Goal: Task Accomplishment & Management: Complete application form

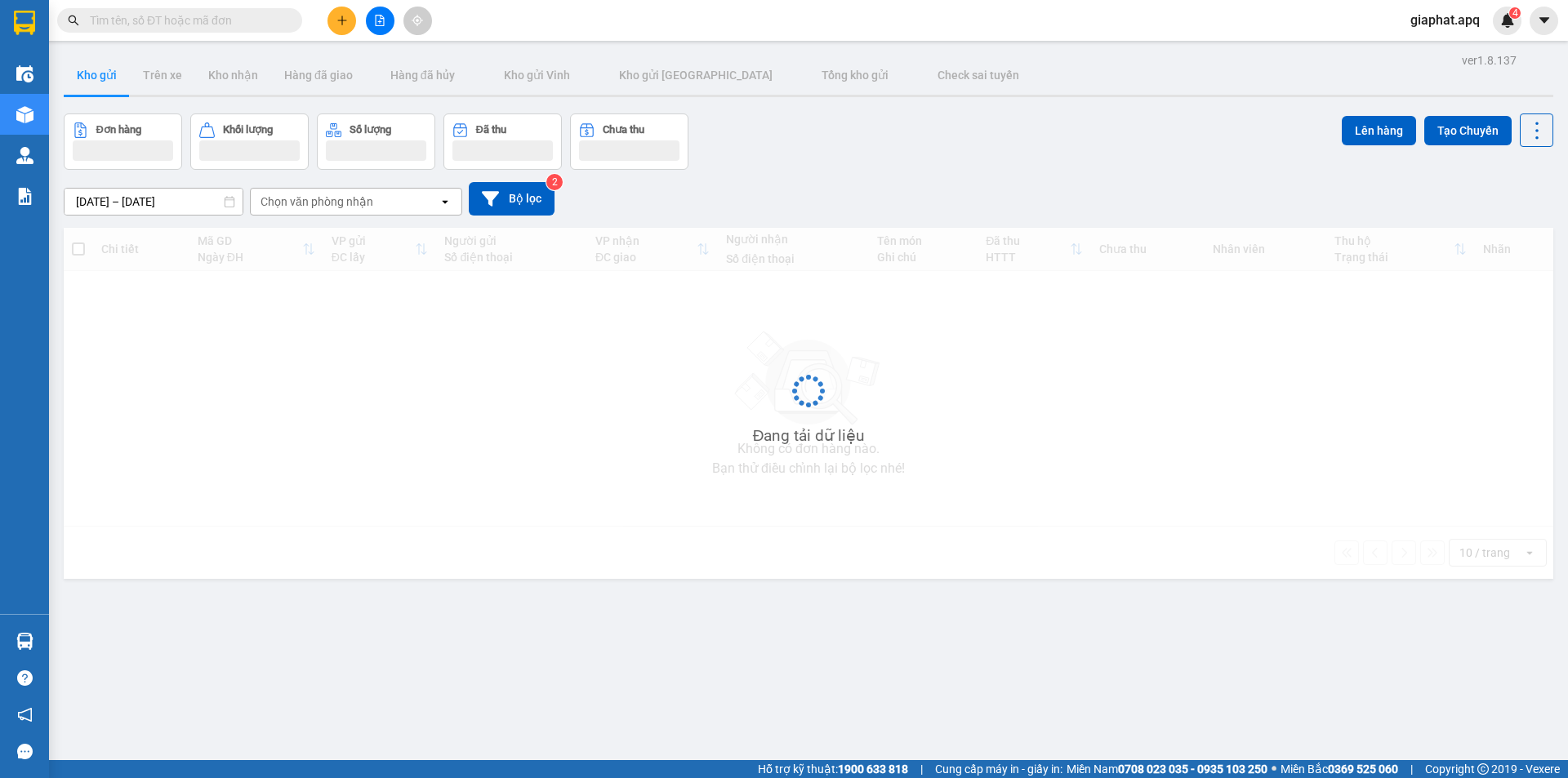
click at [212, 21] on input "text" at bounding box center [186, 20] width 192 height 18
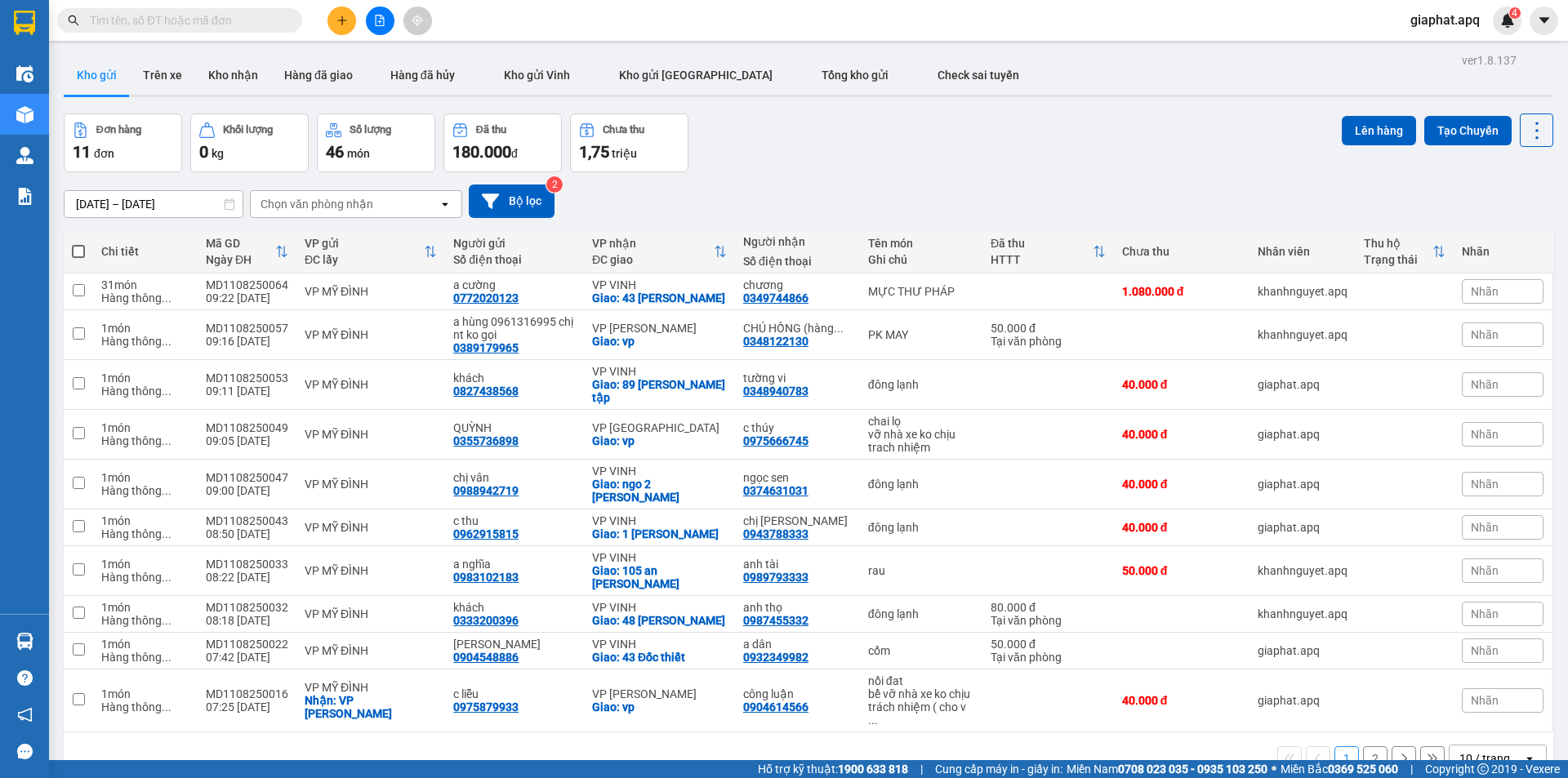
drag, startPoint x: 212, startPoint y: 21, endPoint x: 974, endPoint y: 29, distance: 762.0
click at [370, 26] on div "Kết quả tìm kiếm ( 0 ) Bộ lọc No Data" at bounding box center [220, 20] width 441 height 28
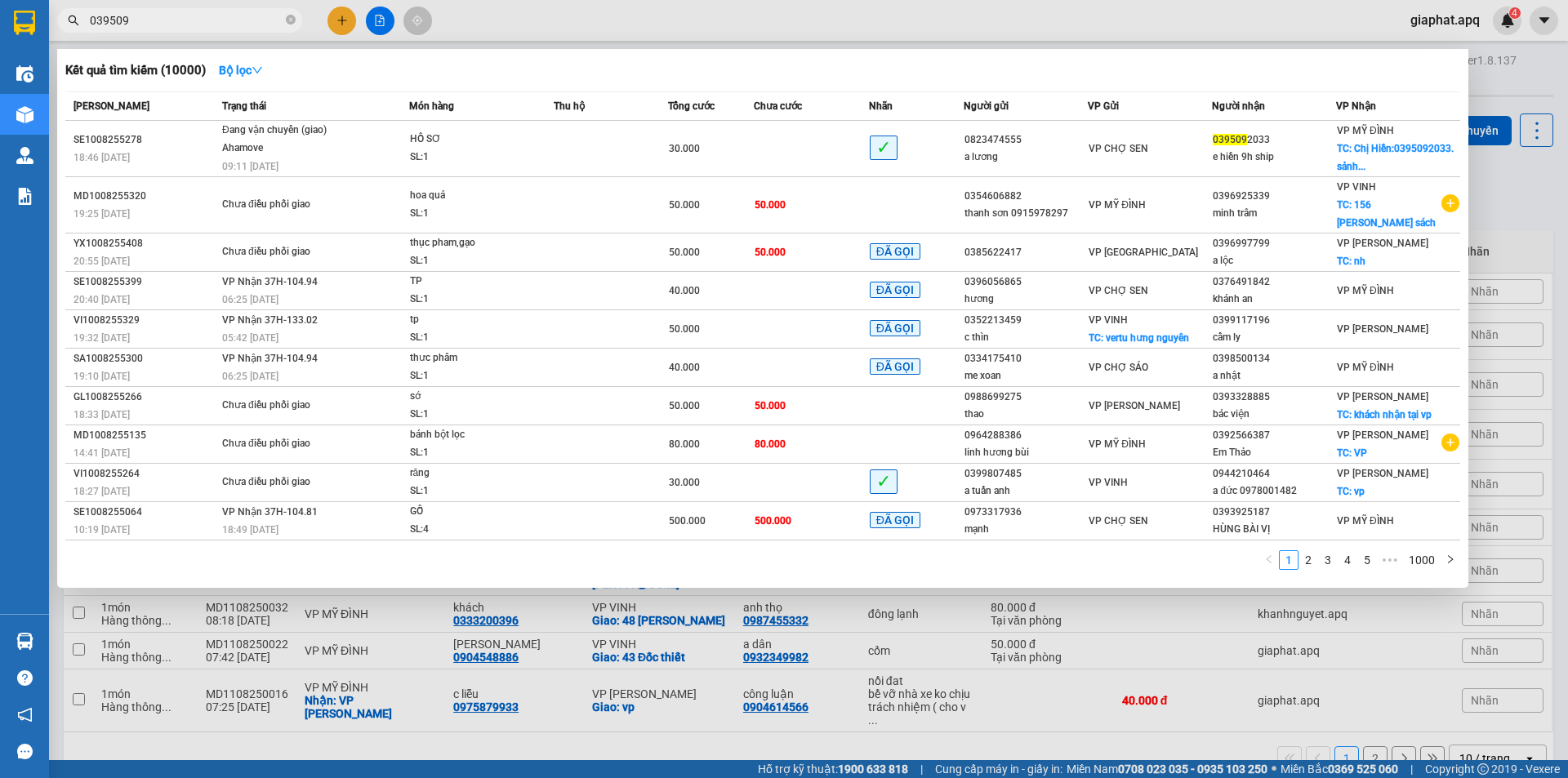
type input "0395092"
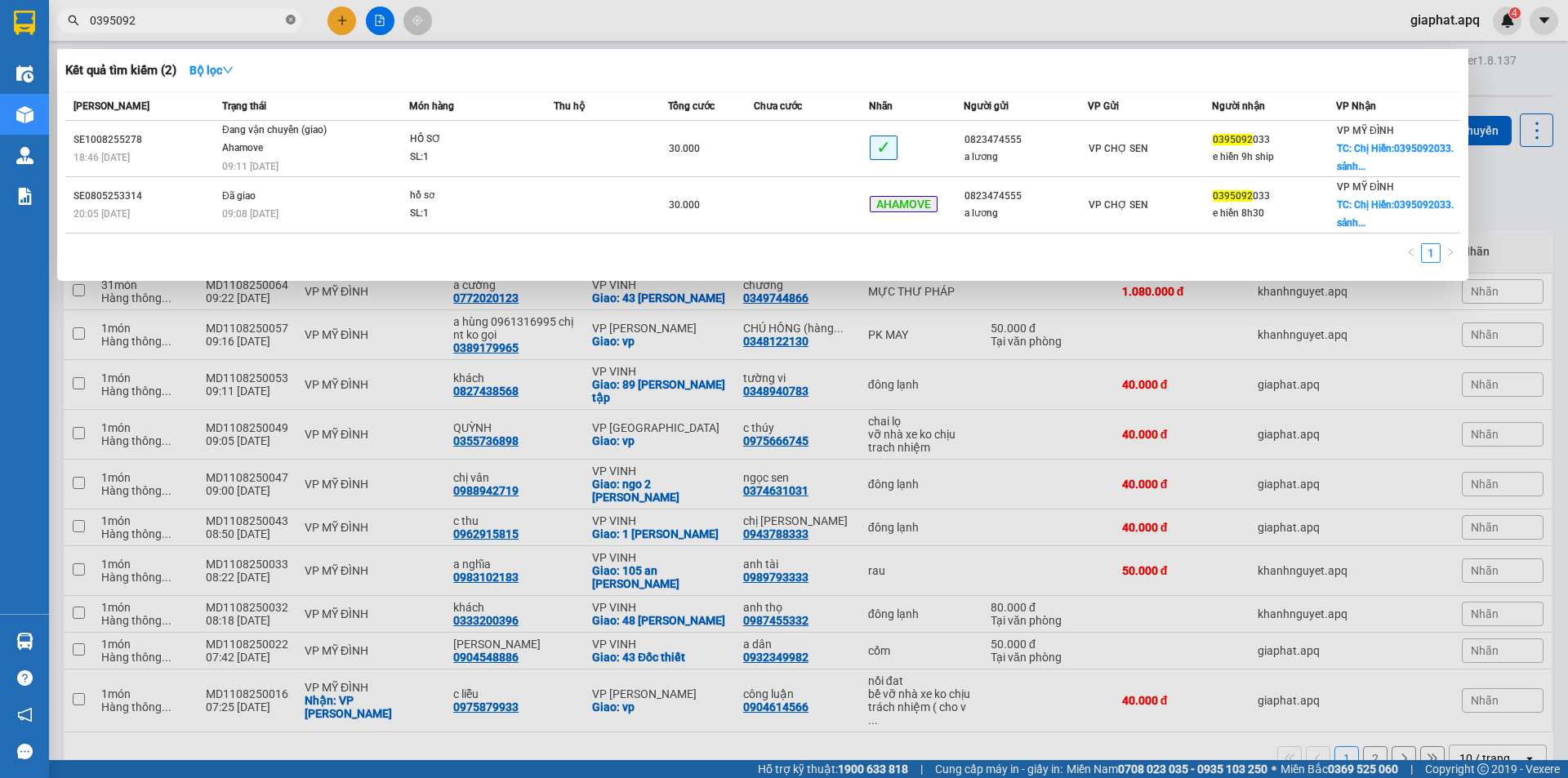
click at [291, 20] on icon "close-circle" at bounding box center [290, 20] width 10 height 10
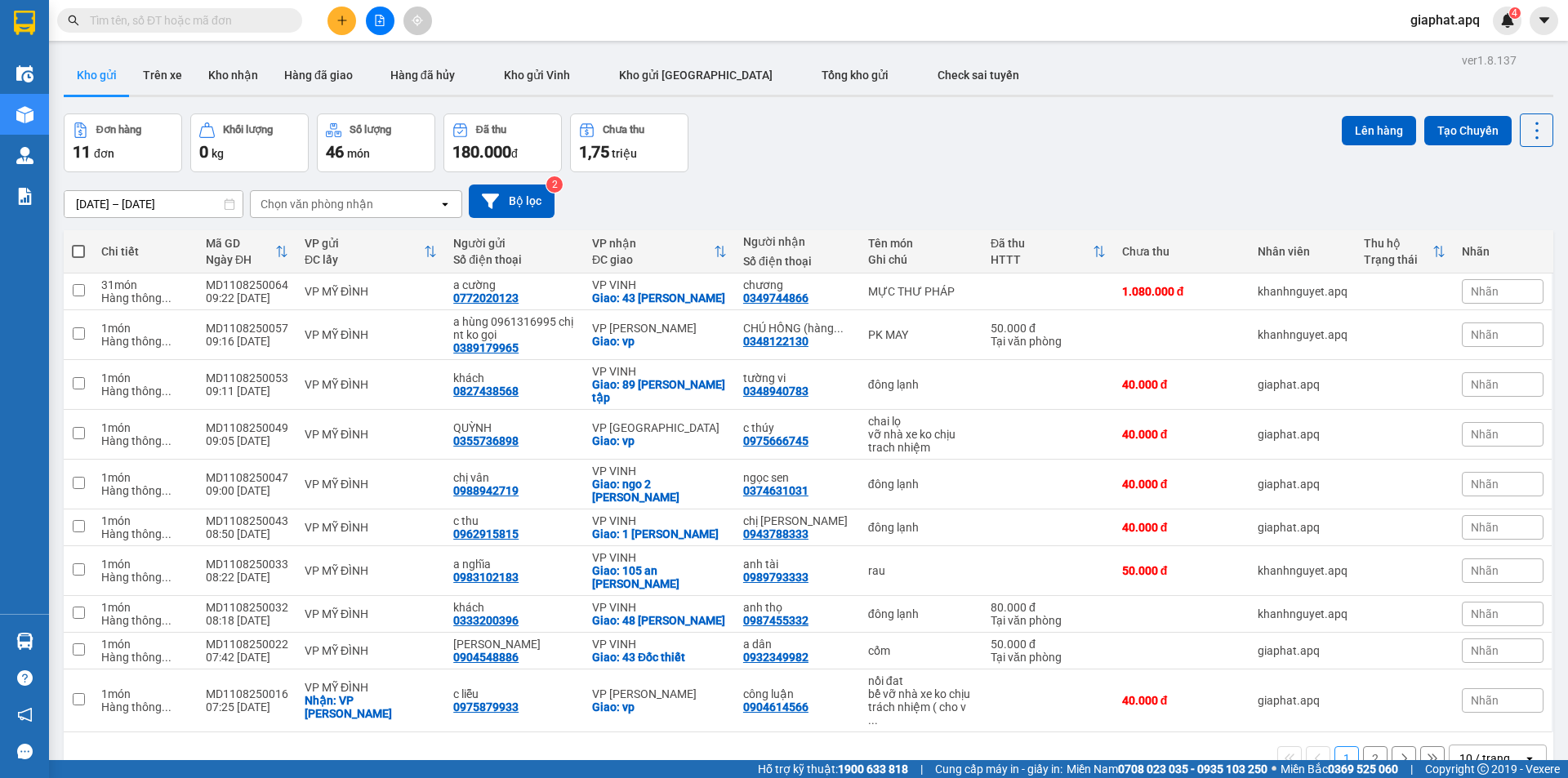
click at [254, 15] on input "text" at bounding box center [186, 20] width 192 height 18
click at [210, 20] on input "text" at bounding box center [186, 20] width 192 height 18
paste input "0334512180"
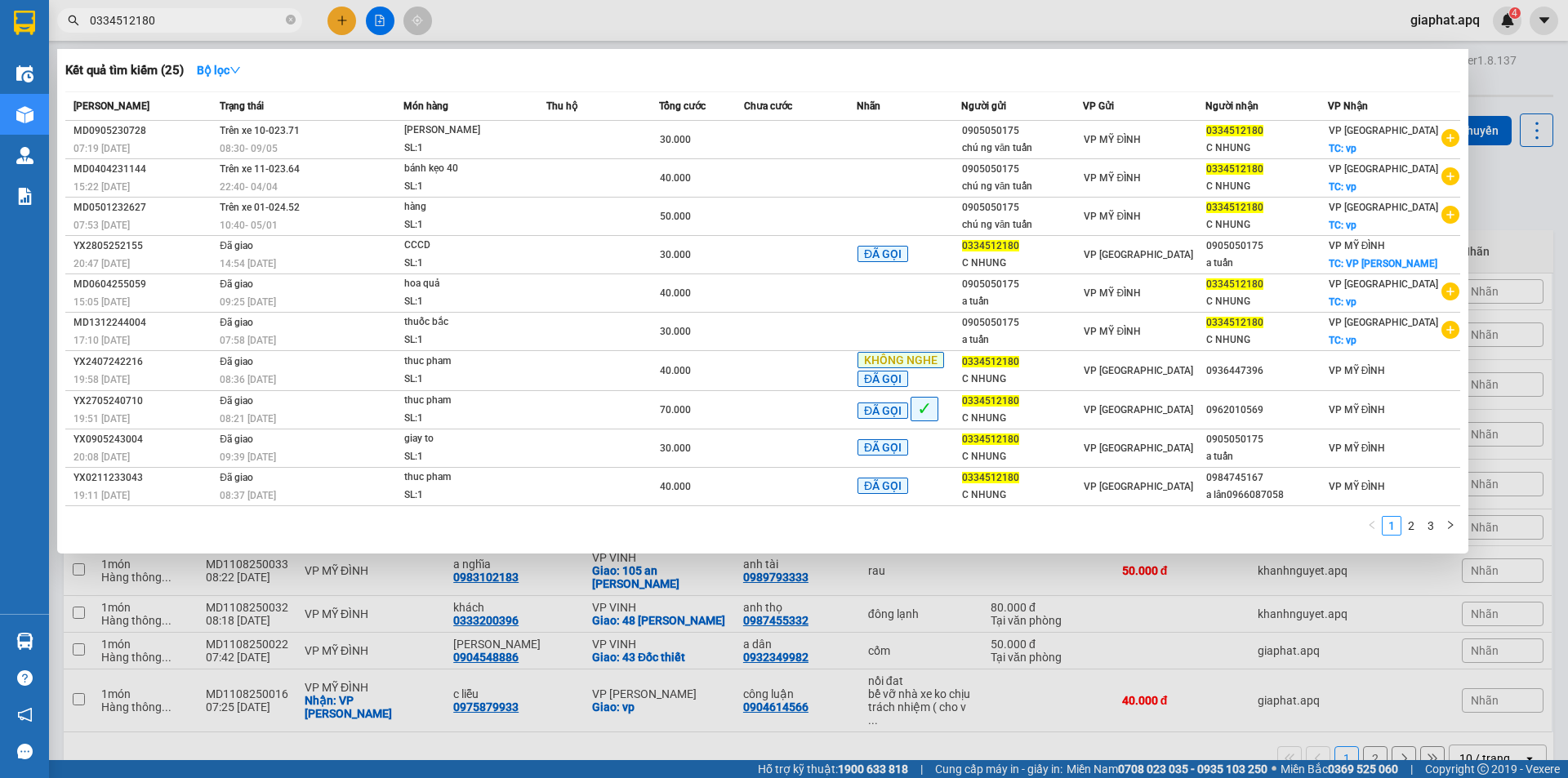
type input "0334512180"
click at [339, 17] on div at bounding box center [784, 389] width 1568 height 778
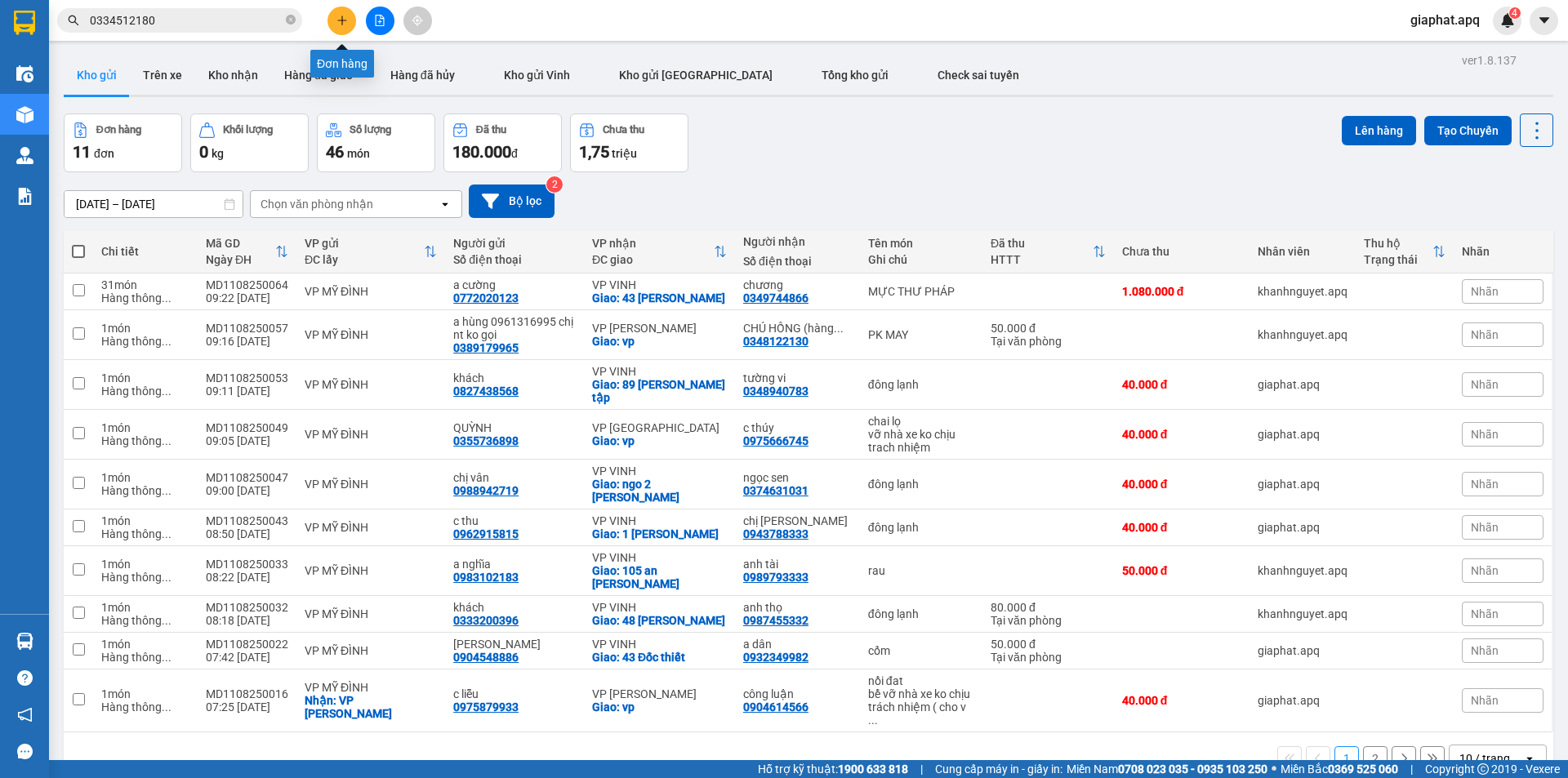
click at [340, 16] on icon "plus" at bounding box center [342, 20] width 12 height 12
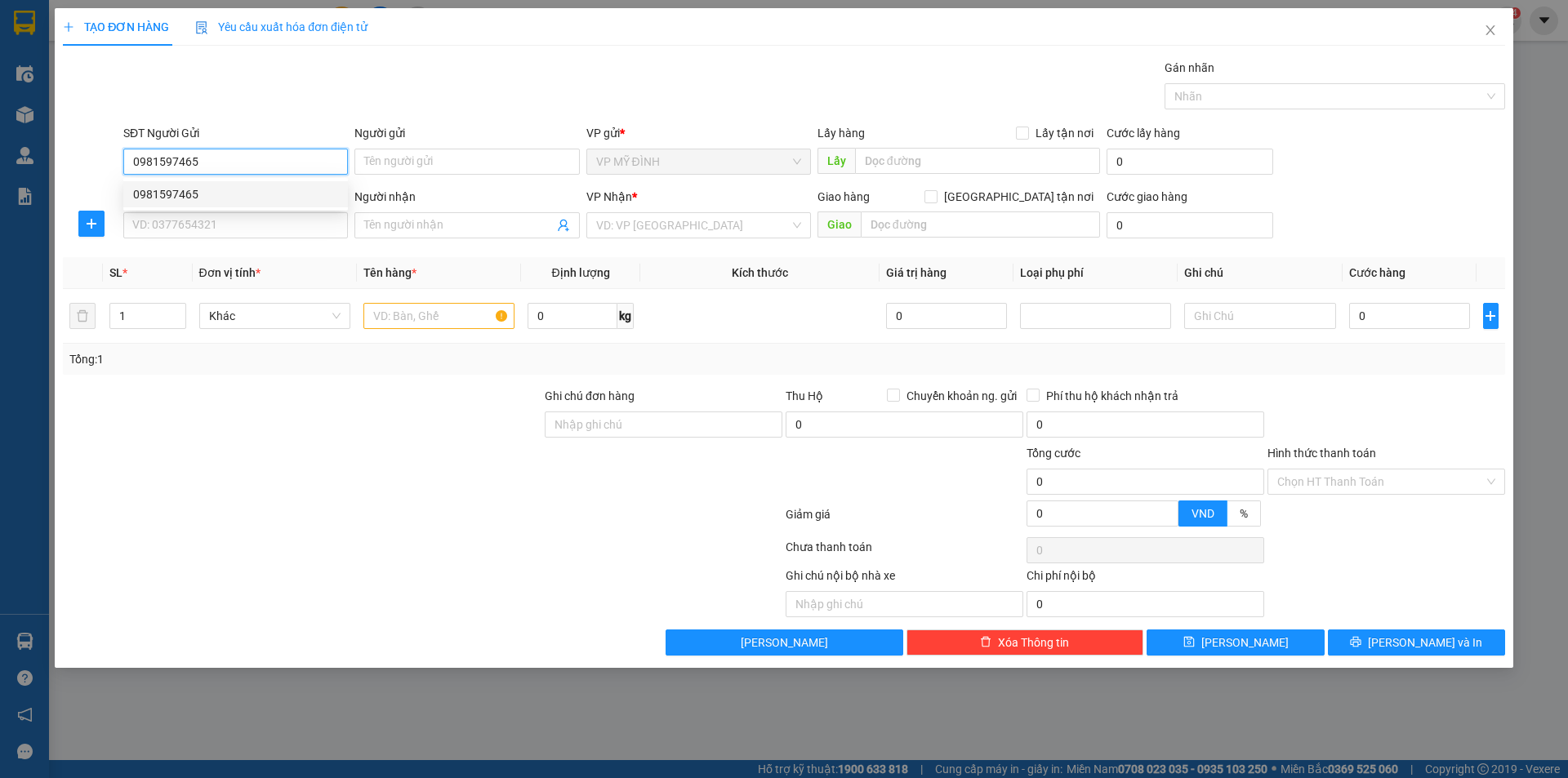
click at [152, 188] on div "0981597465" at bounding box center [236, 194] width 205 height 18
type input "0981597465"
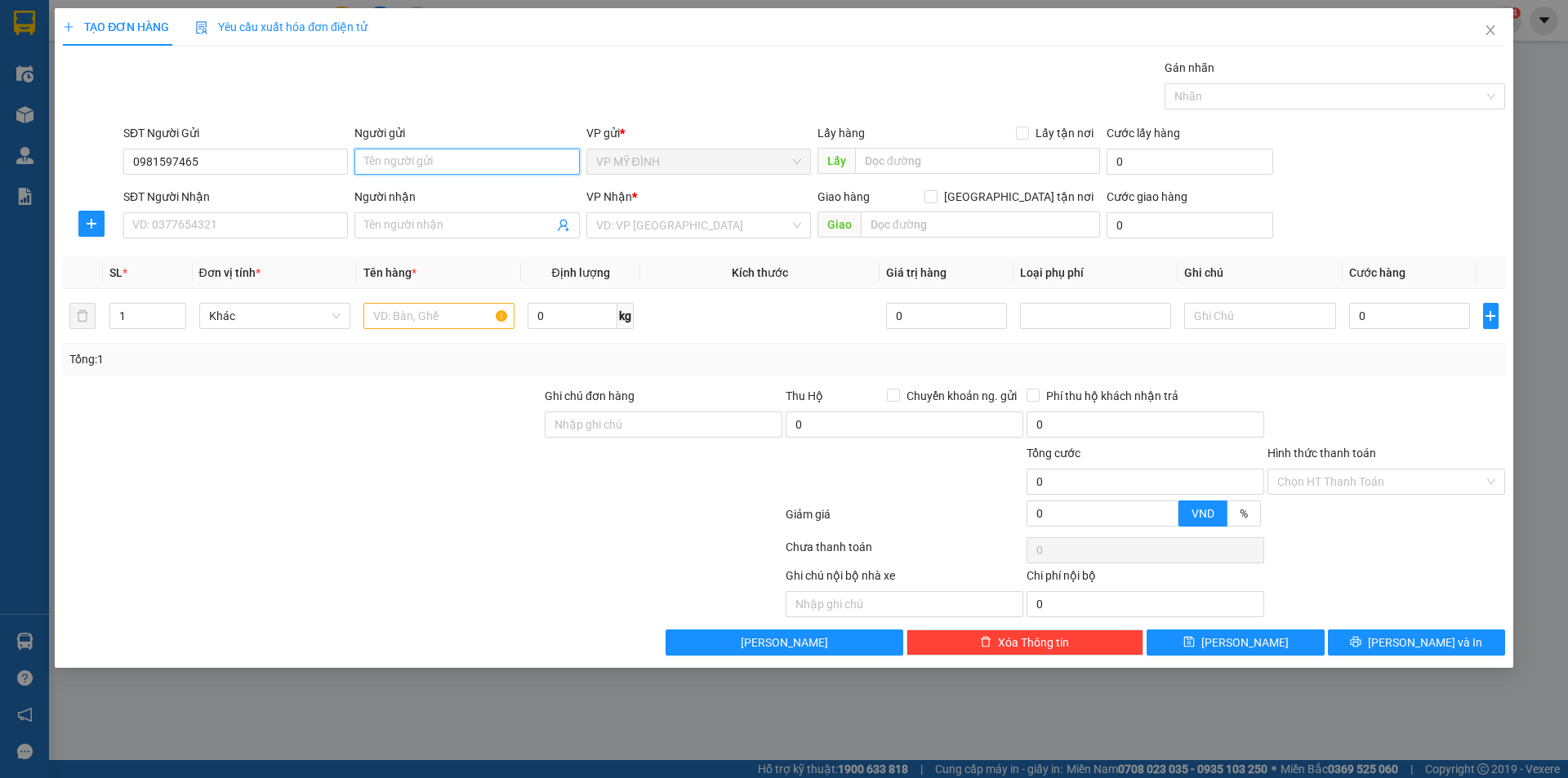
click at [384, 151] on input "Người gửi" at bounding box center [467, 161] width 224 height 26
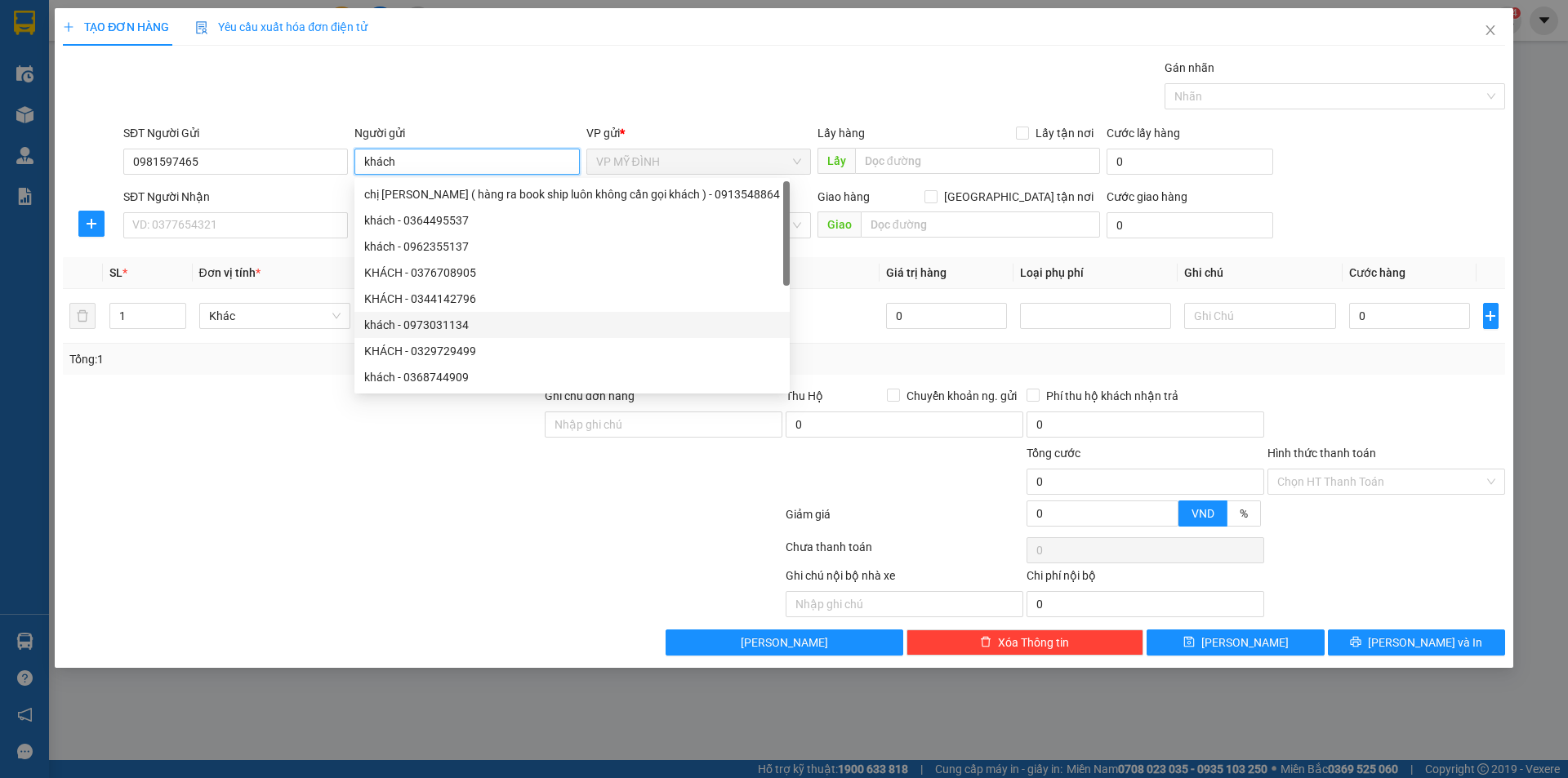
type input "khách"
drag, startPoint x: 191, startPoint y: 242, endPoint x: 188, endPoint y: 233, distance: 9.5
click at [191, 242] on div "SĐT Người Nhận VD: 0377654321" at bounding box center [236, 216] width 224 height 57
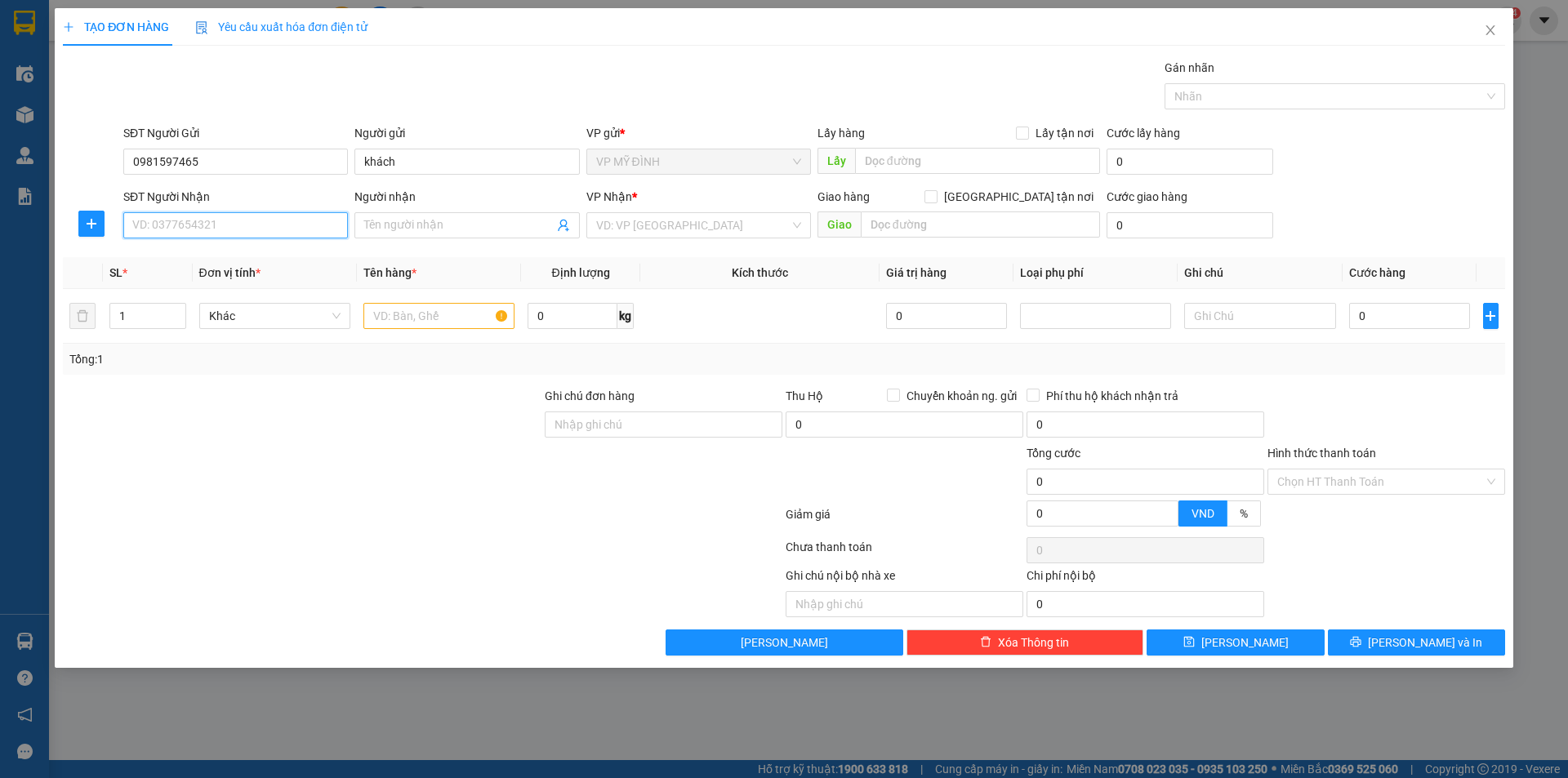
click at [188, 233] on input "SĐT Người Nhận" at bounding box center [236, 224] width 224 height 26
click at [227, 258] on div "0911166399 - hùng hà" at bounding box center [236, 258] width 205 height 18
type input "0911166399"
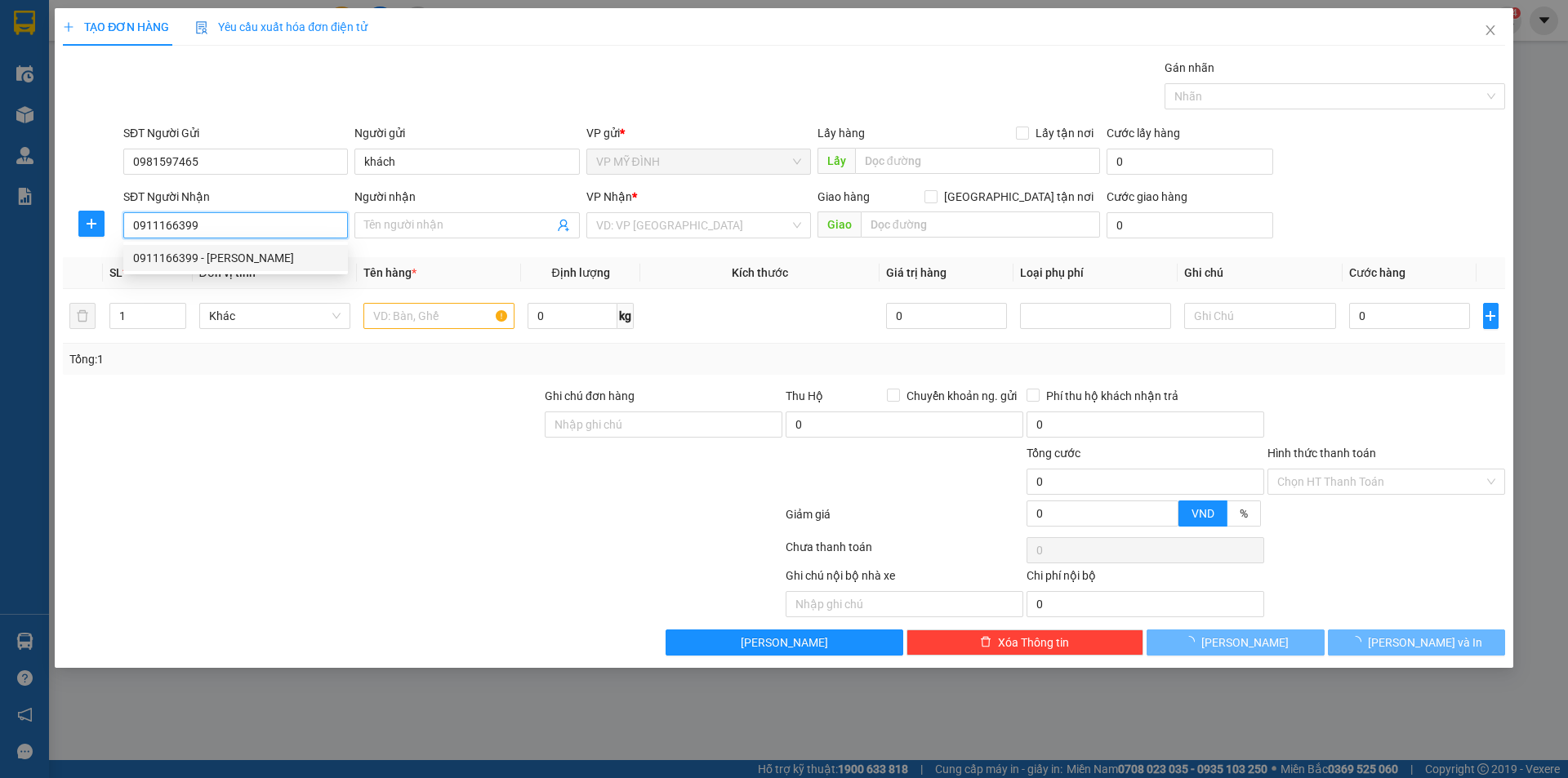
type input "hùng hà"
checkbox input "true"
type input "94-trần thủ độ"
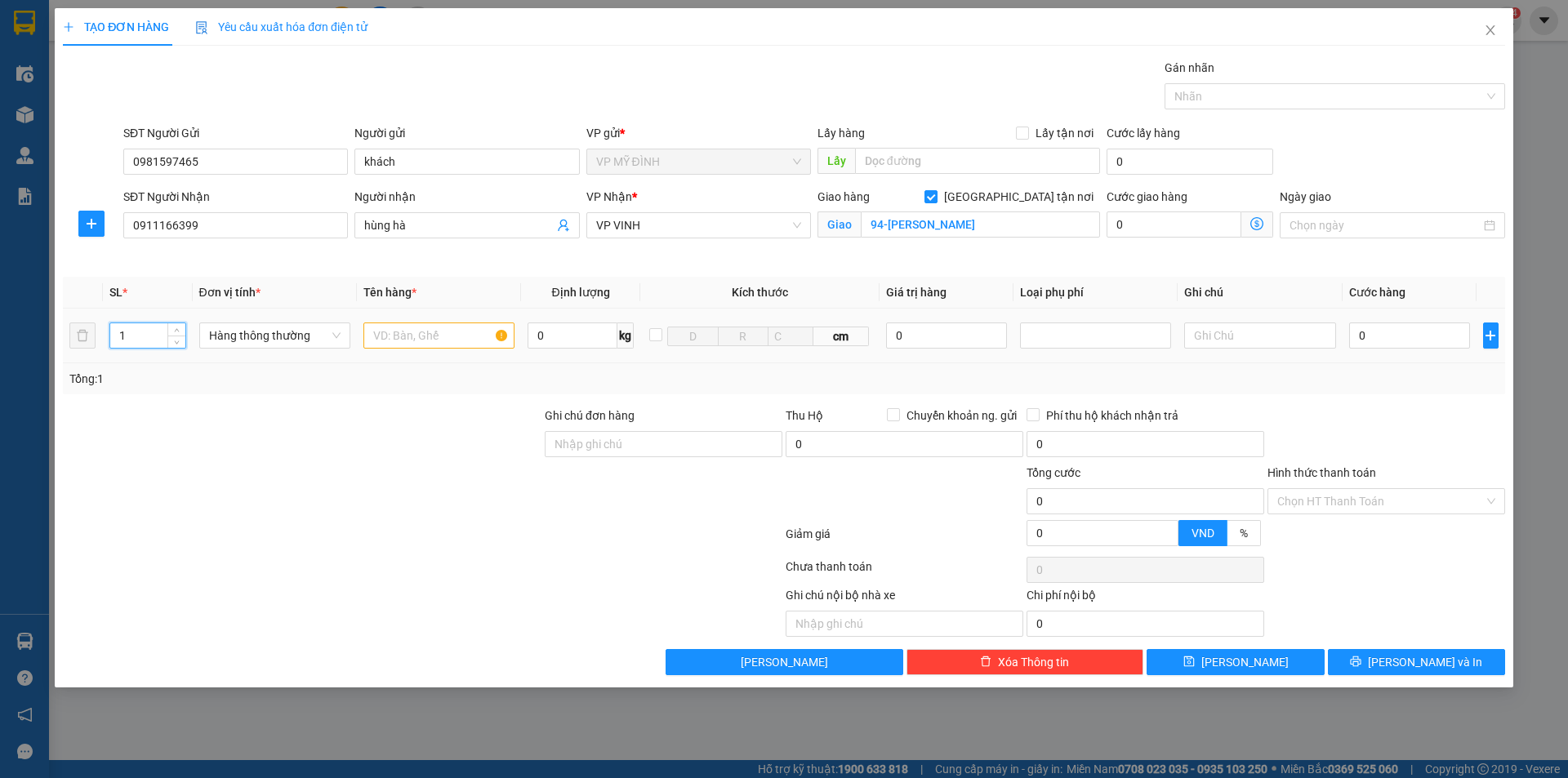
drag, startPoint x: 124, startPoint y: 341, endPoint x: 150, endPoint y: 339, distance: 26.1
click at [128, 341] on input "1" at bounding box center [148, 336] width 75 height 25
type input "10"
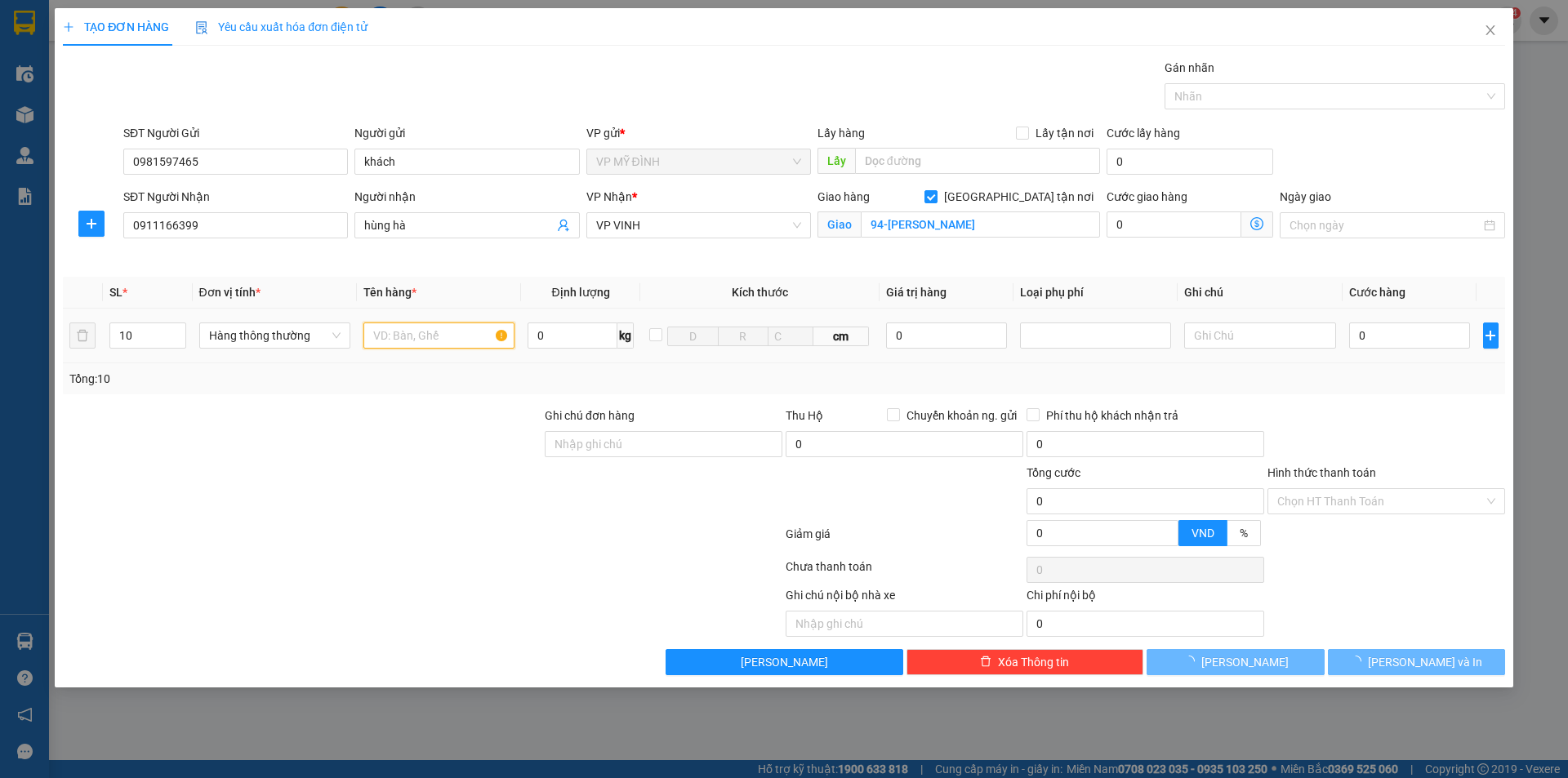
click at [396, 341] on input "text" at bounding box center [439, 335] width 151 height 26
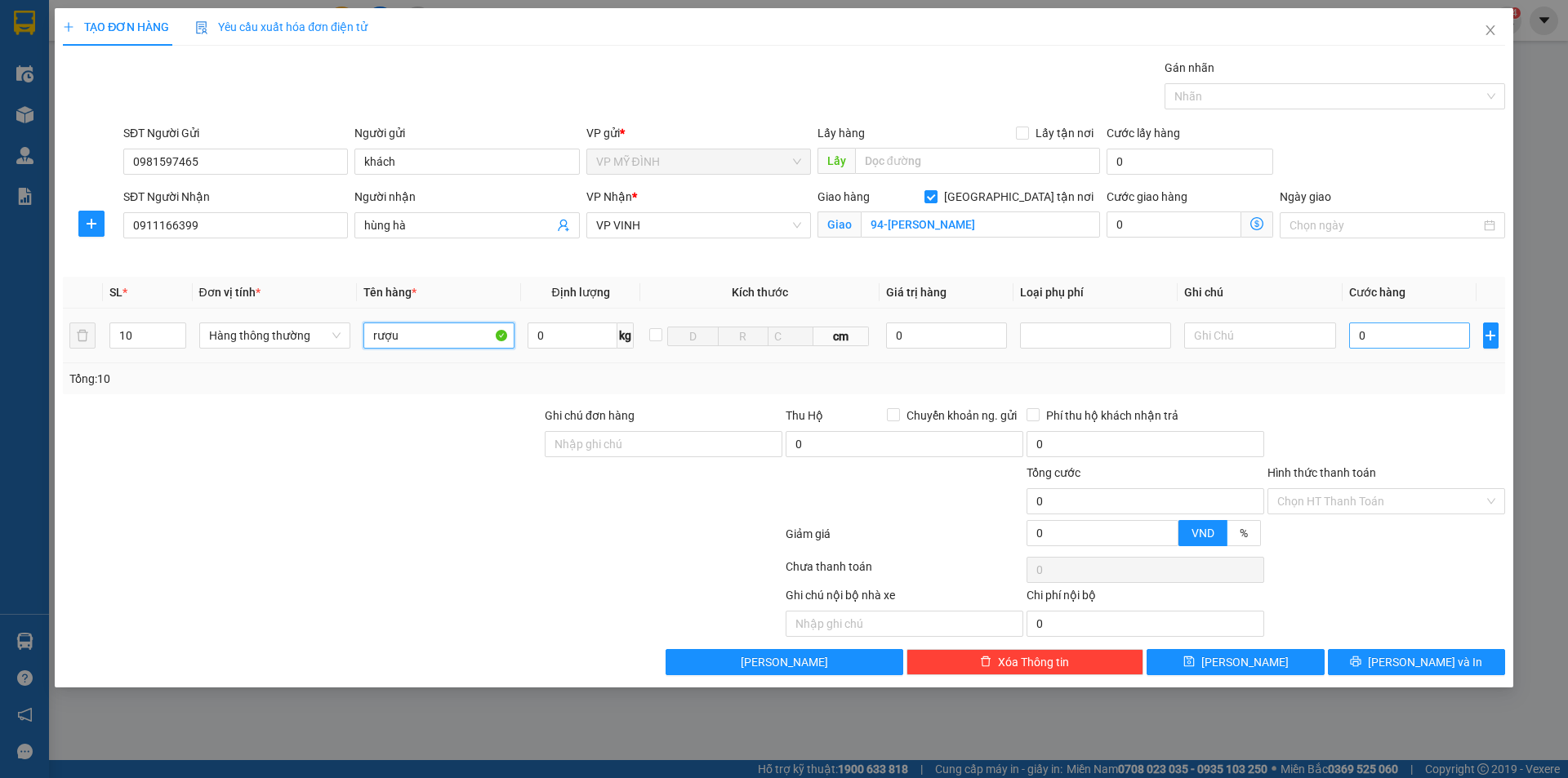
type input "rượu"
click at [1385, 336] on input "0" at bounding box center [1410, 335] width 122 height 26
type input "4"
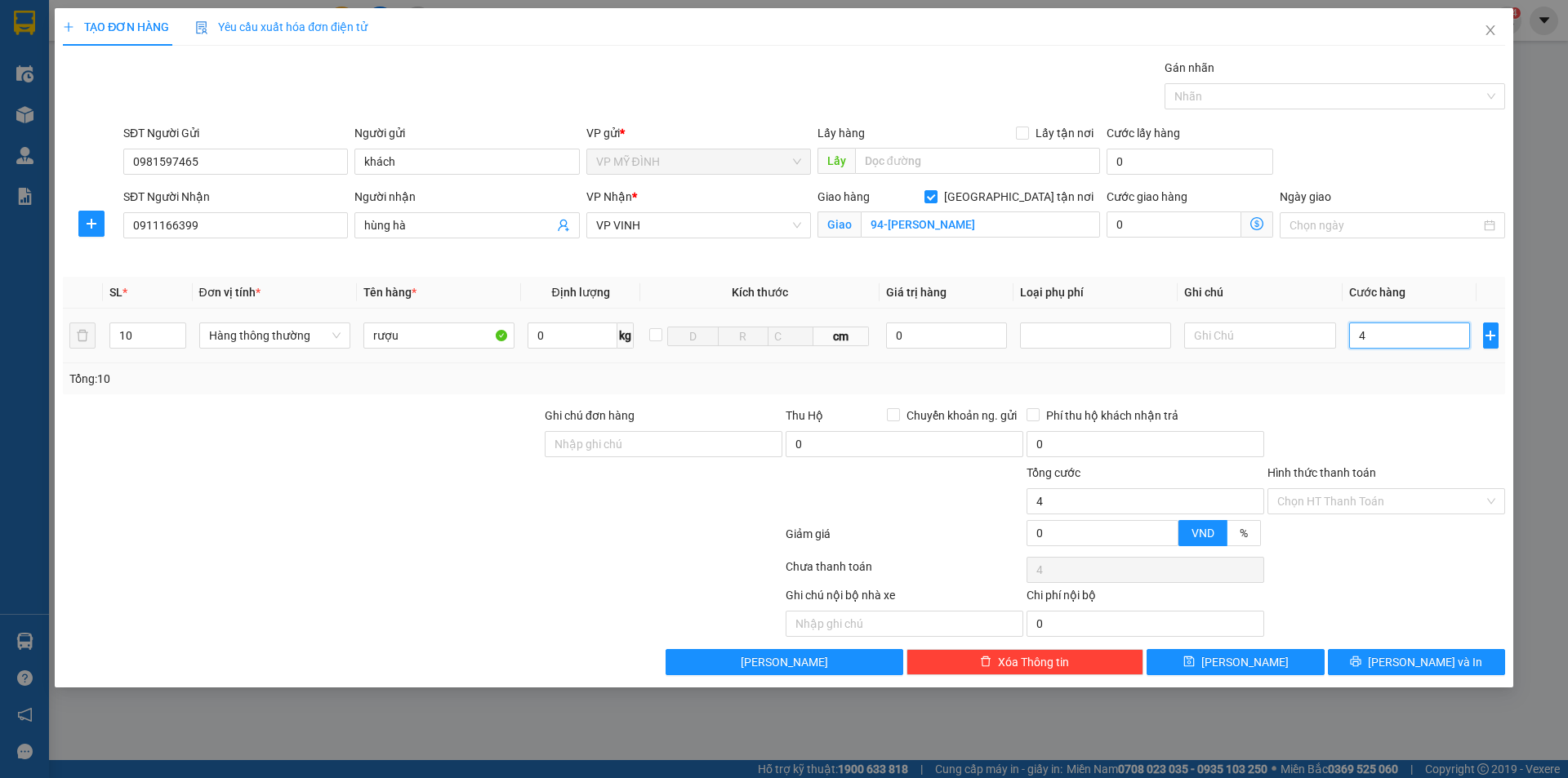
type input "40"
type input "400"
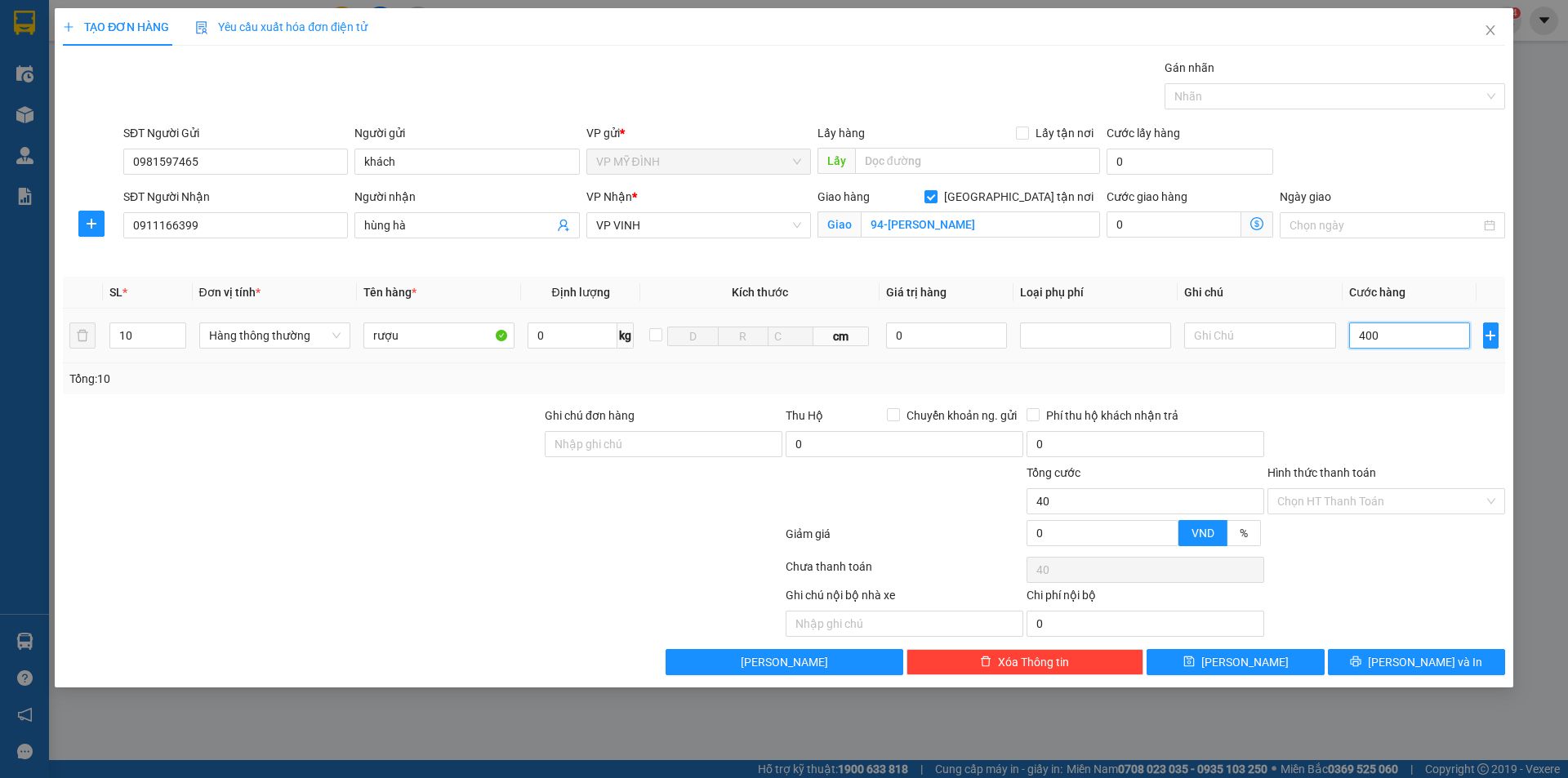
type input "400"
click at [1426, 397] on div "Transit Pickup Surcharge Ids Transit Deliver Surcharge Ids Transit Deliver Surc…" at bounding box center [784, 367] width 1442 height 617
type input "400.000"
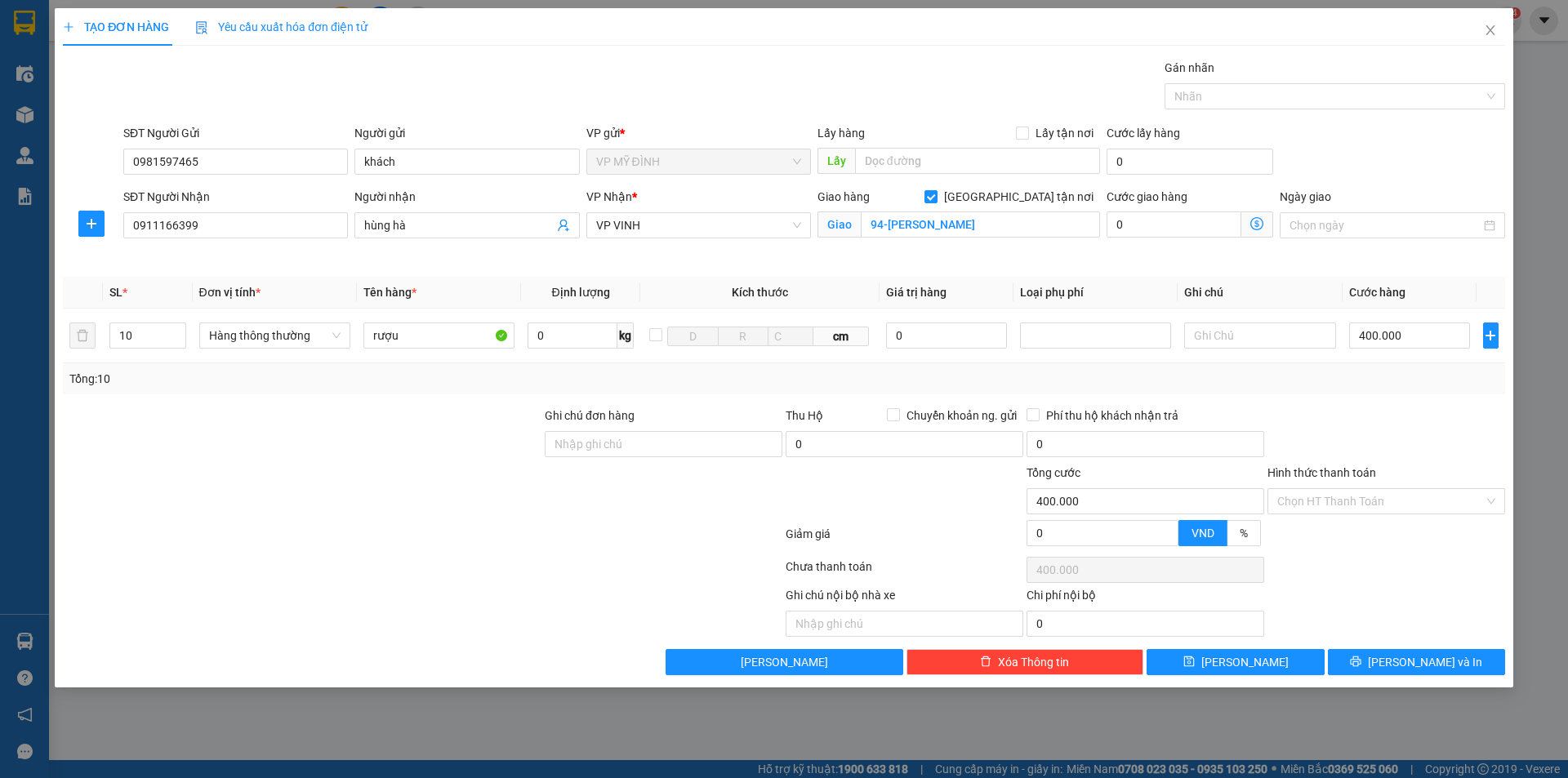
click at [1426, 397] on div "Transit Pickup Surcharge Ids Transit Deliver Surcharge Ids Transit Deliver Surc…" at bounding box center [784, 367] width 1442 height 617
click at [1414, 666] on span "[PERSON_NAME] và In" at bounding box center [1425, 662] width 114 height 18
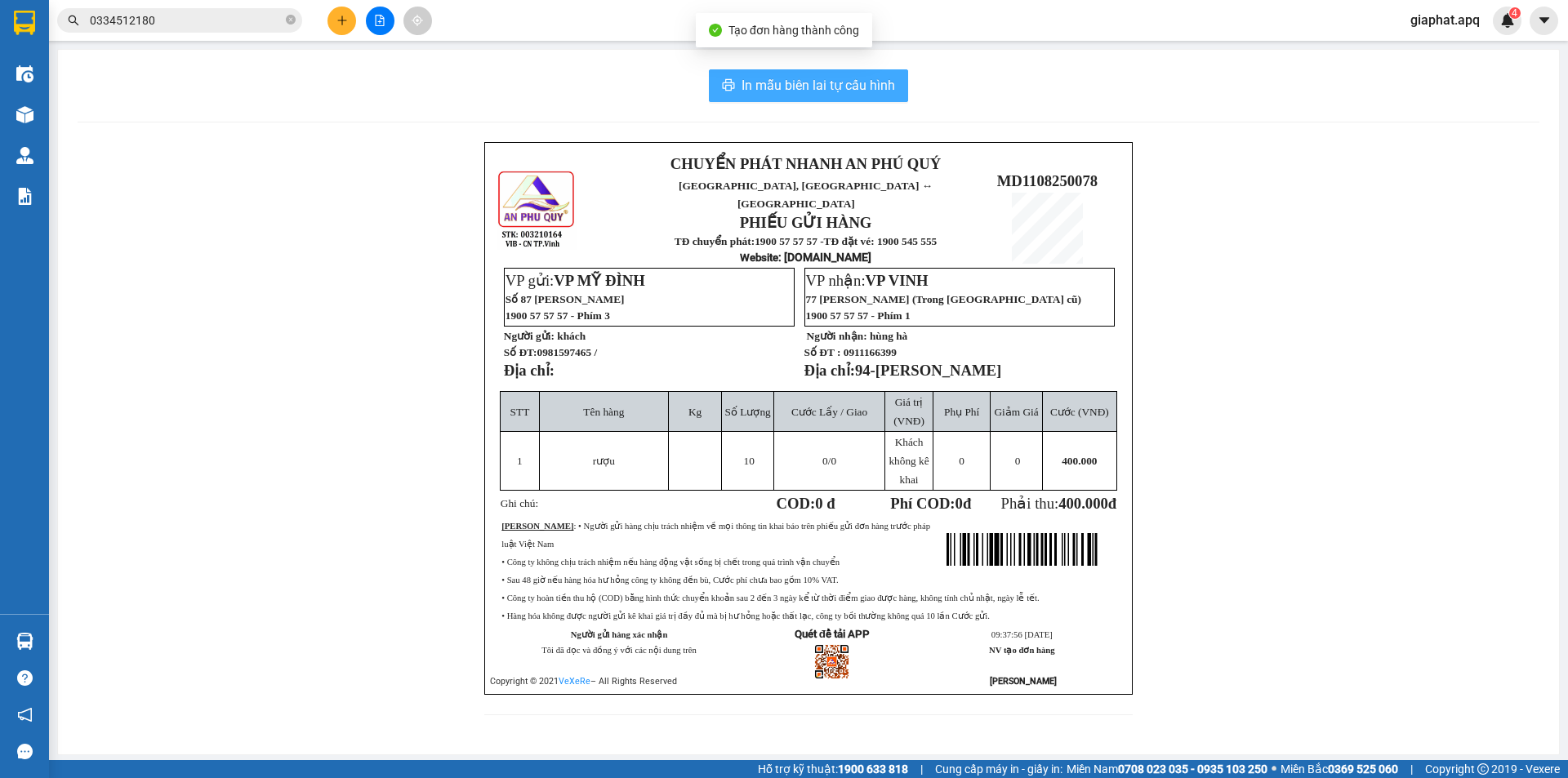
click at [763, 89] on span "In mẫu biên lai tự cấu hình" at bounding box center [818, 85] width 153 height 20
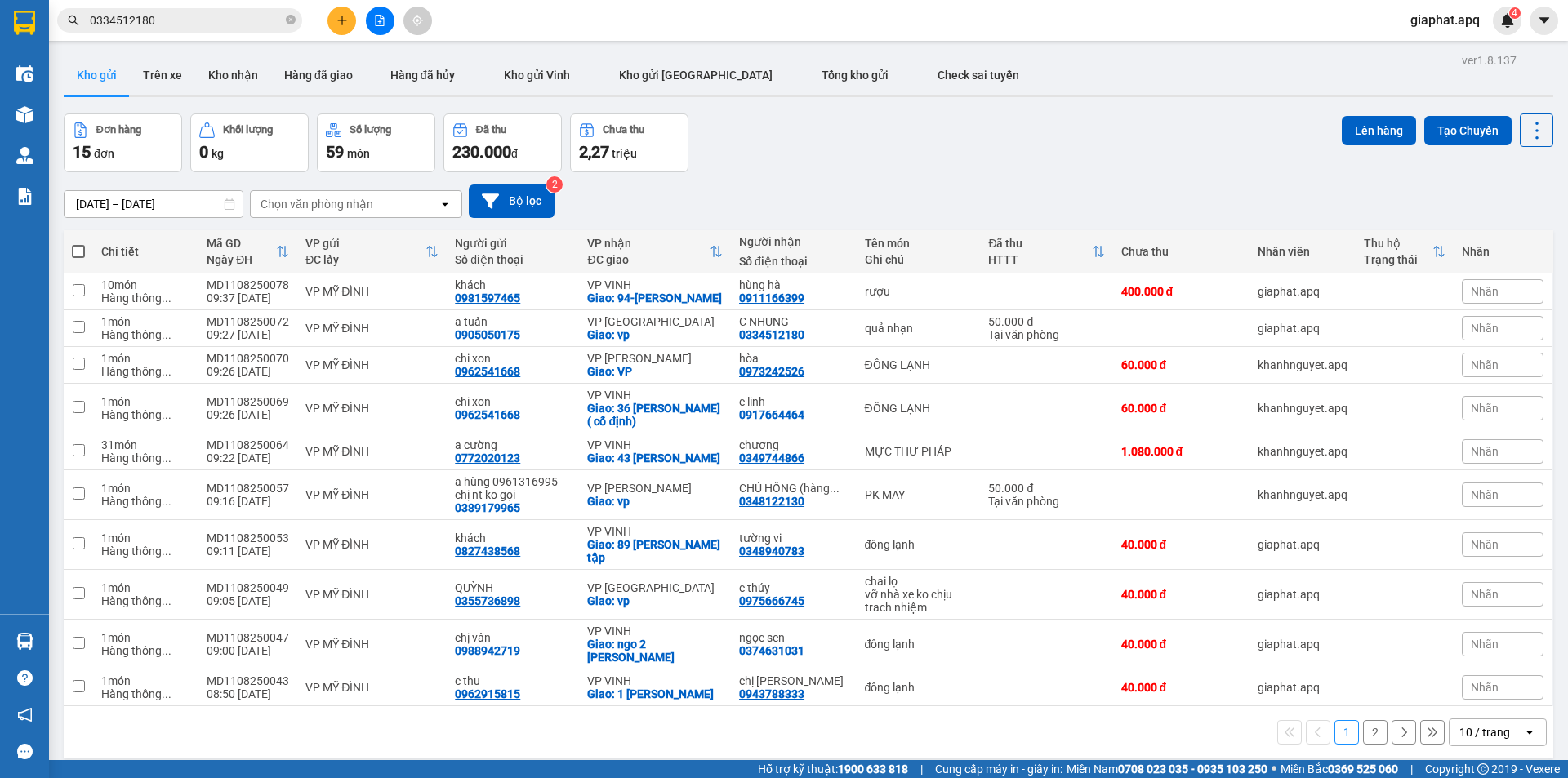
click at [1093, 157] on div "Đơn hàng 15 đơn Khối lượng 0 kg Số lượng 59 món Đã thu 230.000 đ Chưa thu 2,27 …" at bounding box center [808, 142] width 1490 height 59
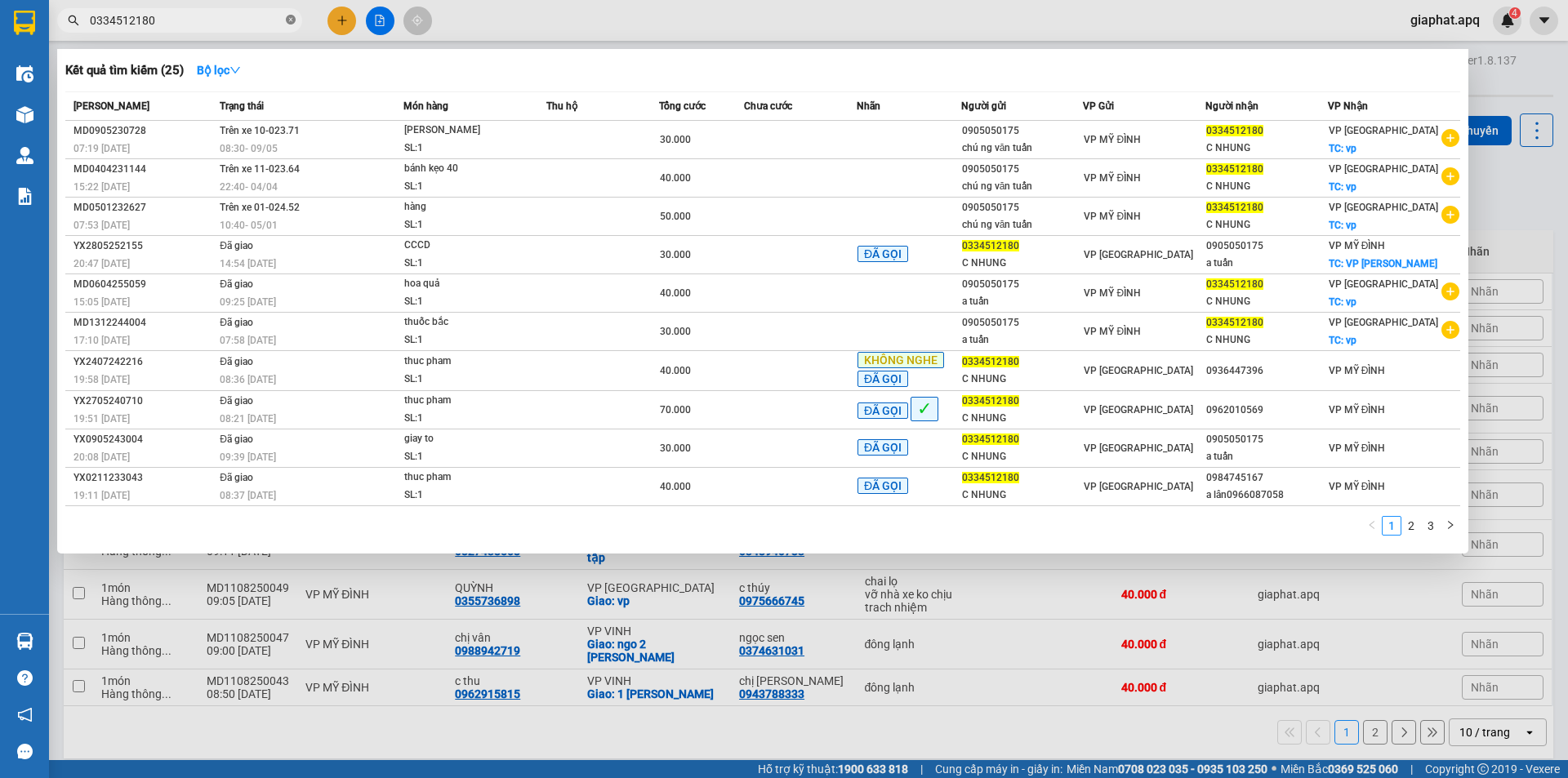
click at [288, 19] on icon "close-circle" at bounding box center [290, 20] width 10 height 10
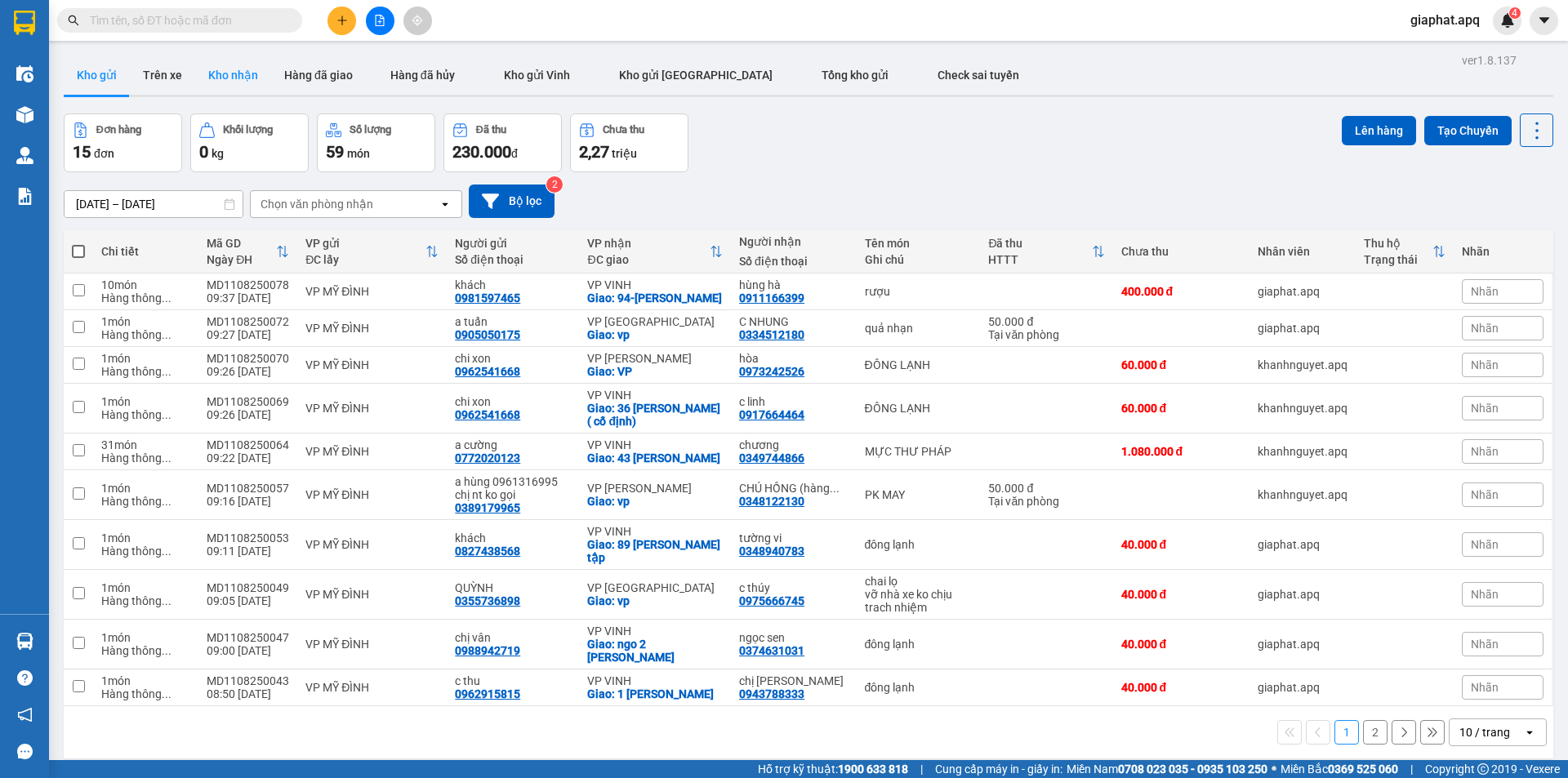
click at [249, 58] on button "Kho nhận" at bounding box center [232, 75] width 76 height 39
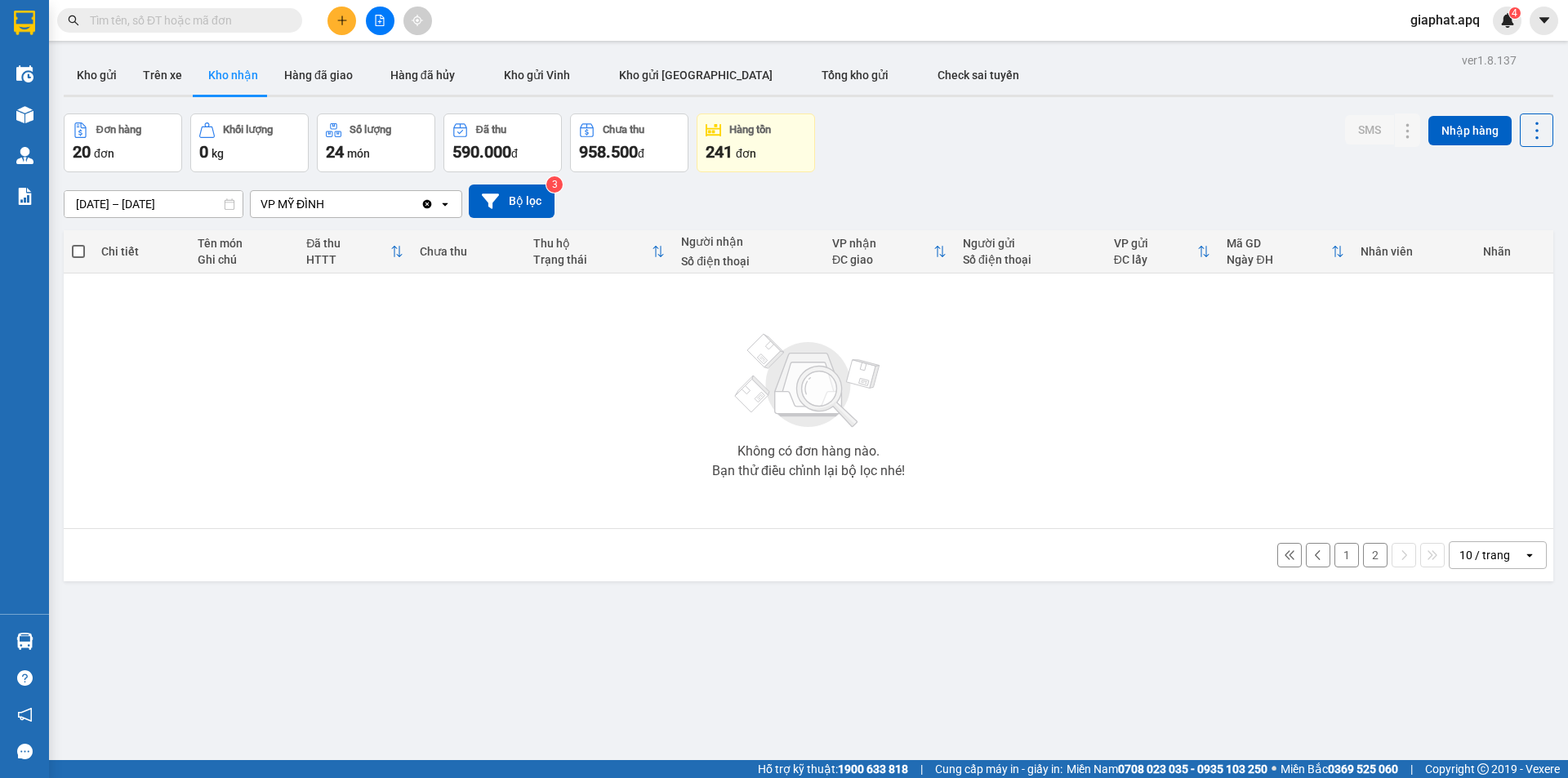
click at [1335, 547] on button "1" at bounding box center [1347, 555] width 25 height 25
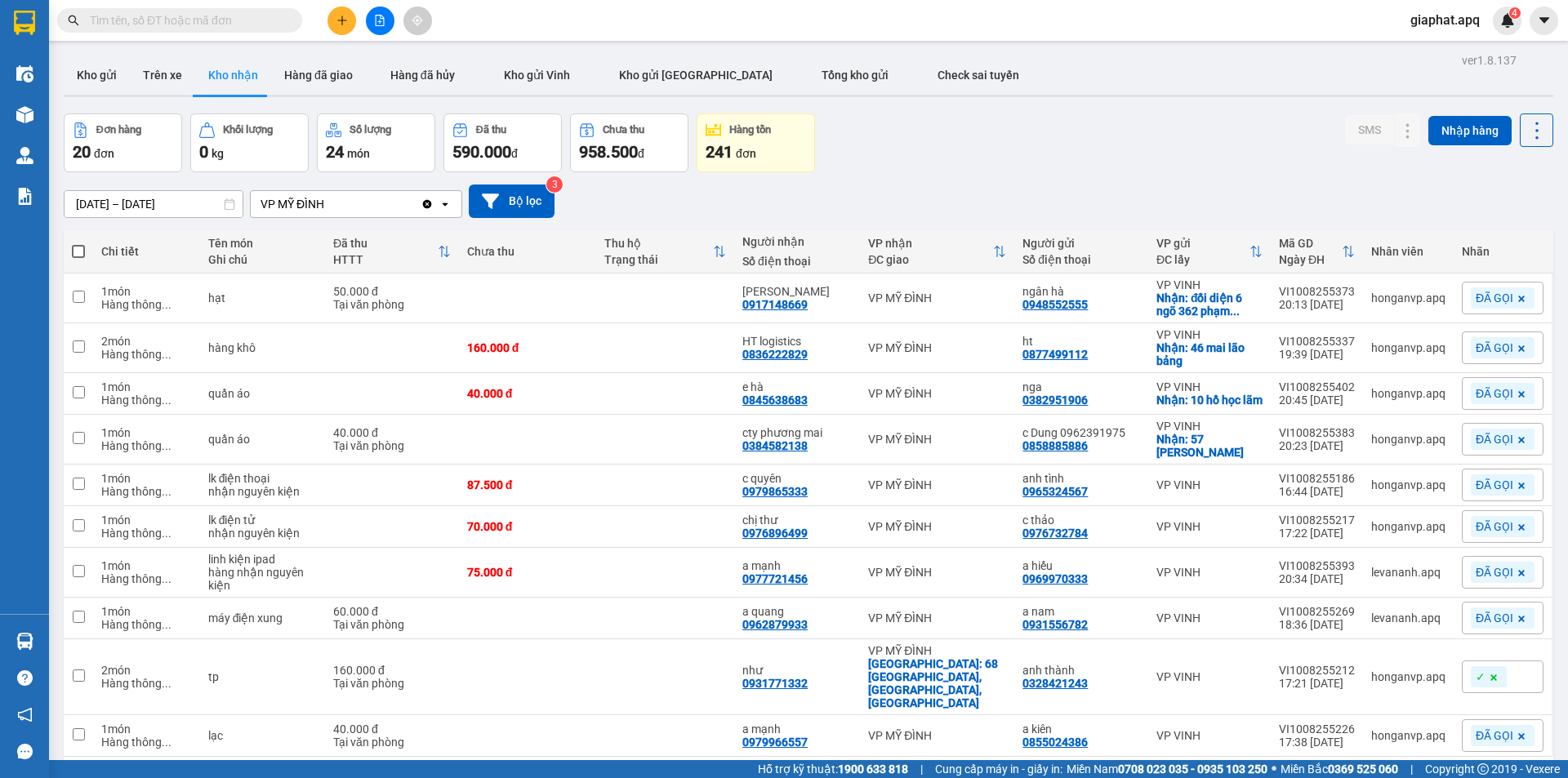
scroll to position [75, 0]
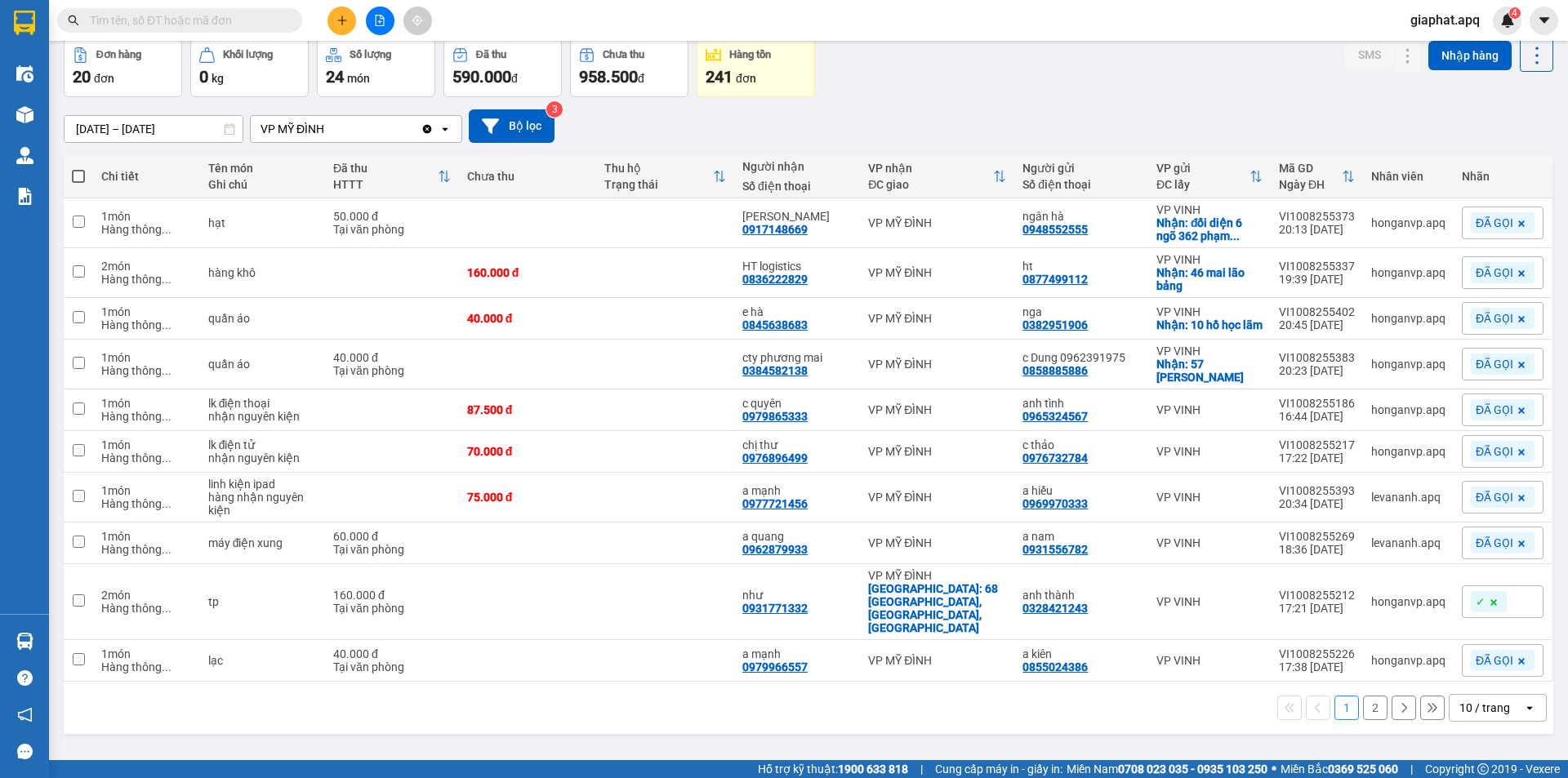
click at [1365, 695] on button "2" at bounding box center [1376, 708] width 25 height 25
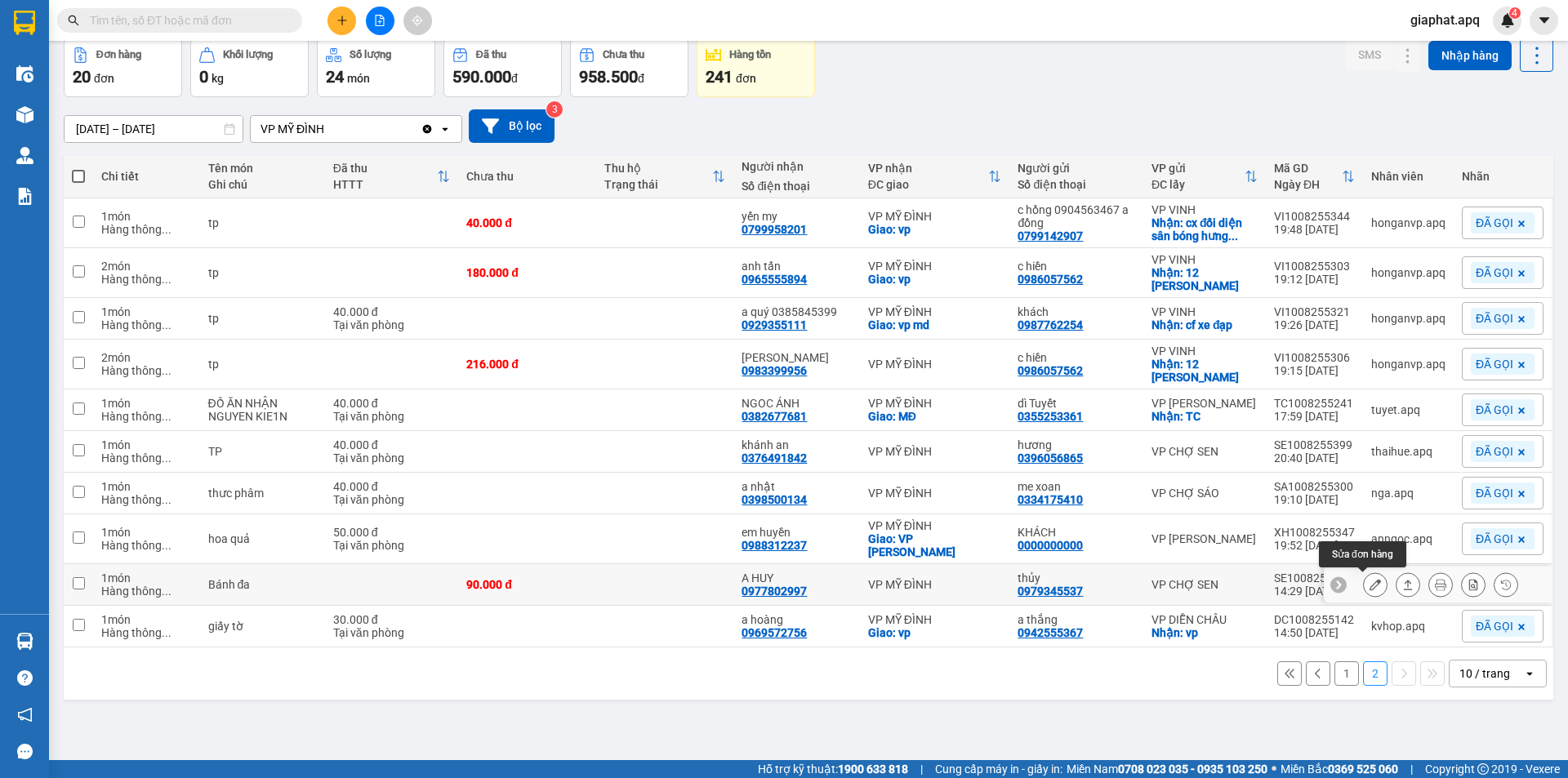
click at [1364, 583] on button at bounding box center [1376, 585] width 23 height 28
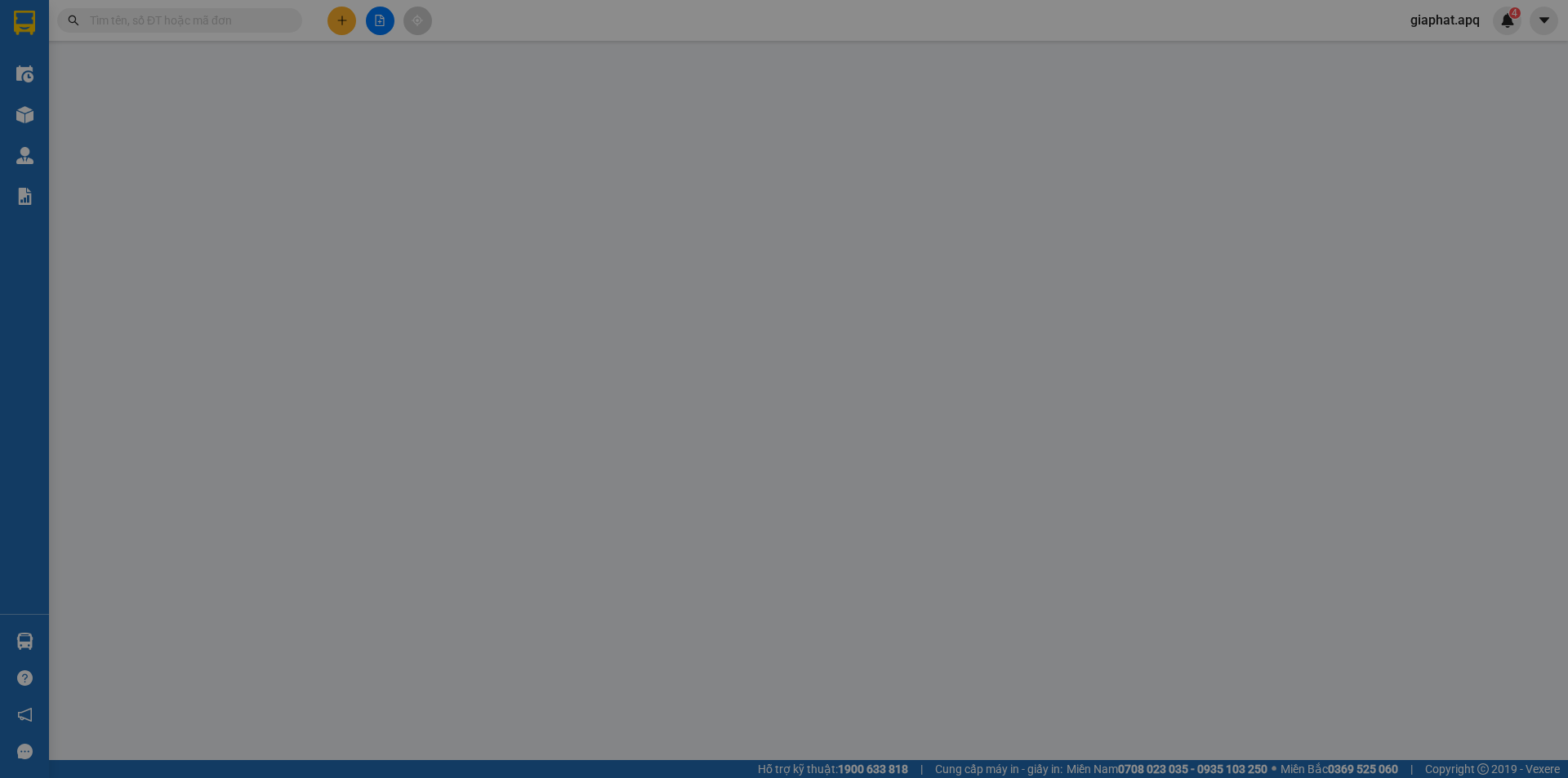
type input "0979345537"
type input "thủy"
type input "0977802997"
type input "A HUY"
type input "90.000"
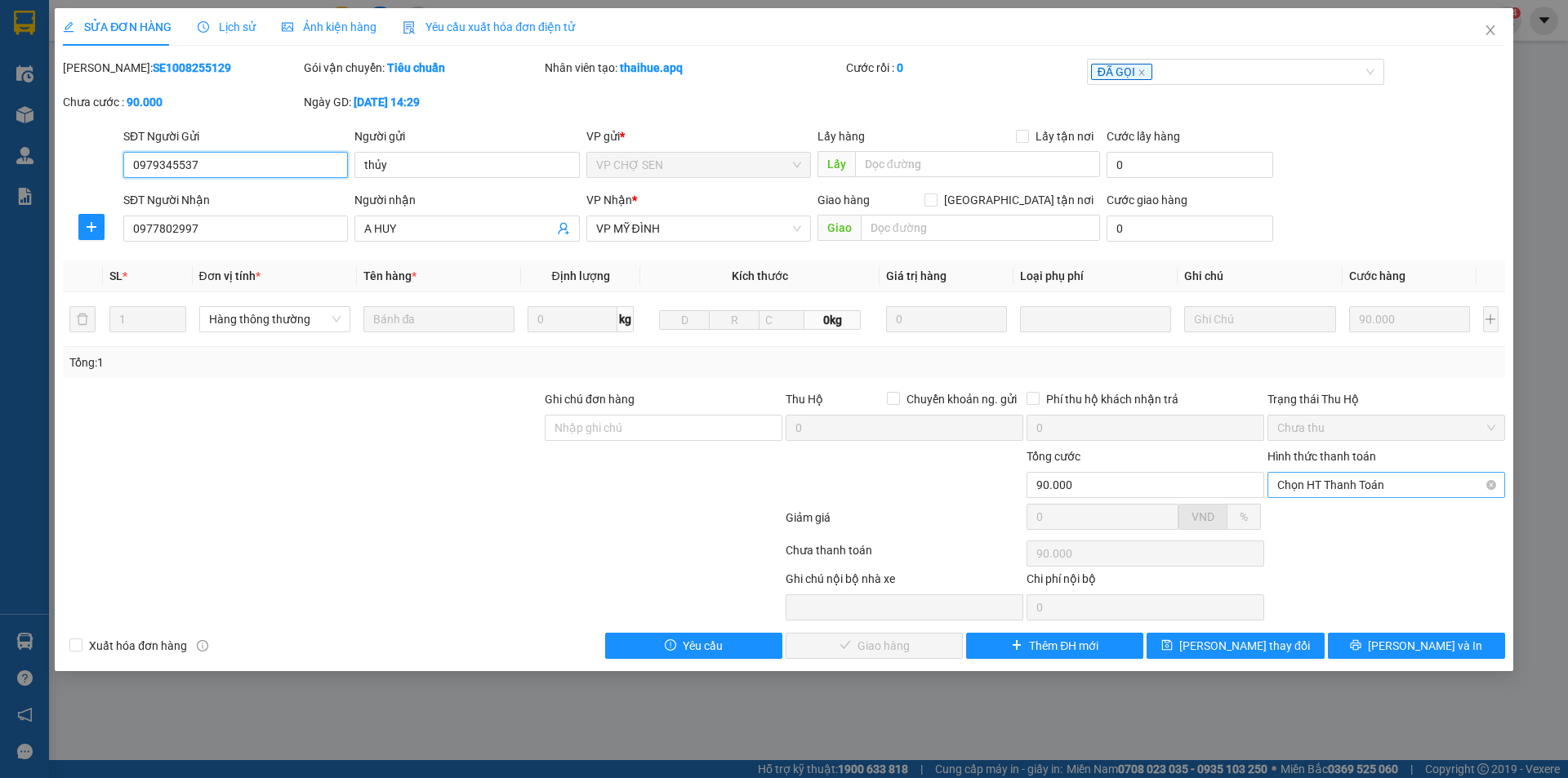
click at [1320, 481] on span "Chọn HT Thanh Toán" at bounding box center [1386, 485] width 218 height 25
click at [1327, 515] on div "Tại văn phòng" at bounding box center [1386, 517] width 218 height 18
type input "0"
click at [856, 648] on span "[PERSON_NAME] và Giao hàng" at bounding box center [895, 645] width 157 height 18
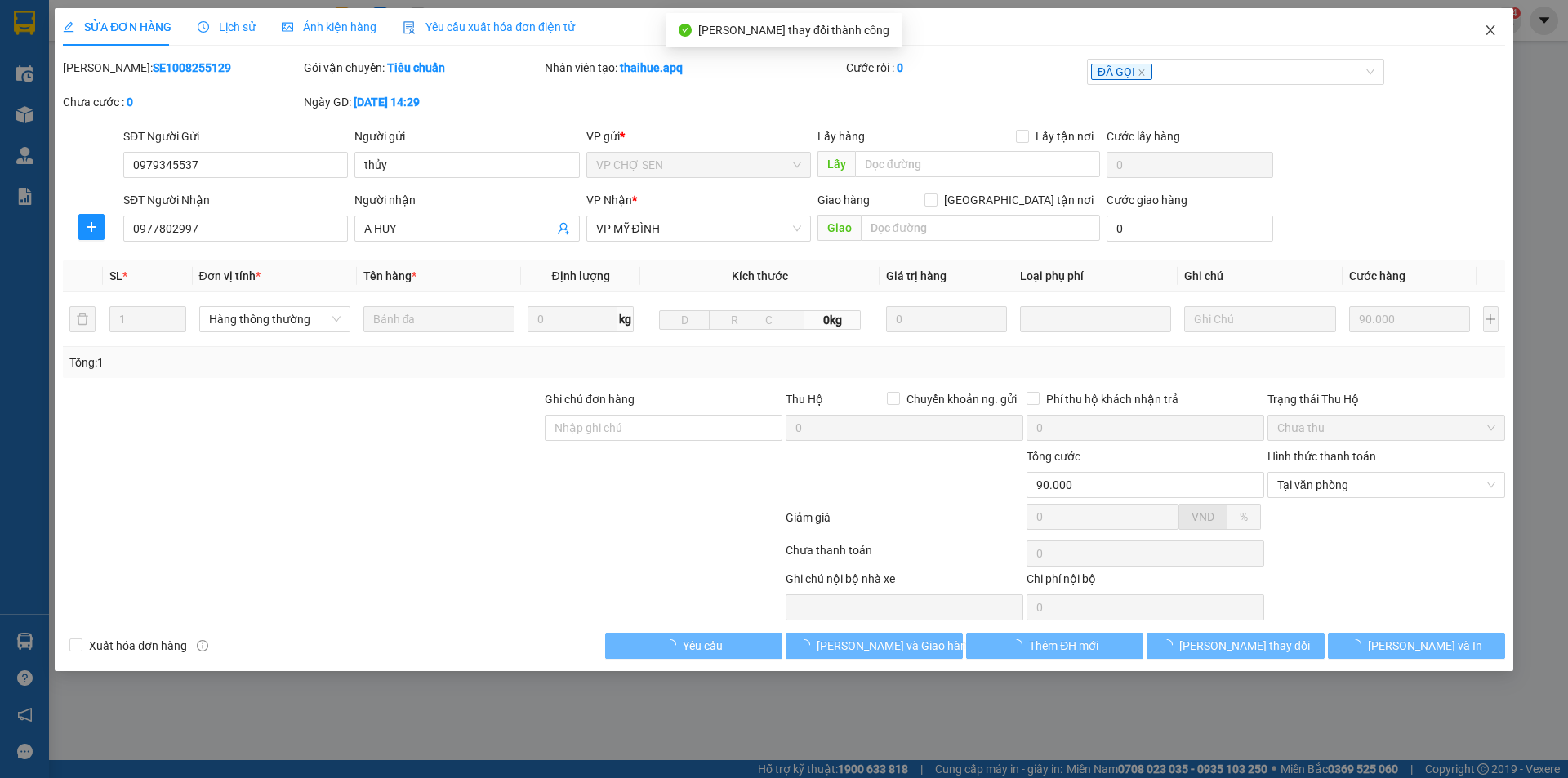
click at [1490, 27] on icon "close" at bounding box center [1491, 30] width 13 height 13
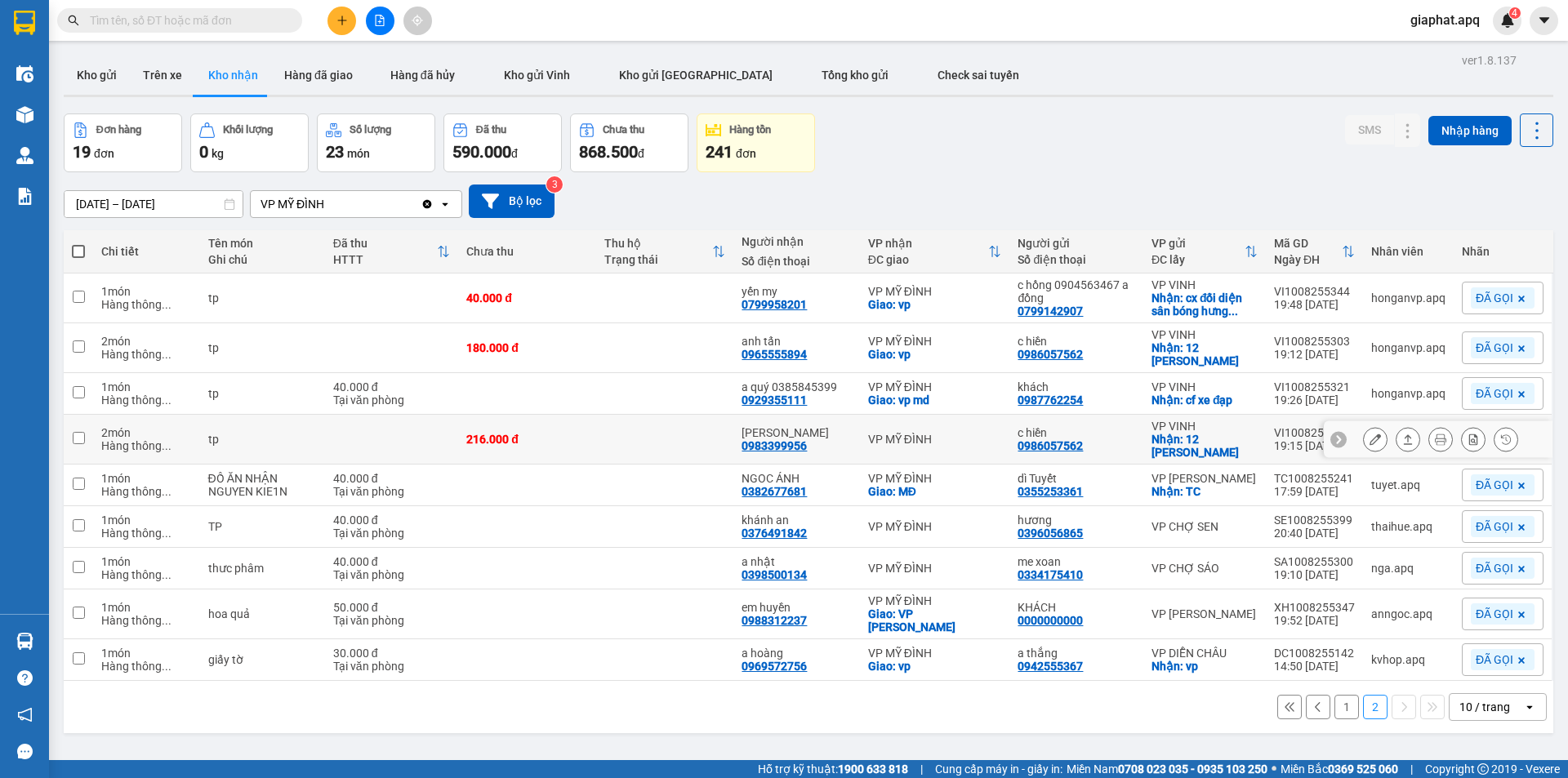
click at [1369, 442] on icon at bounding box center [1375, 439] width 12 height 12
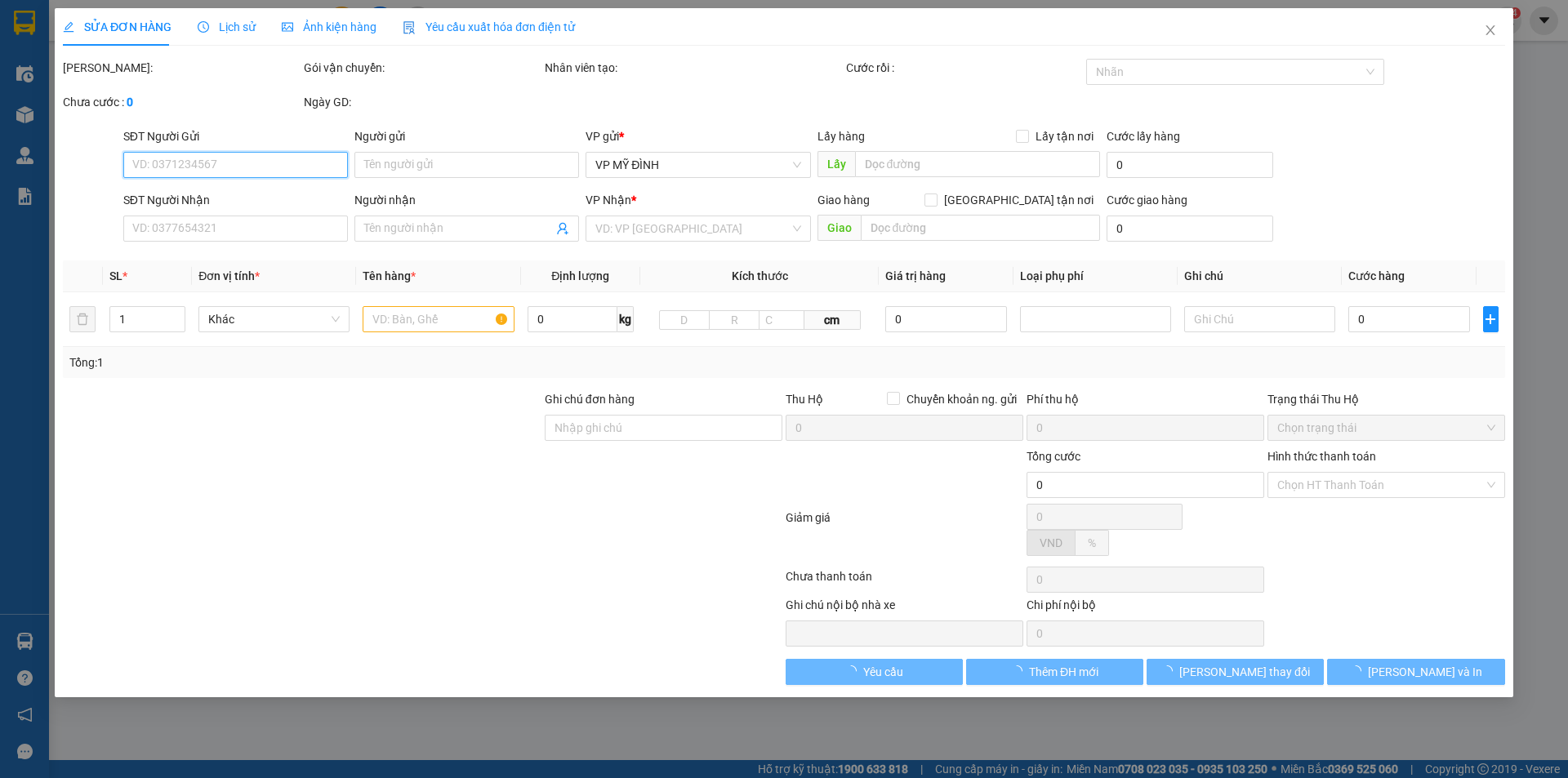
type input "0986057562"
type input "c hiền"
checkbox input "true"
type input "12 [PERSON_NAME]"
type input "0983399956"
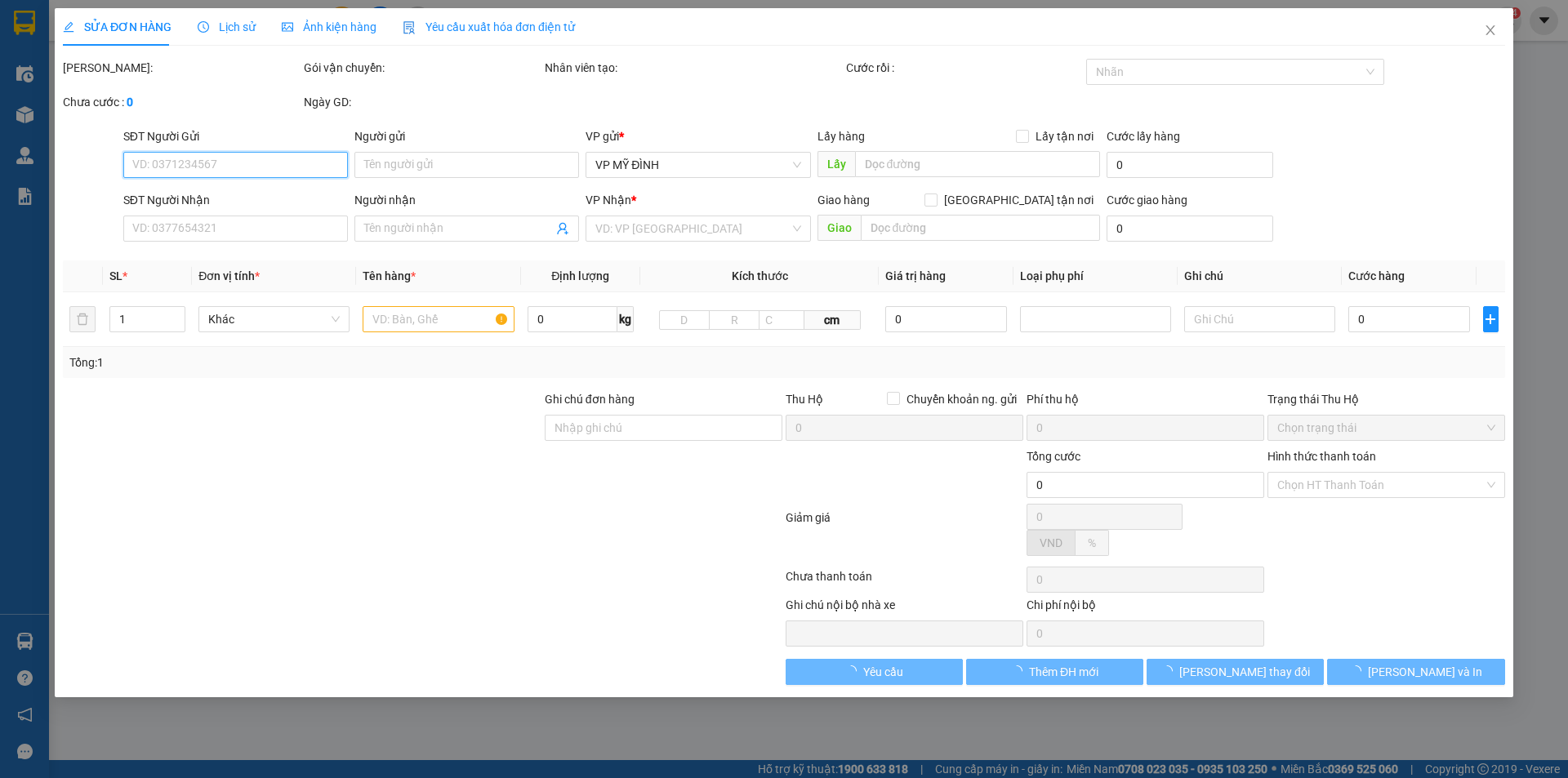
type input "[PERSON_NAME]"
type input "216.000"
type input "10"
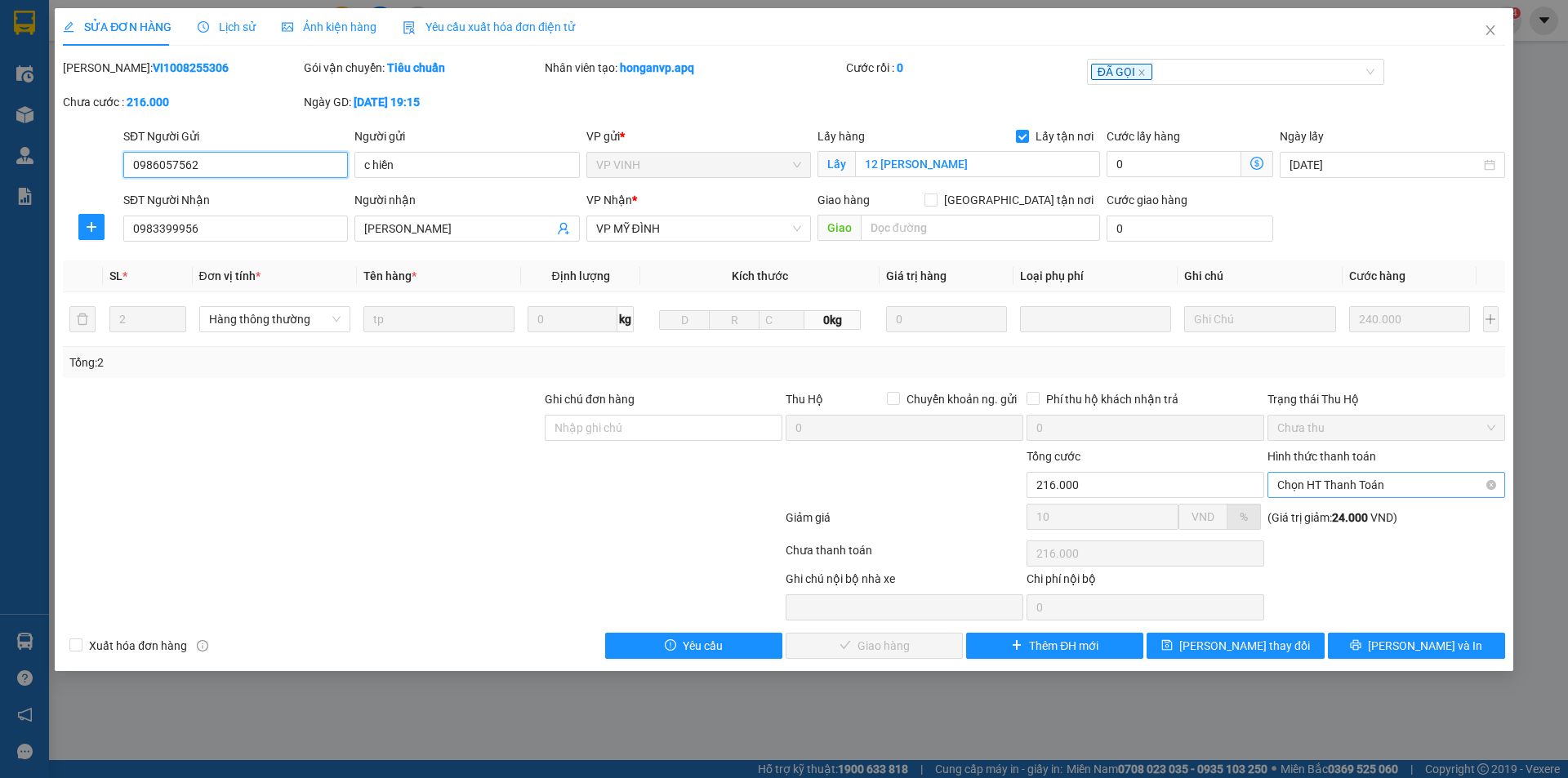
click at [1320, 489] on span "Chọn HT Thanh Toán" at bounding box center [1386, 485] width 218 height 25
click at [1317, 517] on div "Tại văn phòng" at bounding box center [1386, 517] width 218 height 18
type input "0"
drag, startPoint x: 890, startPoint y: 649, endPoint x: 906, endPoint y: 647, distance: 16.1
click at [897, 649] on span "[PERSON_NAME] và Giao hàng" at bounding box center [895, 645] width 157 height 18
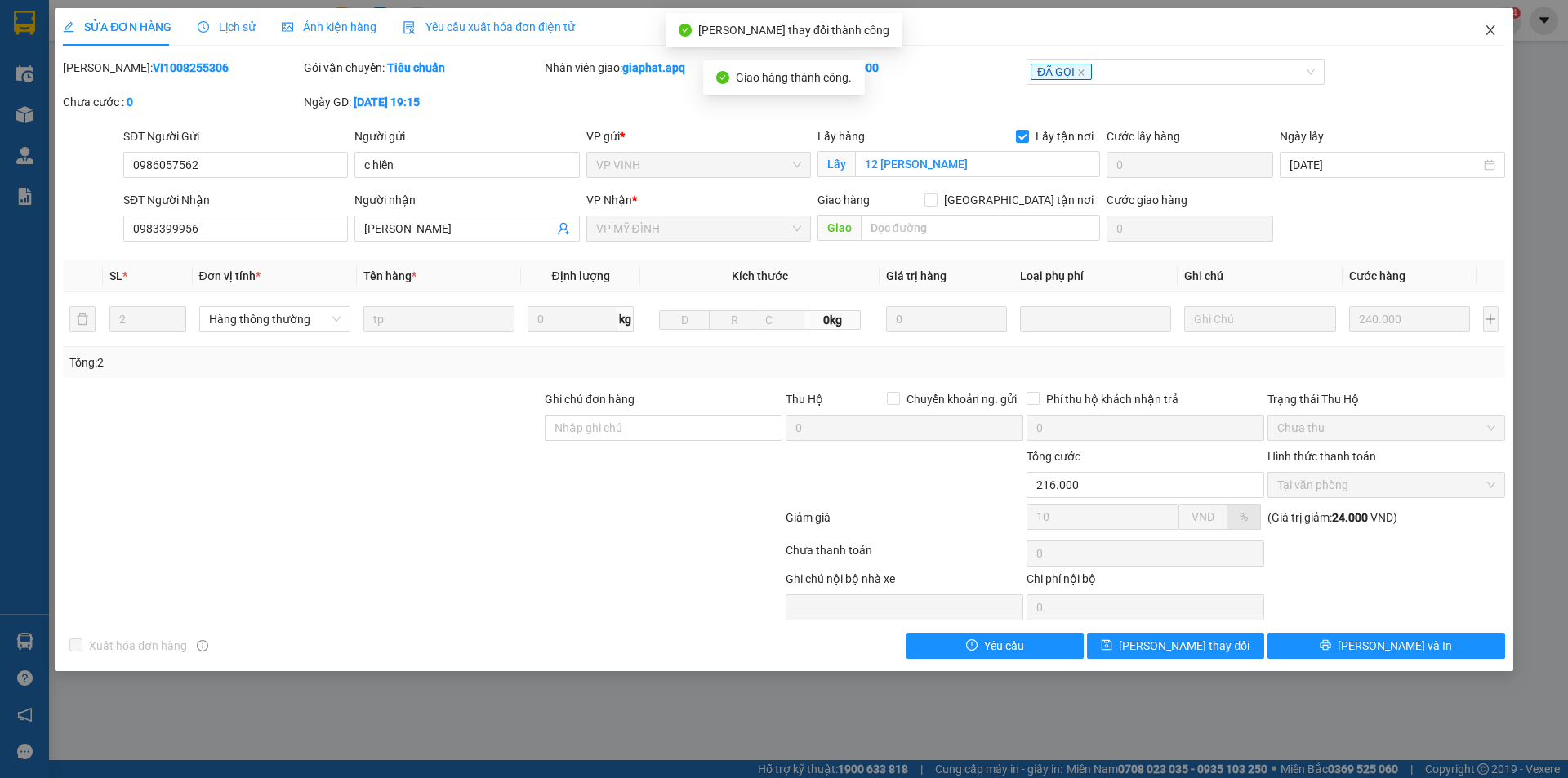
click at [1490, 31] on icon "close" at bounding box center [1490, 29] width 9 height 10
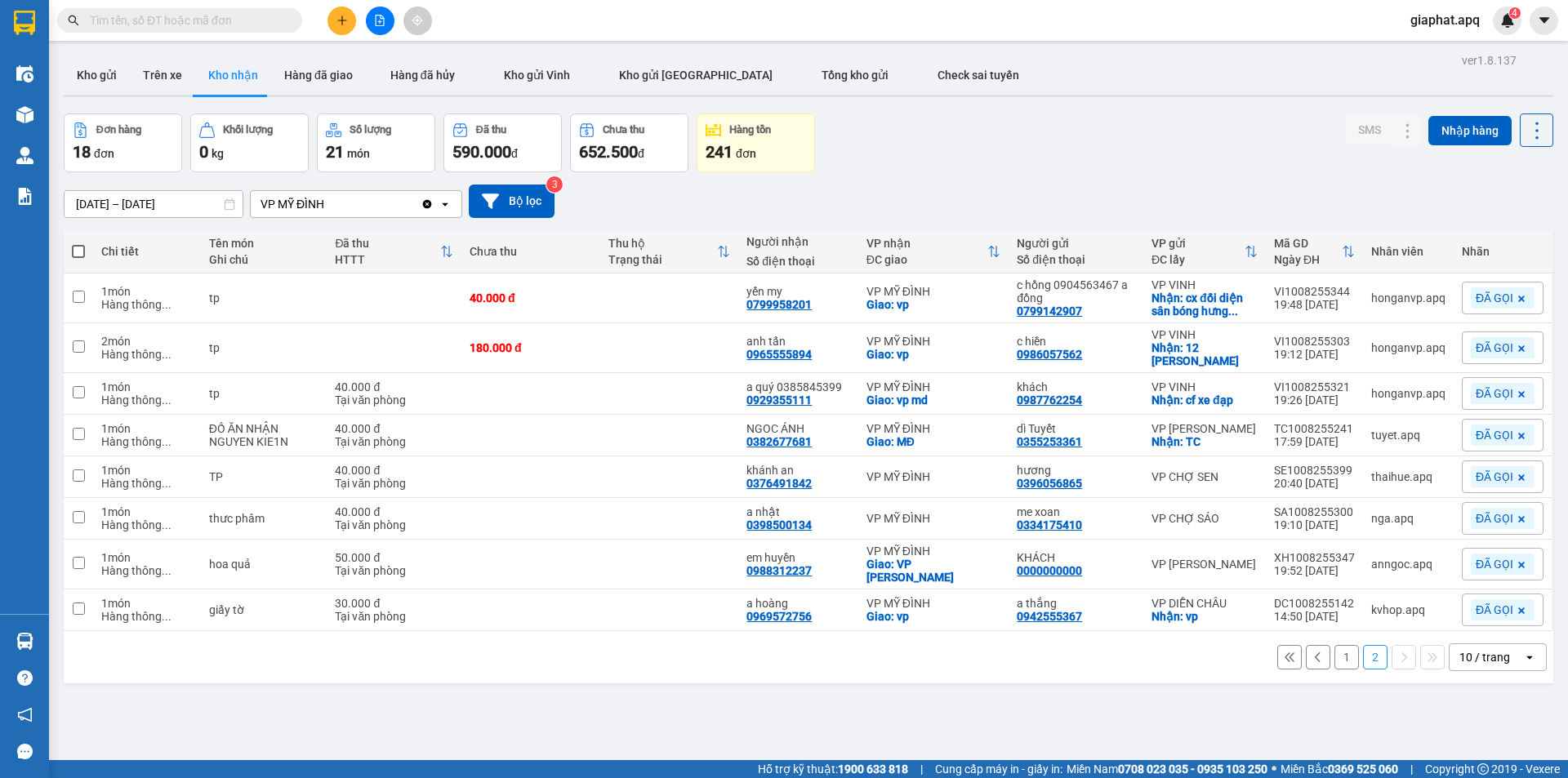
click at [1335, 659] on button "1" at bounding box center [1347, 658] width 25 height 25
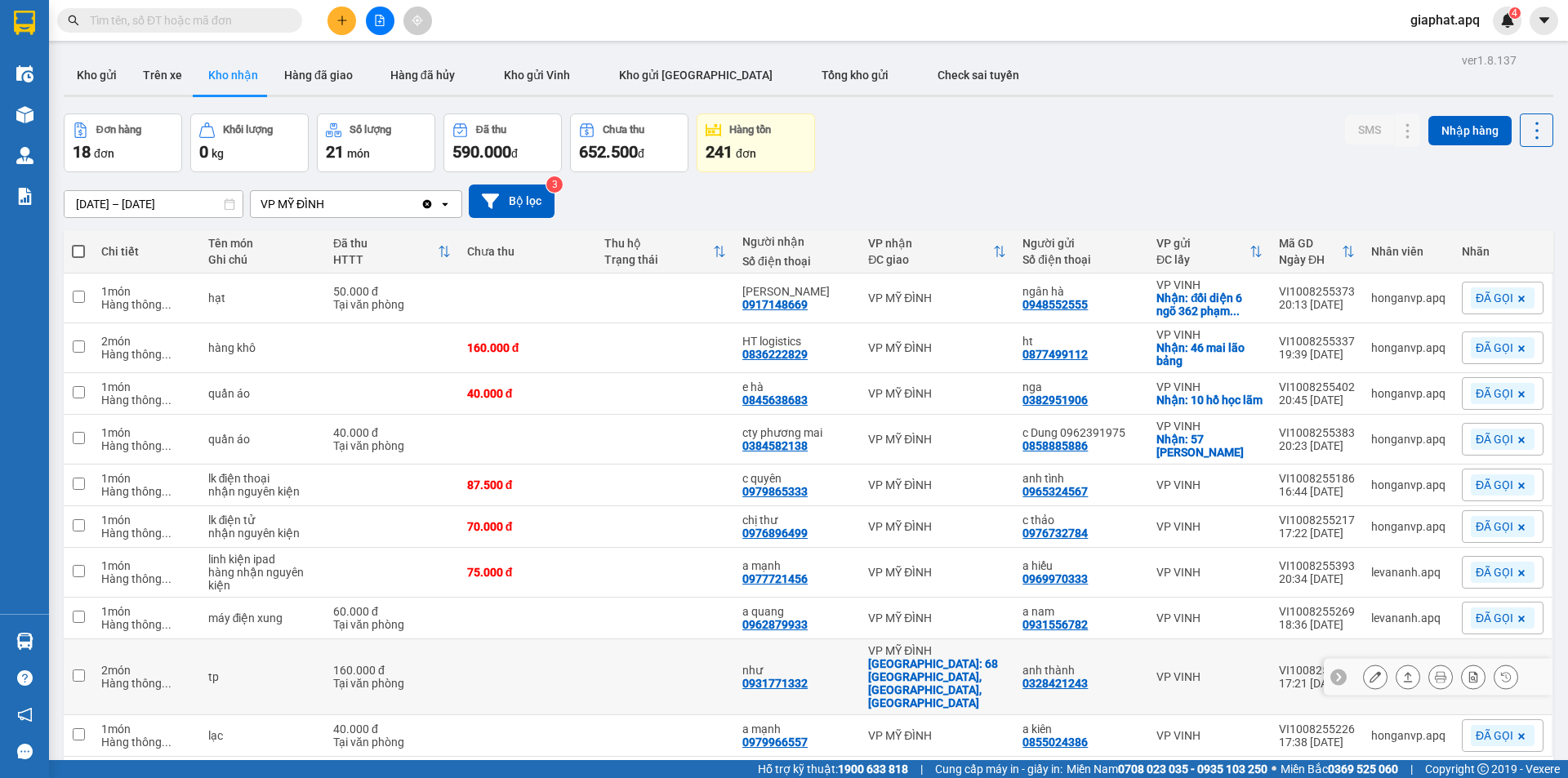
scroll to position [75, 0]
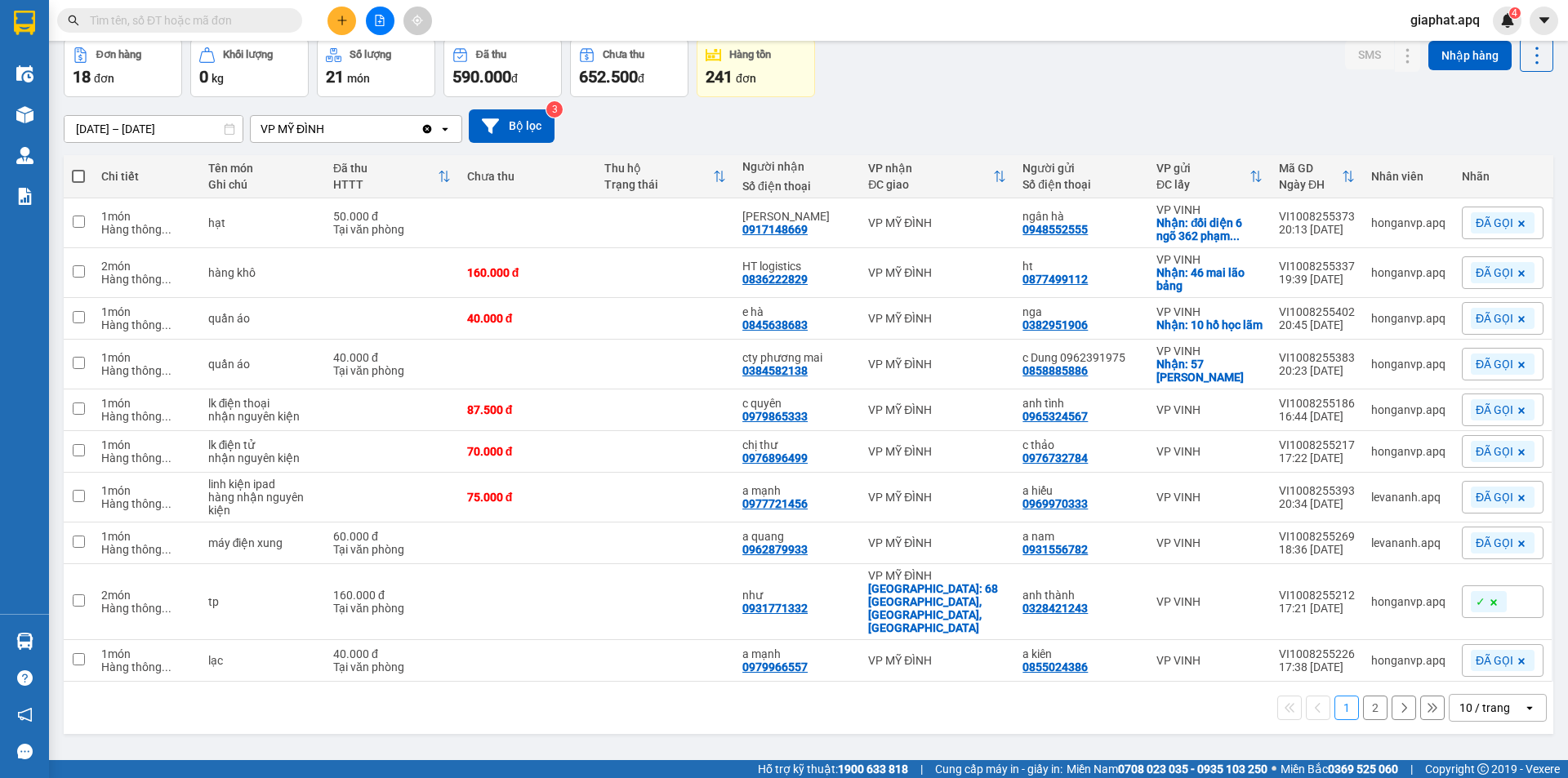
click at [1364, 695] on button "2" at bounding box center [1376, 708] width 25 height 25
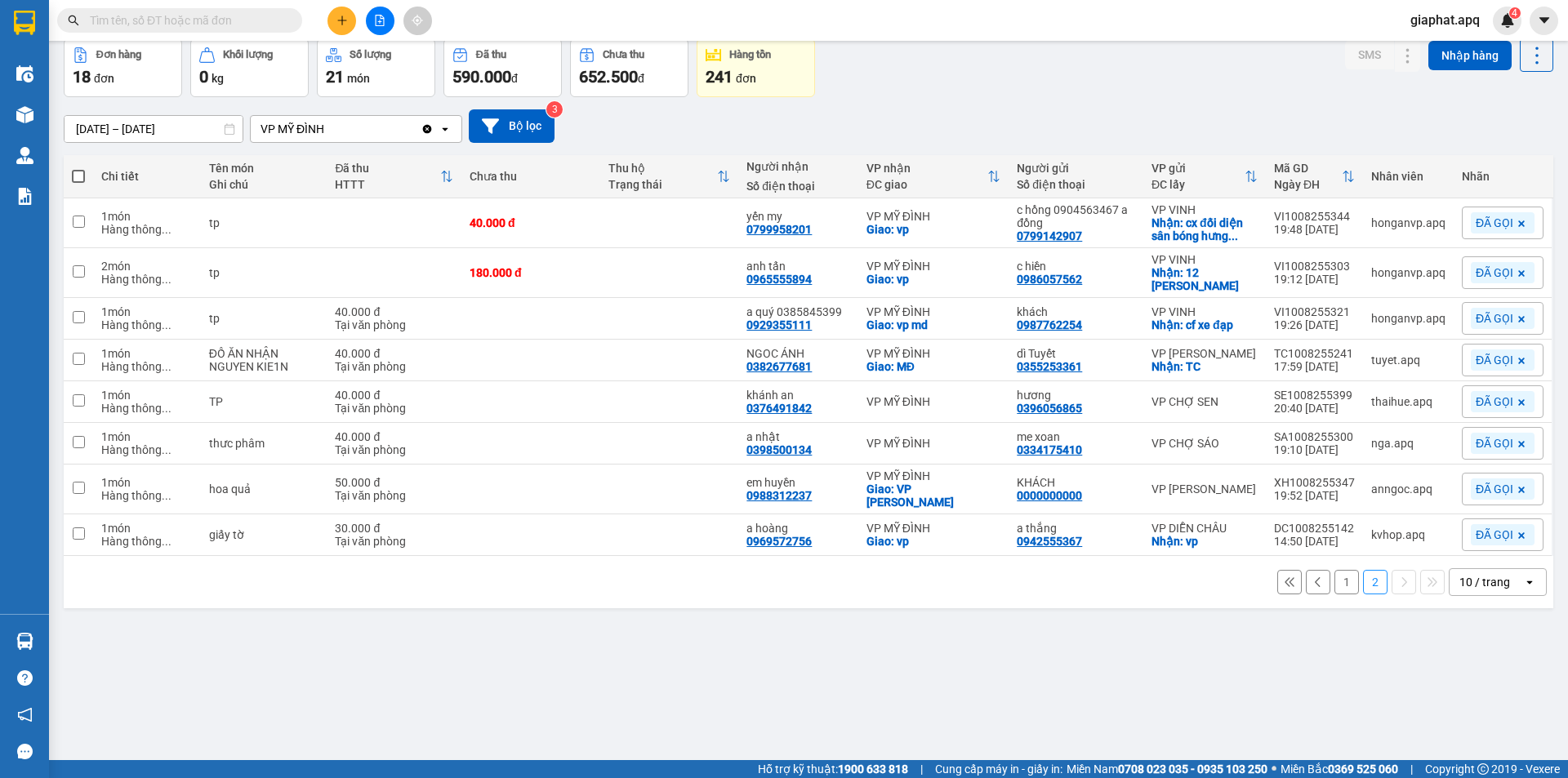
scroll to position [0, 0]
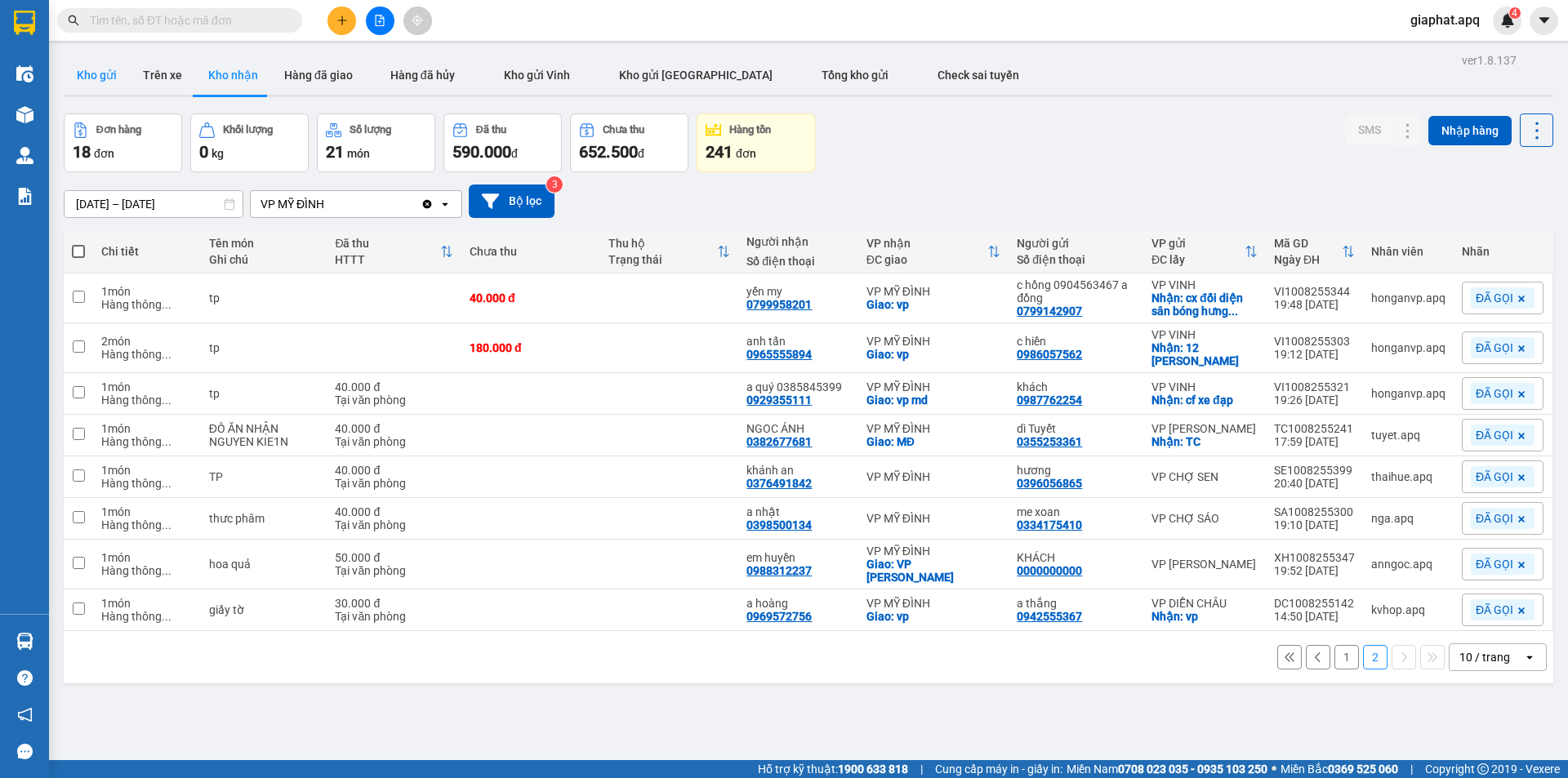
click at [103, 66] on button "Kho gửi" at bounding box center [97, 75] width 66 height 39
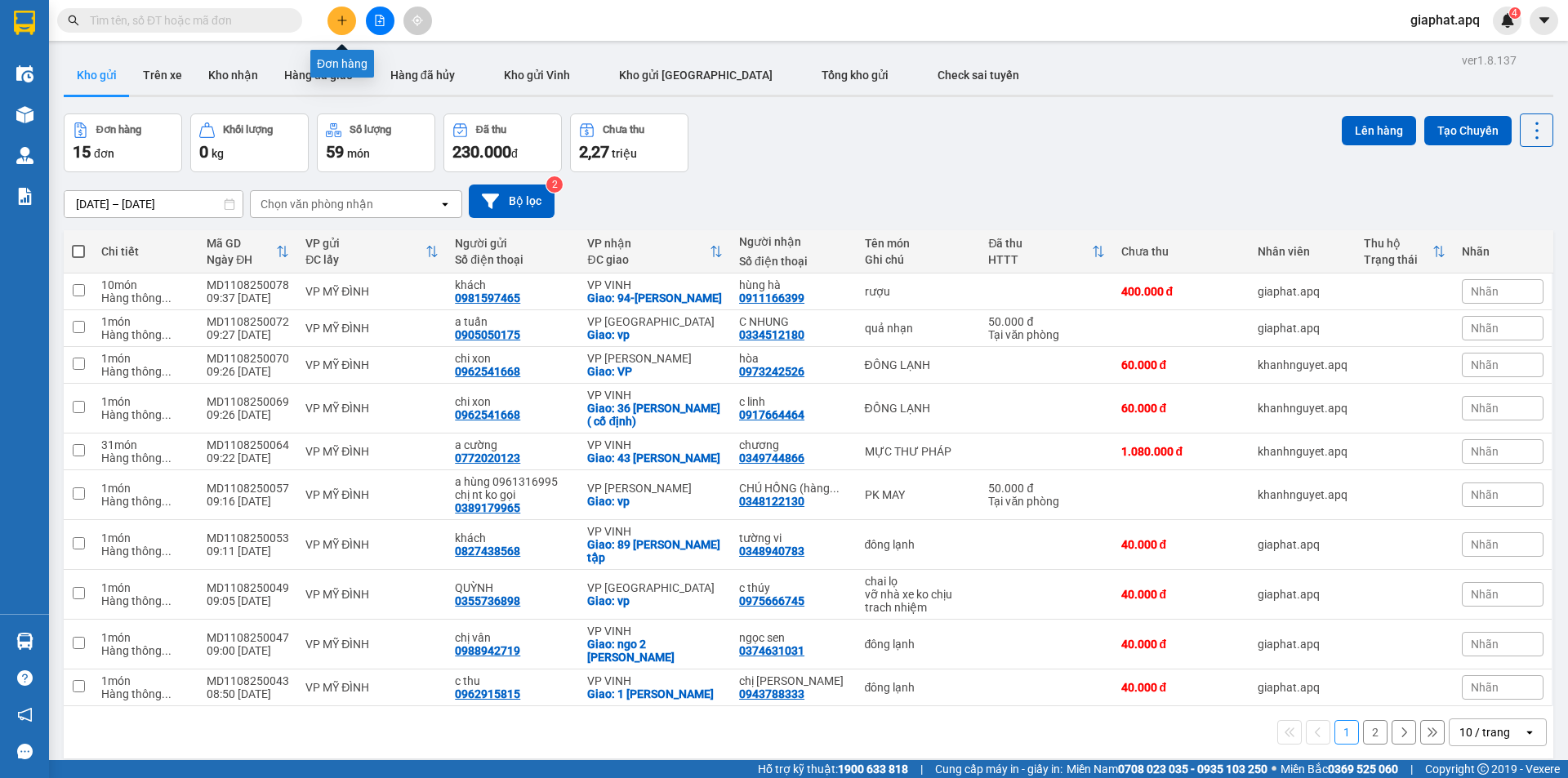
click at [340, 19] on icon "plus" at bounding box center [342, 20] width 12 height 12
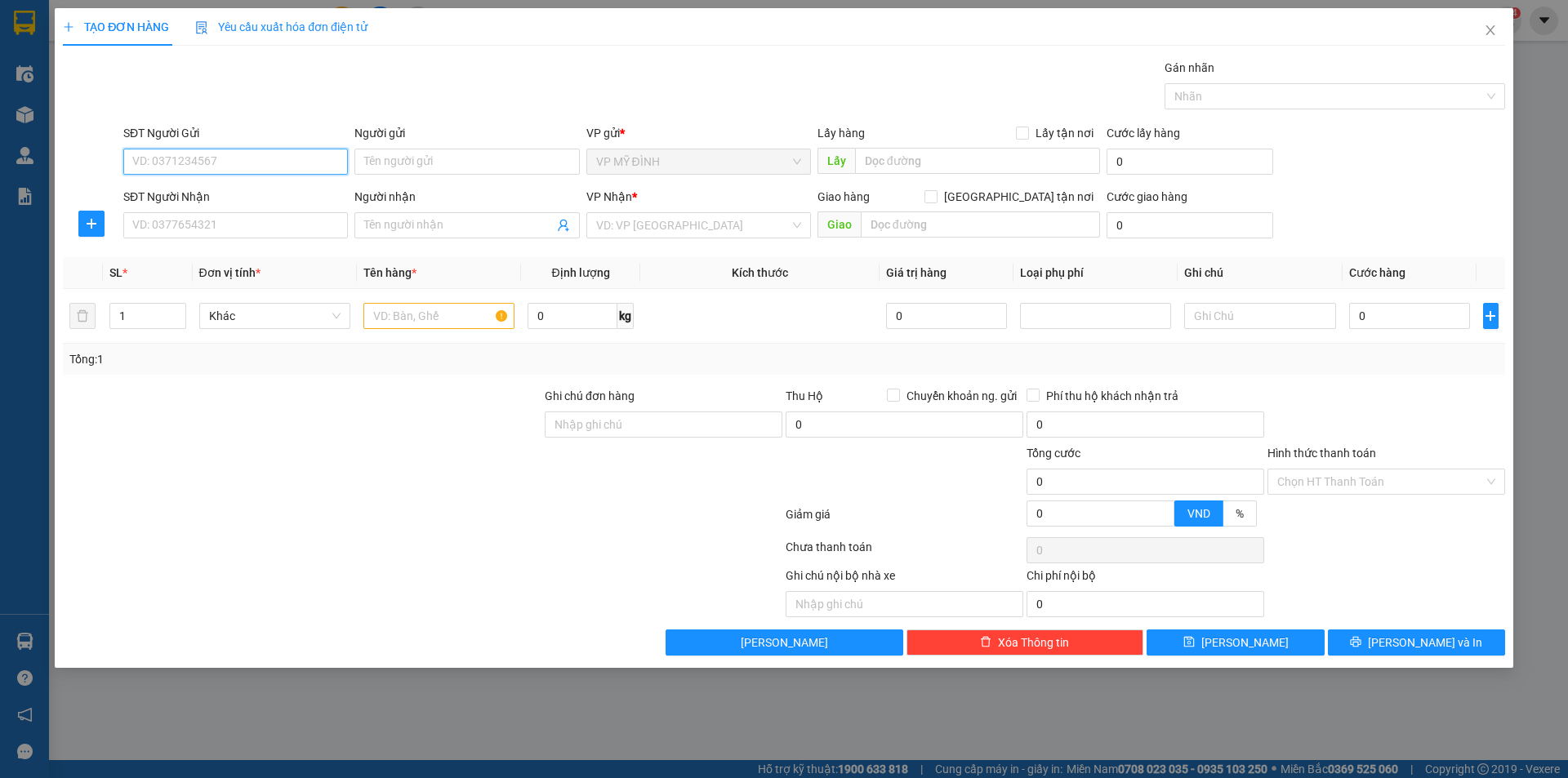
click at [198, 156] on input "SĐT Người Gửi" at bounding box center [236, 161] width 224 height 26
click at [178, 184] on div "0963353885 - anh đạt" at bounding box center [236, 194] width 224 height 26
type input "0963353885"
type input "anh đạt"
type input "0963353885"
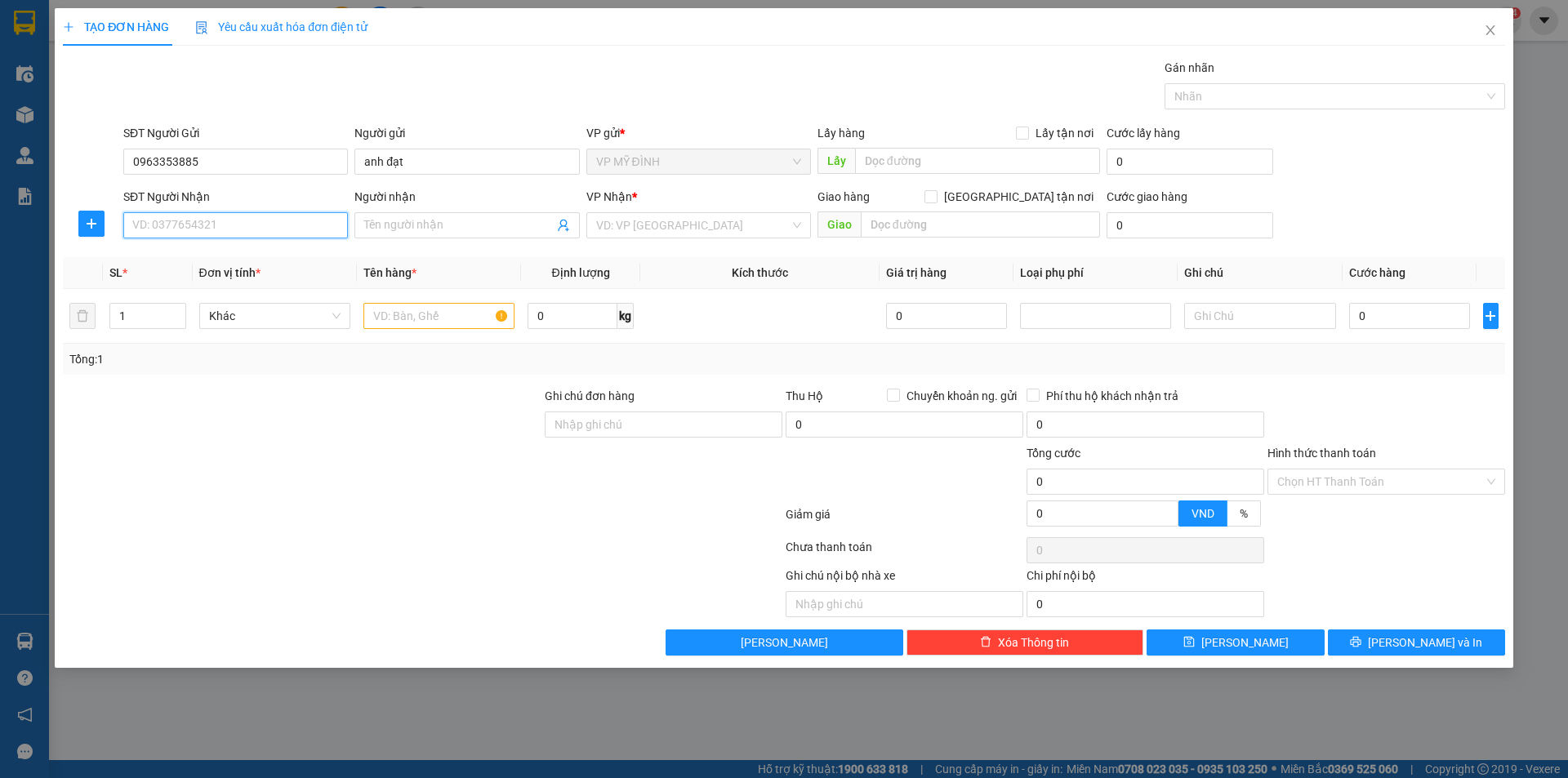
click at [150, 221] on input "SĐT Người Nhận" at bounding box center [236, 224] width 224 height 26
click at [187, 262] on div "0917047118 - thu" at bounding box center [236, 258] width 205 height 18
type input "0917047118"
type input "thu"
checkbox input "true"
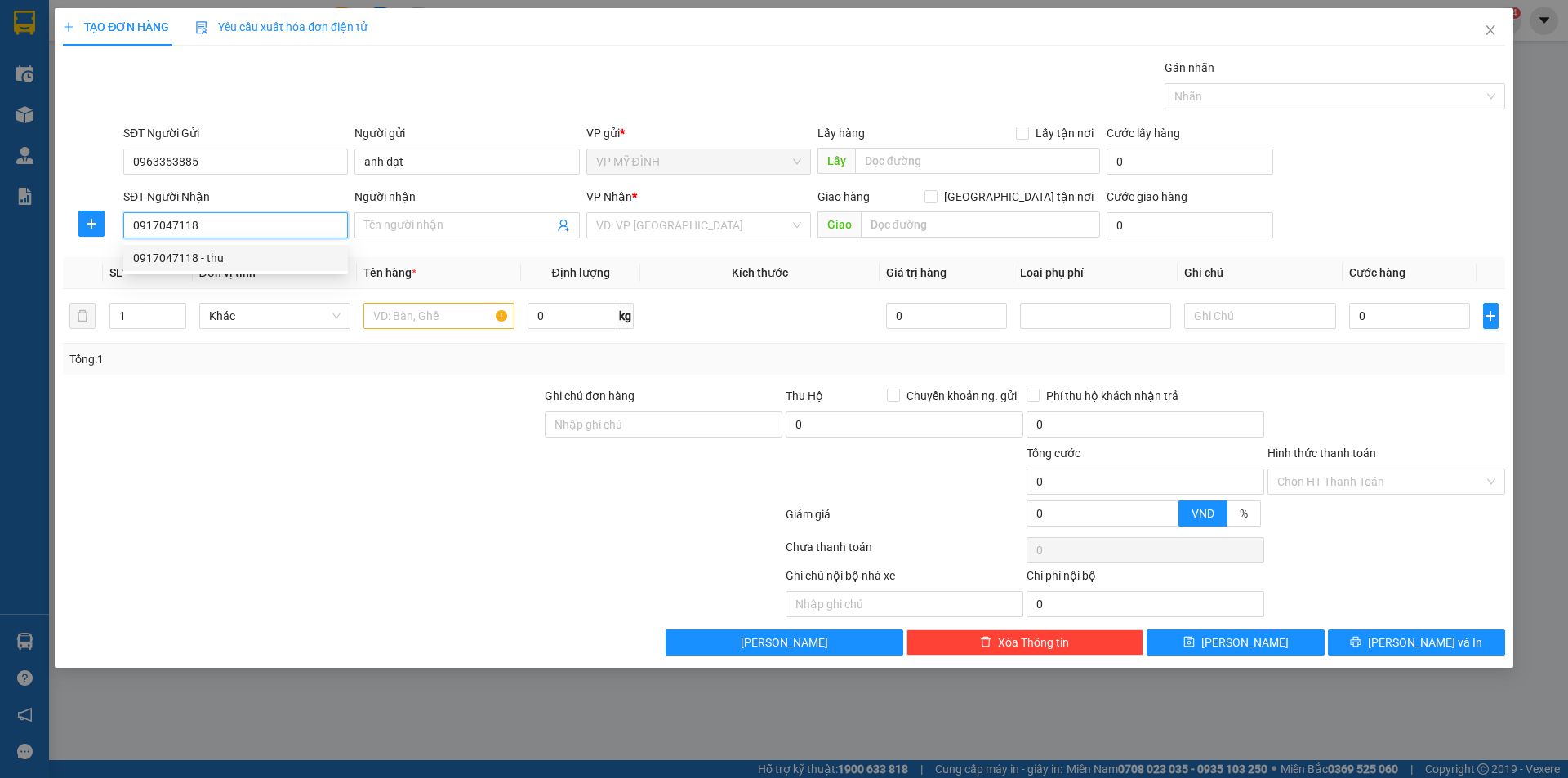
type input "số2/21 [PERSON_NAME] tp vinh"
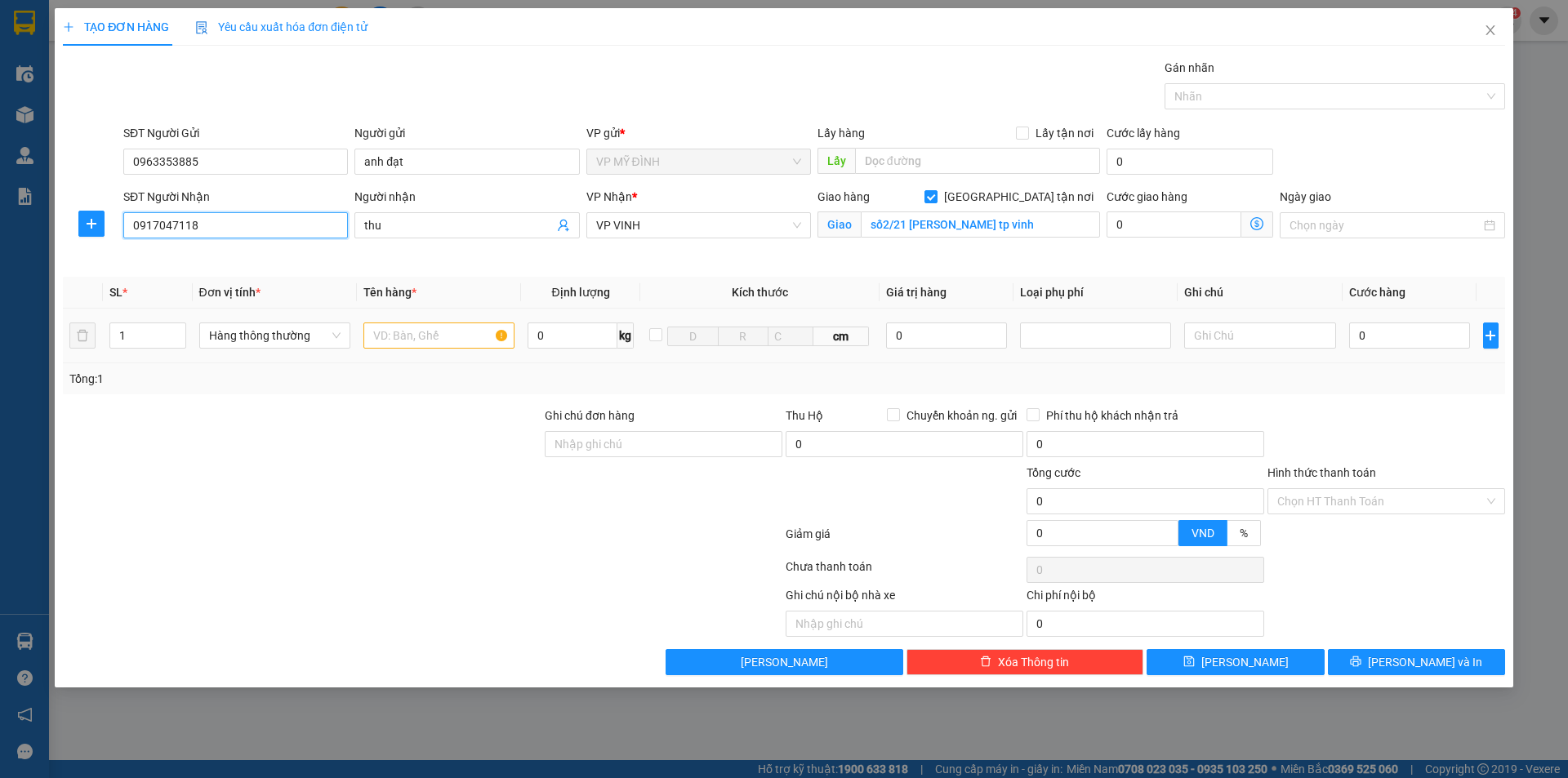
type input "0917047118"
click at [417, 340] on input "text" at bounding box center [439, 335] width 151 height 26
type input "bánh kẹo"
click at [1394, 339] on input "0" at bounding box center [1410, 335] width 122 height 26
type input "4"
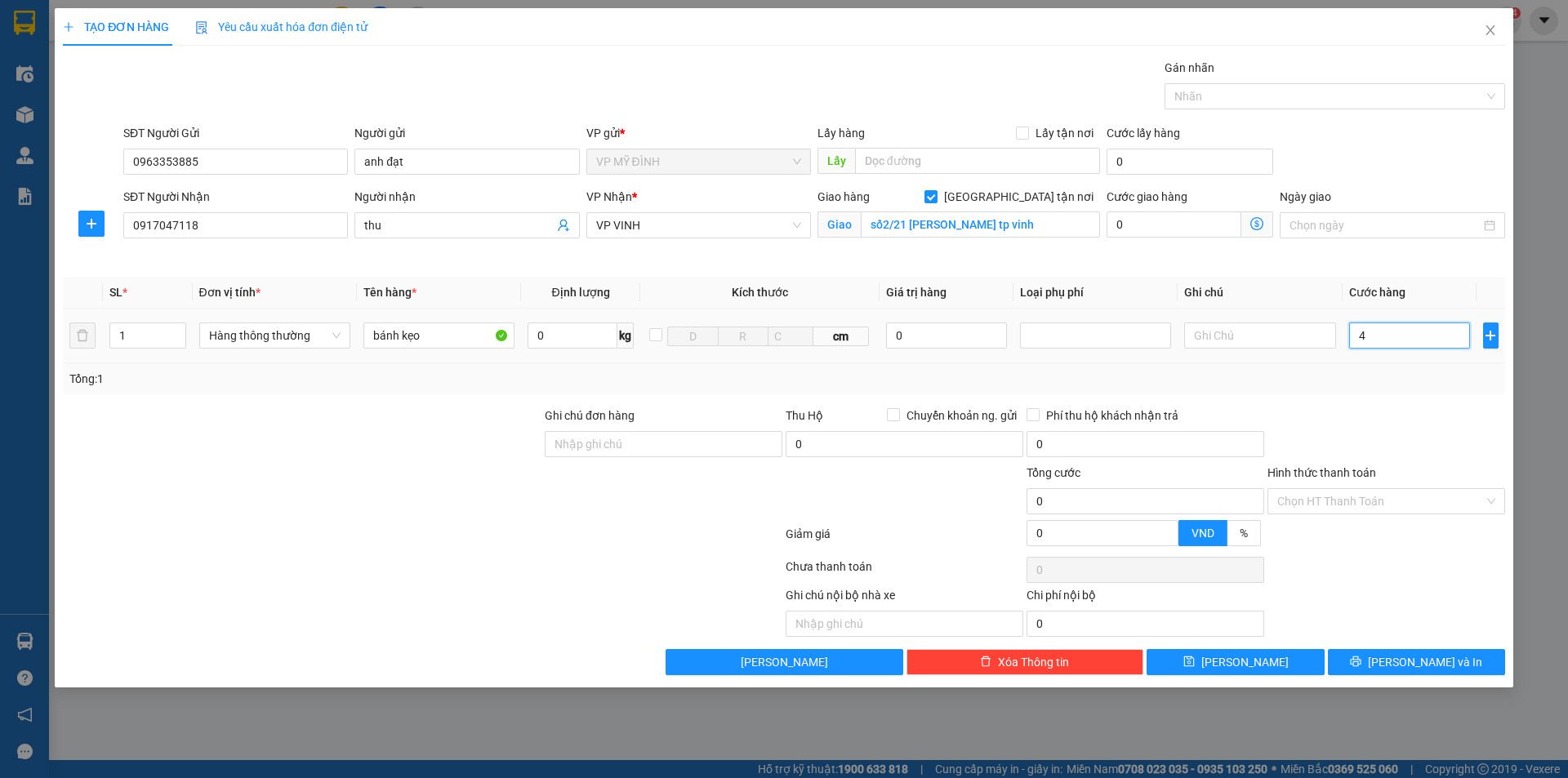
type input "4"
type input "40"
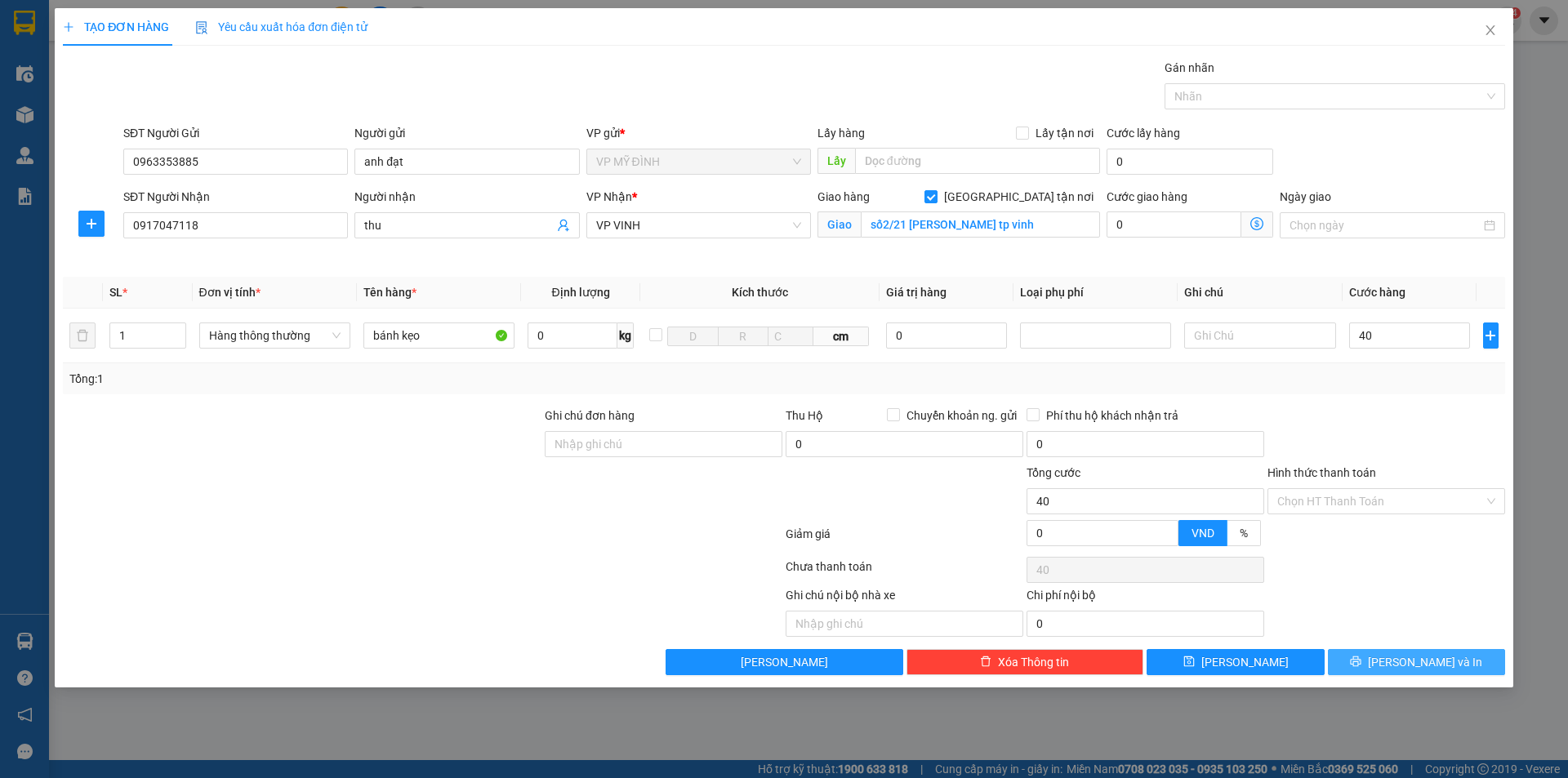
type input "40.000"
click at [1367, 655] on button "[PERSON_NAME] và In" at bounding box center [1416, 661] width 177 height 26
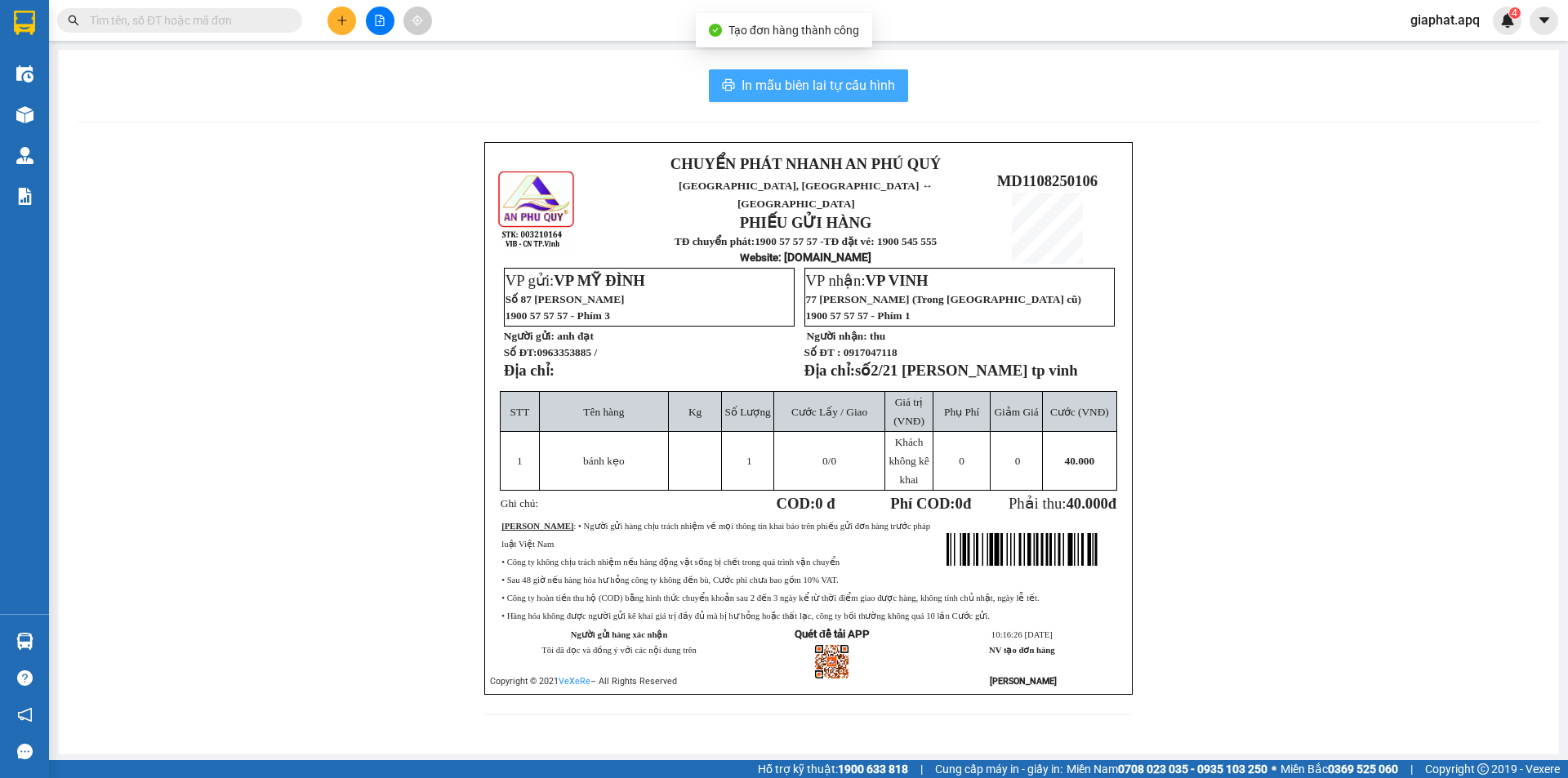
click at [833, 86] on span "In mẫu biên lai tự cấu hình" at bounding box center [818, 85] width 153 height 20
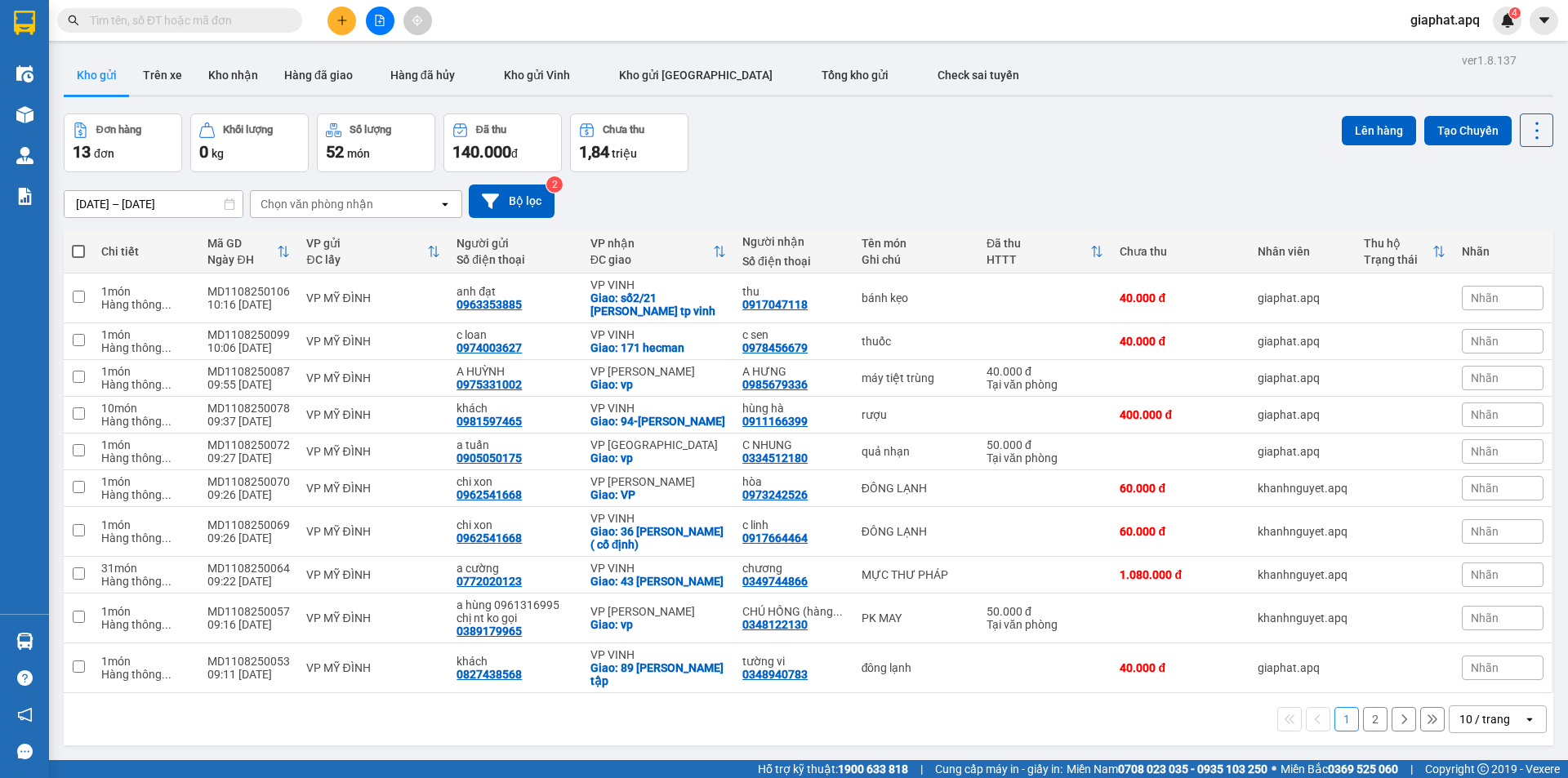
click at [1038, 145] on div "Đơn hàng 13 đơn Khối lượng 0 kg Số lượng 52 món Đã thu 140.000 đ Chưa thu 1,84 …" at bounding box center [808, 142] width 1490 height 59
click at [237, 77] on button "Kho nhận" at bounding box center [232, 75] width 76 height 39
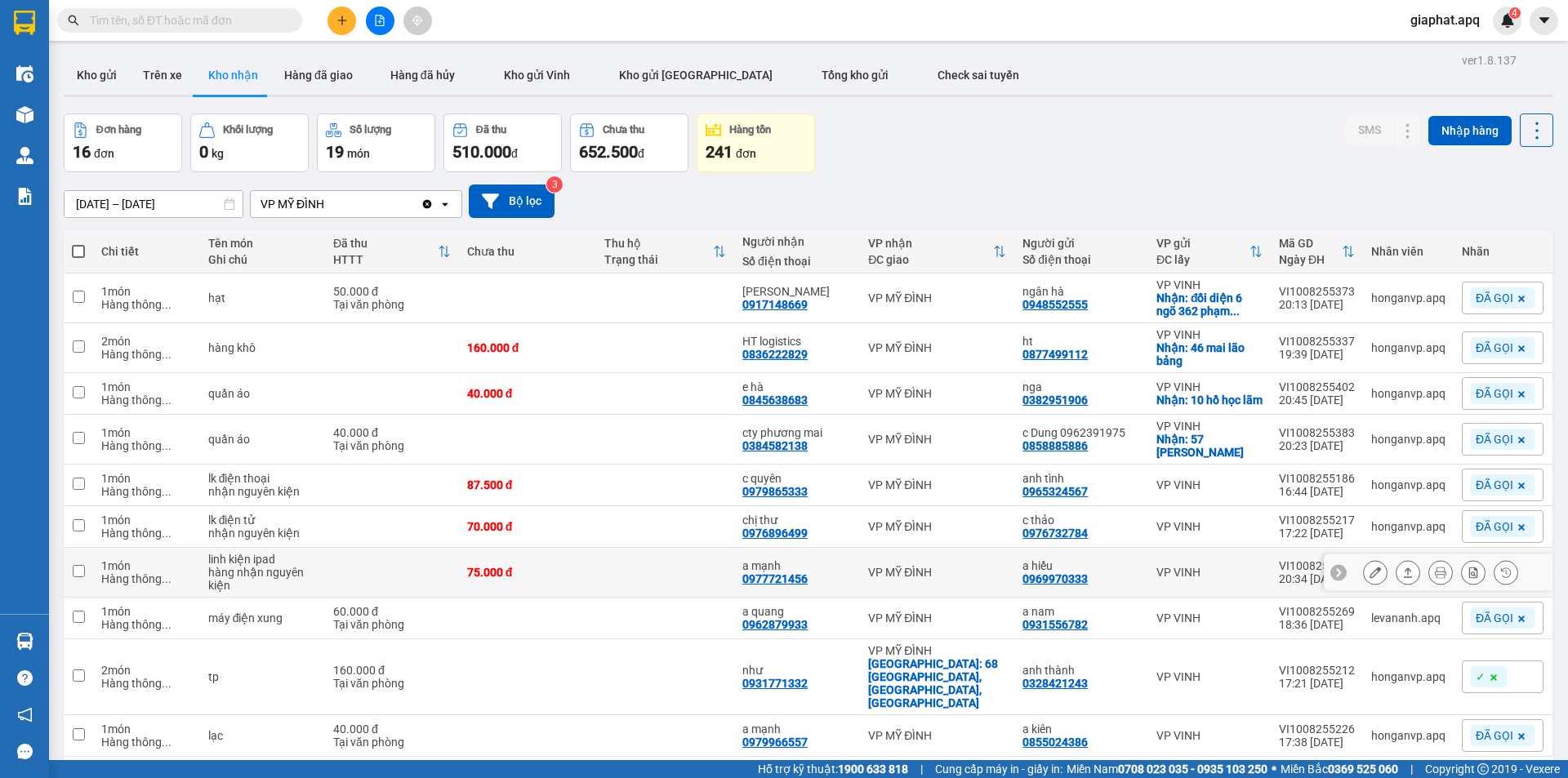
scroll to position [75, 0]
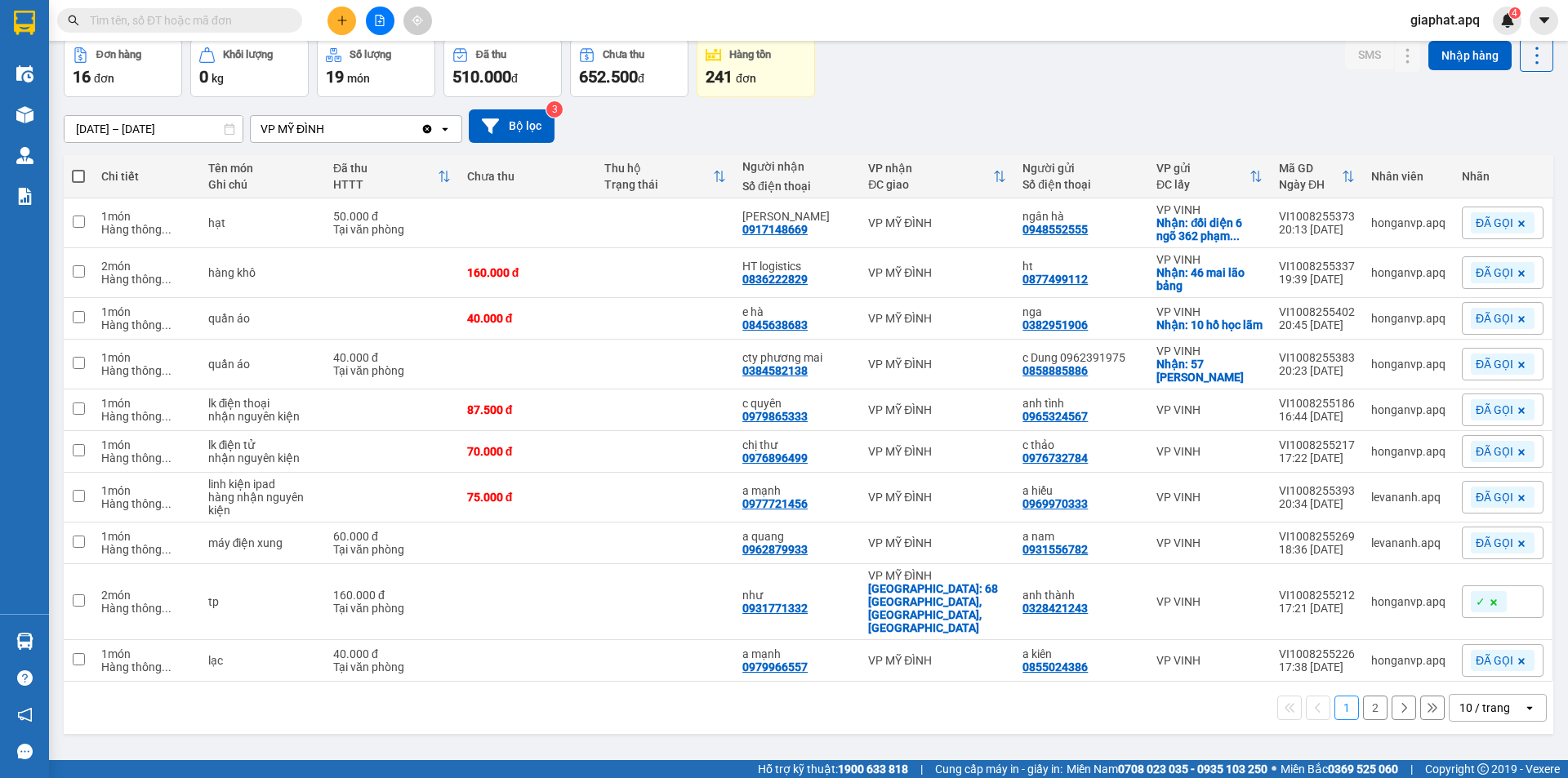
click at [1363, 695] on button "2" at bounding box center [1376, 708] width 25 height 25
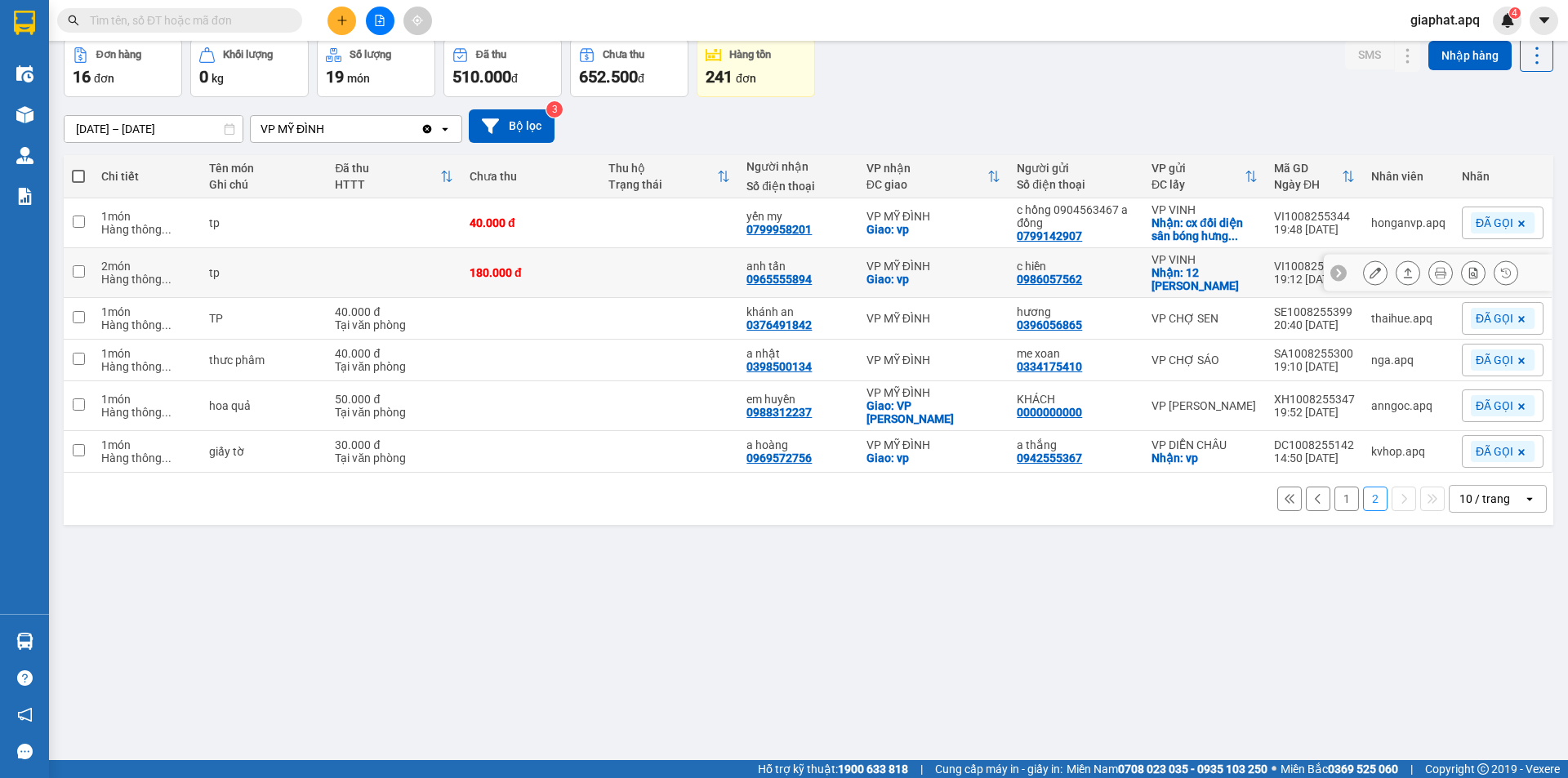
click at [1101, 271] on div "c hiền" at bounding box center [1076, 266] width 118 height 13
checkbox input "true"
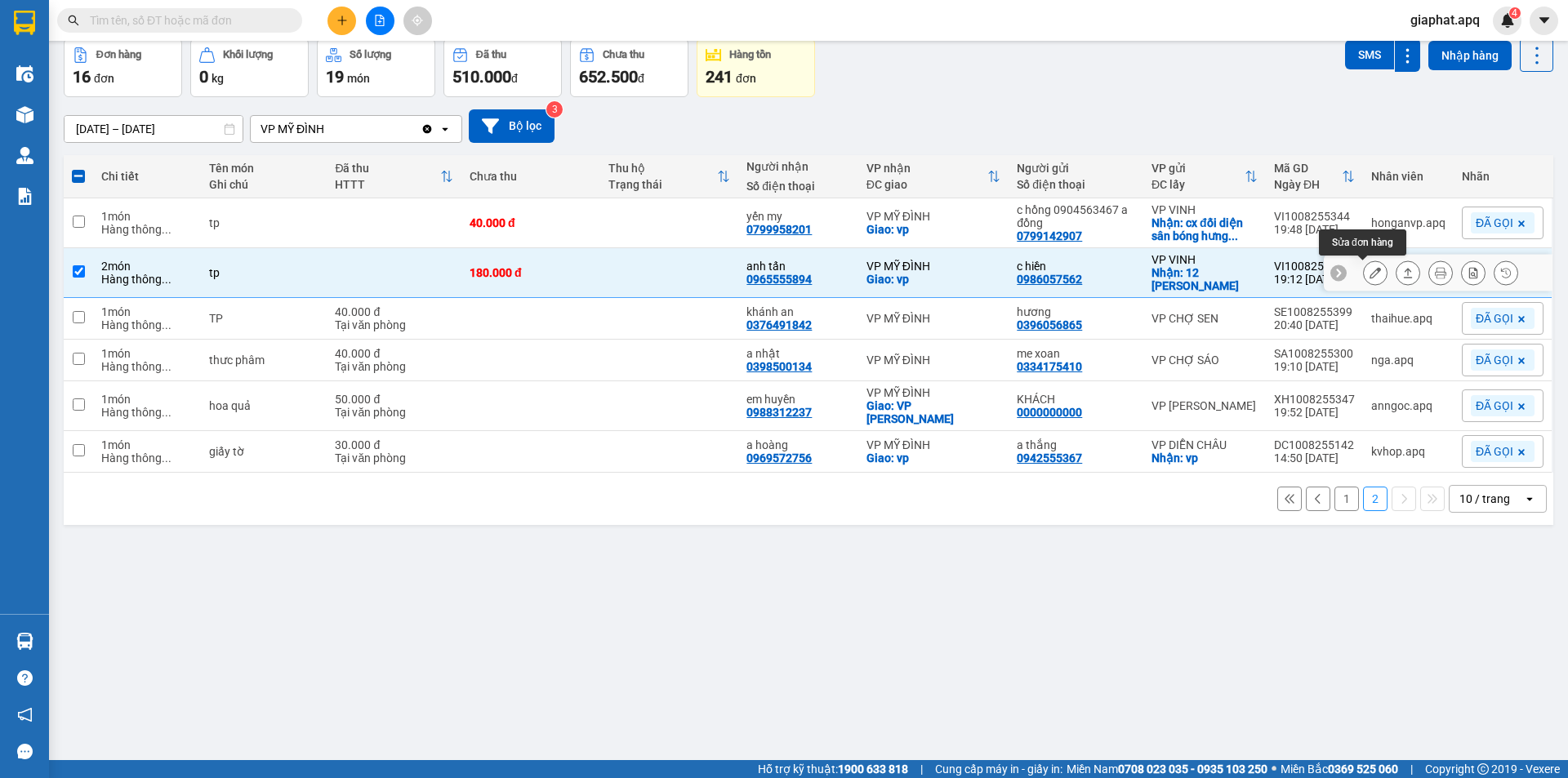
click at [1369, 274] on icon at bounding box center [1375, 272] width 12 height 12
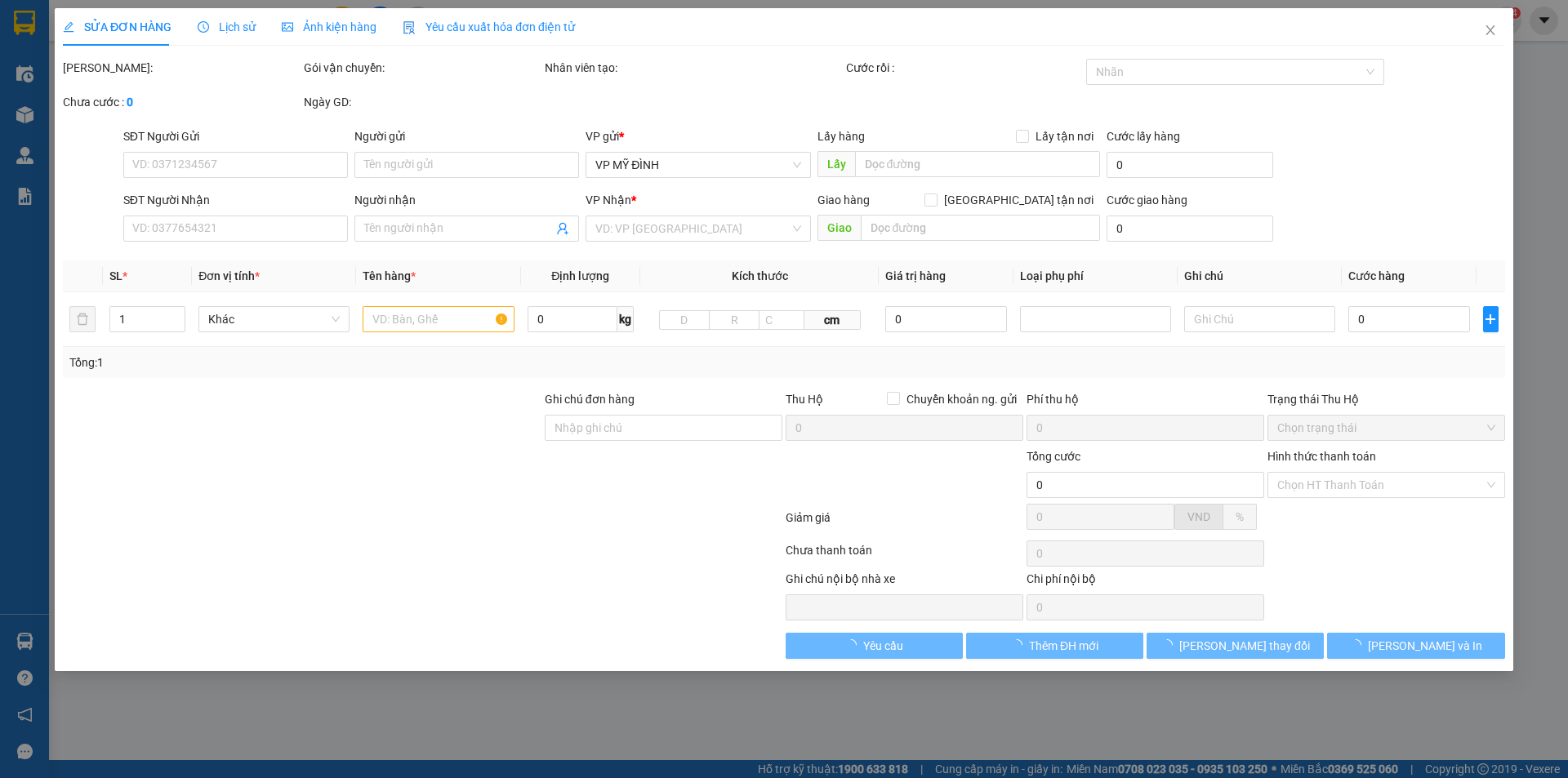
type input "0986057562"
type input "c hiền"
checkbox input "true"
type input "12 [PERSON_NAME]"
type input "0965555894"
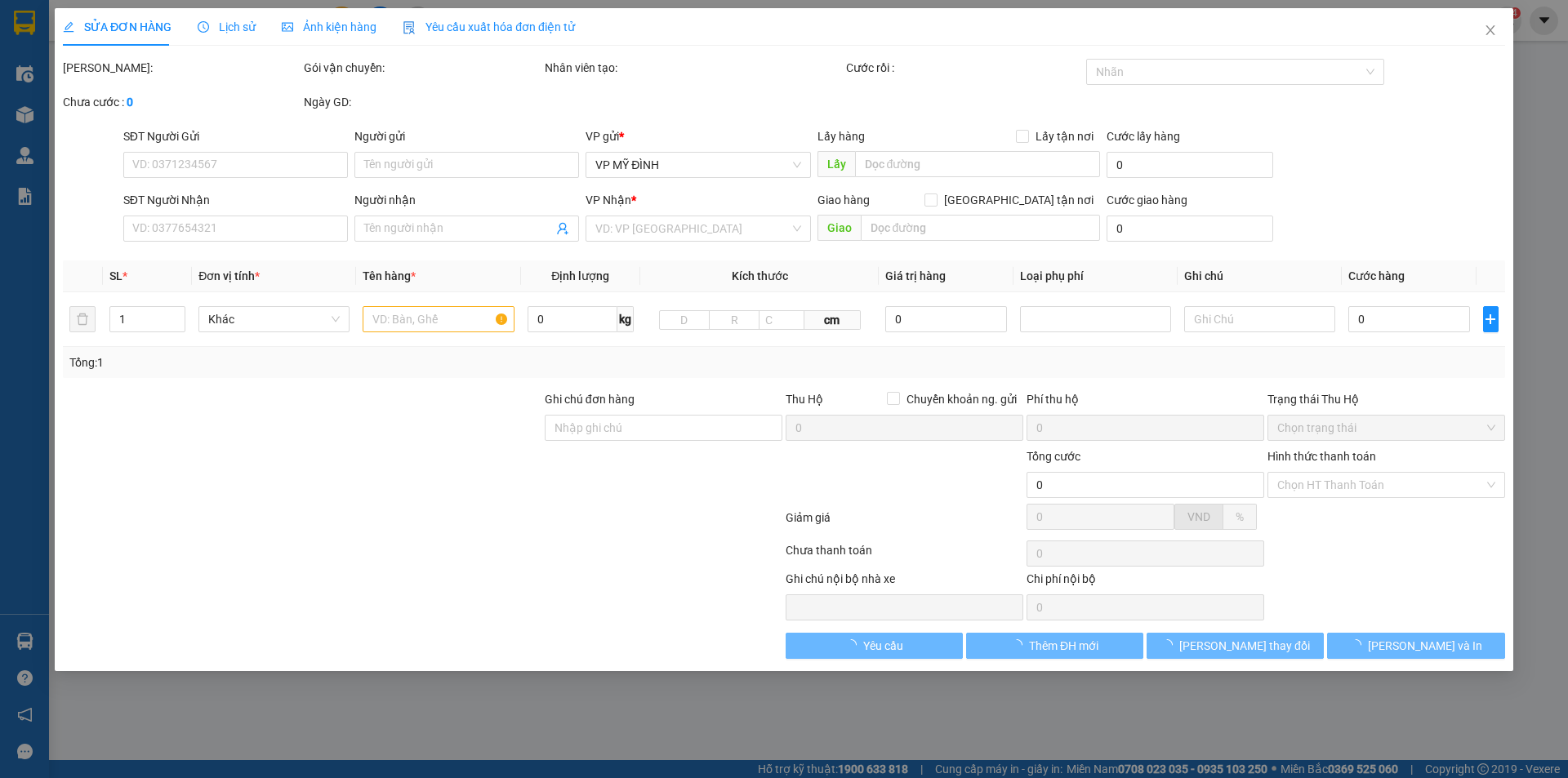
type input "anh tấn"
checkbox input "true"
type input "vp"
type input "180.000"
type input "10"
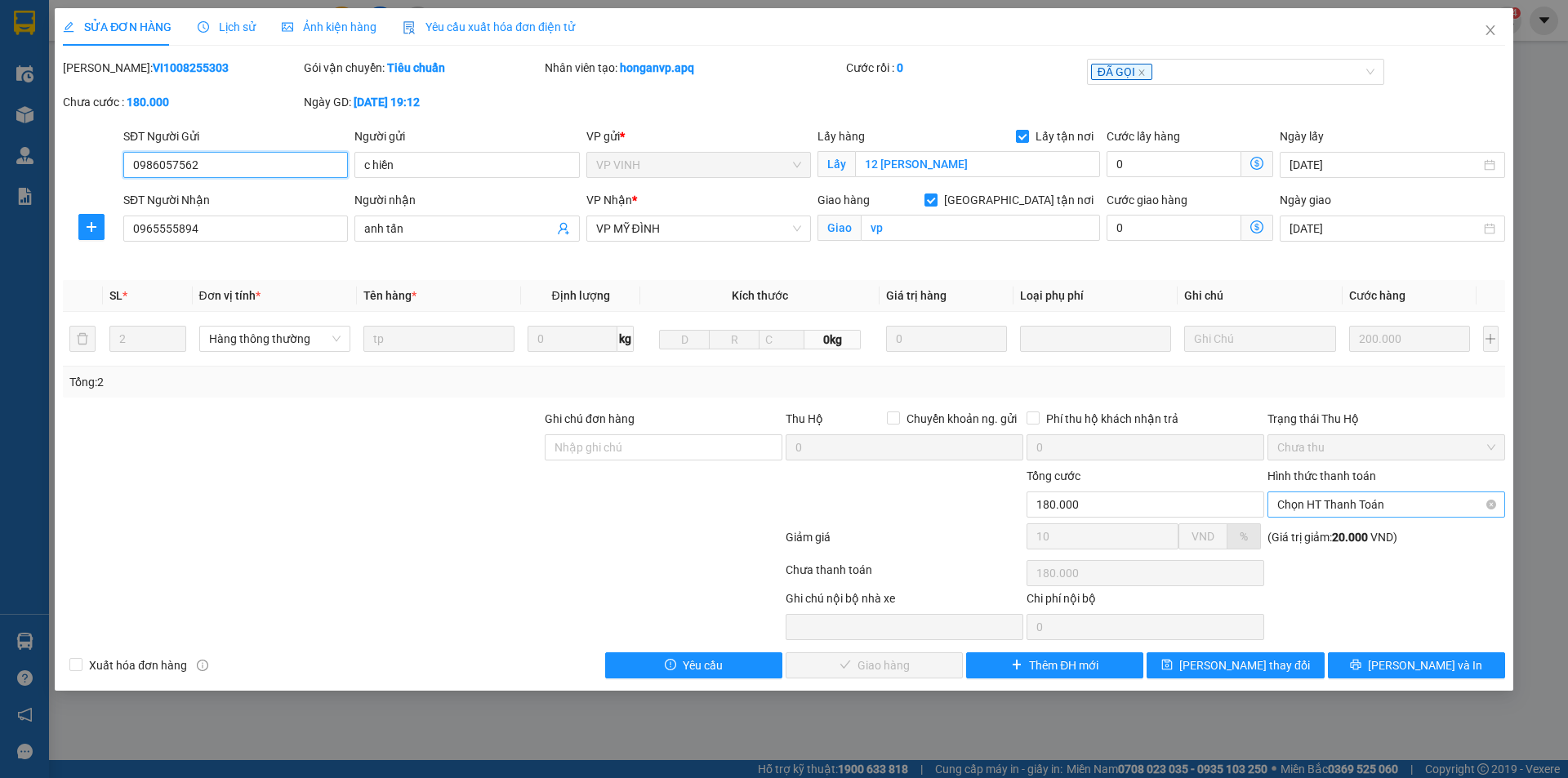
click at [1380, 499] on span "Chọn HT Thanh Toán" at bounding box center [1386, 505] width 218 height 25
click at [1326, 531] on div "Tại văn phòng" at bounding box center [1386, 537] width 218 height 18
type input "0"
click at [860, 666] on span "[PERSON_NAME] và Giao hàng" at bounding box center [895, 665] width 157 height 18
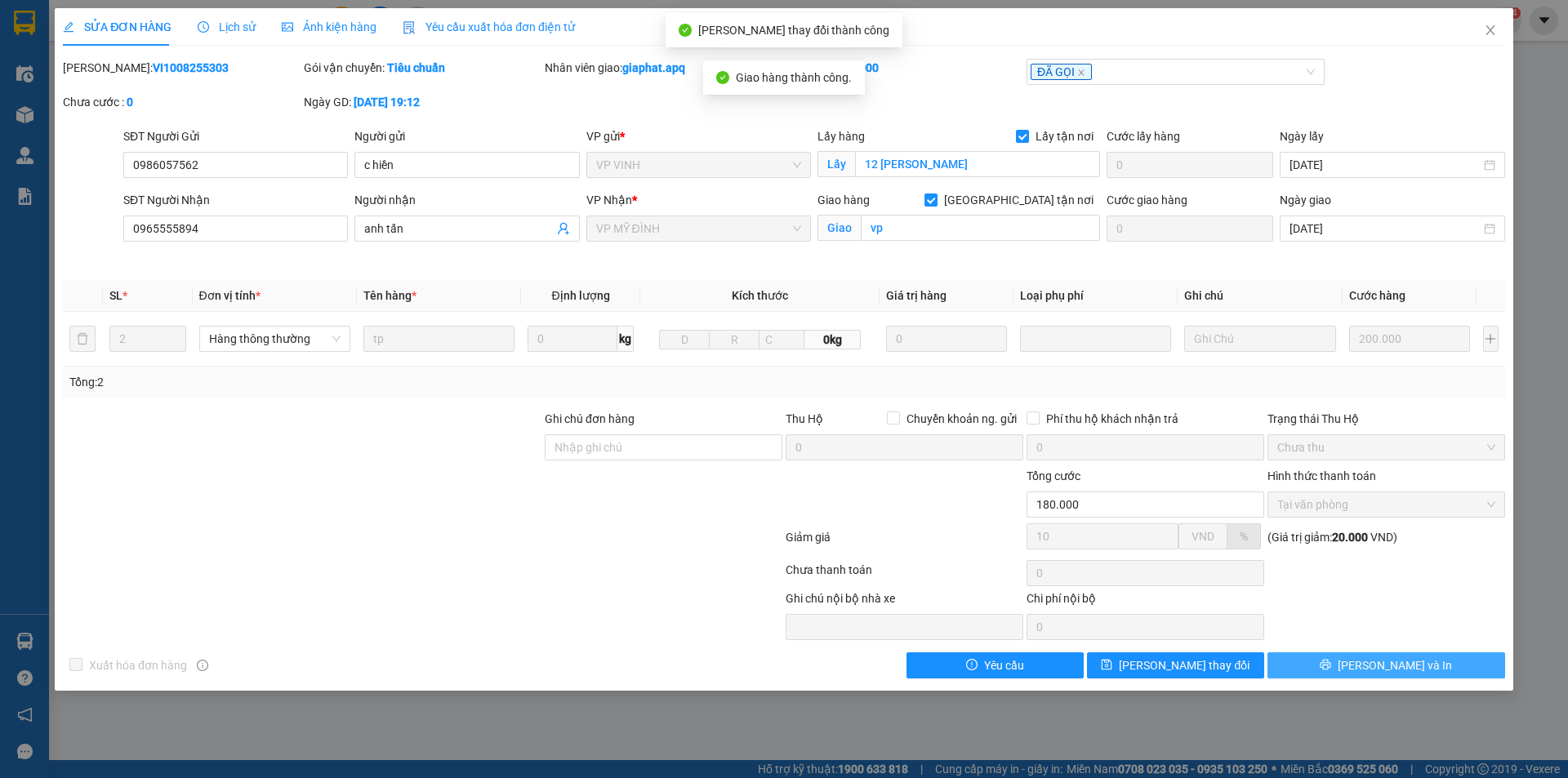
click at [1392, 668] on span "[PERSON_NAME] và In" at bounding box center [1394, 665] width 114 height 18
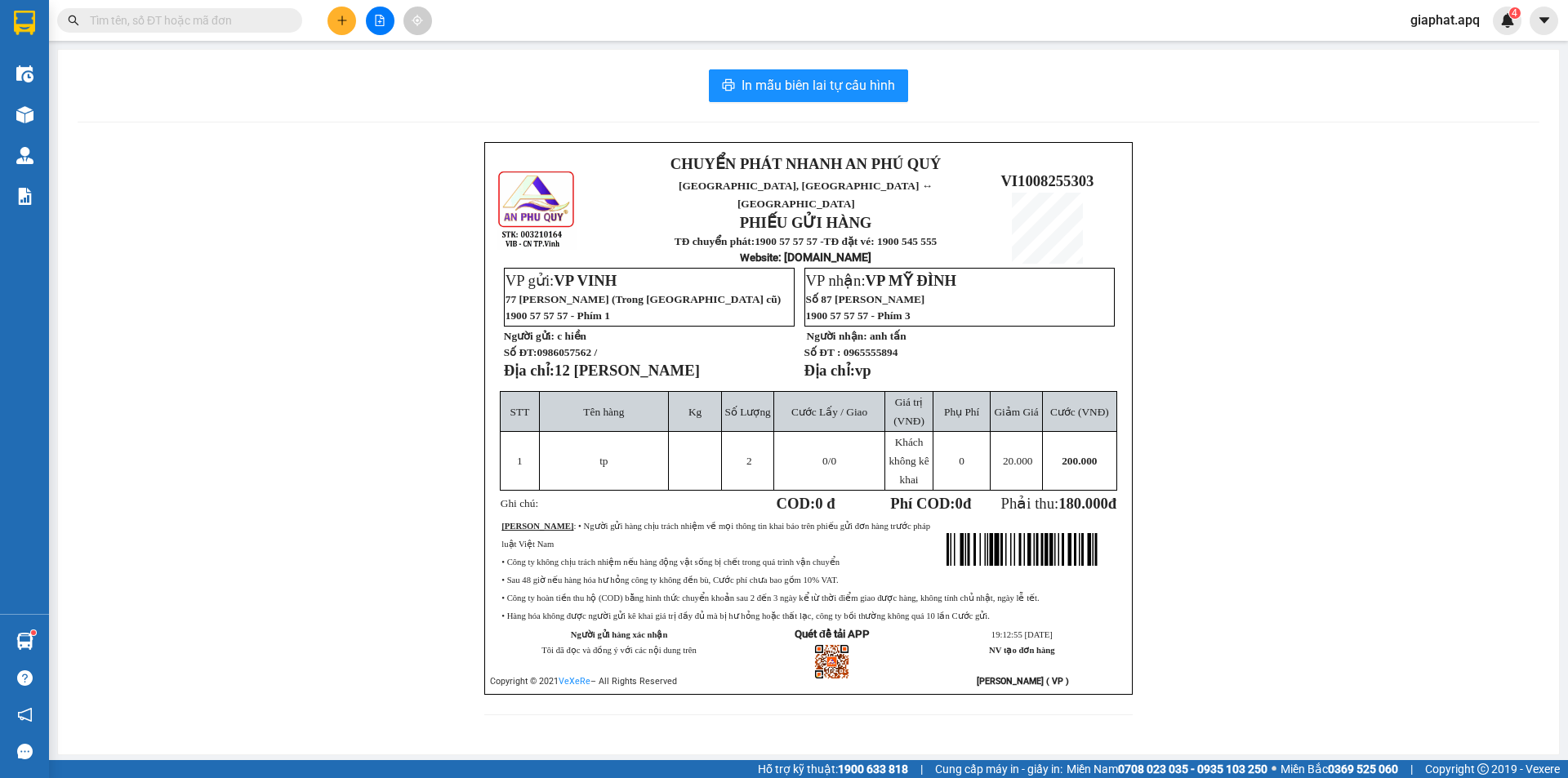
click at [197, 19] on input "text" at bounding box center [186, 20] width 192 height 18
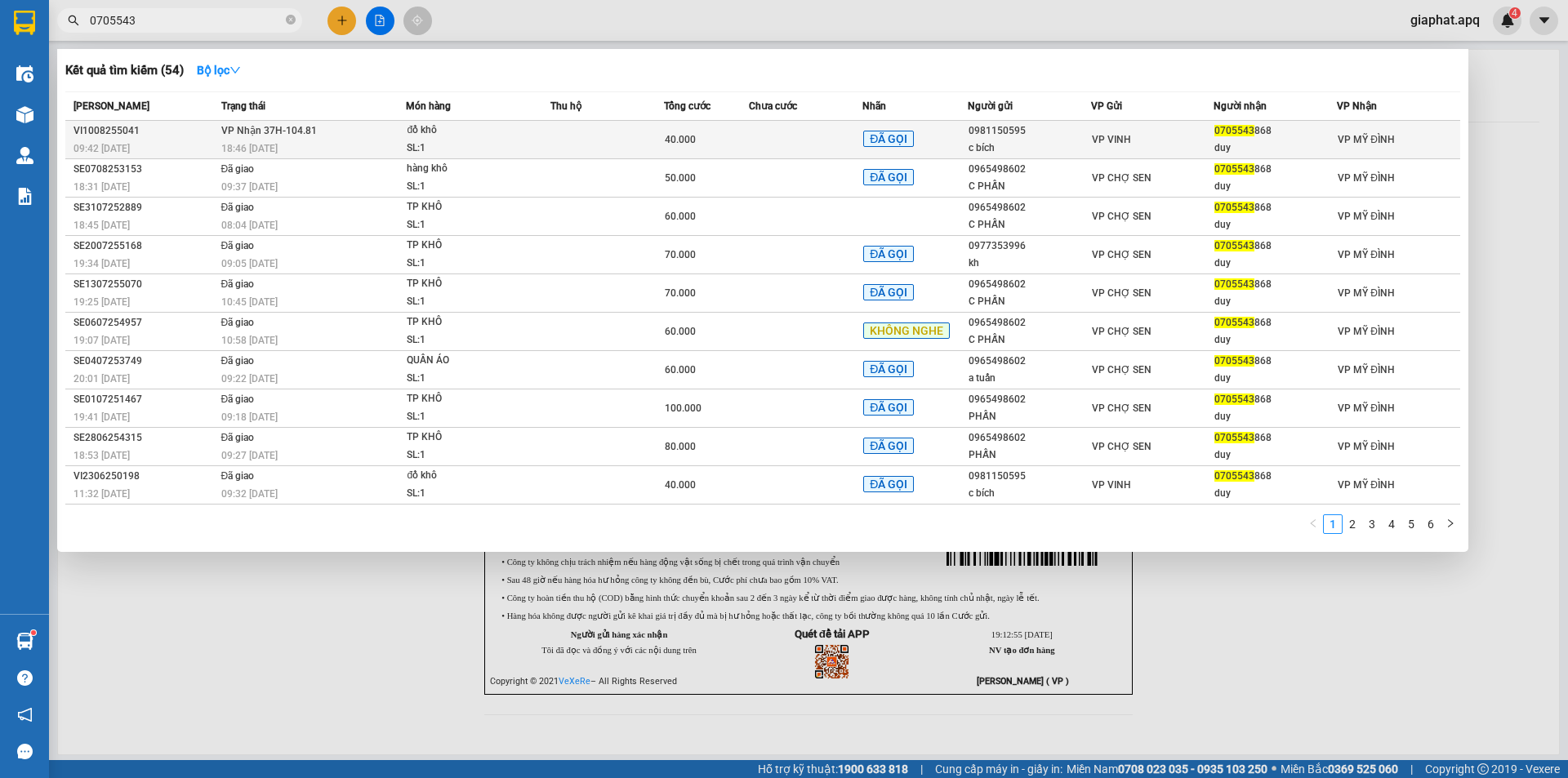
type input "0705543"
click at [727, 136] on div "40.000" at bounding box center [707, 140] width 84 height 18
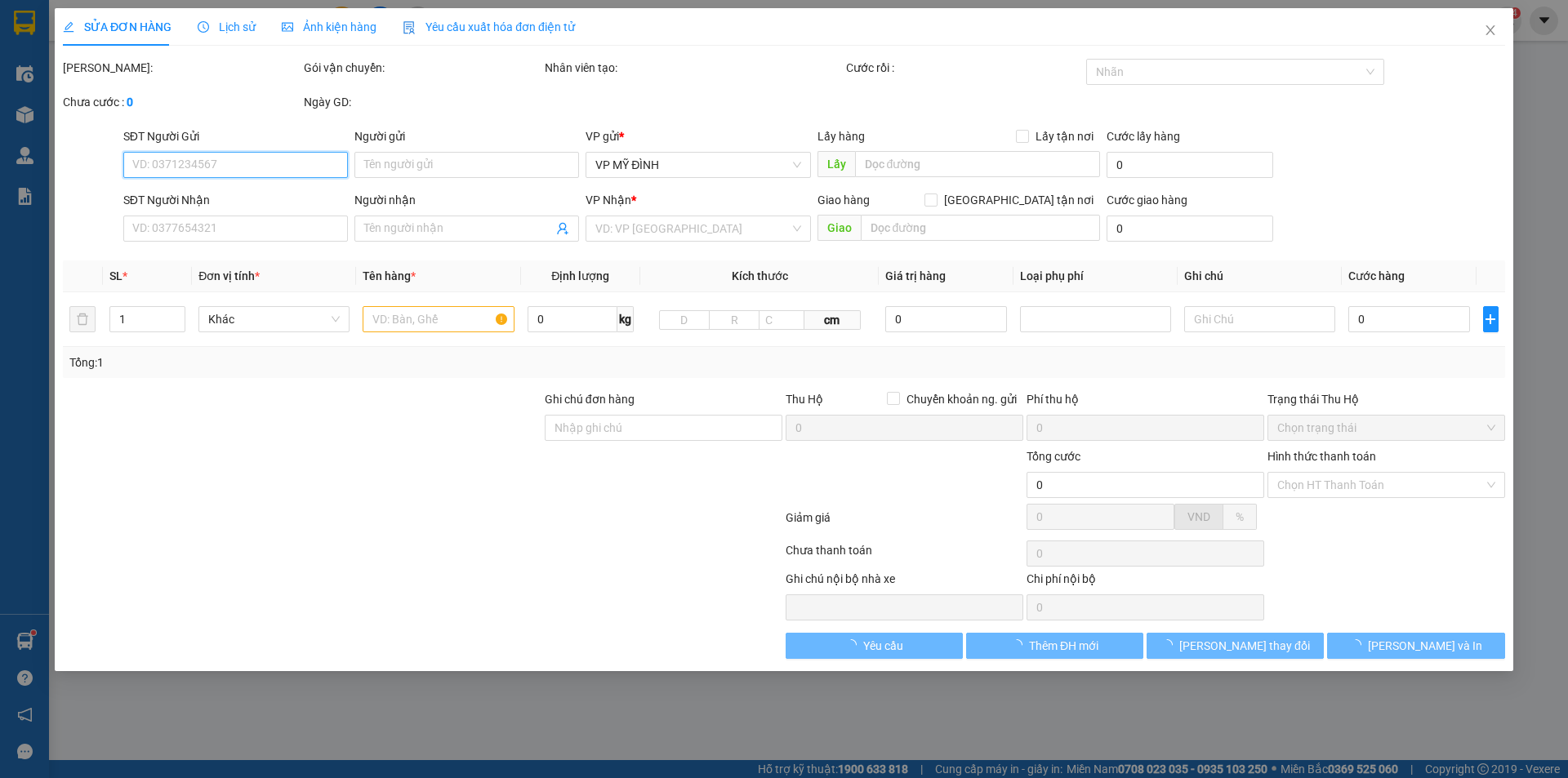
type input "0981150595"
type input "c bích"
type input "0705543868"
type input "duy"
type input "40.000"
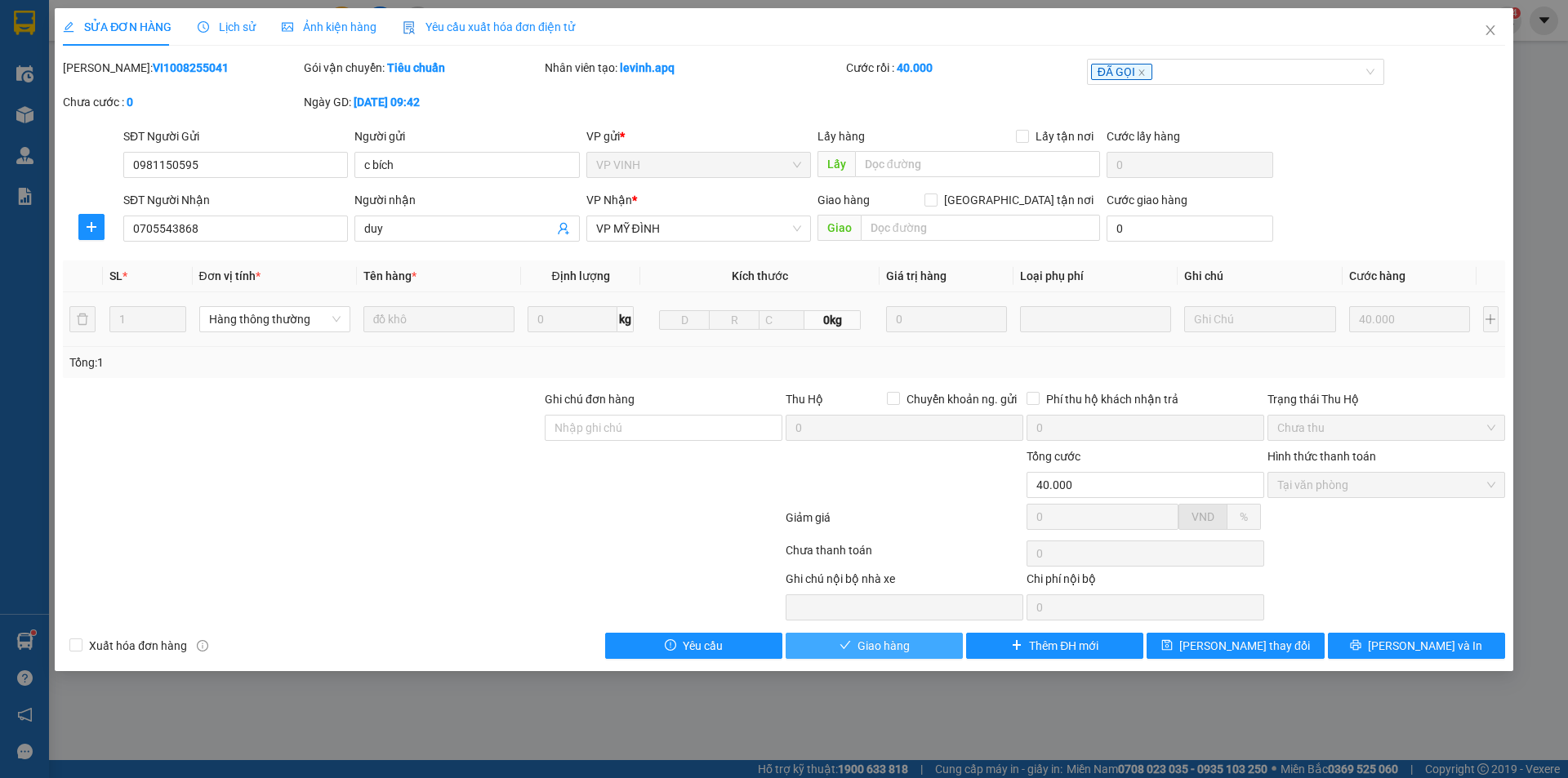
click at [873, 646] on span "Giao hàng" at bounding box center [883, 645] width 53 height 18
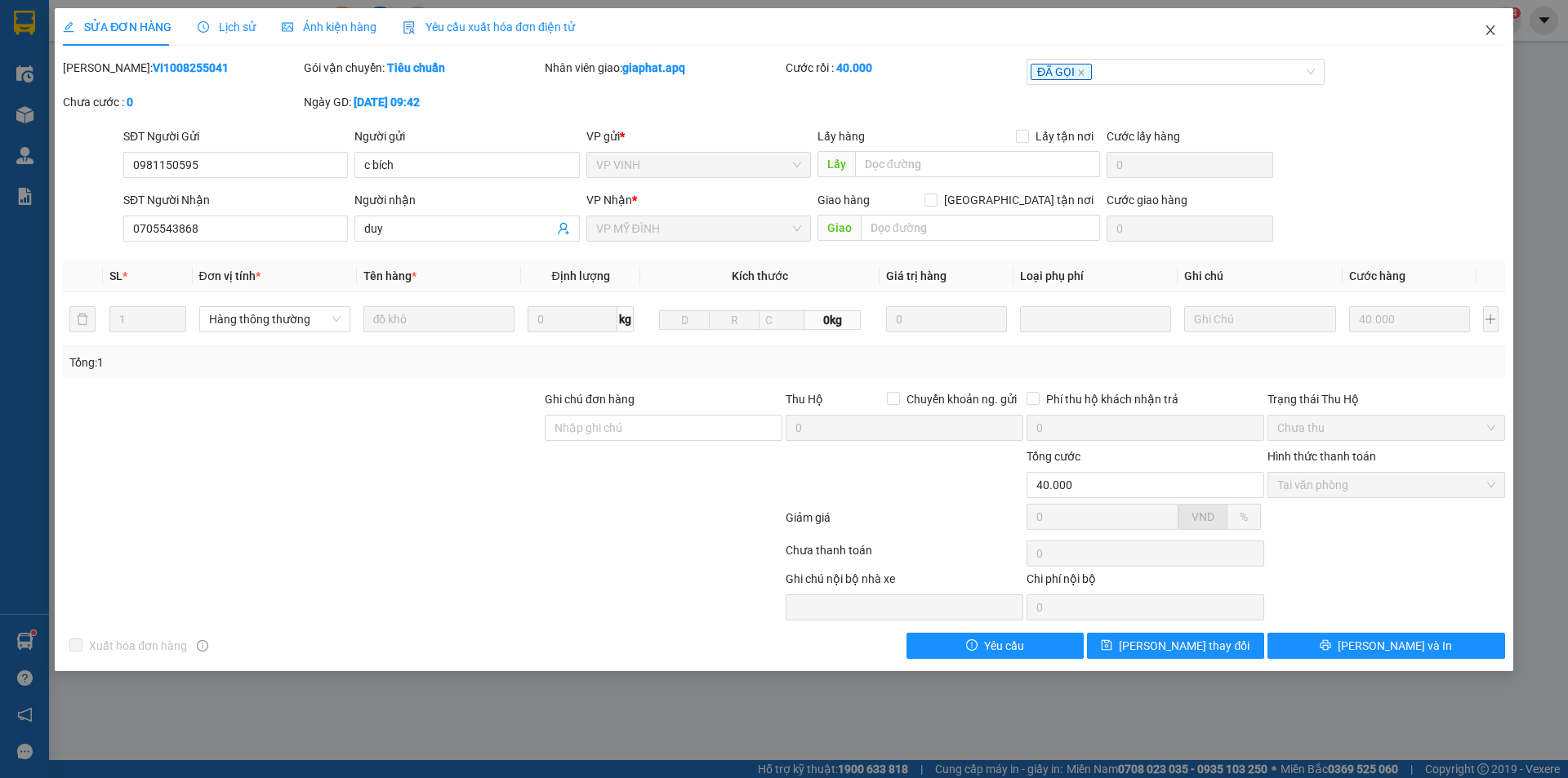
click at [1493, 30] on icon "close" at bounding box center [1491, 30] width 13 height 13
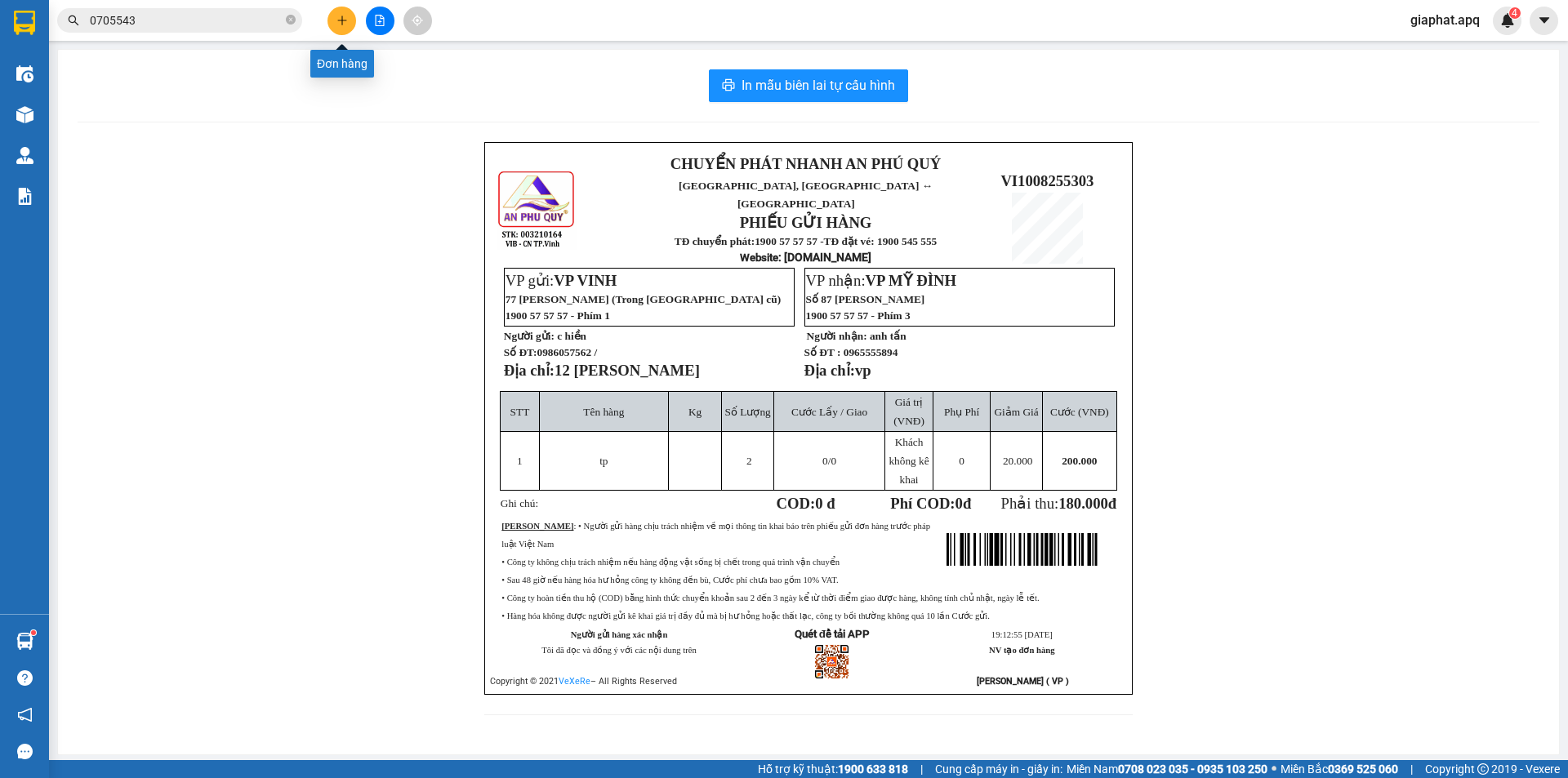
click at [332, 26] on button at bounding box center [342, 20] width 28 height 28
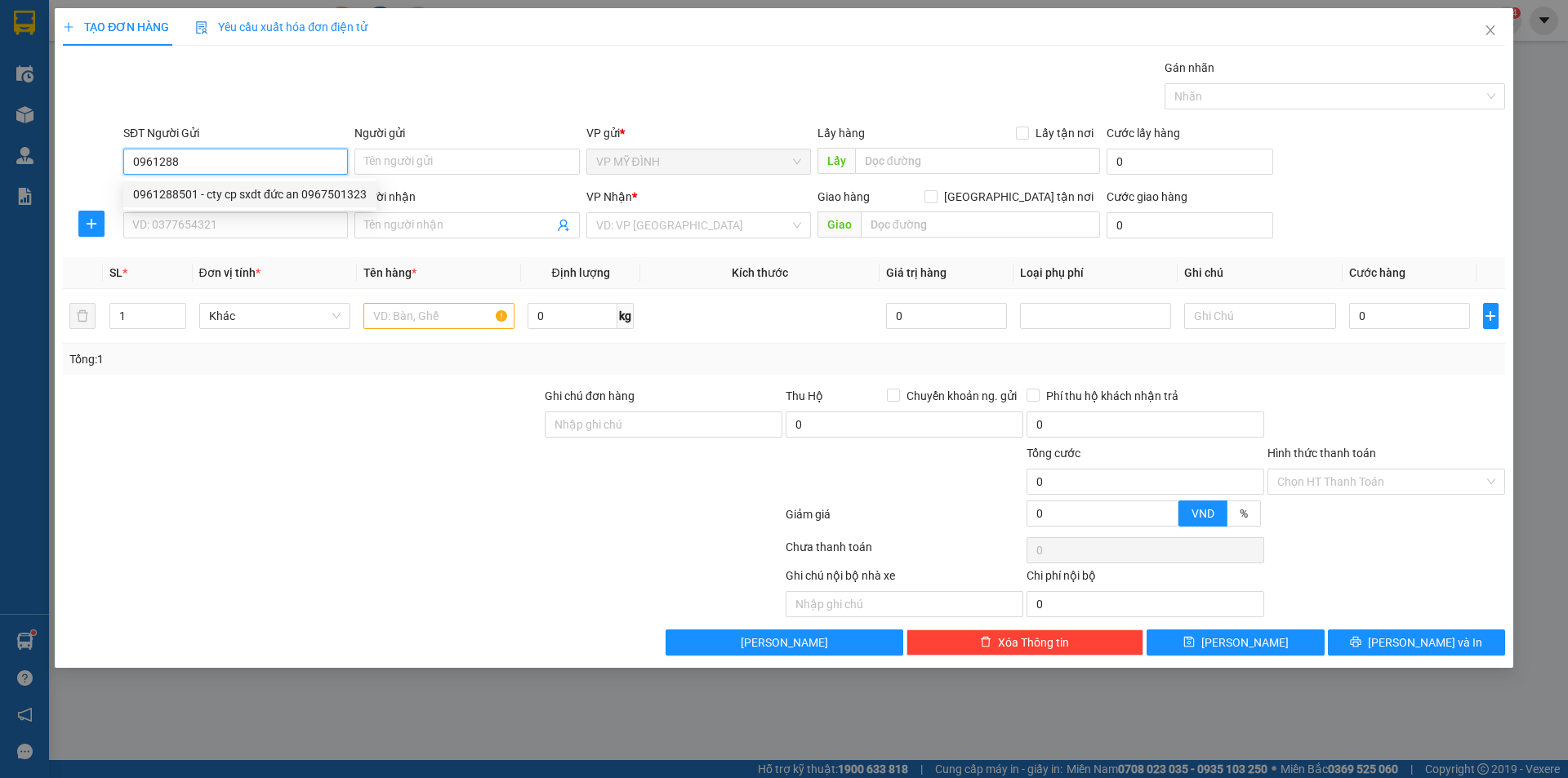
click at [173, 195] on div "0961288501 - cty cp sxdt đức an 0967501323" at bounding box center [250, 194] width 233 height 18
type input "0961288501"
type input "cty cp sxdt đức an 0967501323"
click at [205, 164] on input "0961288501" at bounding box center [236, 161] width 224 height 26
click at [178, 192] on div "0961288501 - cty cp sxdt đức an 0967501323" at bounding box center [250, 194] width 233 height 18
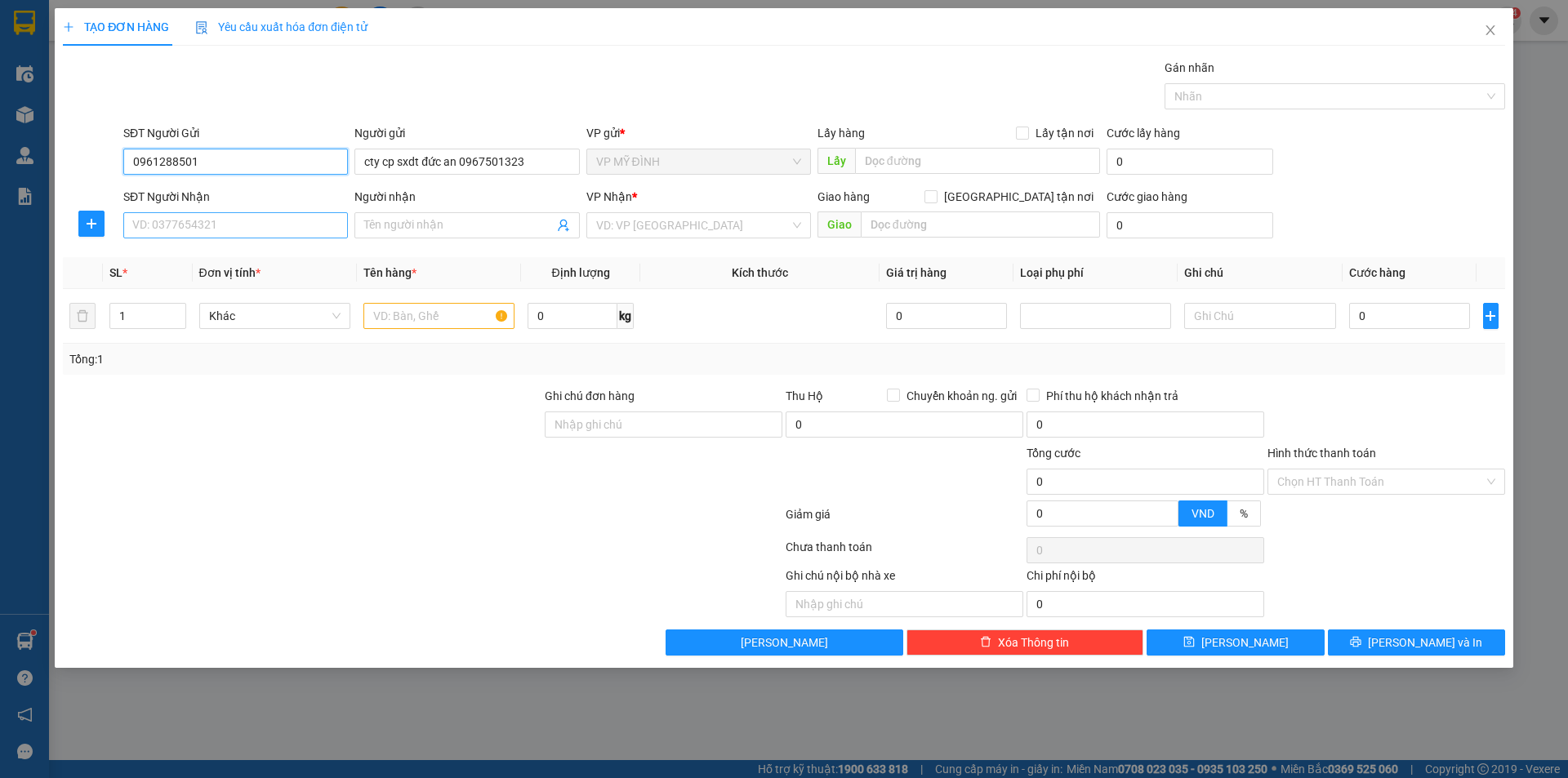
type input "0961288501"
click at [178, 231] on input "SĐT Người Nhận" at bounding box center [236, 224] width 224 height 26
click at [178, 256] on div "0985618086 - hiếu" at bounding box center [236, 258] width 205 height 18
type input "0985618086"
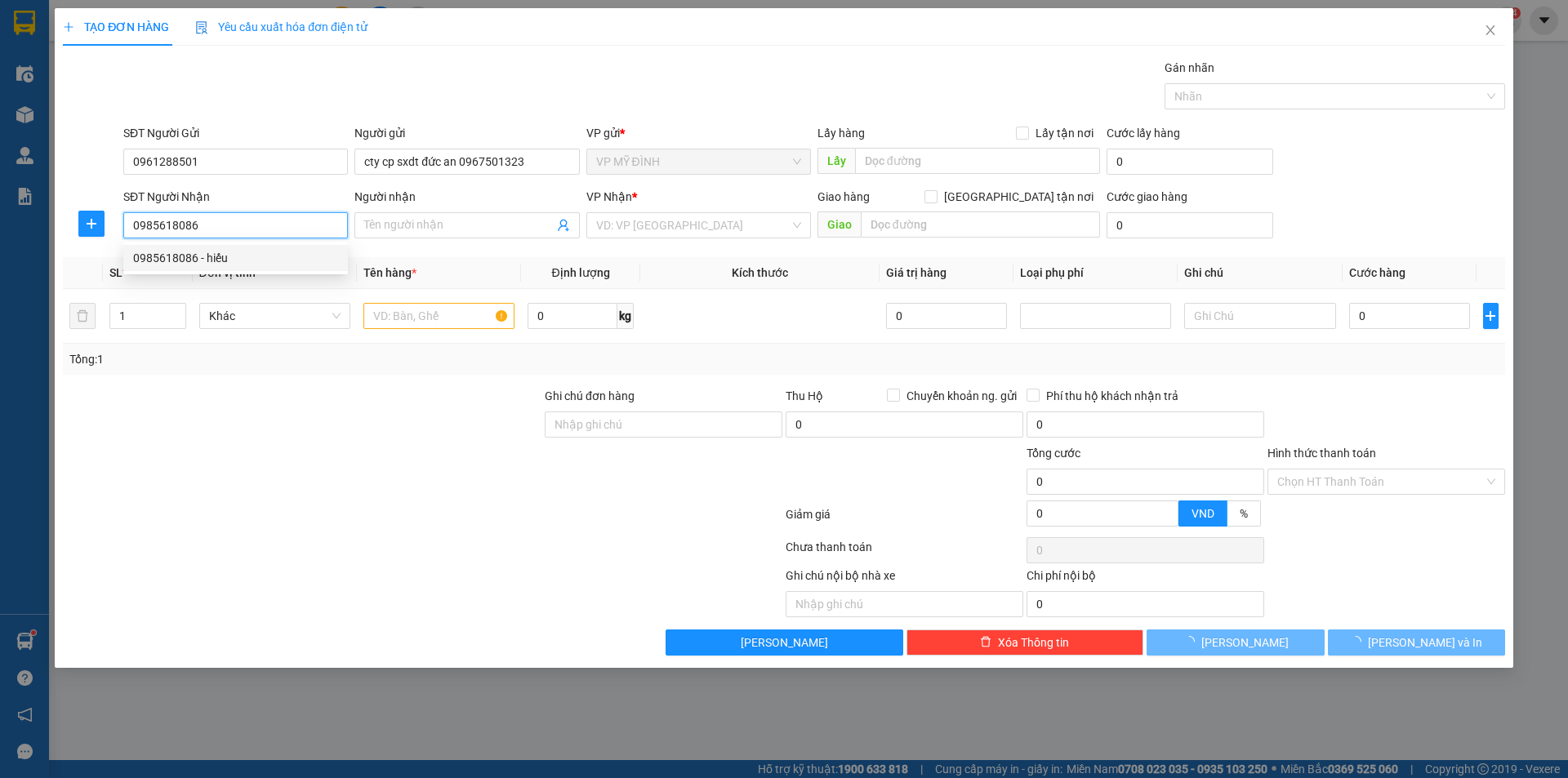
type input "hiếu"
checkbox input "true"
type input "tòa nhà [GEOGRAPHIC_DATA]"
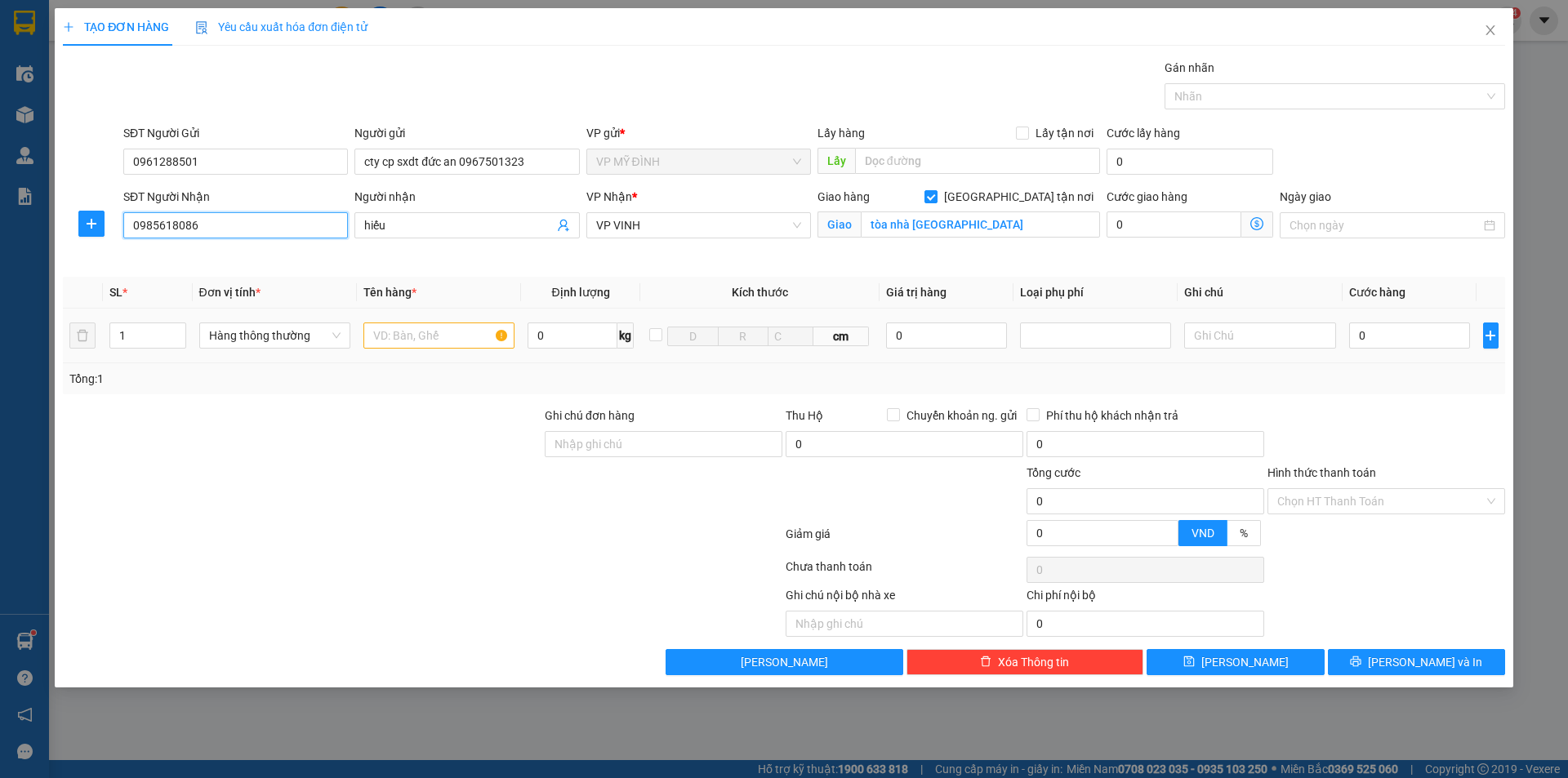
type input "0985618086"
click at [418, 336] on input "text" at bounding box center [439, 335] width 151 height 26
click at [1393, 332] on input "0" at bounding box center [1410, 335] width 122 height 26
type input "4"
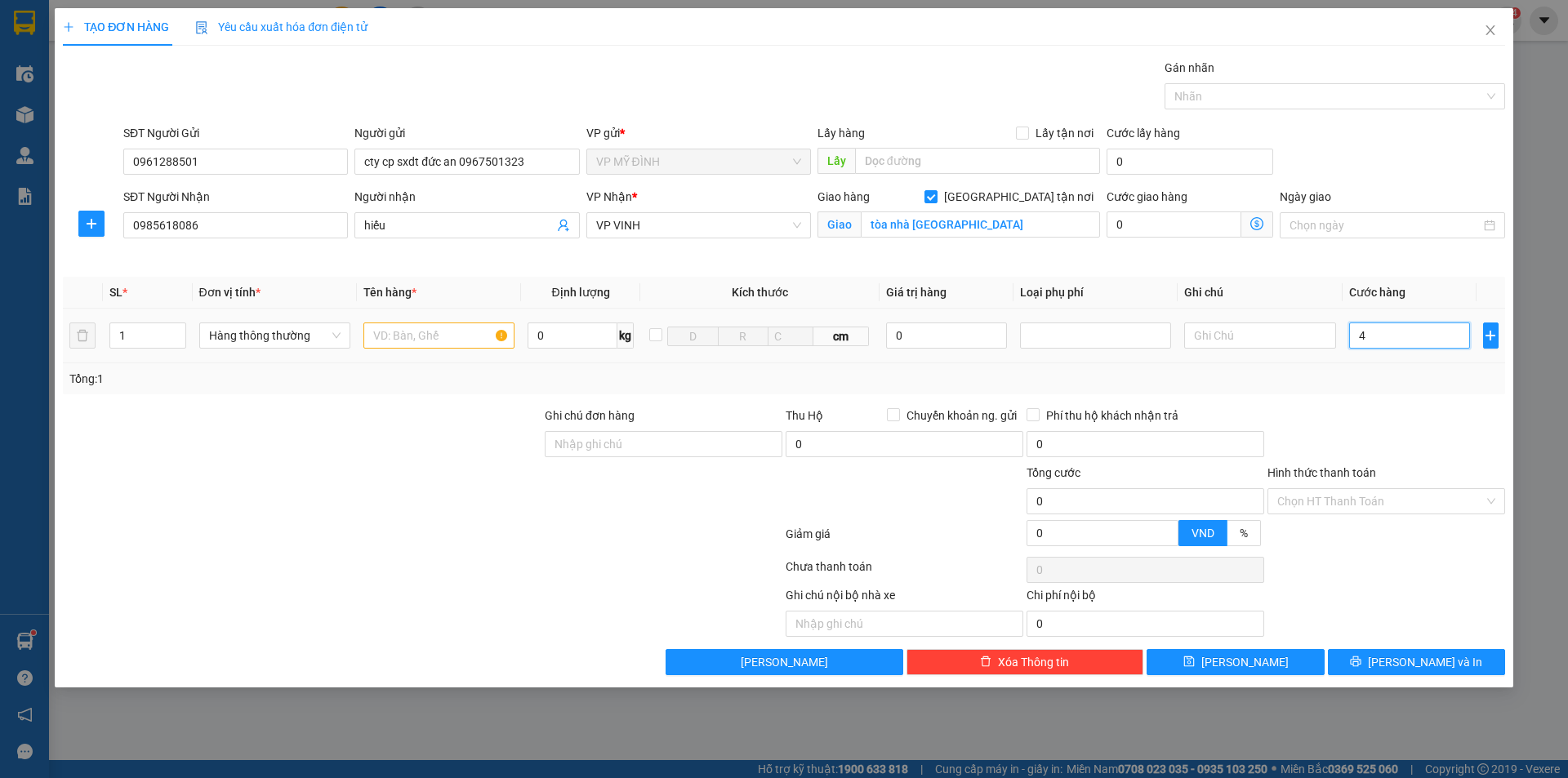
type input "4"
type input "40"
type input "40.000"
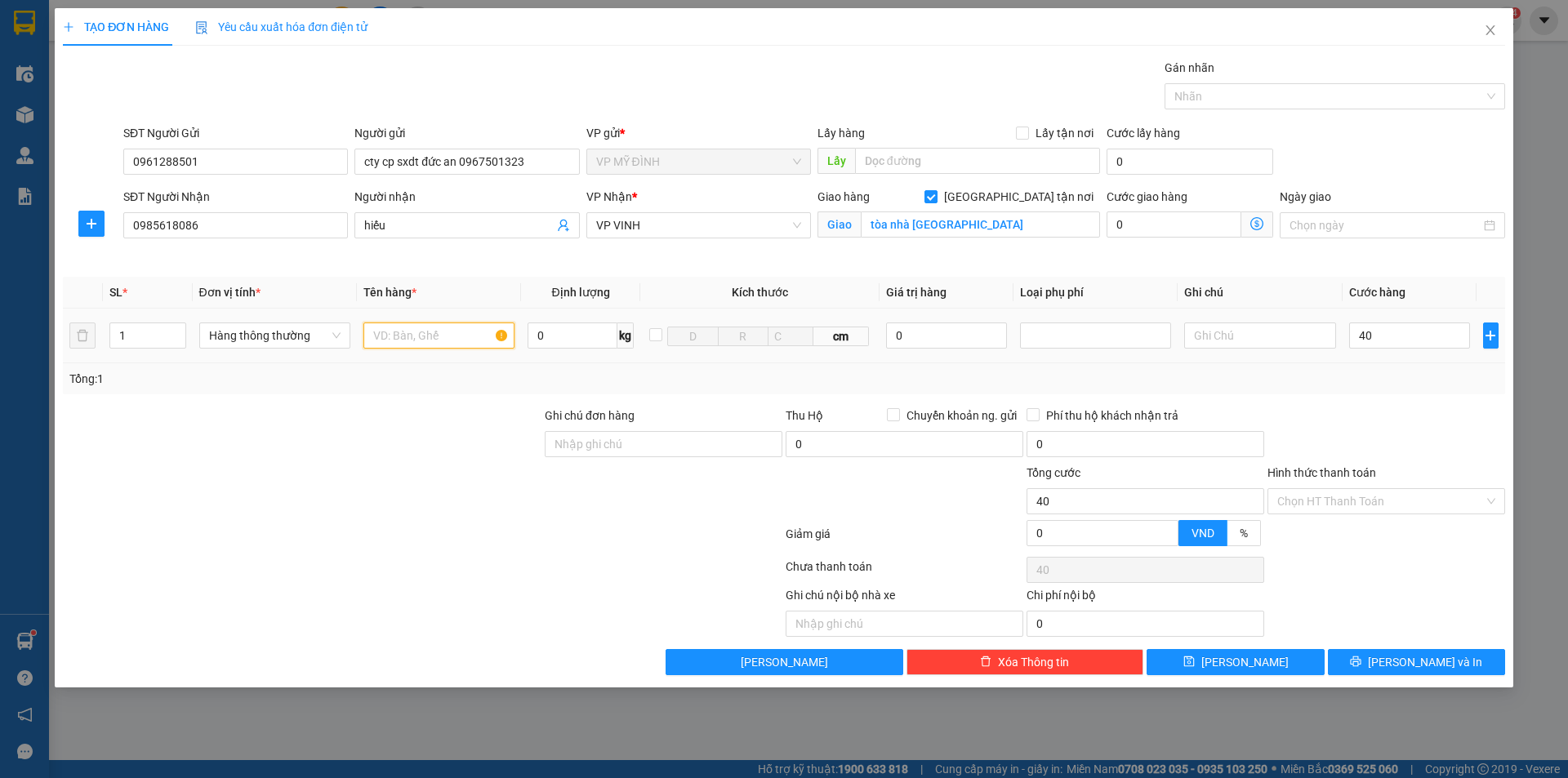
type input "40.000"
click at [424, 334] on input "text" at bounding box center [439, 335] width 151 height 26
click at [404, 338] on input "text" at bounding box center [439, 335] width 151 height 26
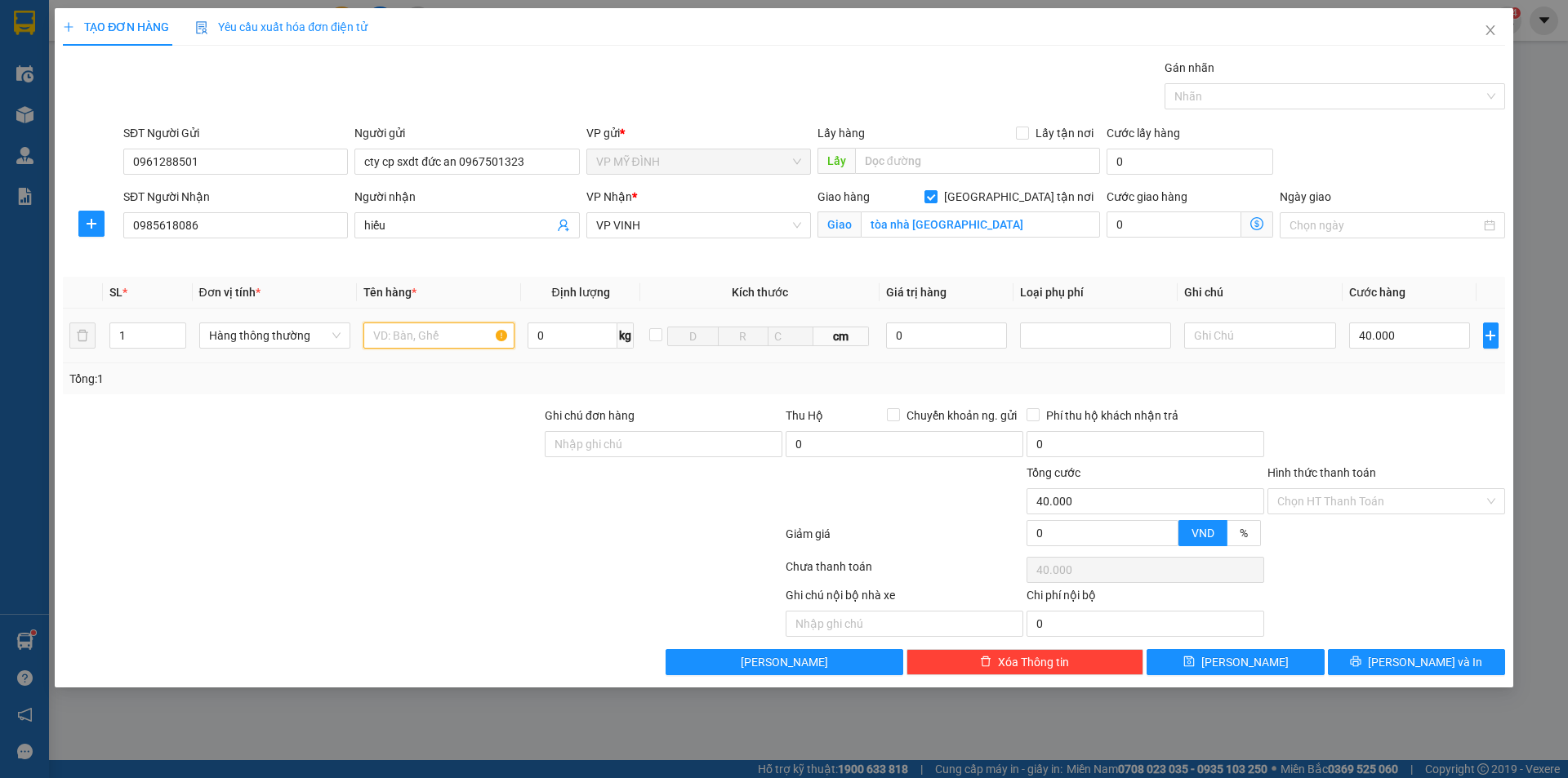
click at [399, 339] on input "text" at bounding box center [439, 335] width 151 height 26
drag, startPoint x: 127, startPoint y: 157, endPoint x: 236, endPoint y: 153, distance: 109.1
click at [235, 152] on input "0961288501" at bounding box center [236, 161] width 224 height 26
click at [388, 331] on input "text" at bounding box center [439, 335] width 151 height 26
type input "d"
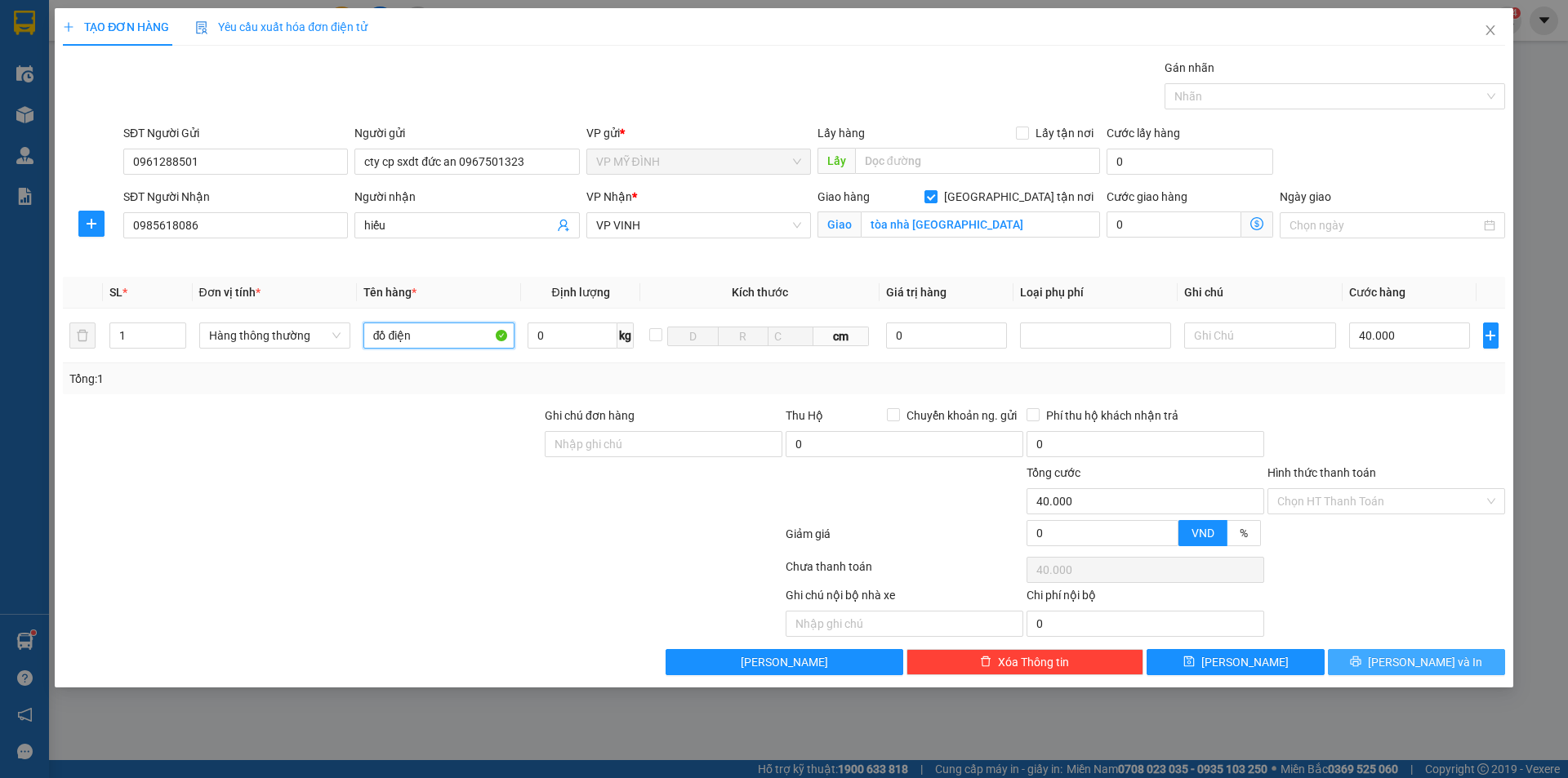
type input "đồ điện"
click at [1372, 656] on button "[PERSON_NAME] và In" at bounding box center [1416, 661] width 177 height 26
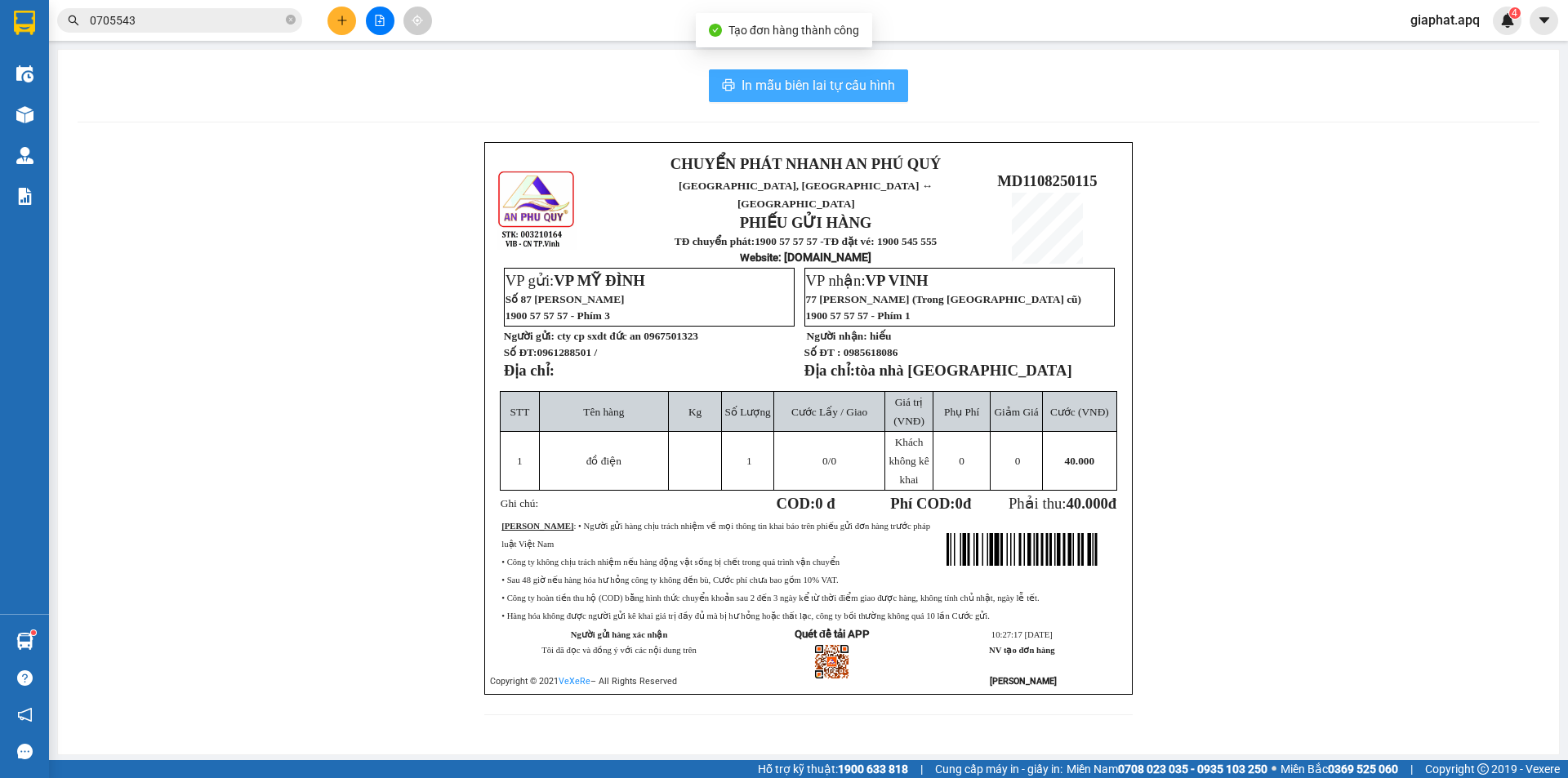
click at [843, 84] on span "In mẫu biên lai tự cấu hình" at bounding box center [818, 85] width 153 height 20
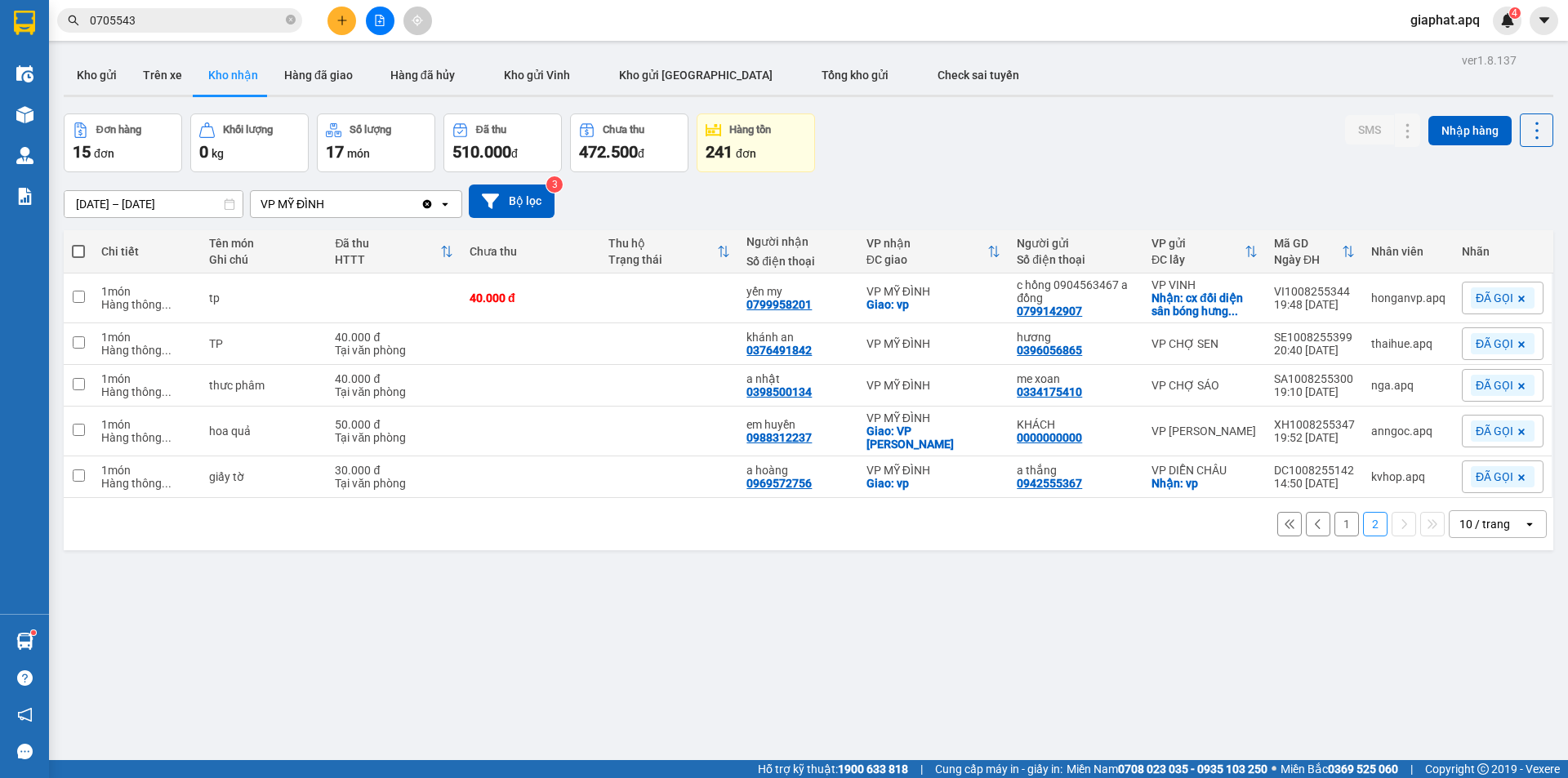
click at [1335, 516] on button "1" at bounding box center [1347, 524] width 25 height 25
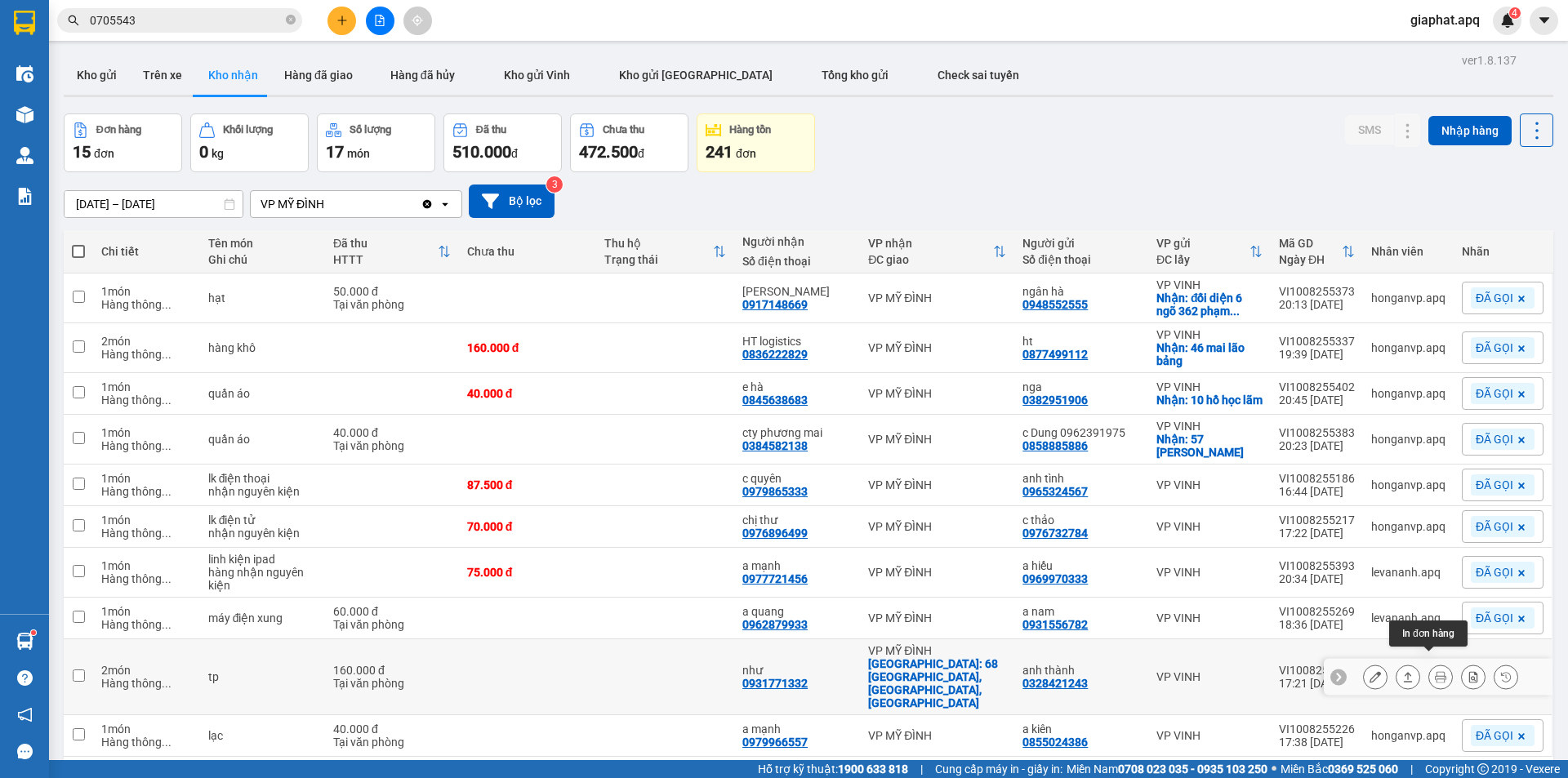
click at [1435, 671] on icon at bounding box center [1441, 677] width 12 height 12
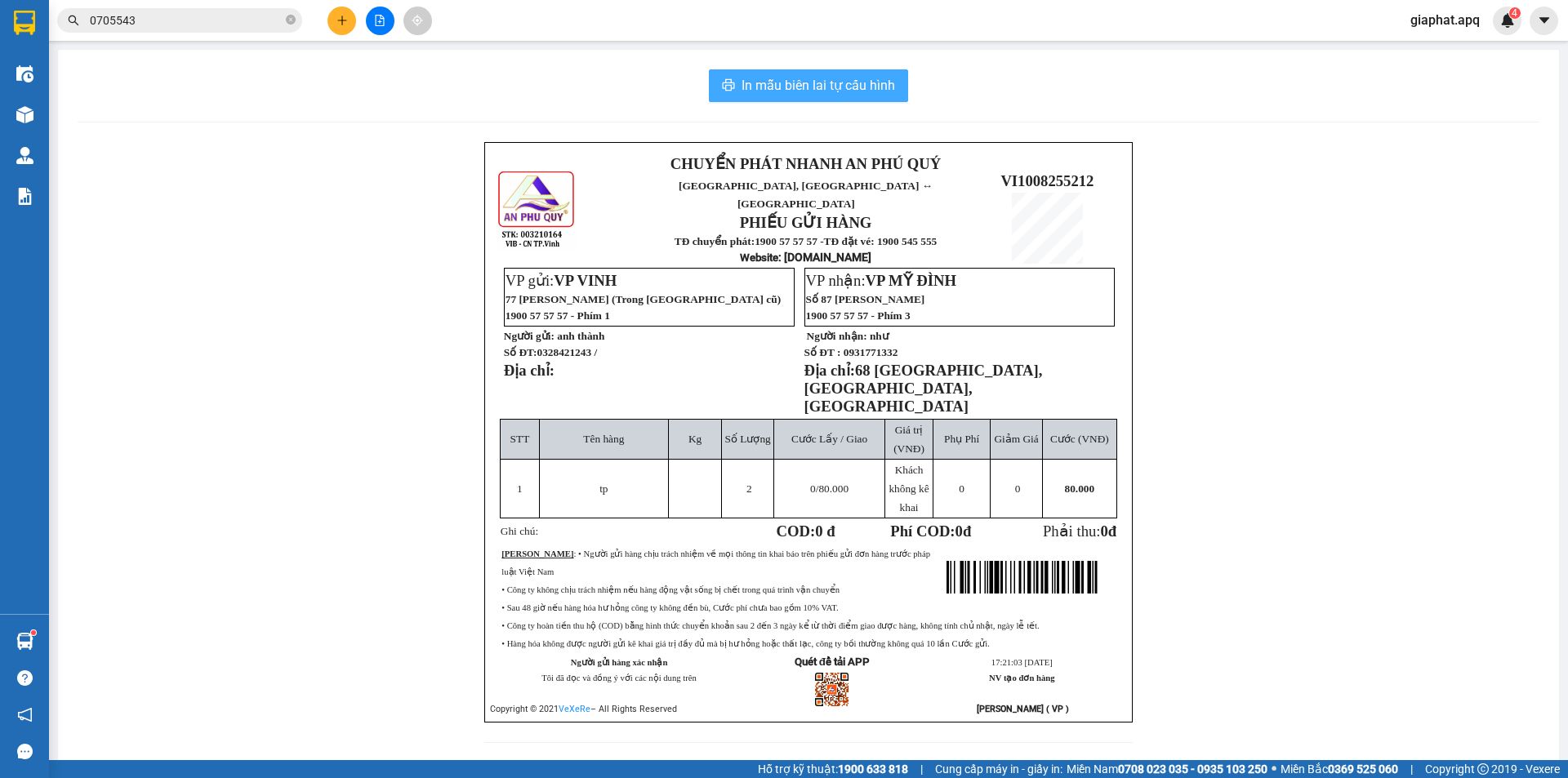
click at [808, 83] on span "In mẫu biên lai tự cấu hình" at bounding box center [818, 85] width 153 height 20
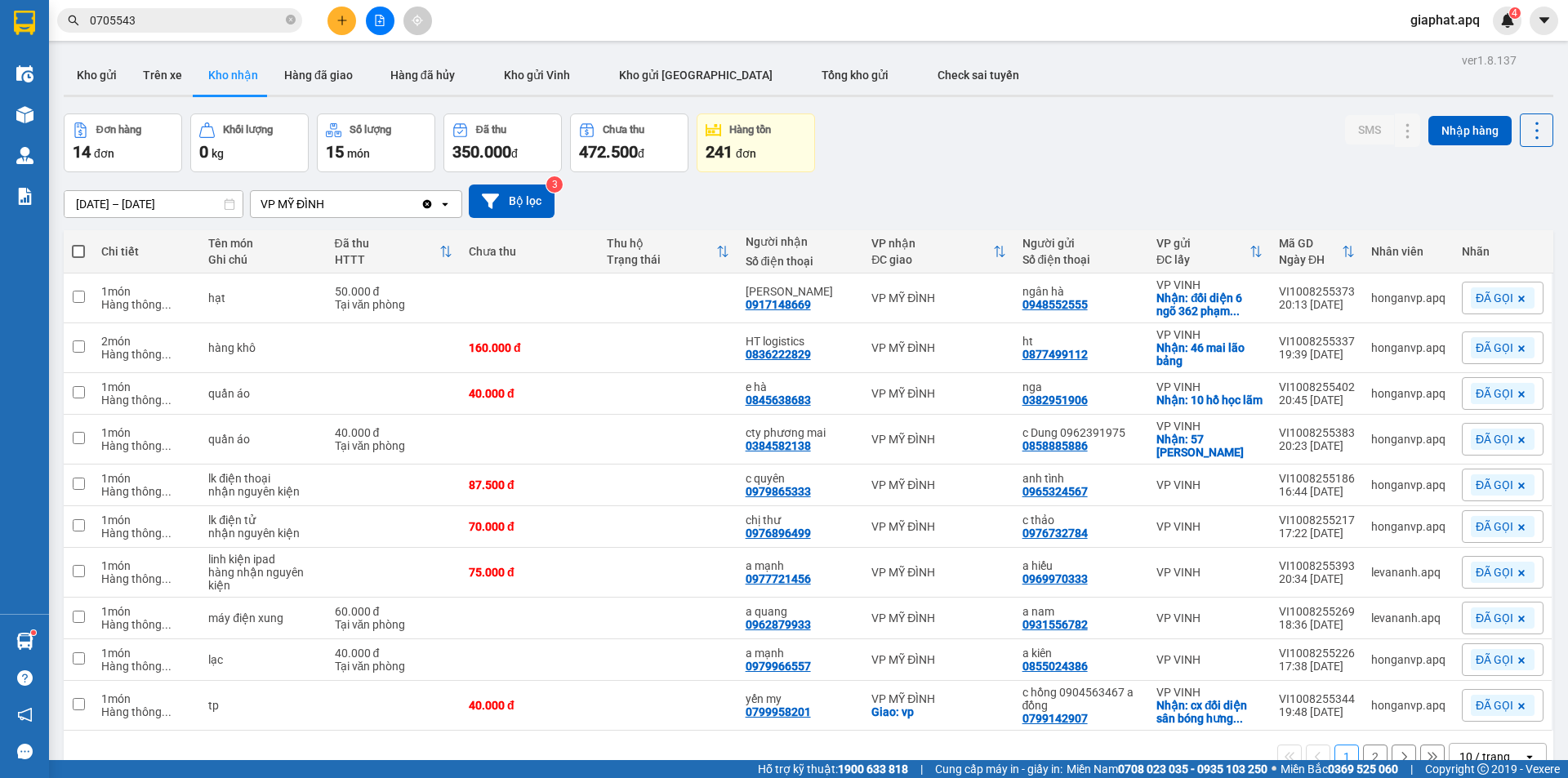
scroll to position [75, 0]
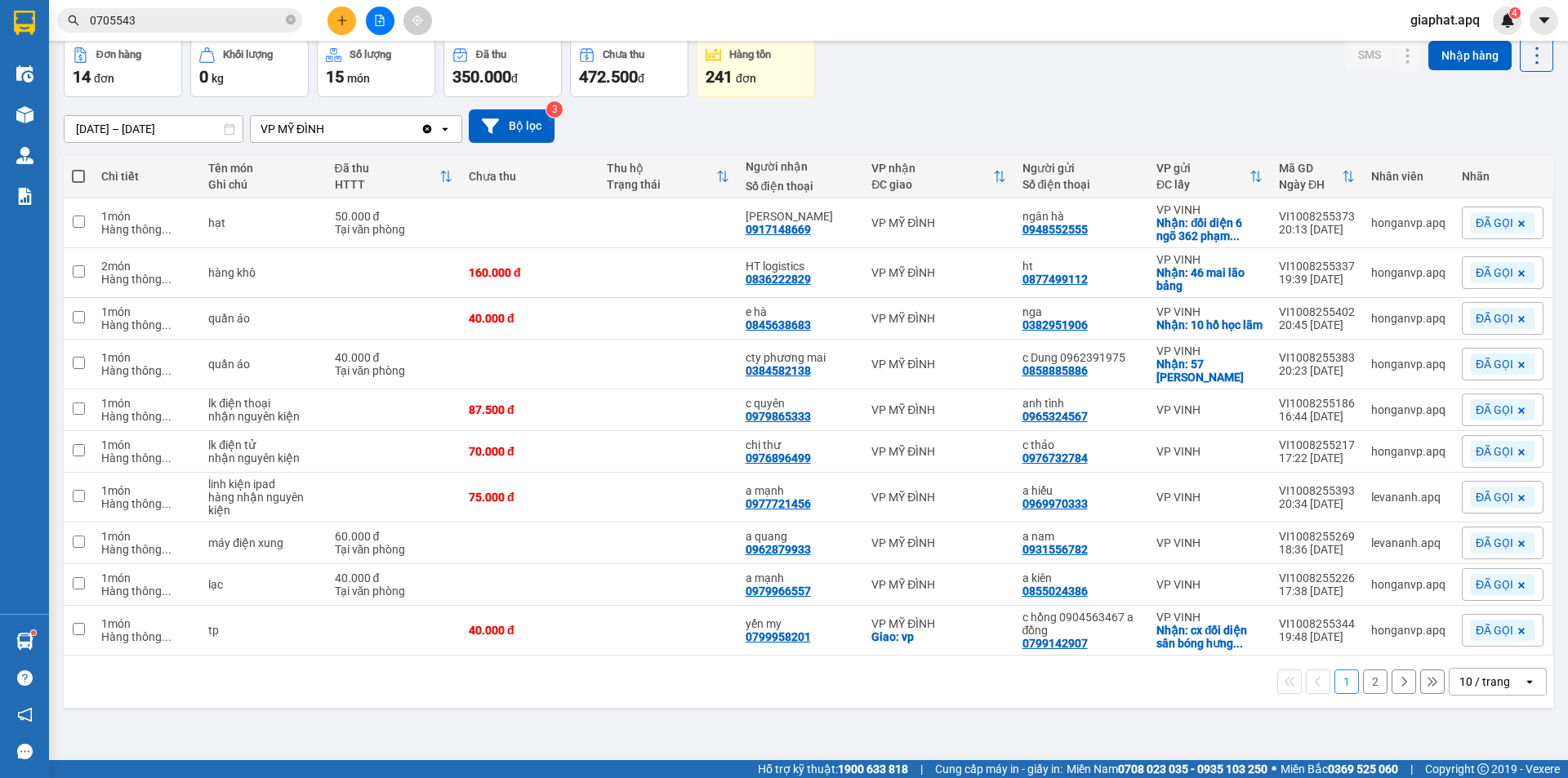
click at [1363, 688] on button "2" at bounding box center [1376, 682] width 25 height 25
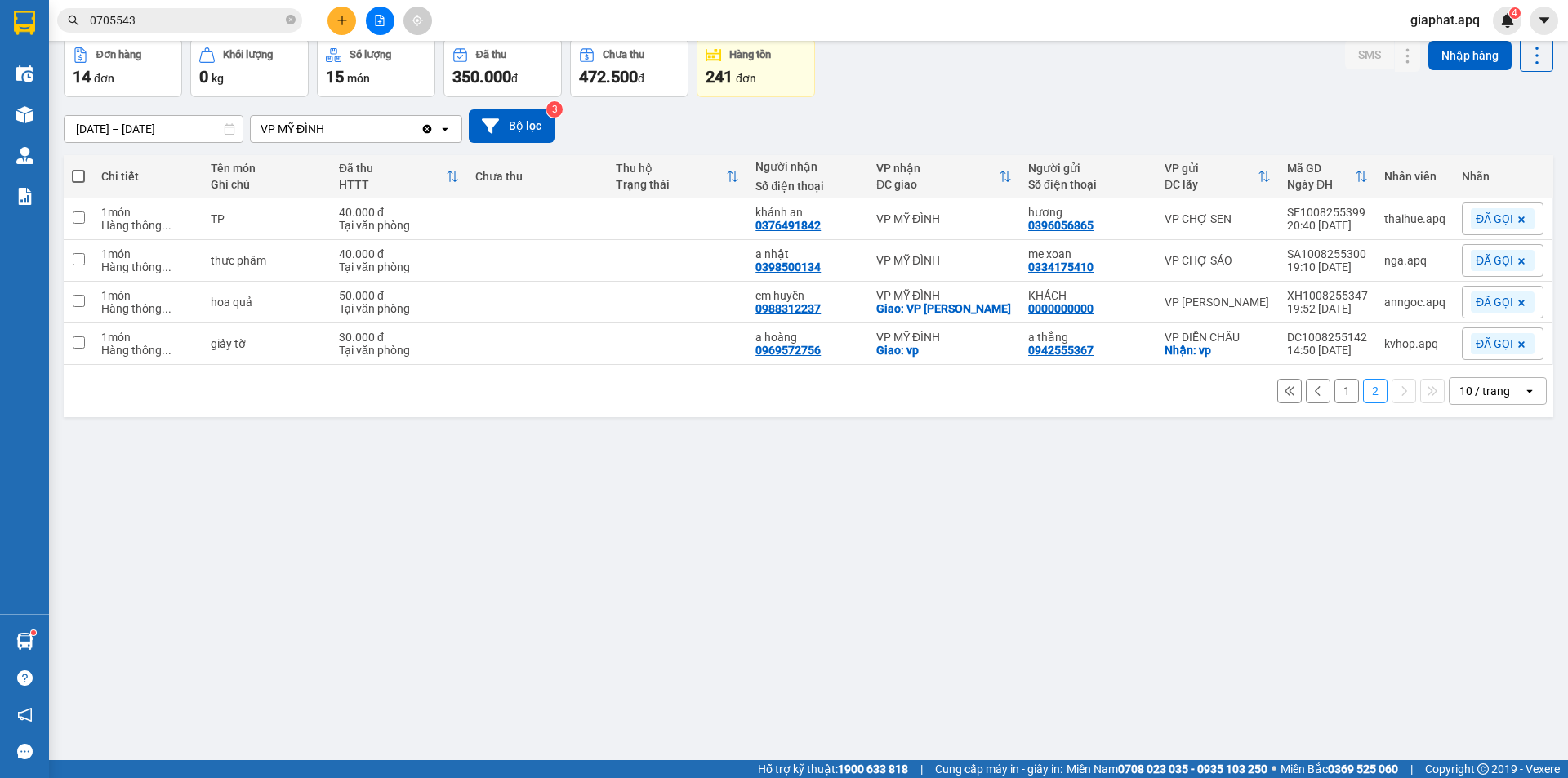
click at [1336, 391] on button "1" at bounding box center [1347, 392] width 25 height 25
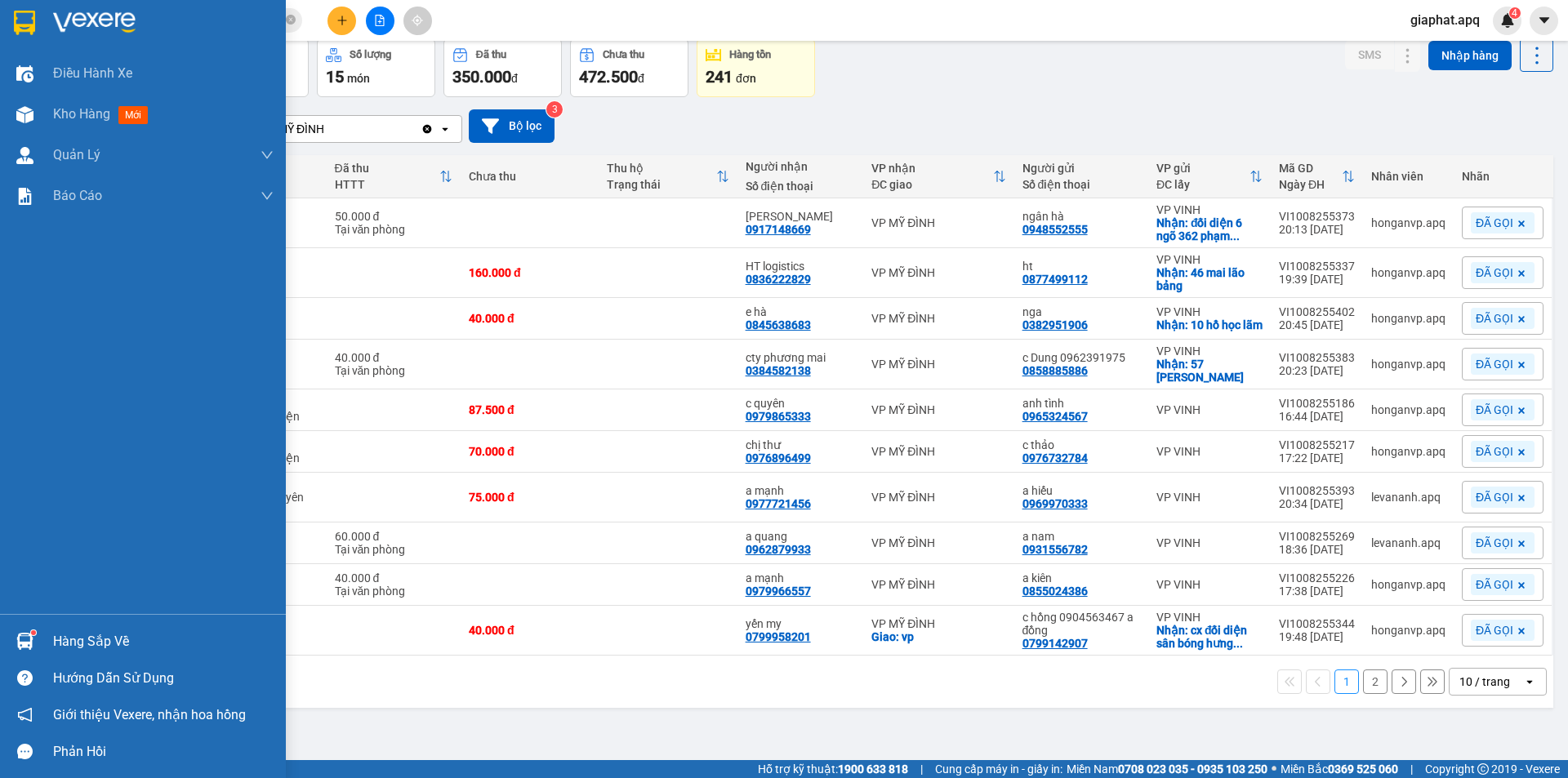
click at [81, 627] on div "Hàng sắp về" at bounding box center [142, 641] width 286 height 36
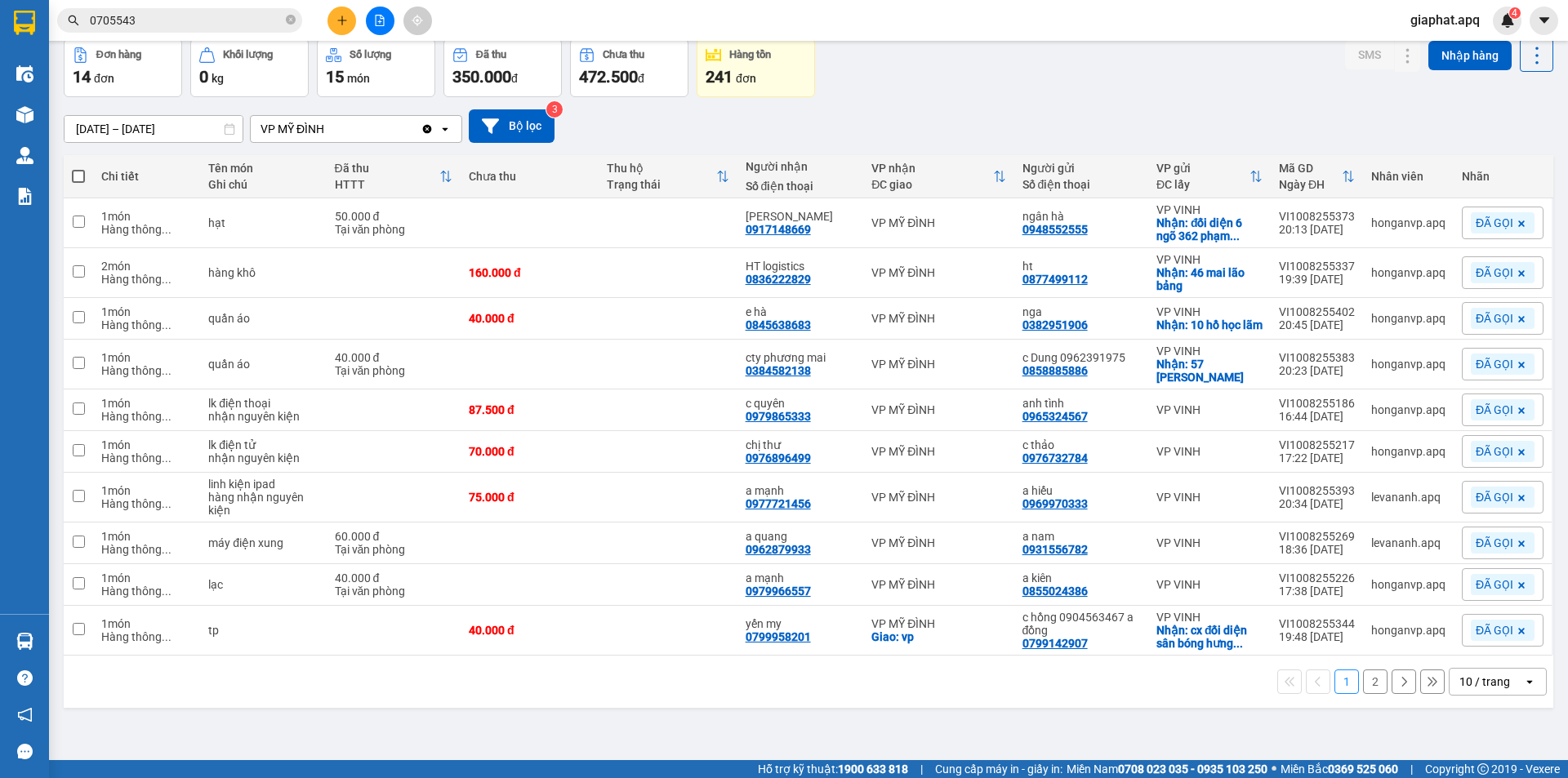
drag, startPoint x: 795, startPoint y: 719, endPoint x: 825, endPoint y: 703, distance: 34.0
click at [796, 719] on section "Kết quả tìm kiếm ( 54 ) Bộ lọc Mã ĐH Trạng thái Món hàng Thu hộ Tổng cước Chưa …" at bounding box center [784, 389] width 1568 height 778
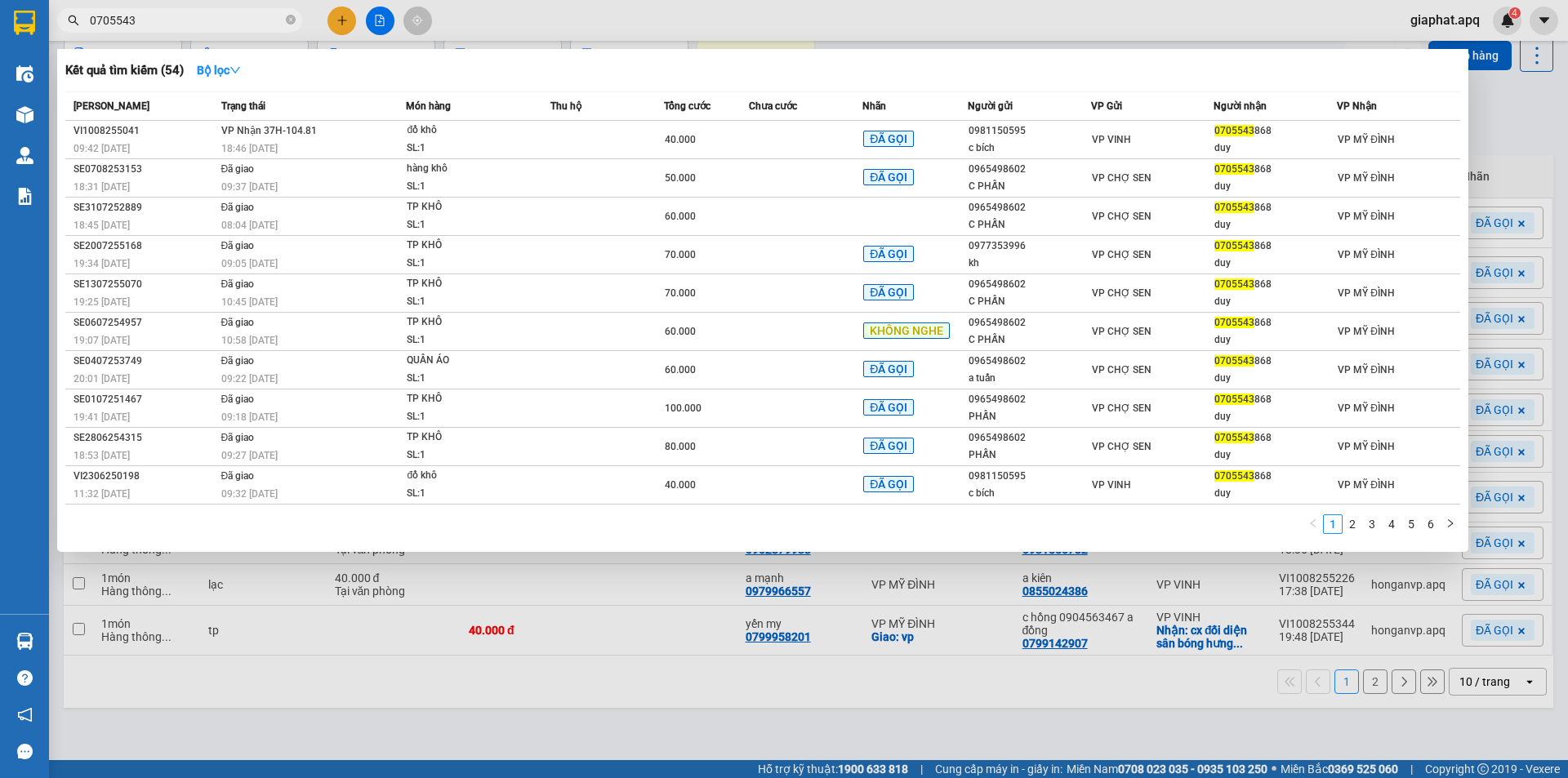
click at [291, 18] on icon "close-circle" at bounding box center [290, 20] width 10 height 10
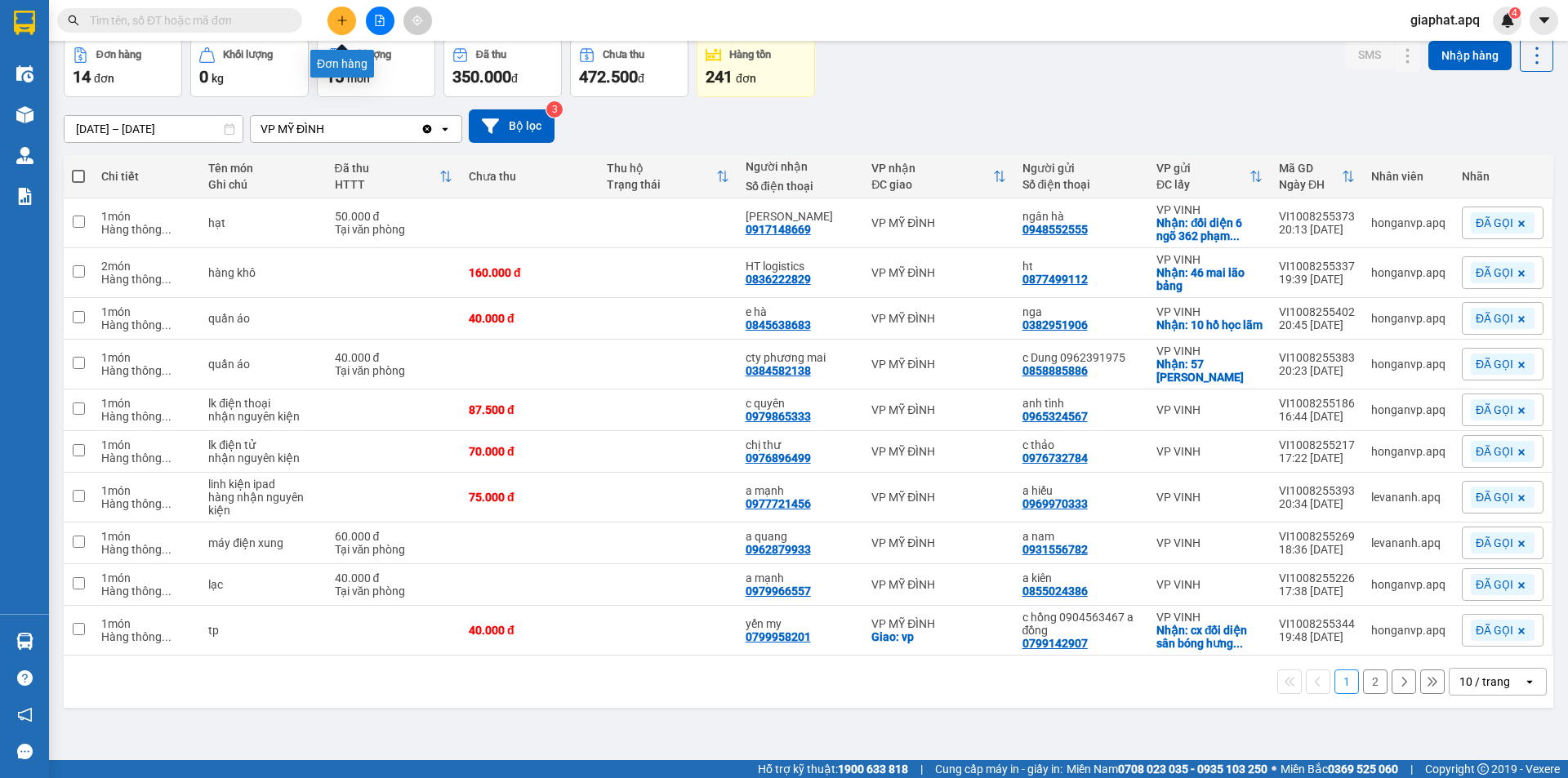
click at [337, 20] on icon "plus" at bounding box center [342, 20] width 12 height 12
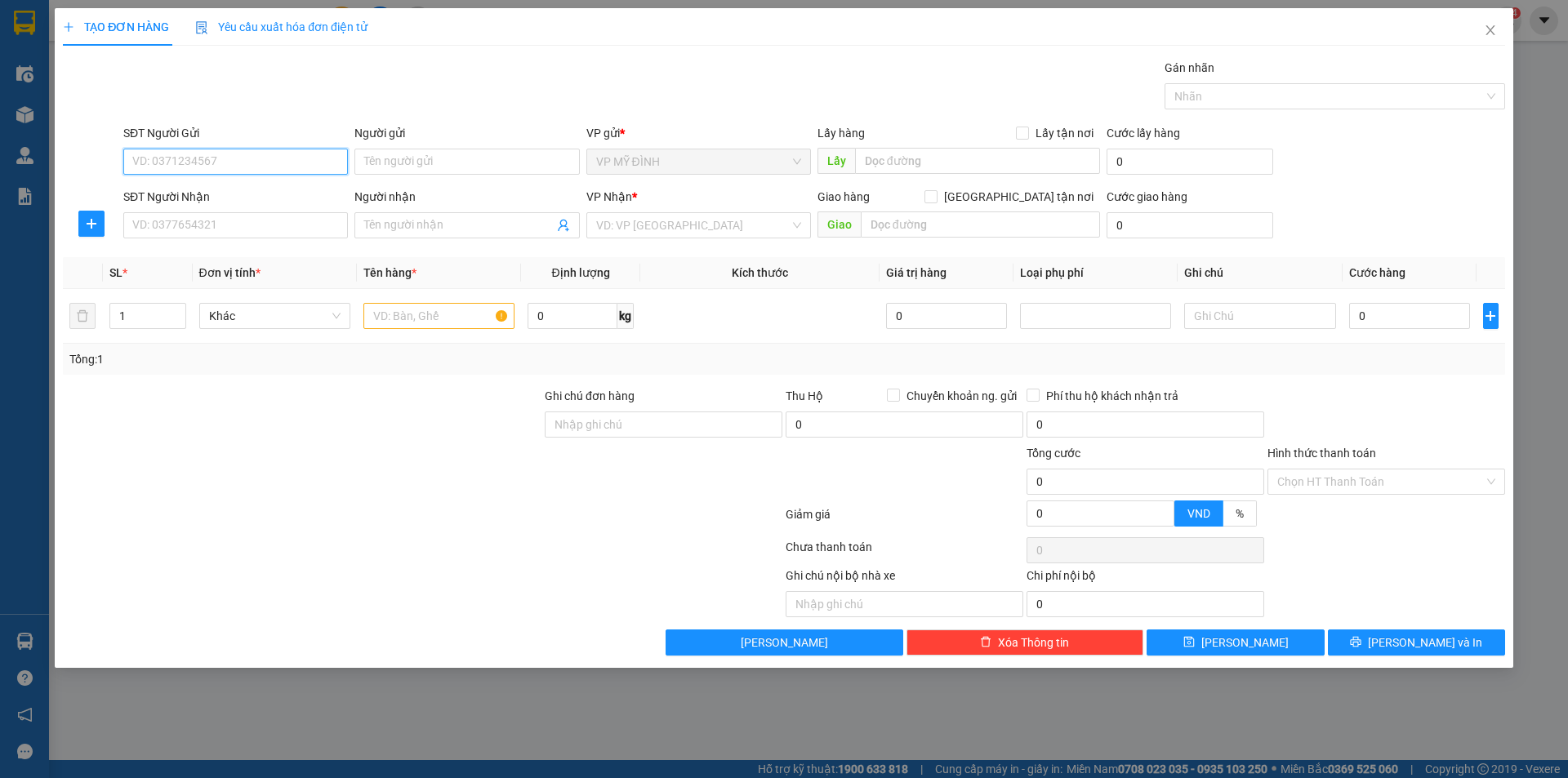
click at [165, 160] on input "SĐT Người Gửi" at bounding box center [236, 161] width 224 height 26
click at [168, 189] on div "0359681995 - khách" at bounding box center [236, 194] width 205 height 18
type input "0359681995"
type input "khách"
type input "0359681995"
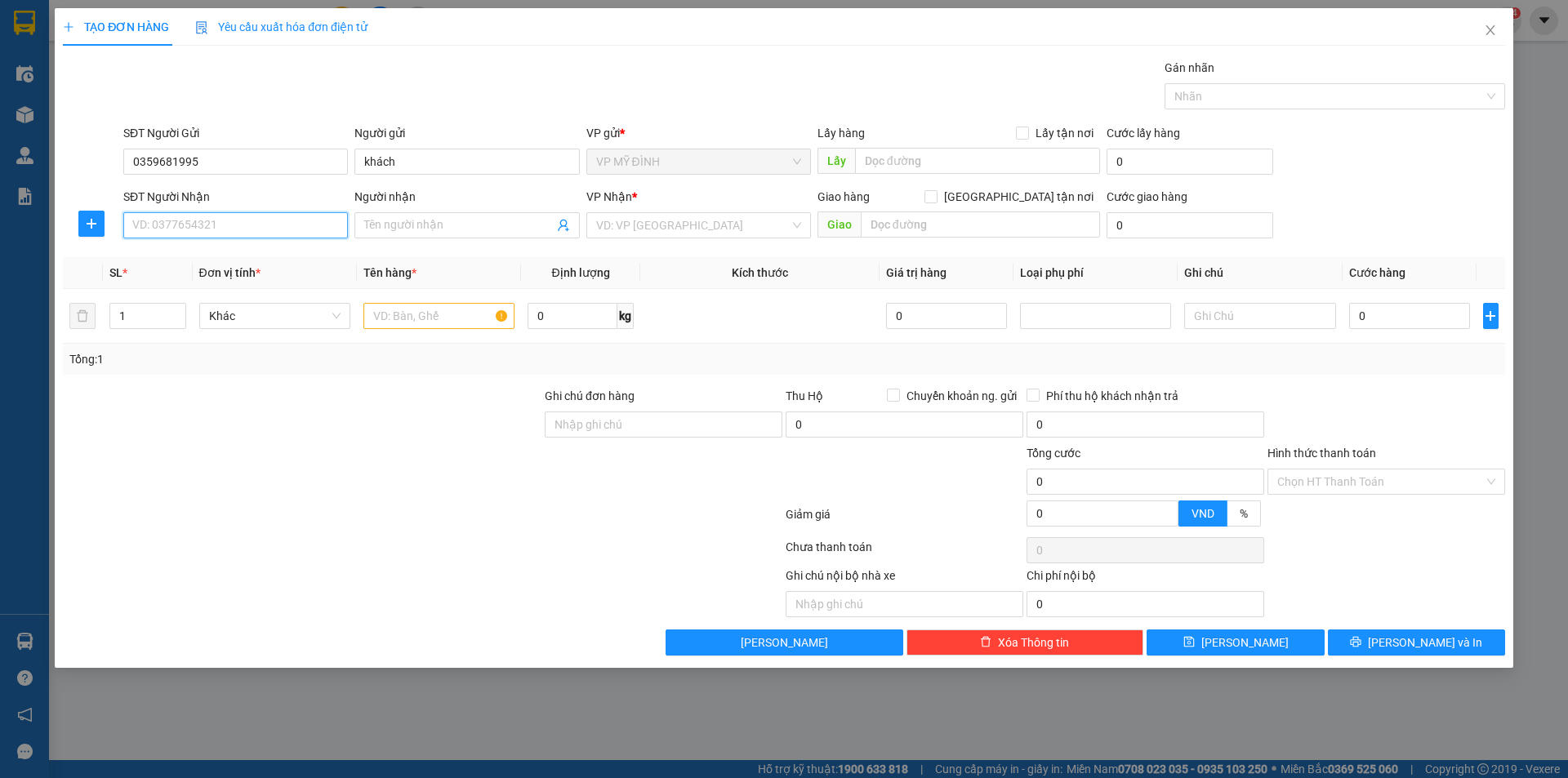
click at [200, 231] on input "SĐT Người Nhận" at bounding box center [236, 224] width 224 height 26
click at [215, 217] on input "SĐT Người Nhận" at bounding box center [236, 224] width 224 height 26
type input "0364083172"
click at [175, 258] on div "0364083172 - chị nhung" at bounding box center [236, 258] width 205 height 18
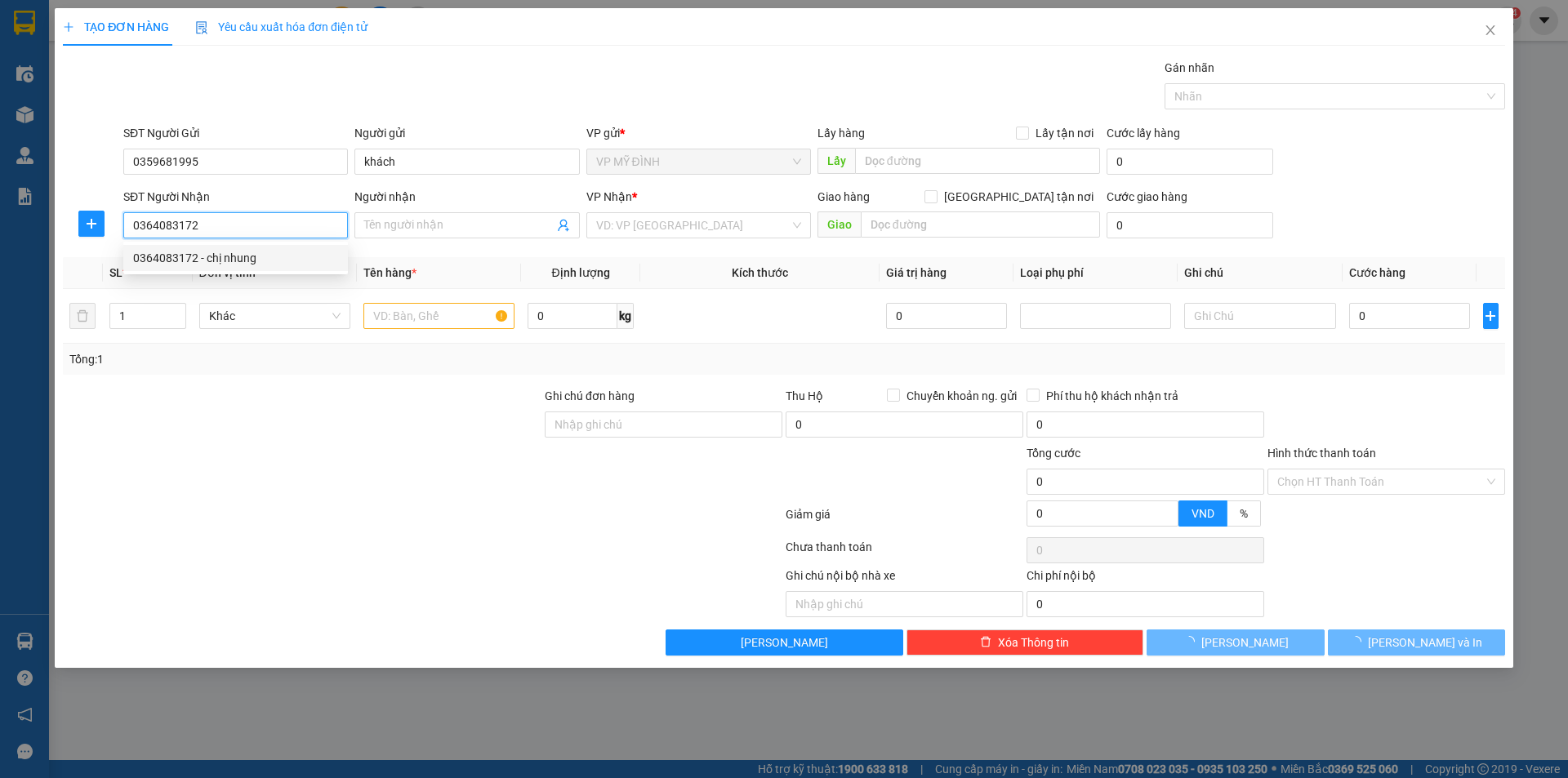
type input "chị nhung"
checkbox input "true"
type input "vp"
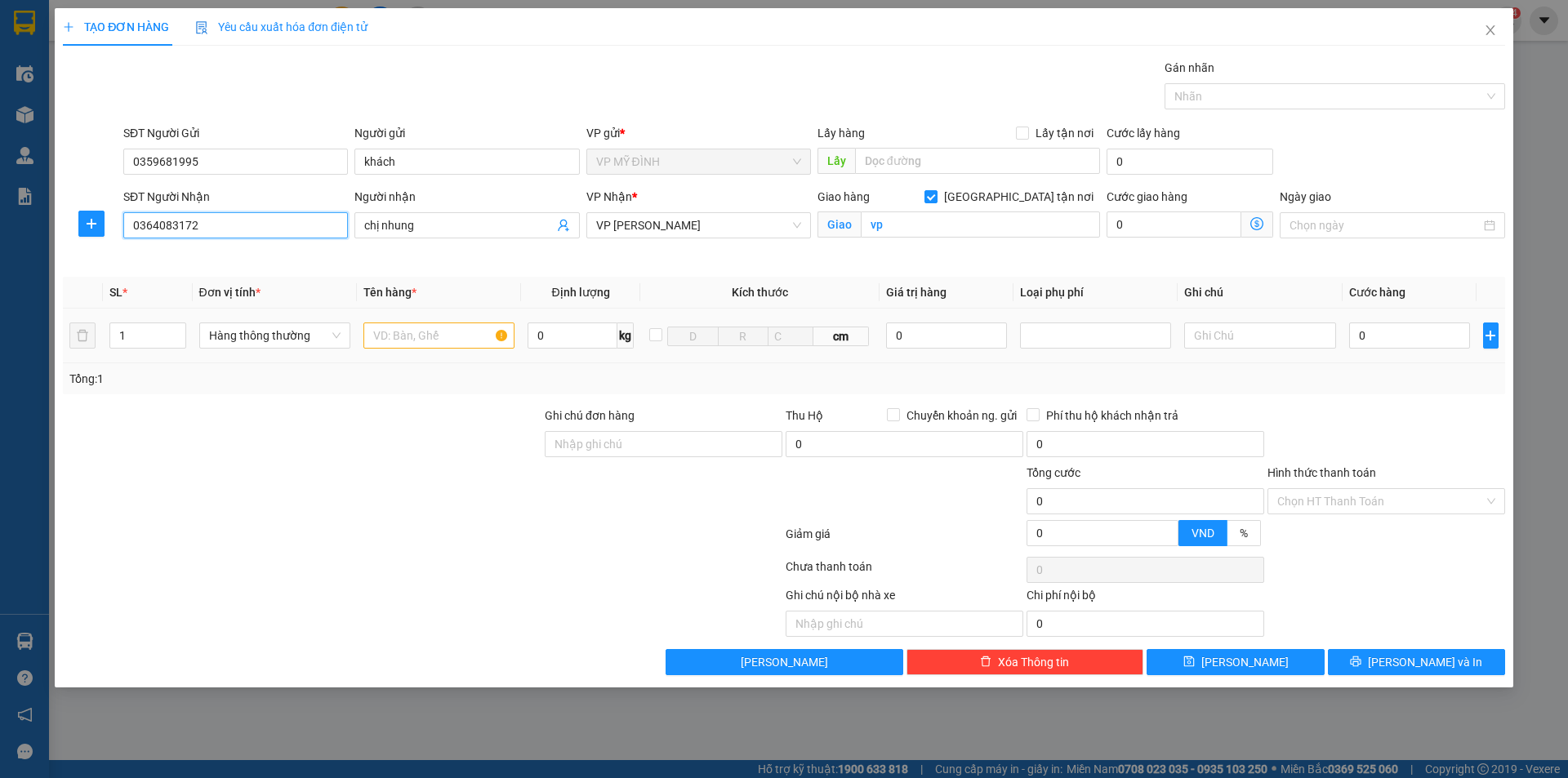
type input "0364083172"
click at [401, 330] on input "text" at bounding box center [439, 335] width 151 height 26
type input "d"
type input "đông lạnh"
click at [1389, 340] on input "0" at bounding box center [1410, 335] width 122 height 26
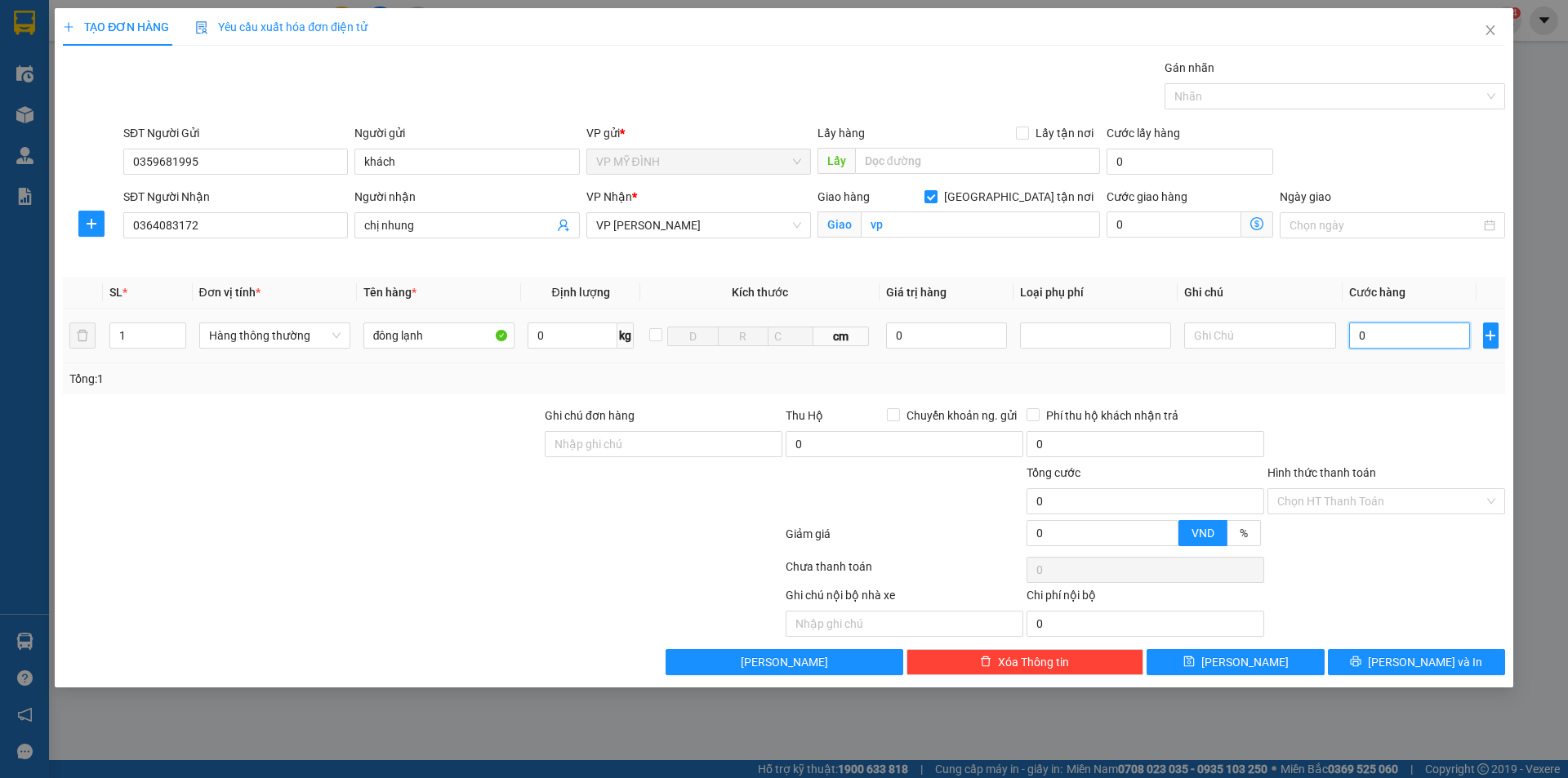
type input "1"
type input "13"
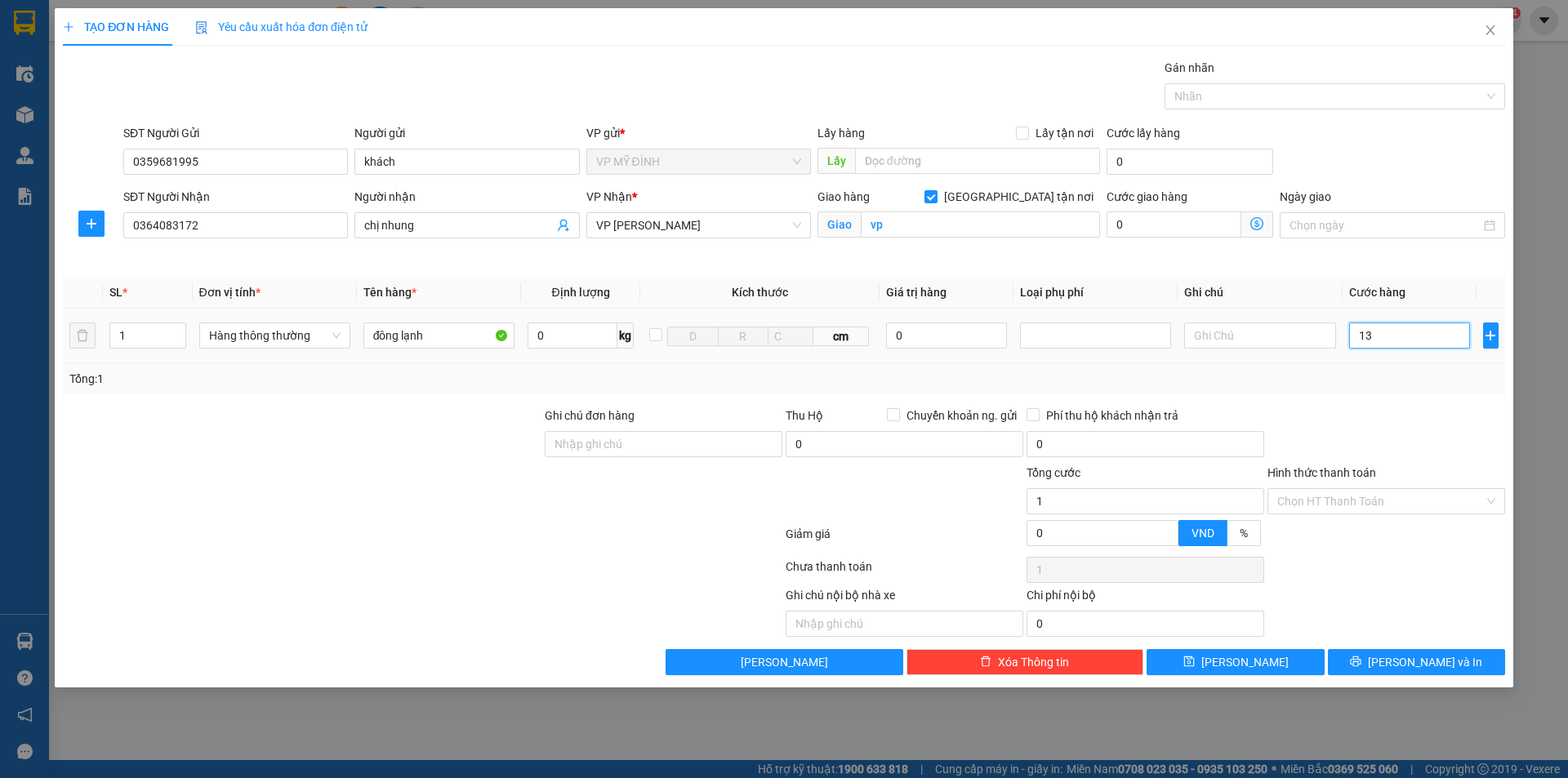
type input "13"
type input "130"
type input "130.000"
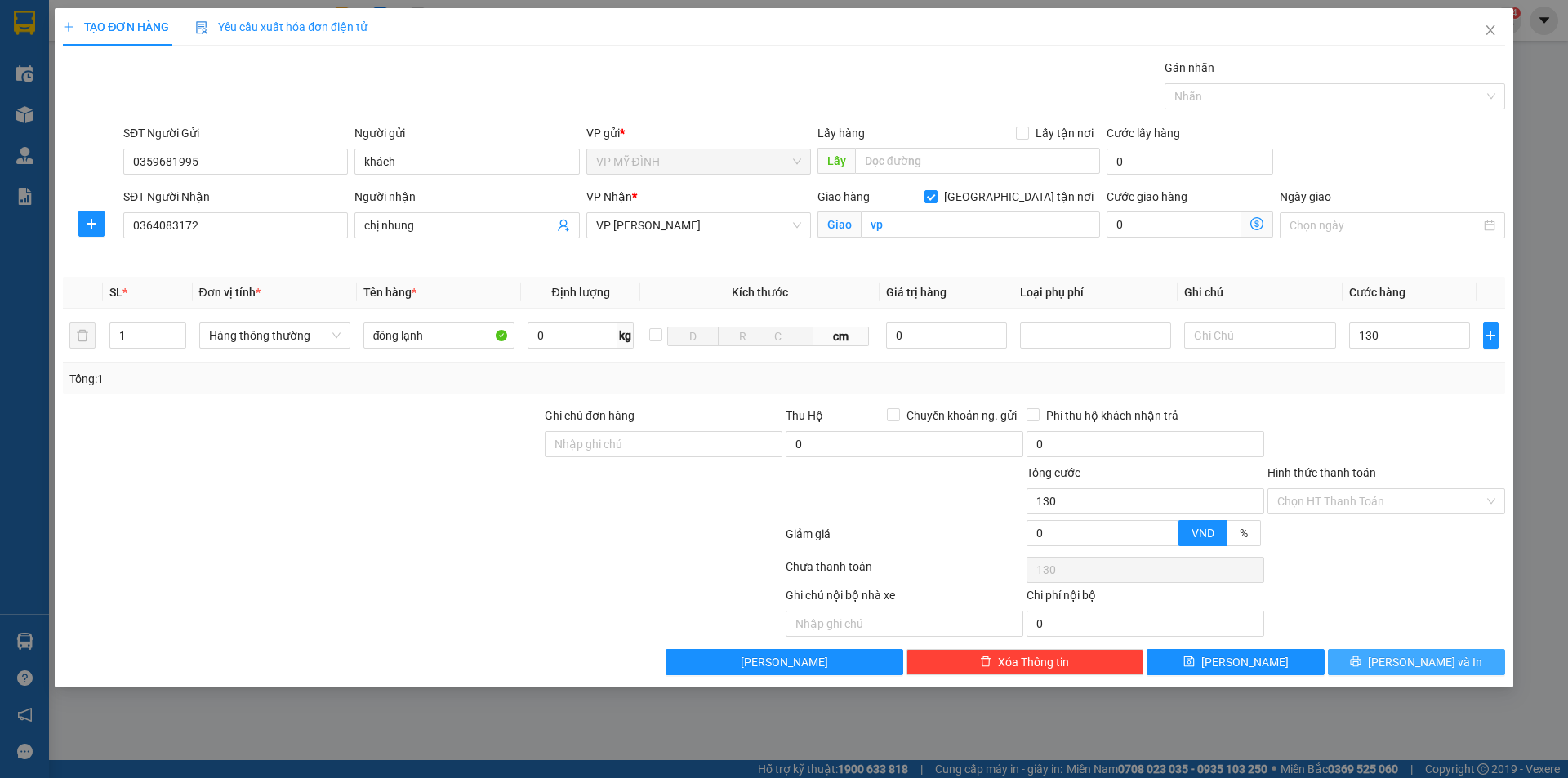
type input "130.000"
click at [1347, 666] on button "[PERSON_NAME] và In" at bounding box center [1416, 661] width 177 height 26
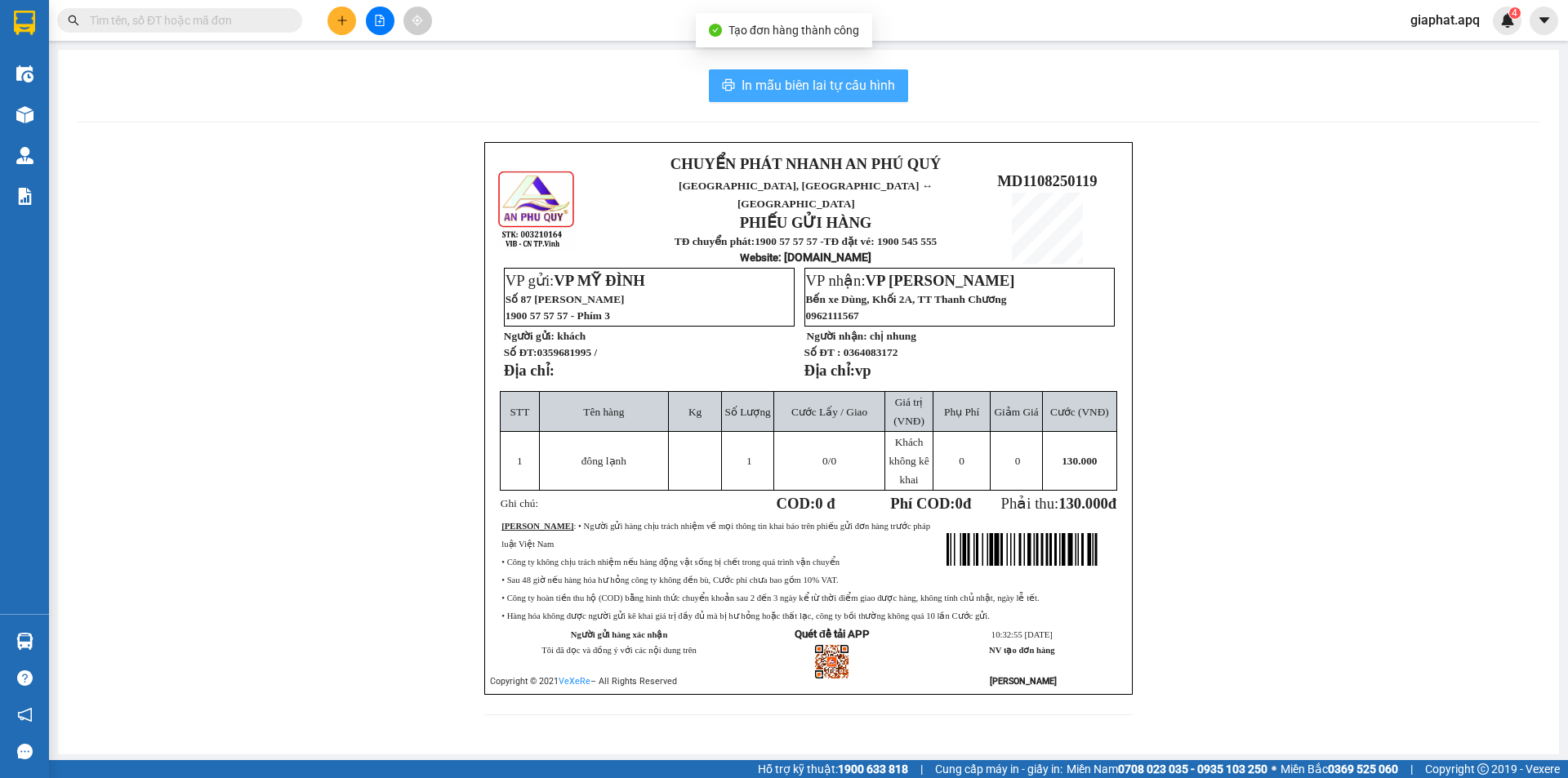
click at [872, 80] on span "In mẫu biên lai tự cấu hình" at bounding box center [818, 85] width 153 height 20
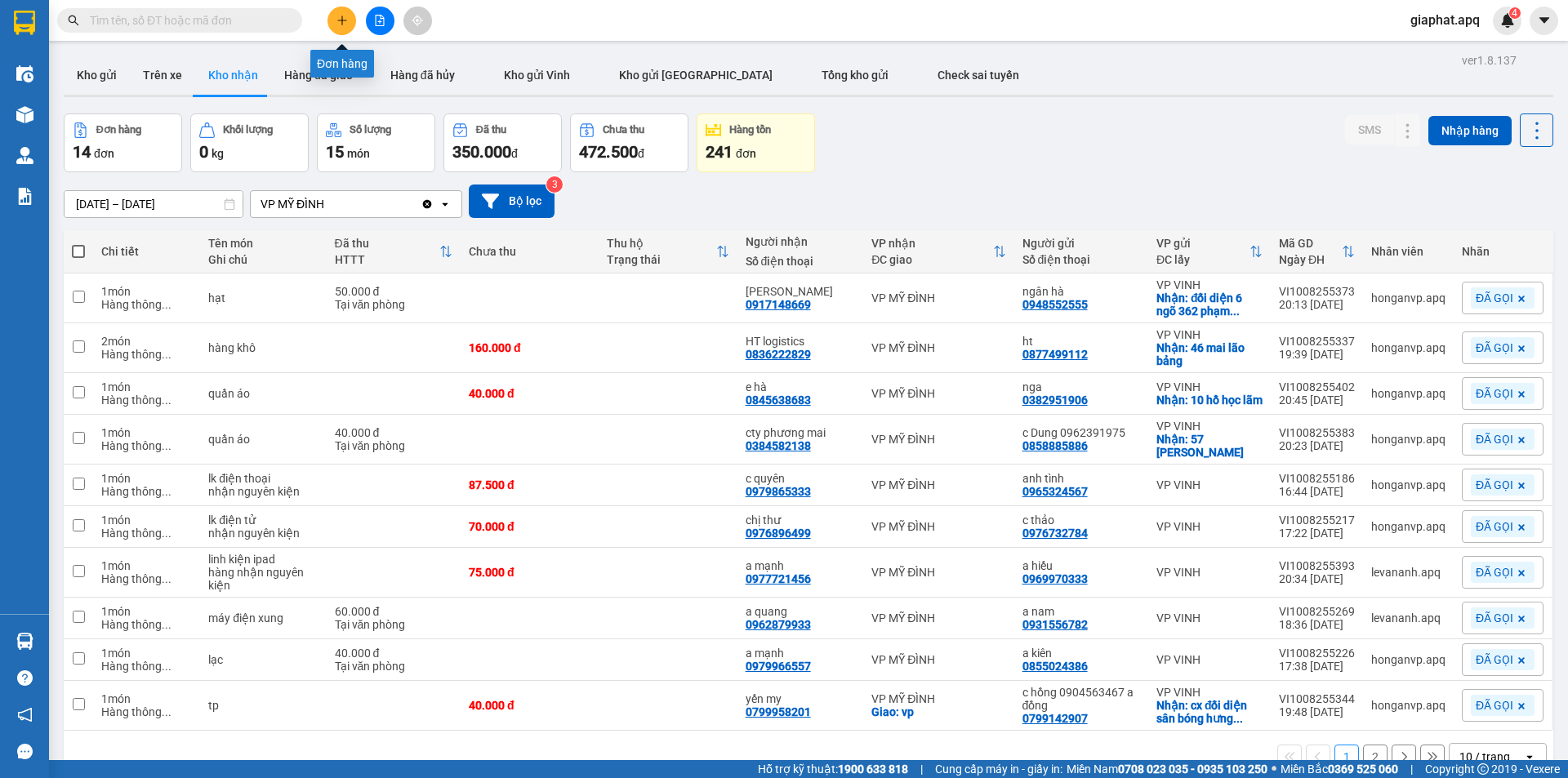
click at [341, 16] on icon "plus" at bounding box center [342, 20] width 12 height 12
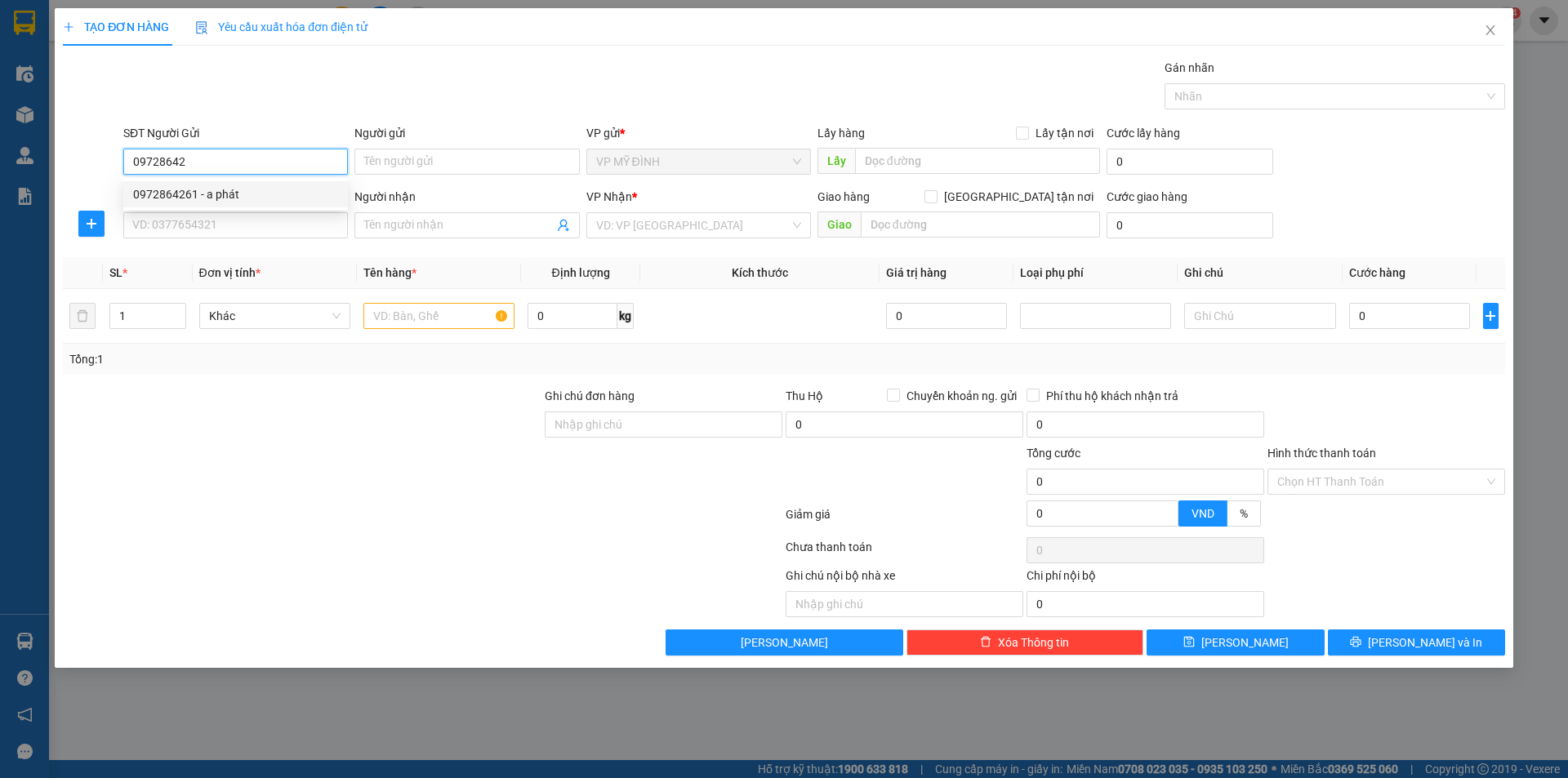
click at [184, 196] on div "0972864261 - a phát" at bounding box center [236, 194] width 205 height 18
type input "0972864261"
type input "a phát"
type input "0972864261"
click at [199, 230] on input "SĐT Người Nhận" at bounding box center [236, 224] width 224 height 26
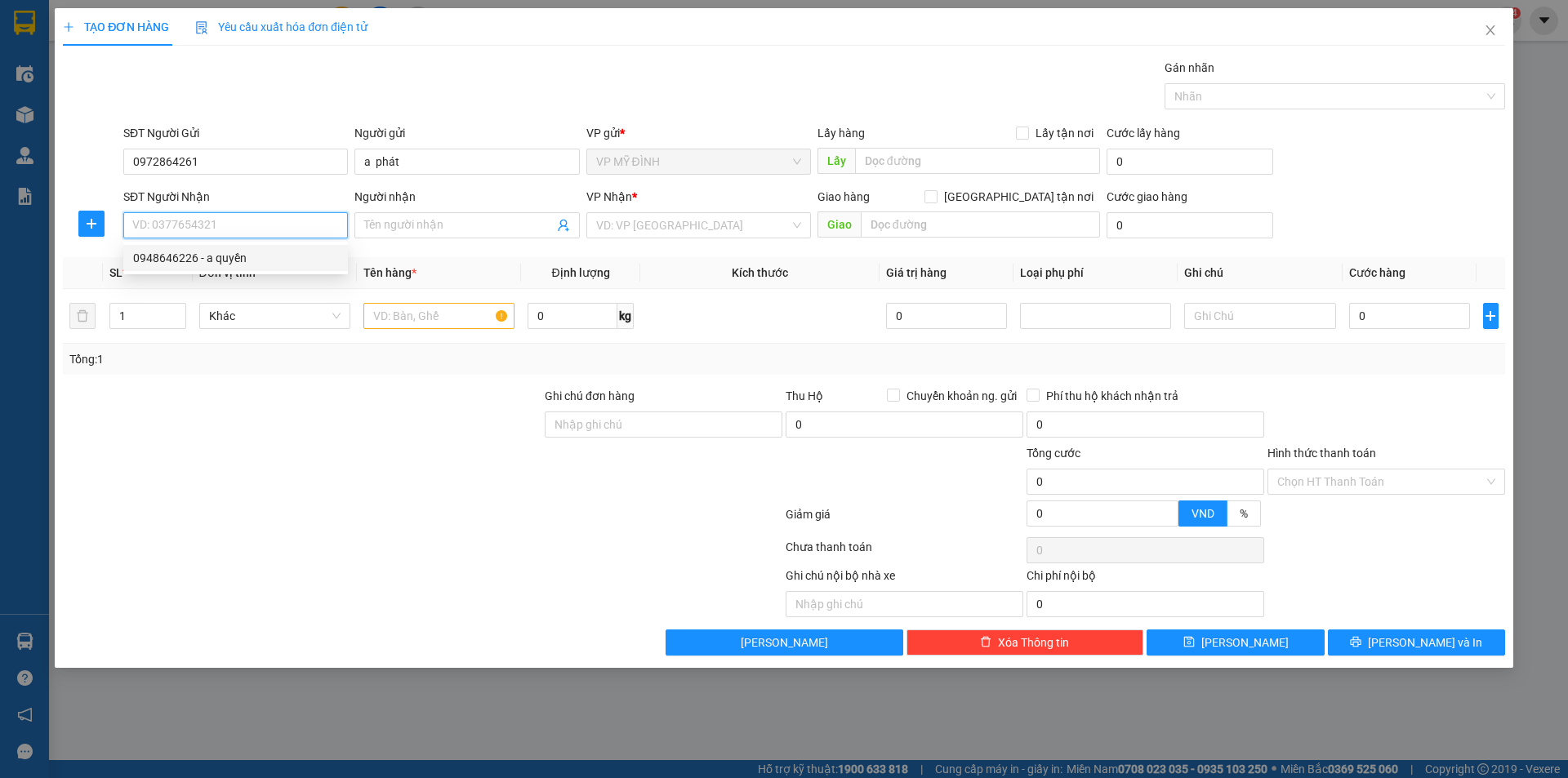
click at [180, 260] on div "0948646226 - a quyền" at bounding box center [236, 258] width 205 height 18
type input "0948646226"
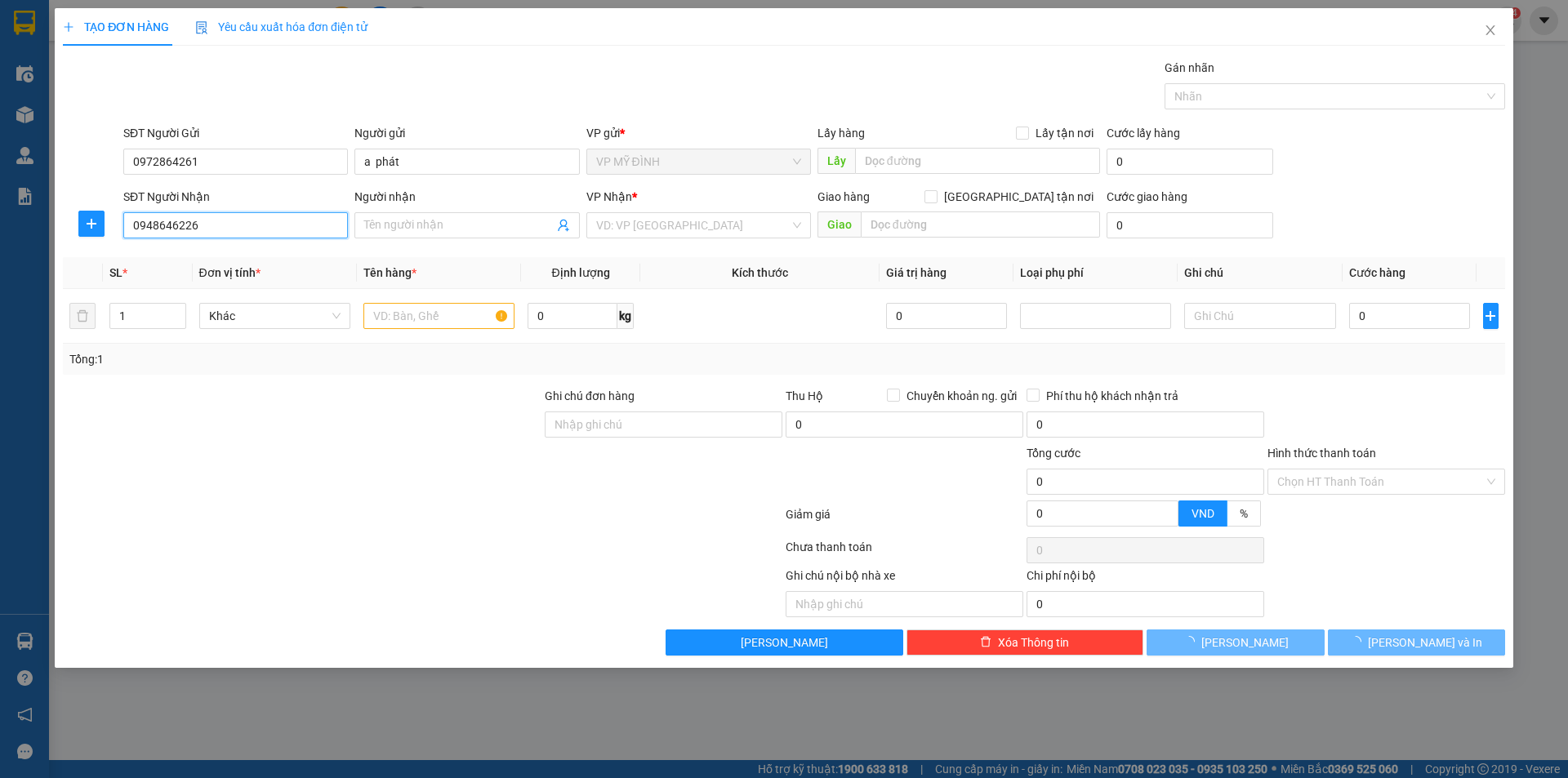
type input "a quyền"
checkbox input "true"
type input "58ng cảnh hoan"
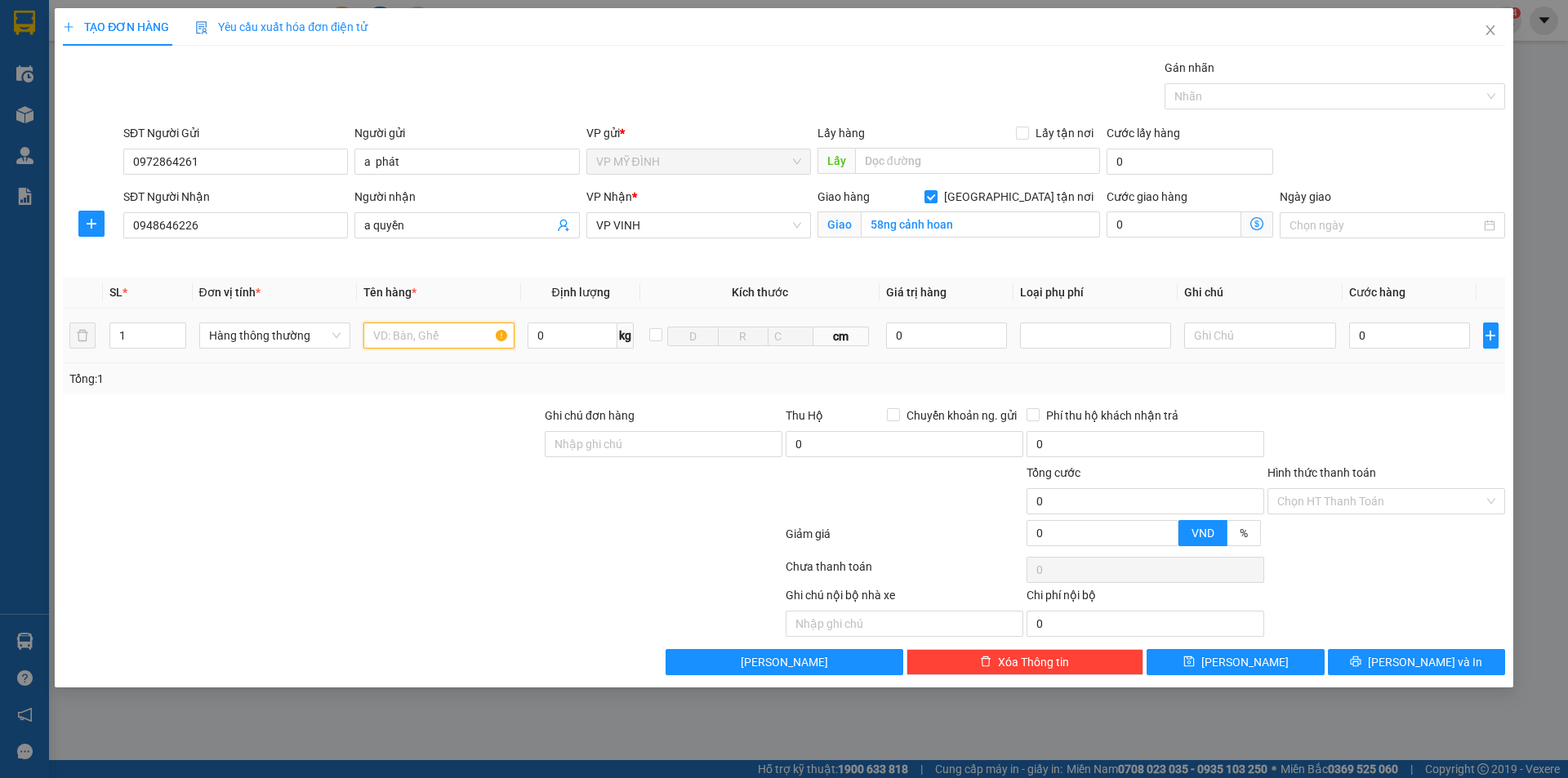
click at [419, 337] on input "text" at bounding box center [439, 335] width 151 height 26
type input "gia dụng"
click at [1391, 336] on input "0" at bounding box center [1410, 335] width 122 height 26
type input "4"
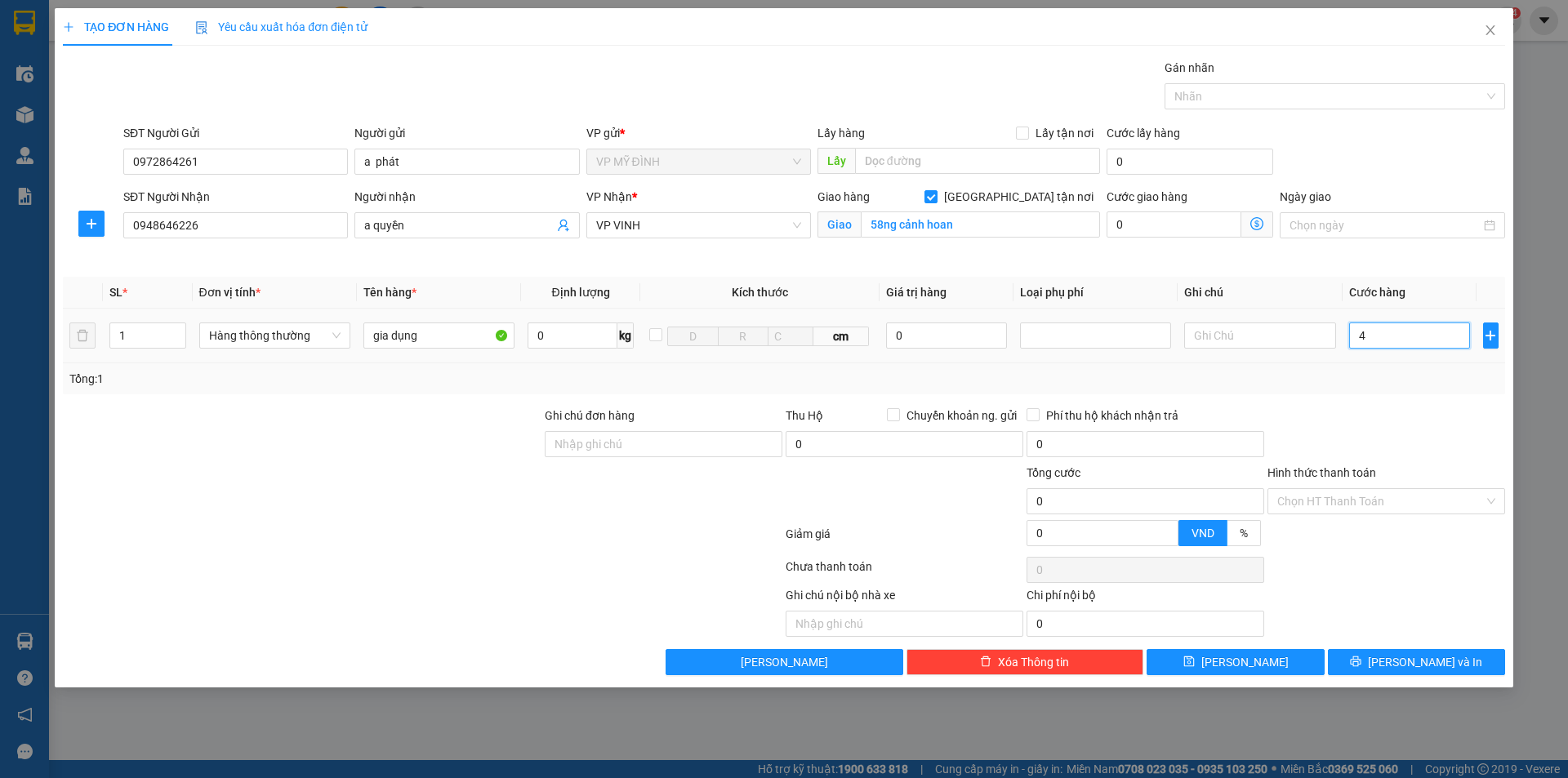
type input "4"
type input "40"
type input "40.000"
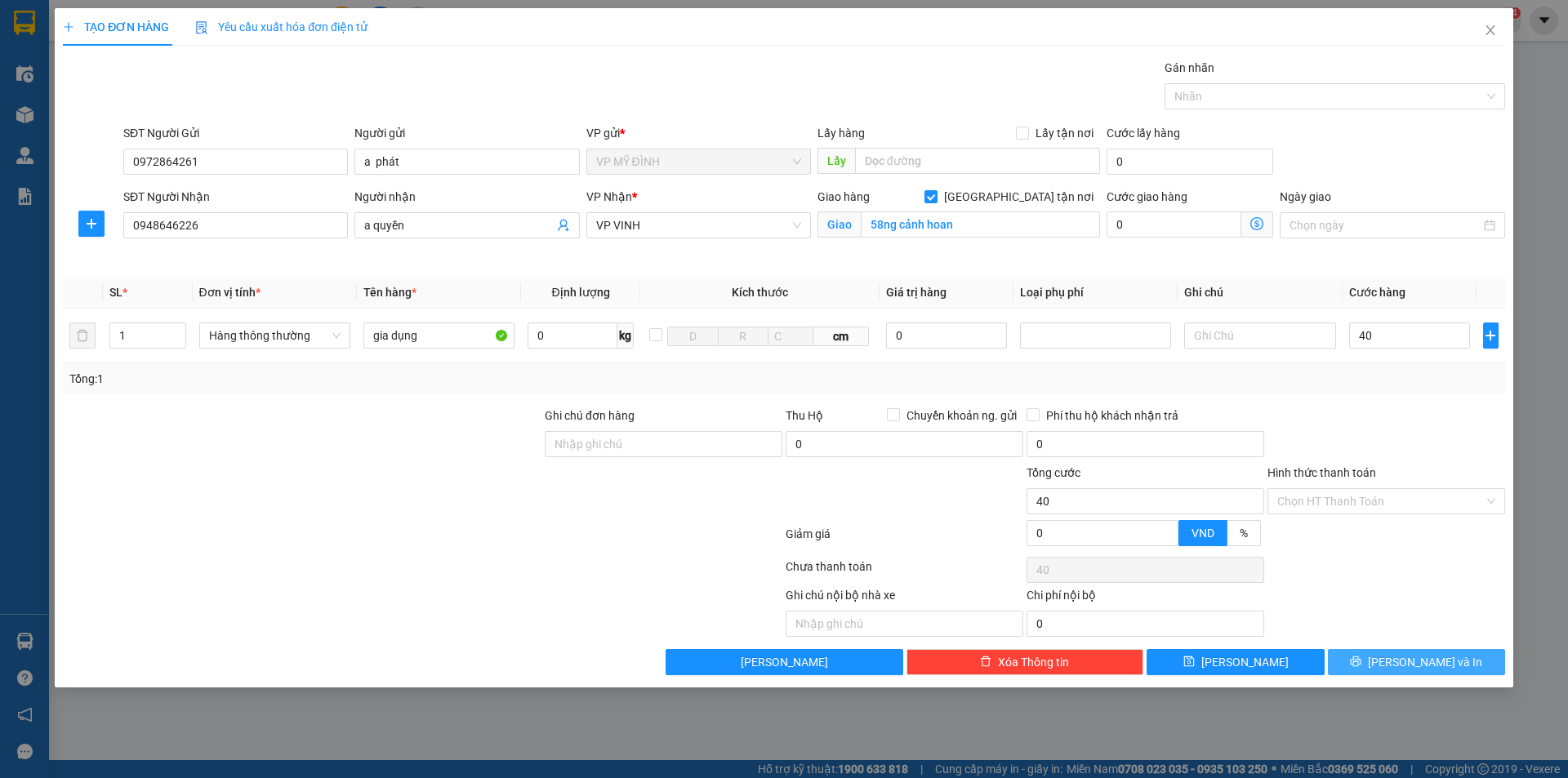
type input "40.000"
click at [1409, 661] on span "[PERSON_NAME] và In" at bounding box center [1425, 662] width 114 height 18
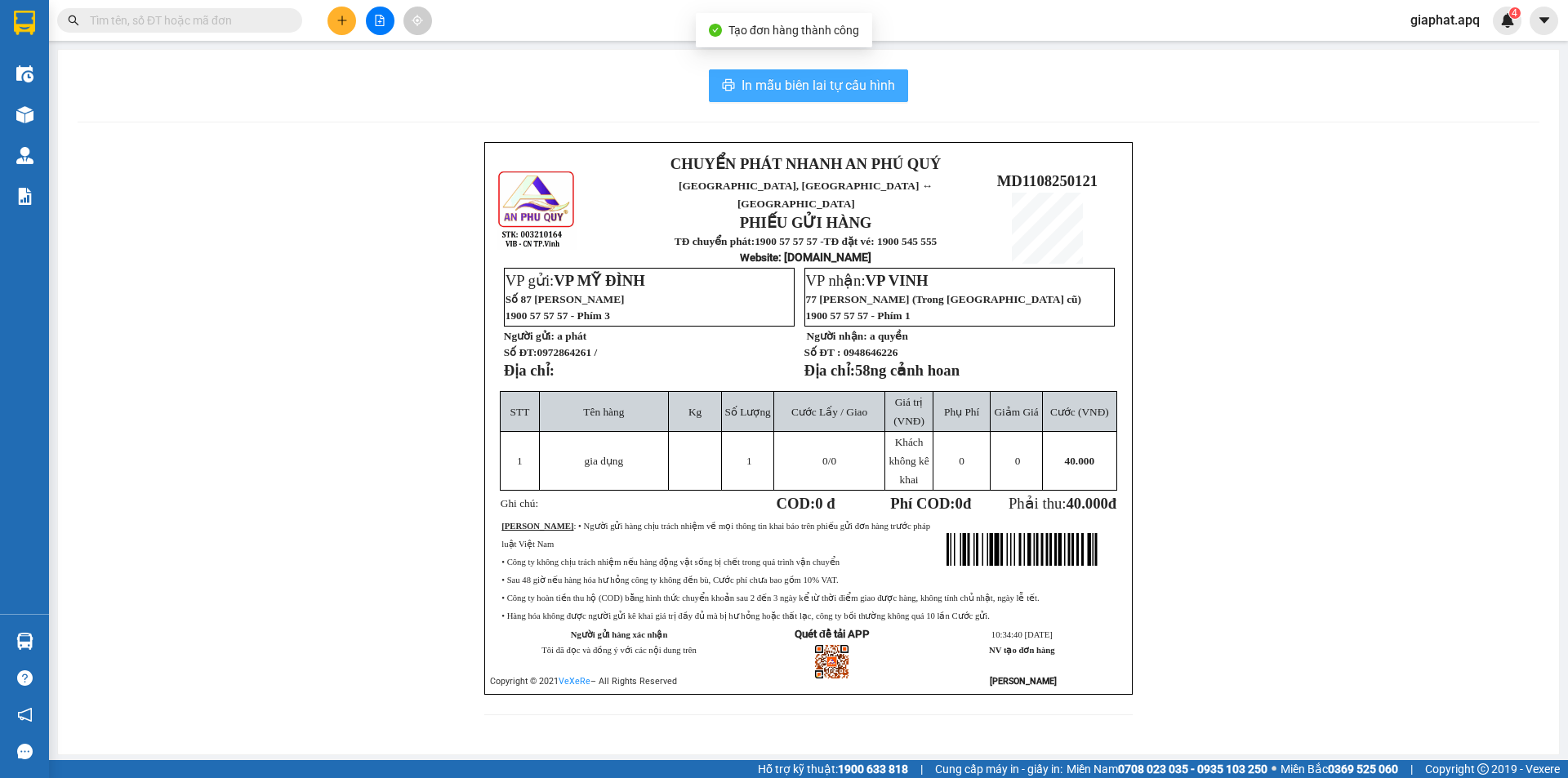
click at [838, 89] on span "In mẫu biên lai tự cấu hình" at bounding box center [818, 85] width 153 height 20
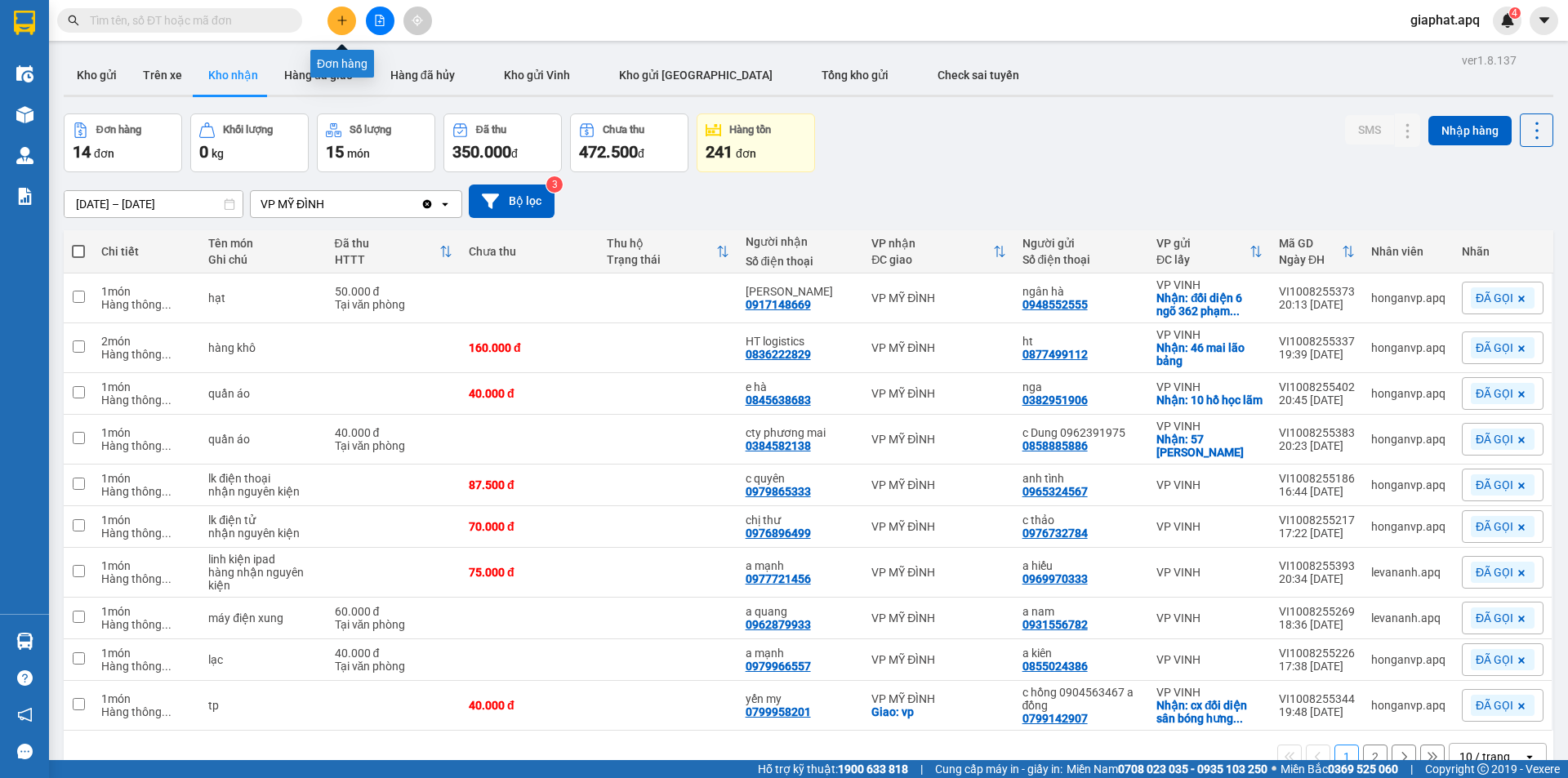
click at [344, 20] on icon "plus" at bounding box center [342, 20] width 12 height 12
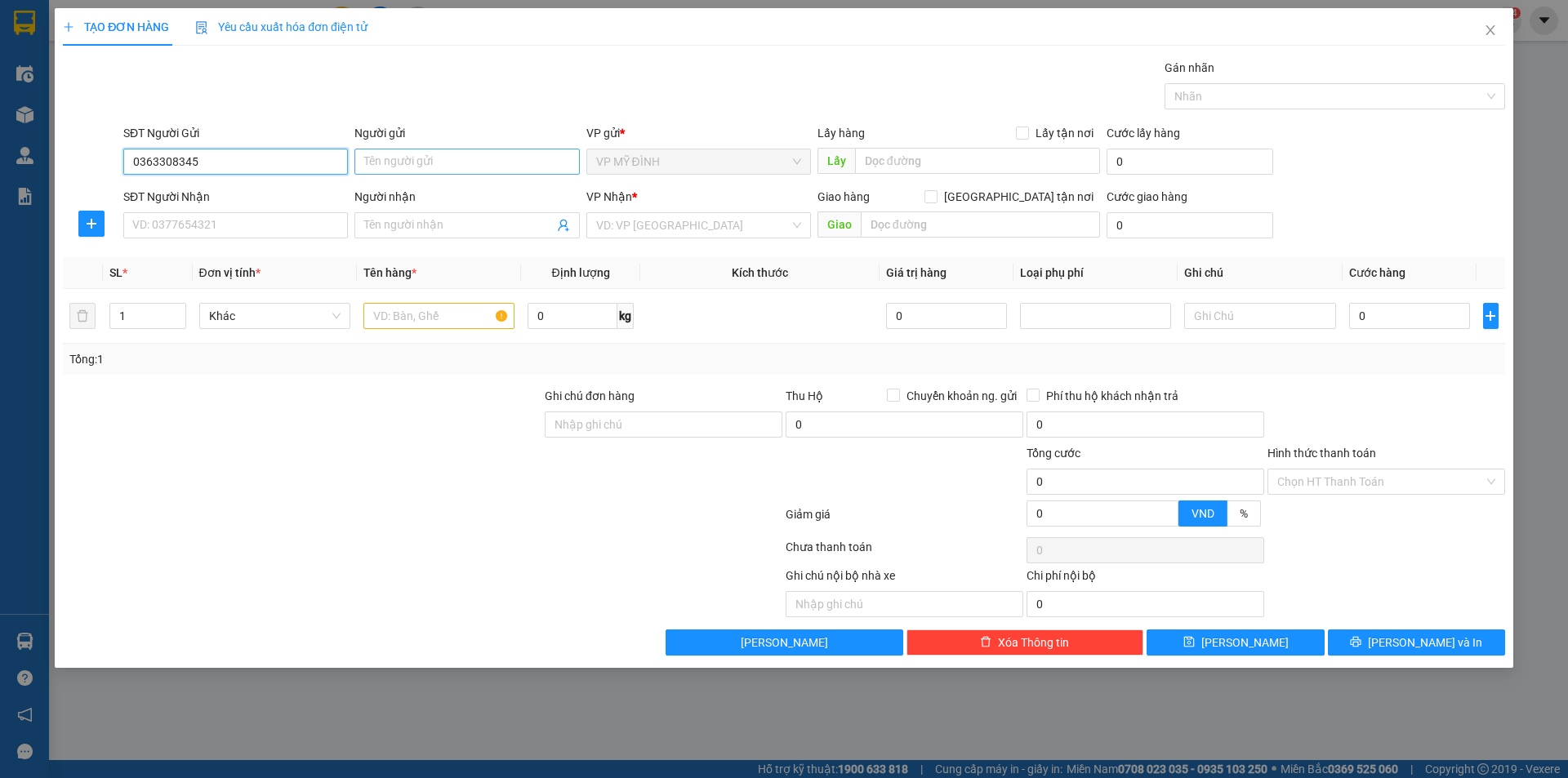
type input "0363308345"
click at [410, 154] on input "Người gửi" at bounding box center [467, 161] width 224 height 26
type input "khách"
click at [177, 229] on input "SĐT Người Nhận" at bounding box center [236, 224] width 224 height 26
type input "0365600235"
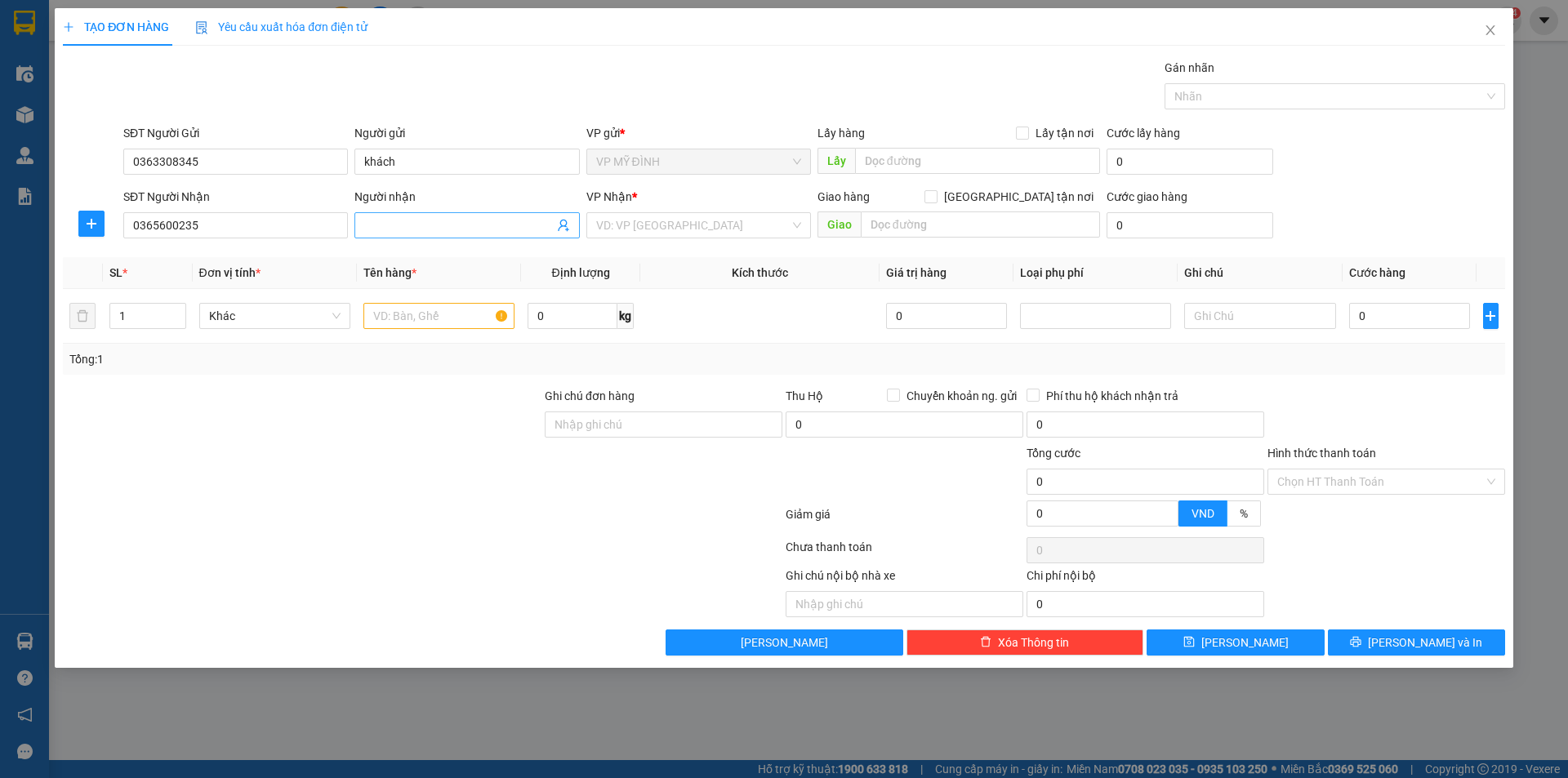
click at [412, 226] on input "Người nhận" at bounding box center [459, 225] width 189 height 18
type input "khach"
click at [636, 231] on input "search" at bounding box center [693, 225] width 193 height 25
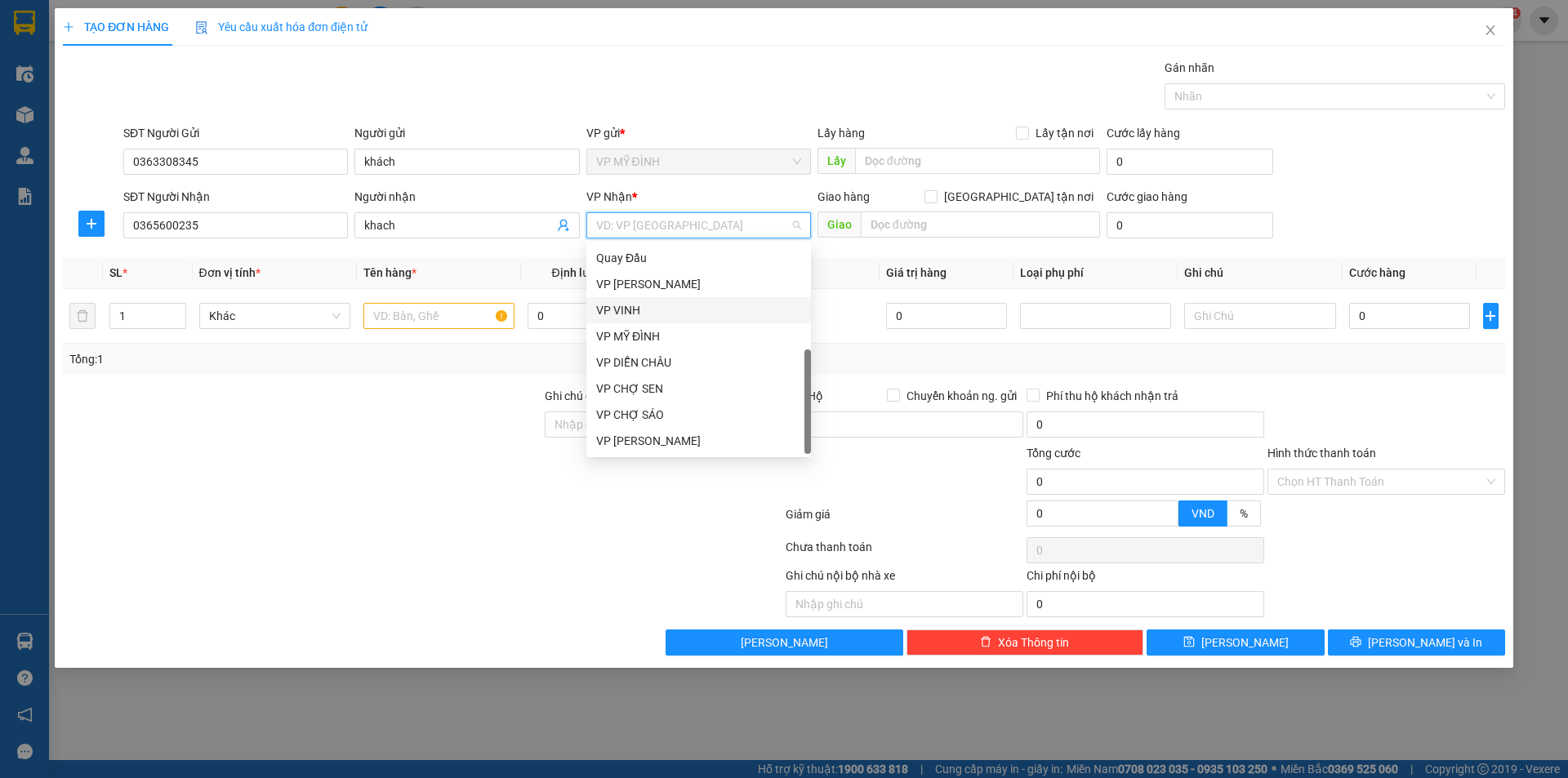
drag, startPoint x: 638, startPoint y: 308, endPoint x: 689, endPoint y: 297, distance: 52.2
click at [640, 307] on div "VP VINH" at bounding box center [699, 310] width 205 height 18
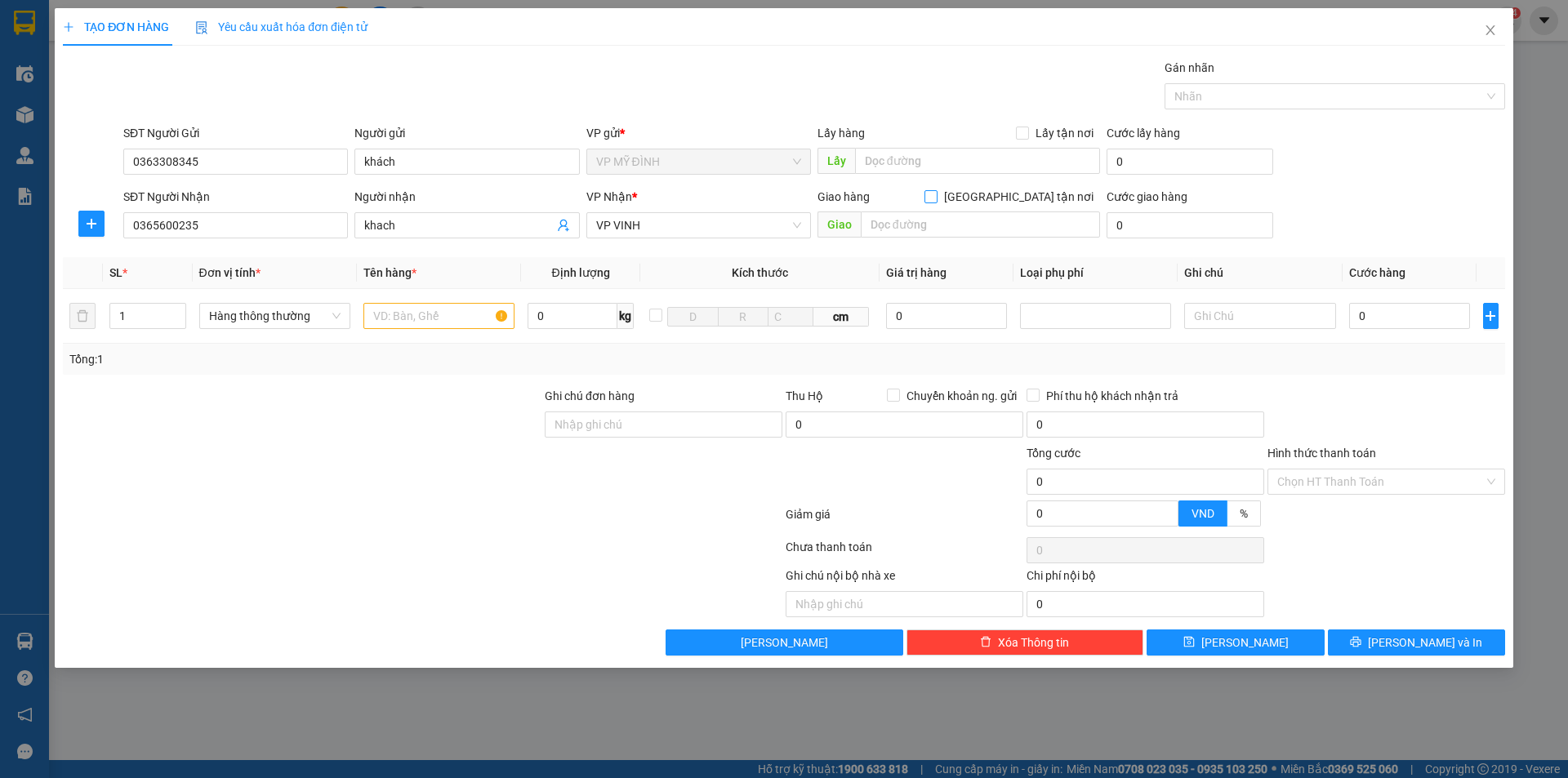
click at [936, 195] on input "[GEOGRAPHIC_DATA] tận nơi" at bounding box center [930, 196] width 12 height 12
checkbox input "true"
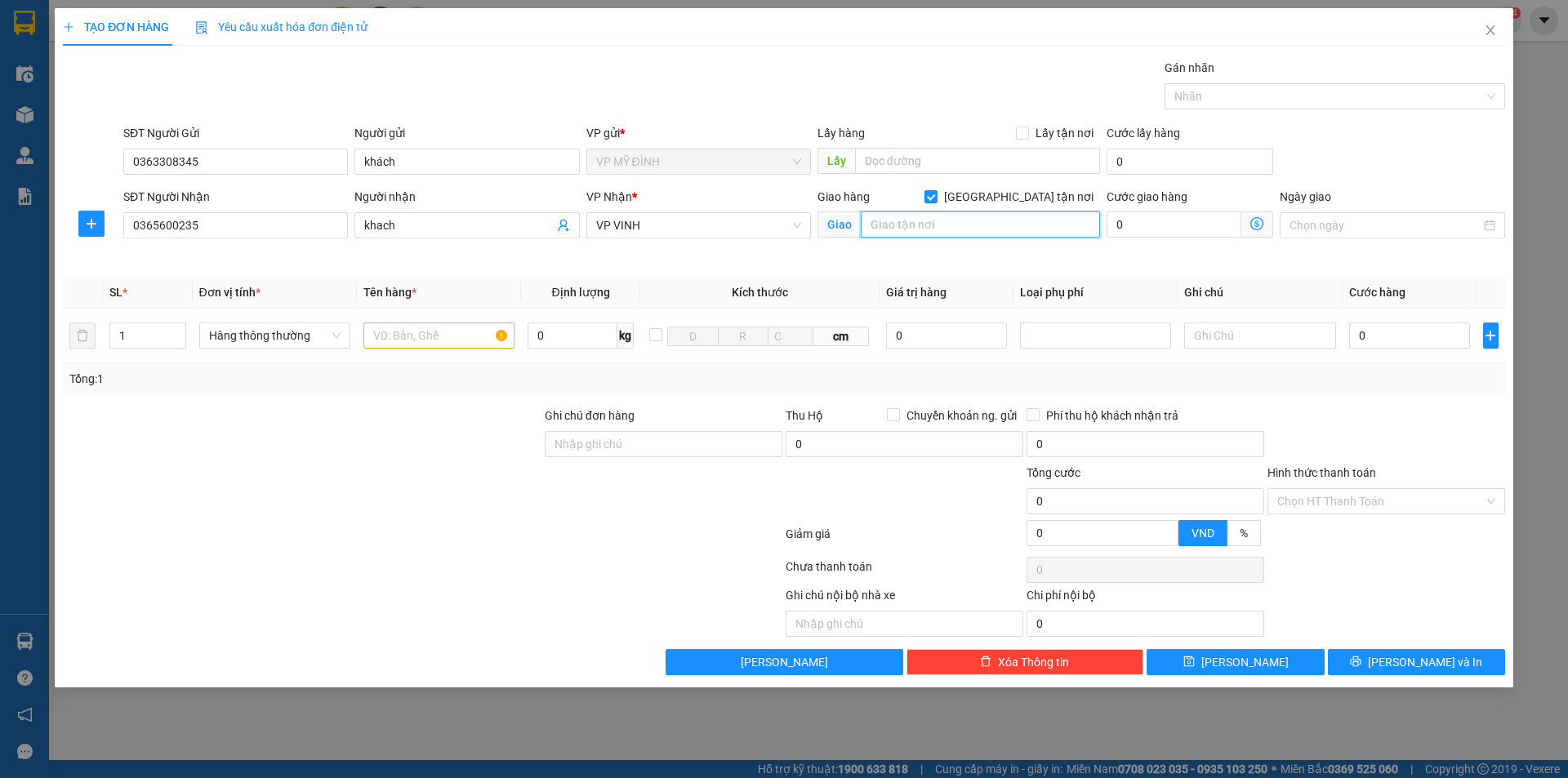
click at [933, 223] on input "text" at bounding box center [980, 224] width 240 height 26
type input "số 6,[PERSON_NAME]"
click at [173, 328] on span "up" at bounding box center [177, 331] width 10 height 10
type input "4"
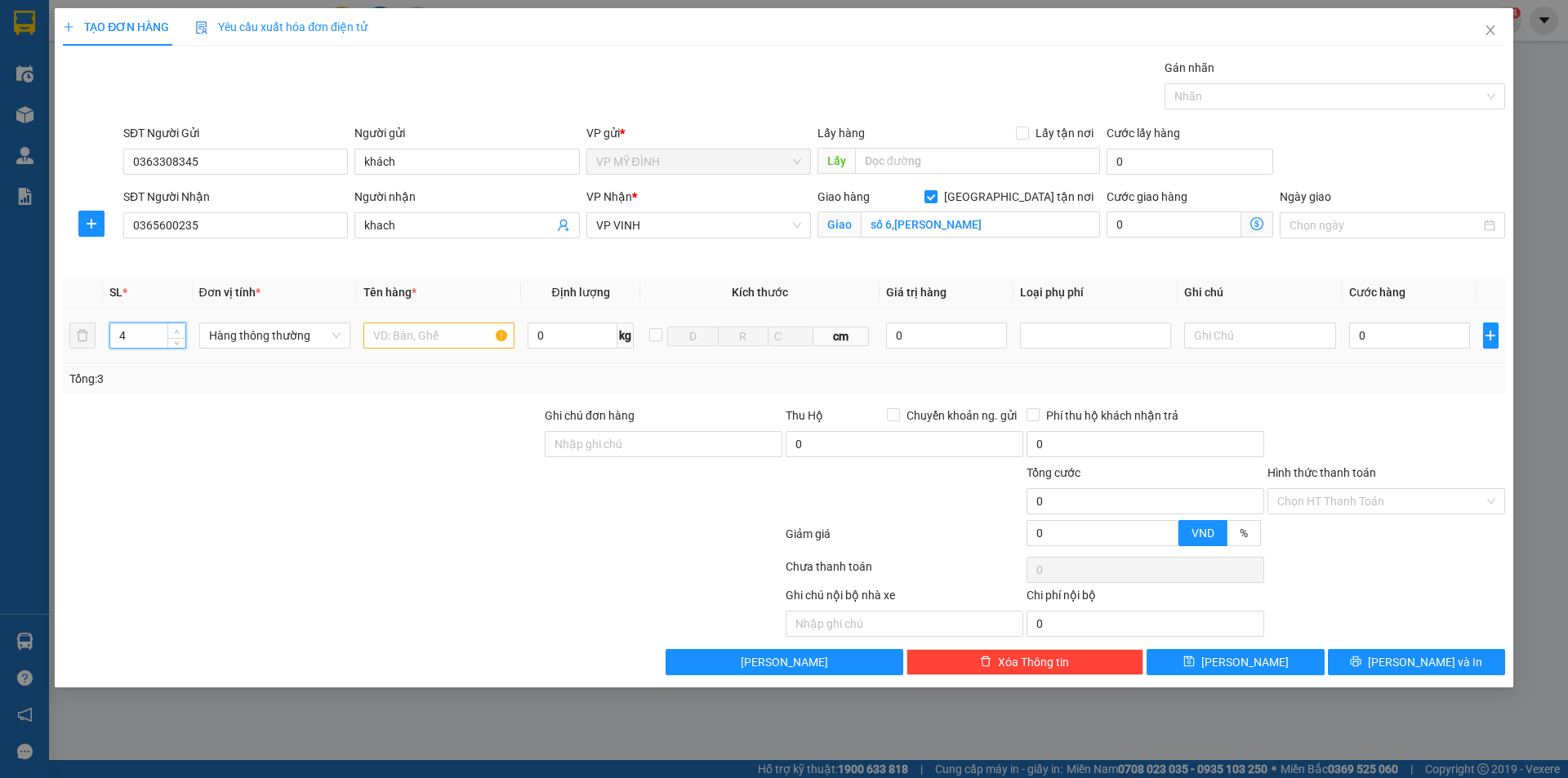
click at [173, 328] on span "up" at bounding box center [177, 331] width 10 height 10
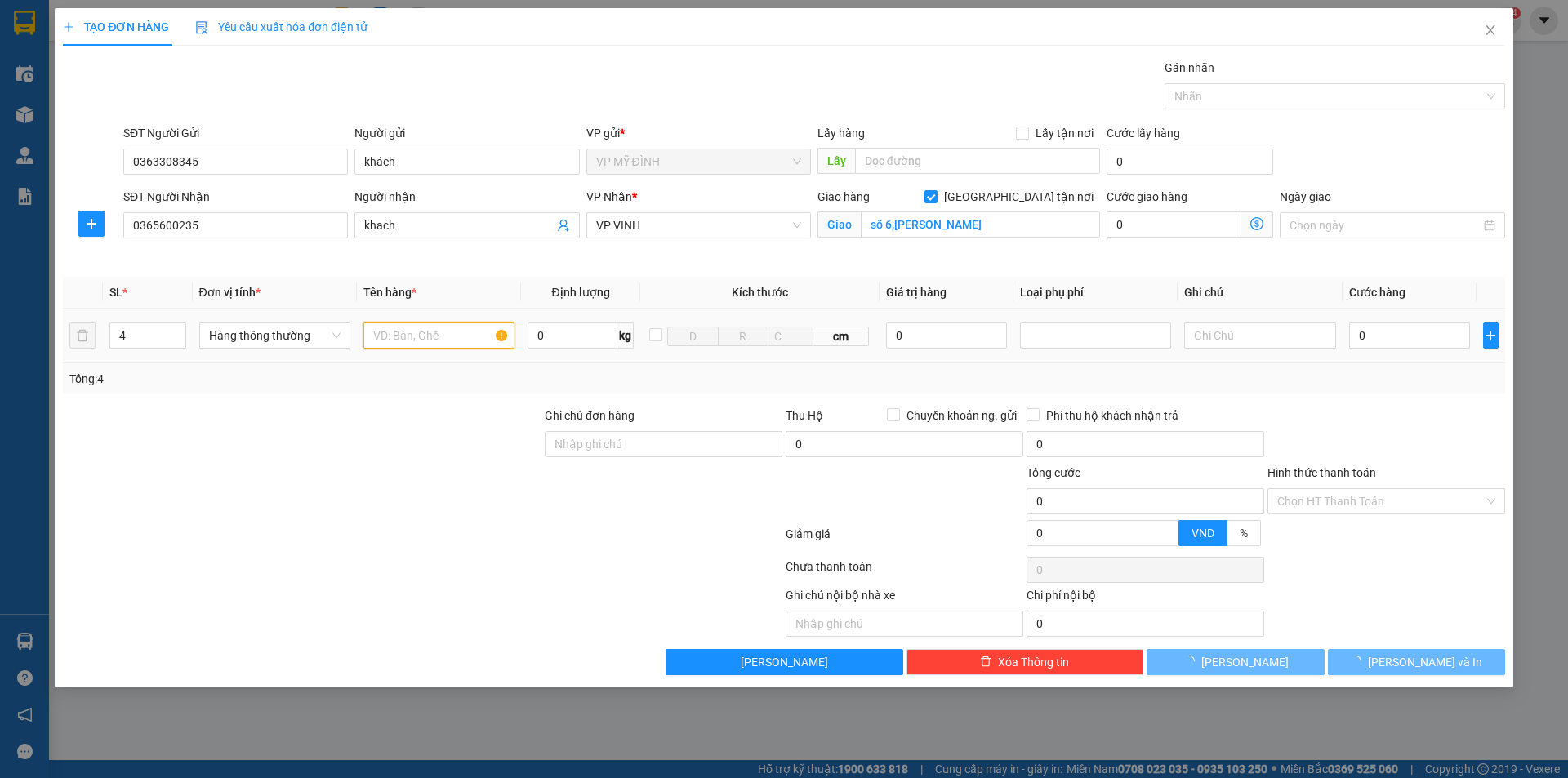
click at [384, 325] on input "text" at bounding box center [439, 335] width 151 height 26
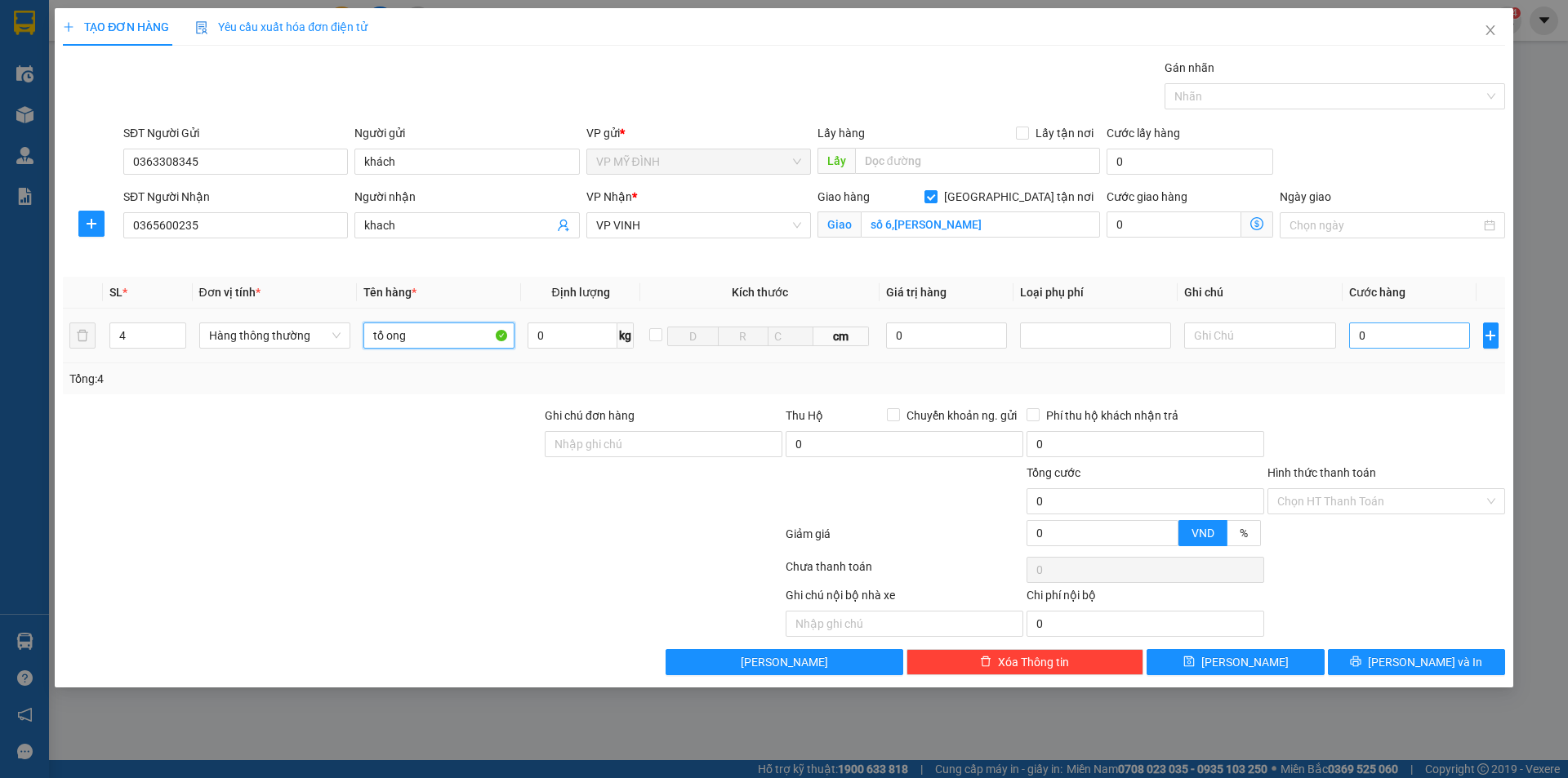
type input "tổ ong"
click at [1349, 341] on input "0" at bounding box center [1410, 335] width 122 height 26
type input "2"
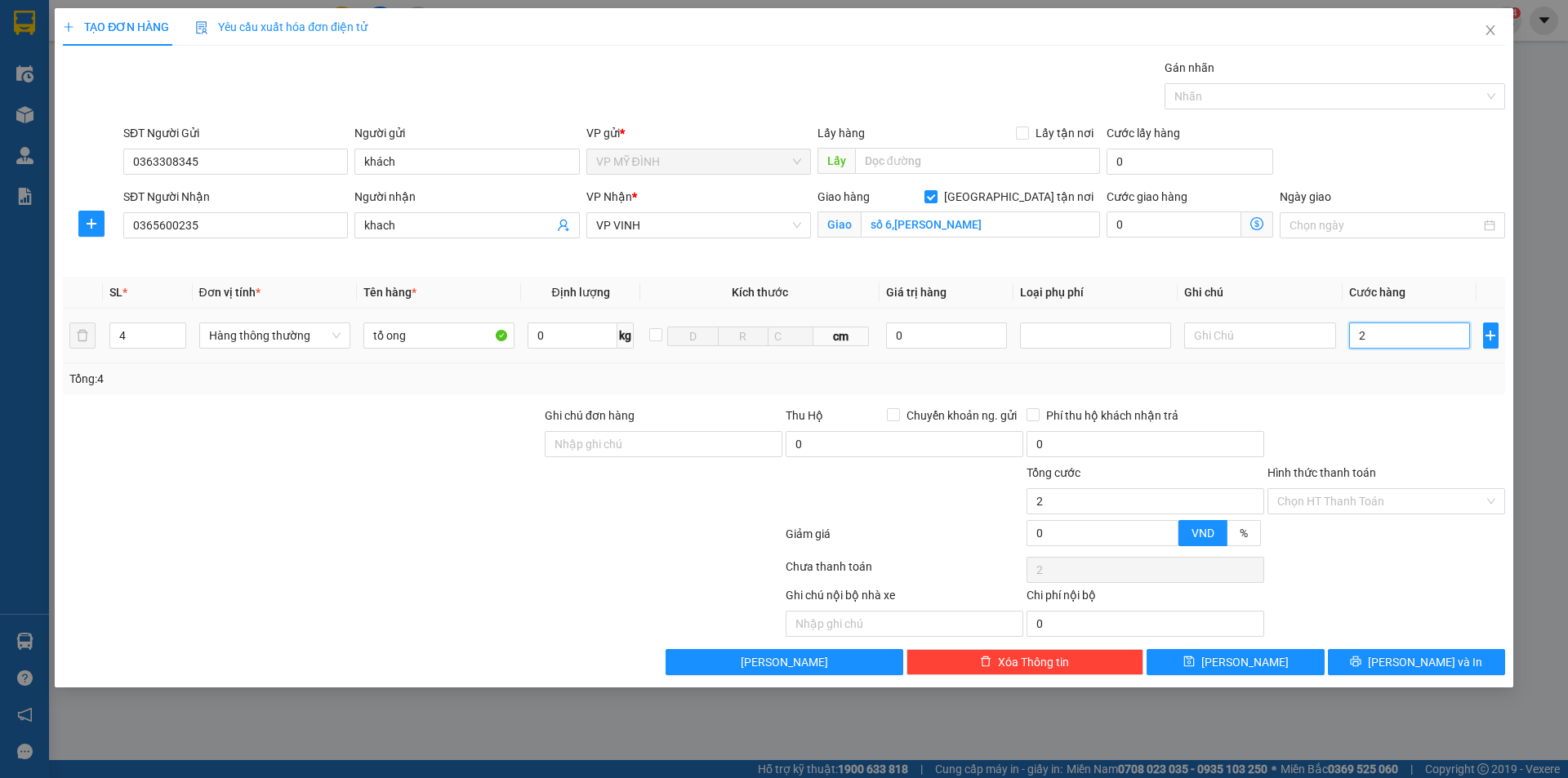
type input "28"
type input "280"
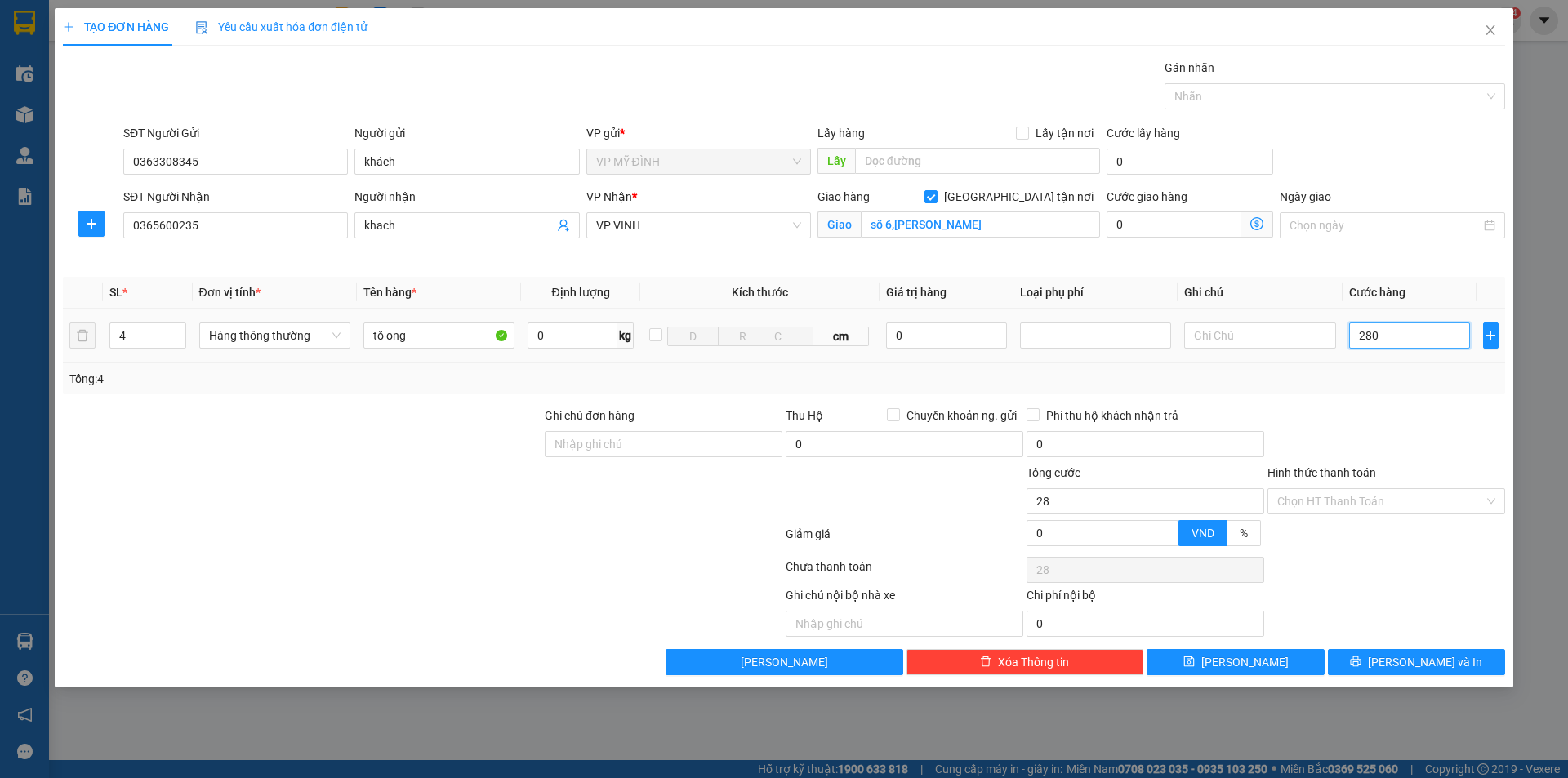
type input "280"
type input "280.000"
drag, startPoint x: 1405, startPoint y: 396, endPoint x: 1403, endPoint y: 445, distance: 49.0
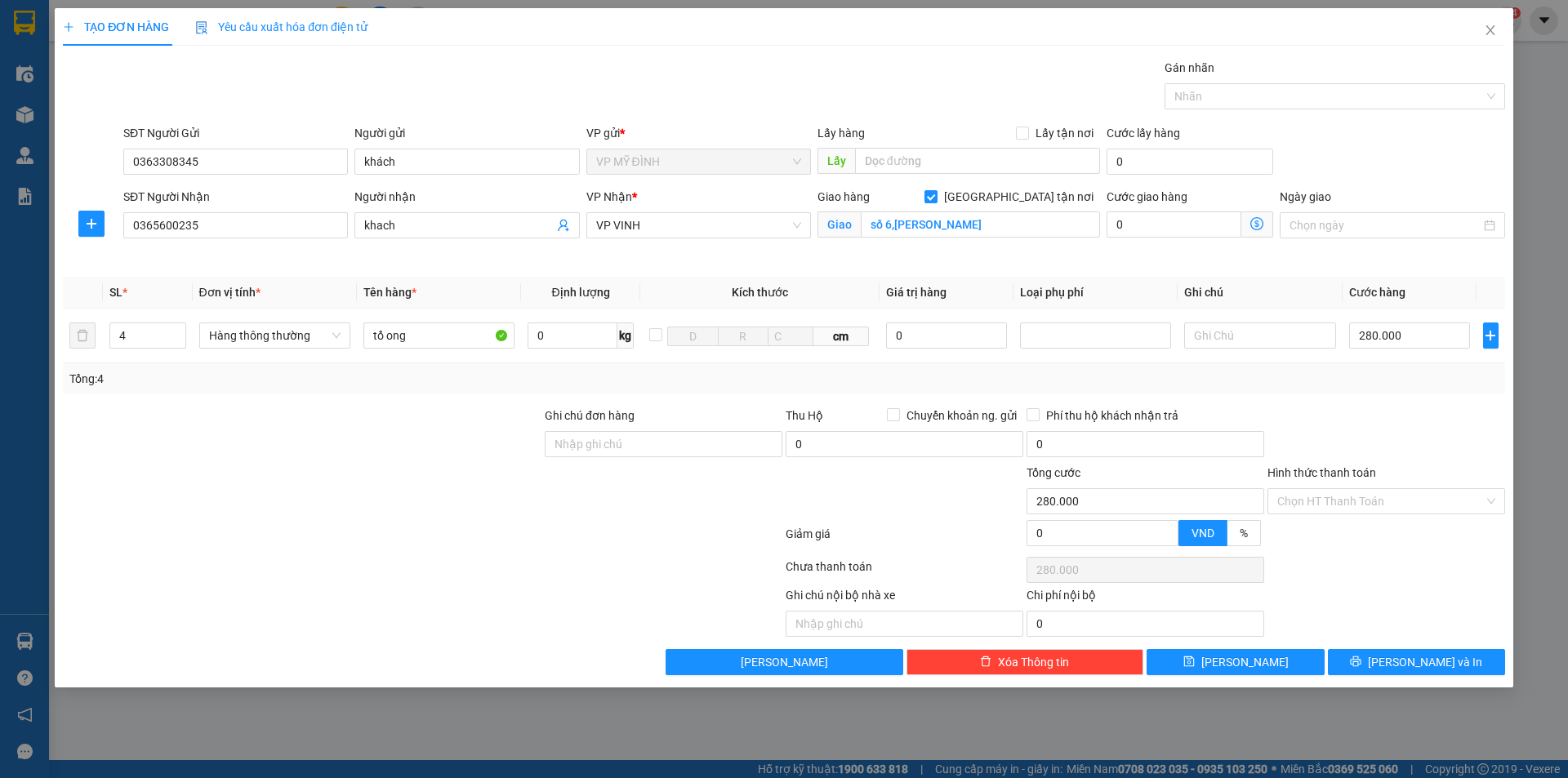
click at [1405, 398] on div "Transit Pickup Surcharge Ids Transit Deliver Surcharge Ids Transit Deliver Surc…" at bounding box center [784, 367] width 1442 height 617
click at [1398, 661] on button "[PERSON_NAME] và In" at bounding box center [1416, 661] width 177 height 26
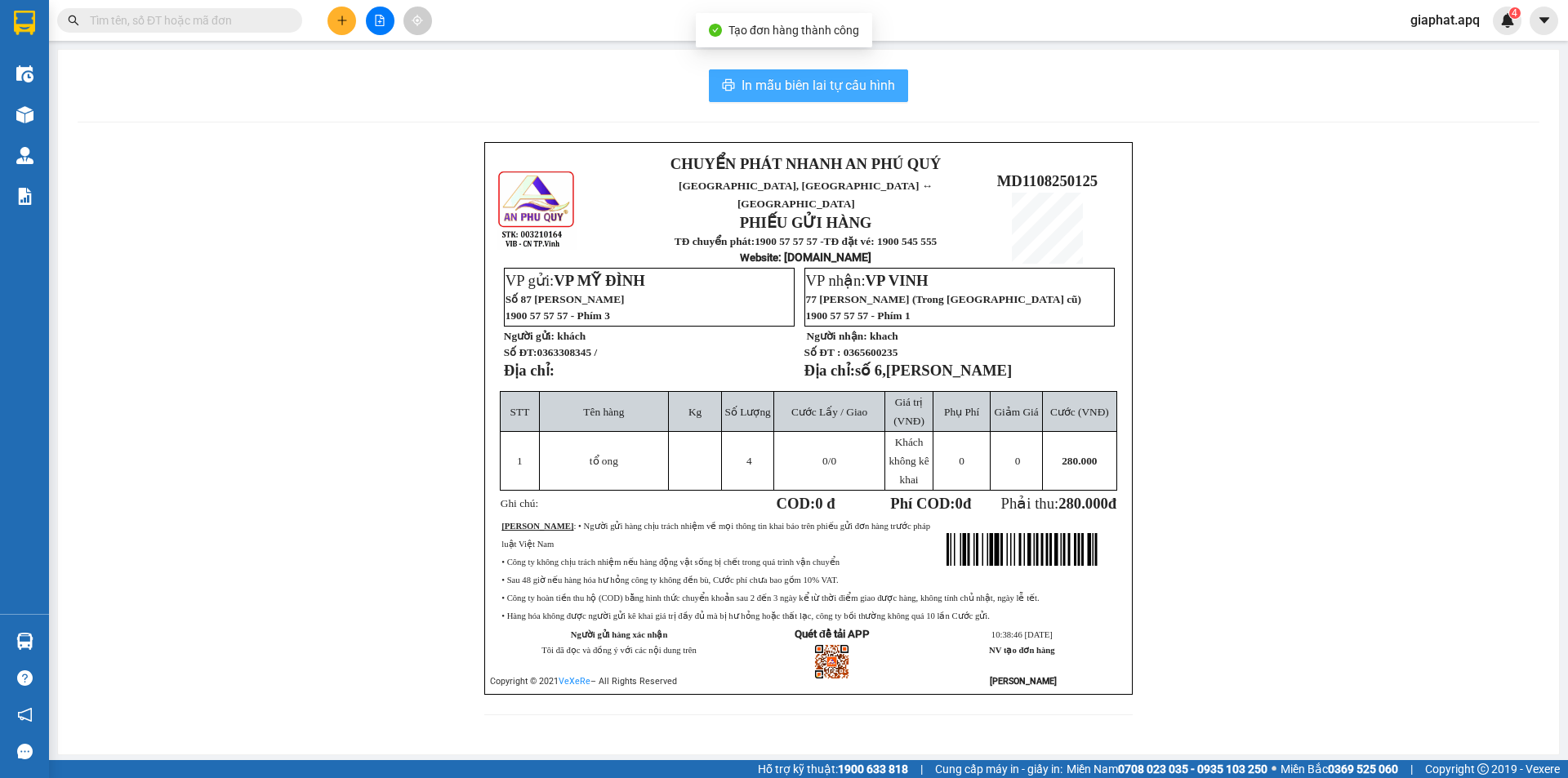
click at [841, 84] on span "In mẫu biên lai tự cấu hình" at bounding box center [818, 85] width 153 height 20
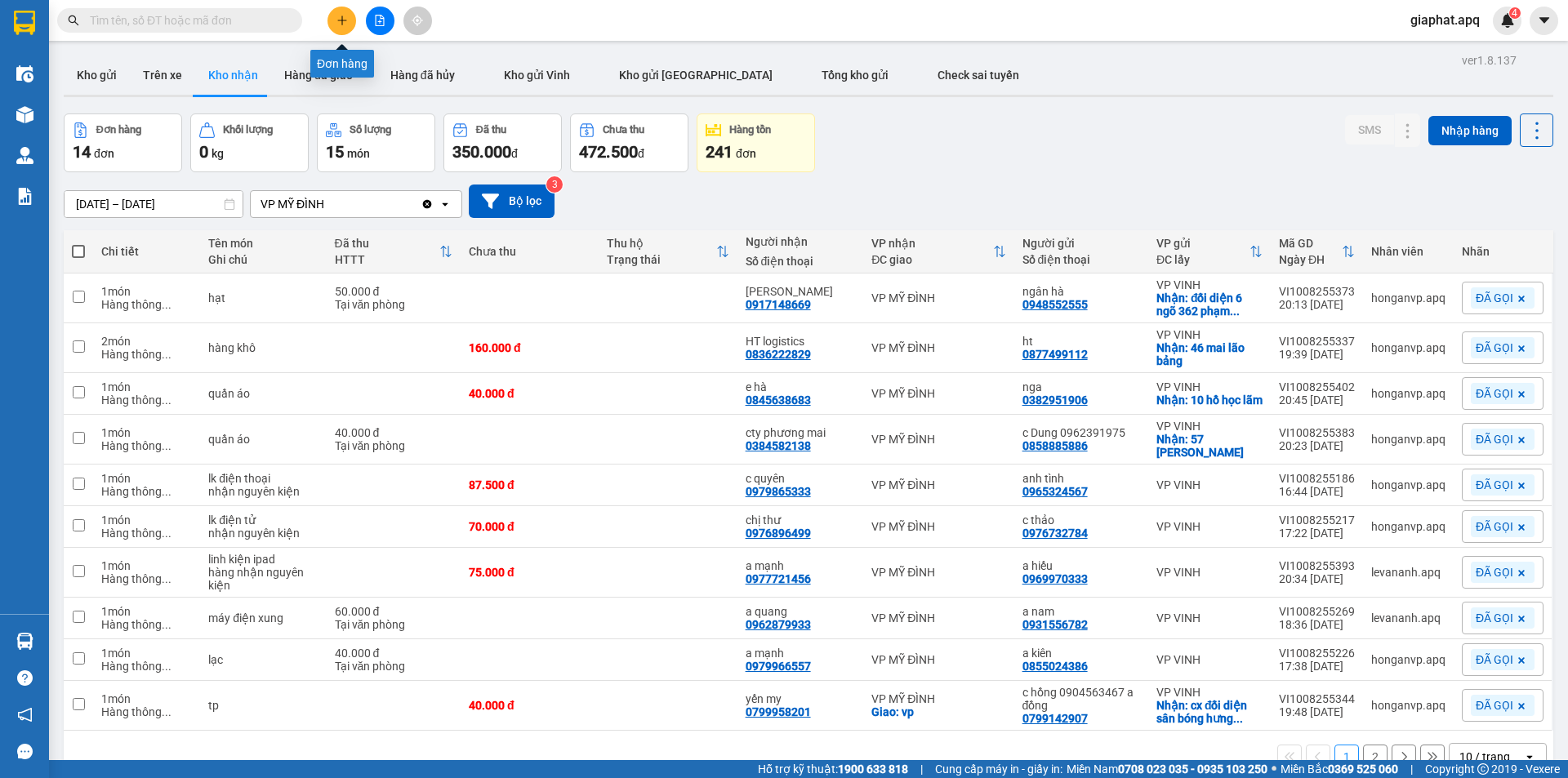
click at [343, 17] on icon "plus" at bounding box center [342, 20] width 12 height 12
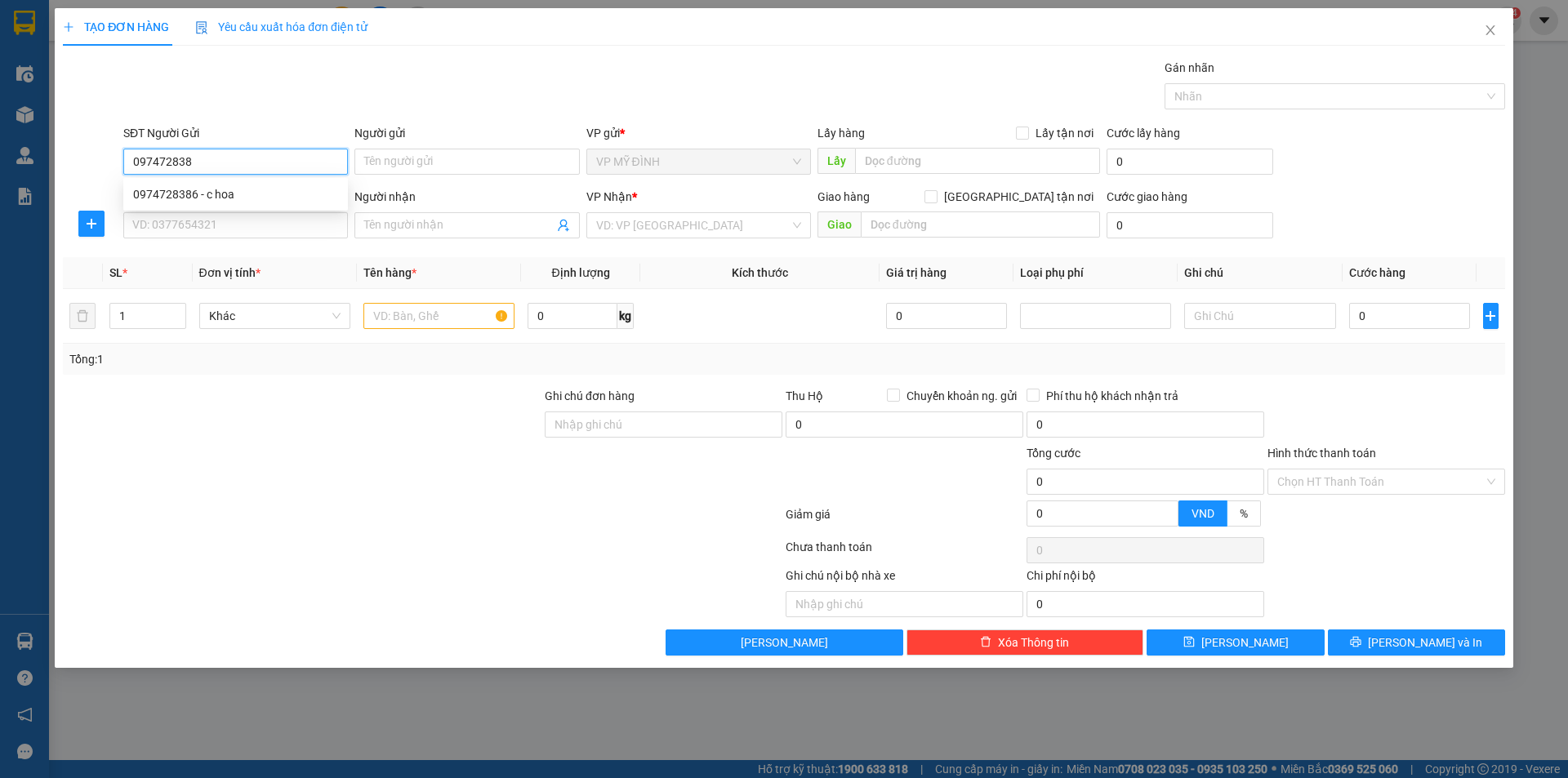
type input "0974728386"
click at [192, 193] on div "0974728386 - c hoa" at bounding box center [236, 194] width 205 height 18
type input "c hoa"
type input "0974728386"
click at [202, 231] on input "SĐT Người Nhận" at bounding box center [236, 224] width 224 height 26
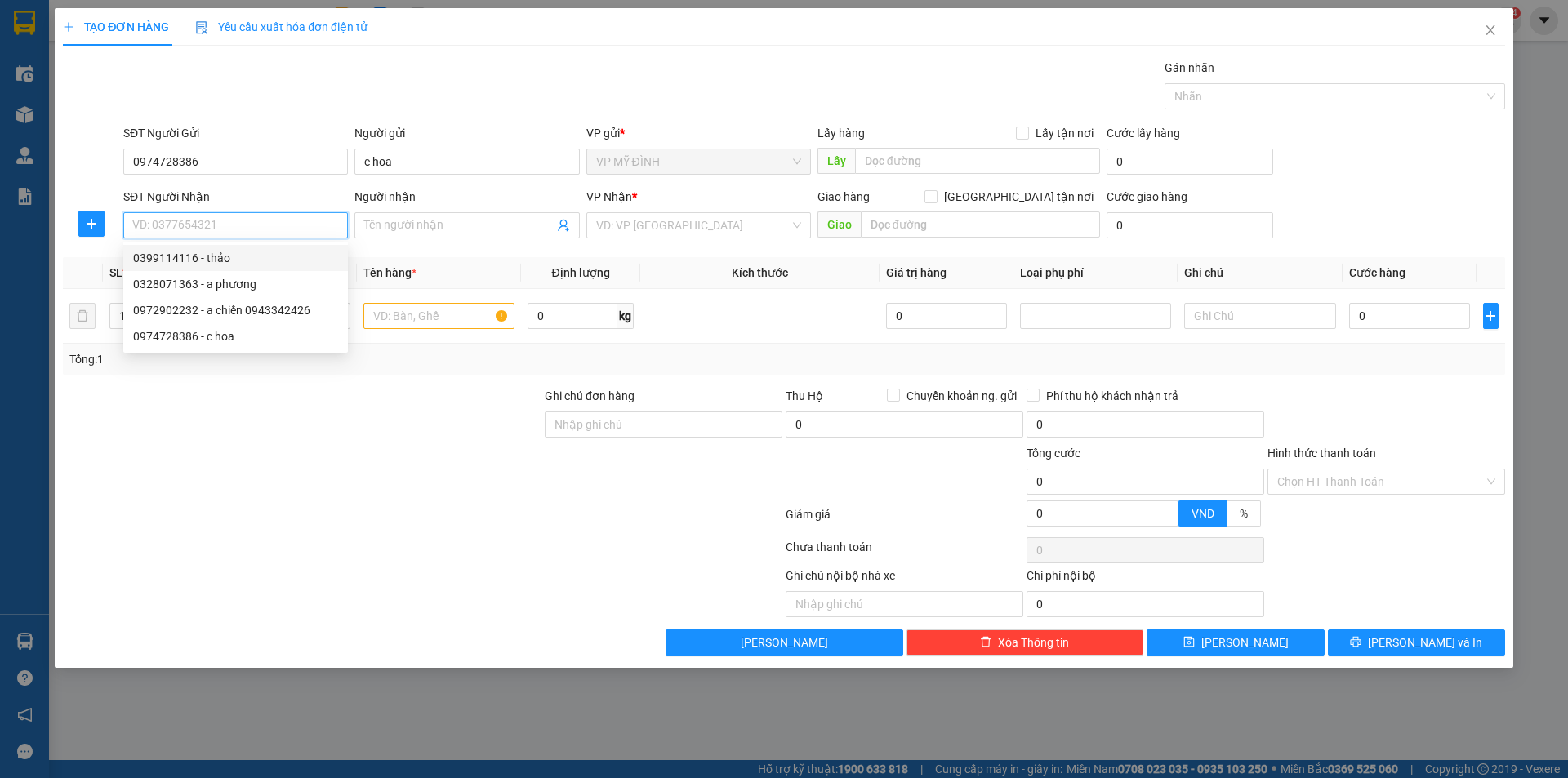
click at [171, 258] on div "0399114116 - thảo" at bounding box center [236, 258] width 205 height 18
type input "0399114116"
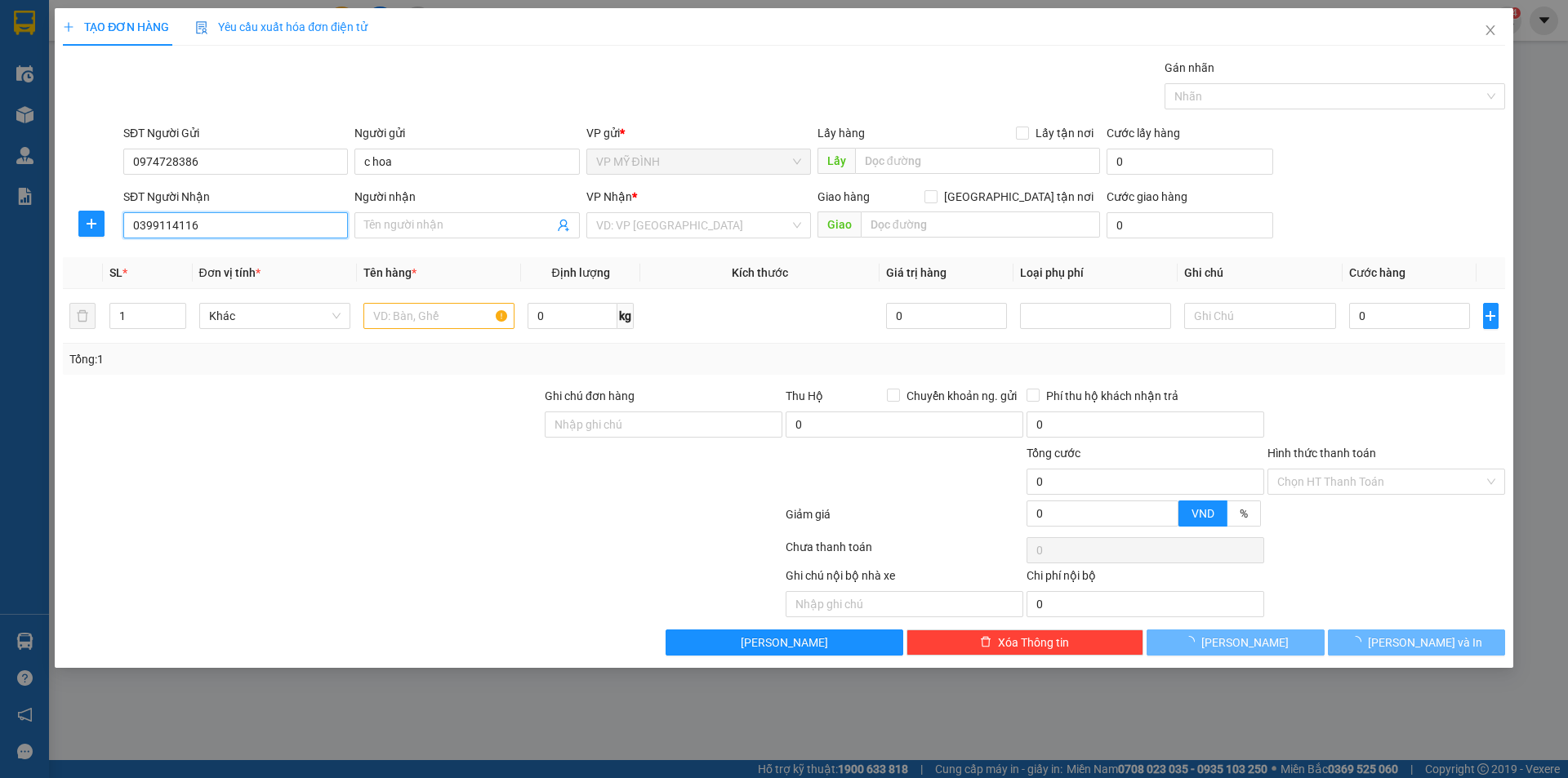
type input "thảo"
checkbox input "true"
type input "vp"
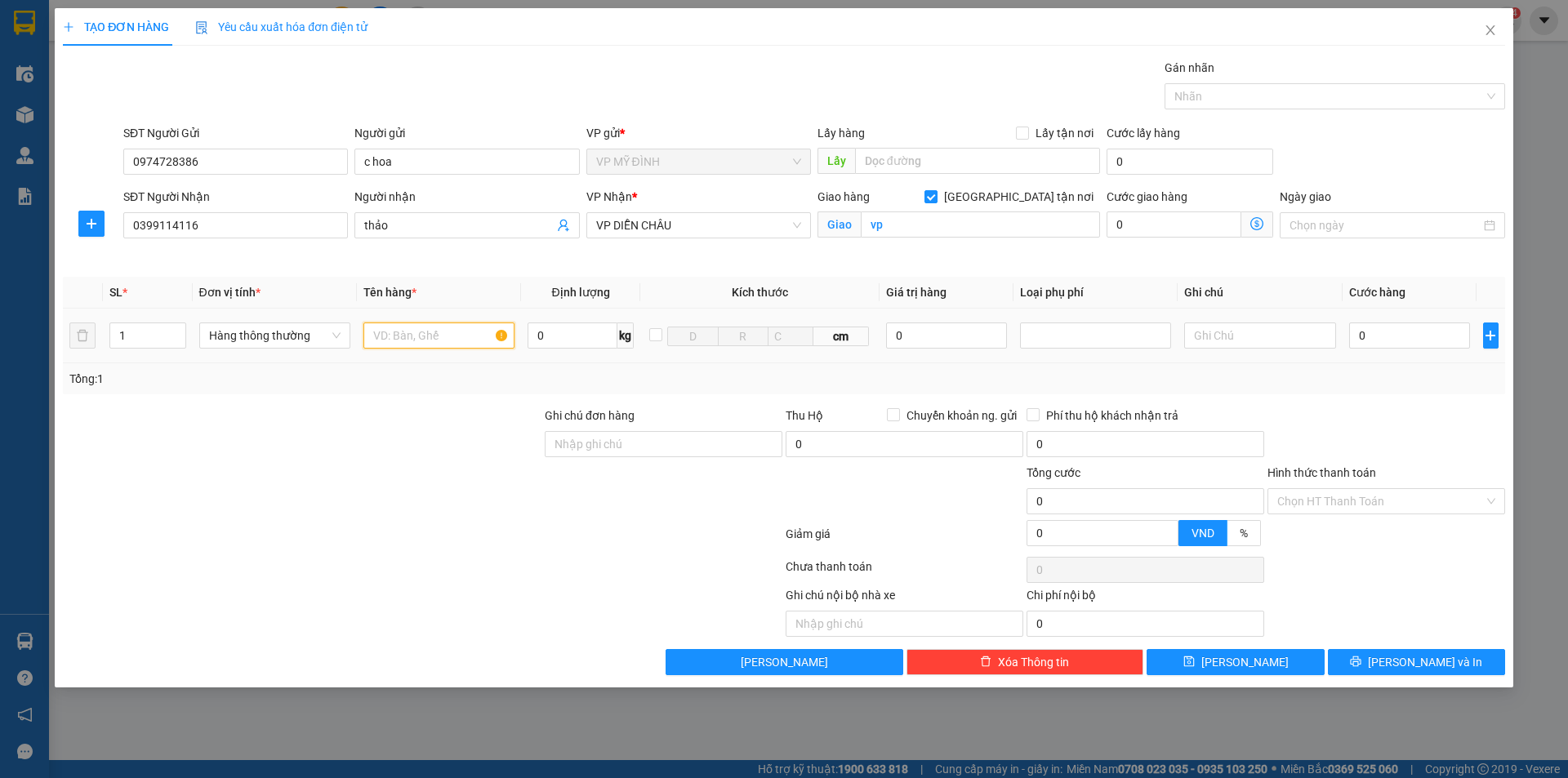
click at [387, 330] on input "text" at bounding box center [439, 335] width 151 height 26
type input "thực phẩm"
click at [1382, 339] on input "0" at bounding box center [1410, 335] width 122 height 26
type input "1"
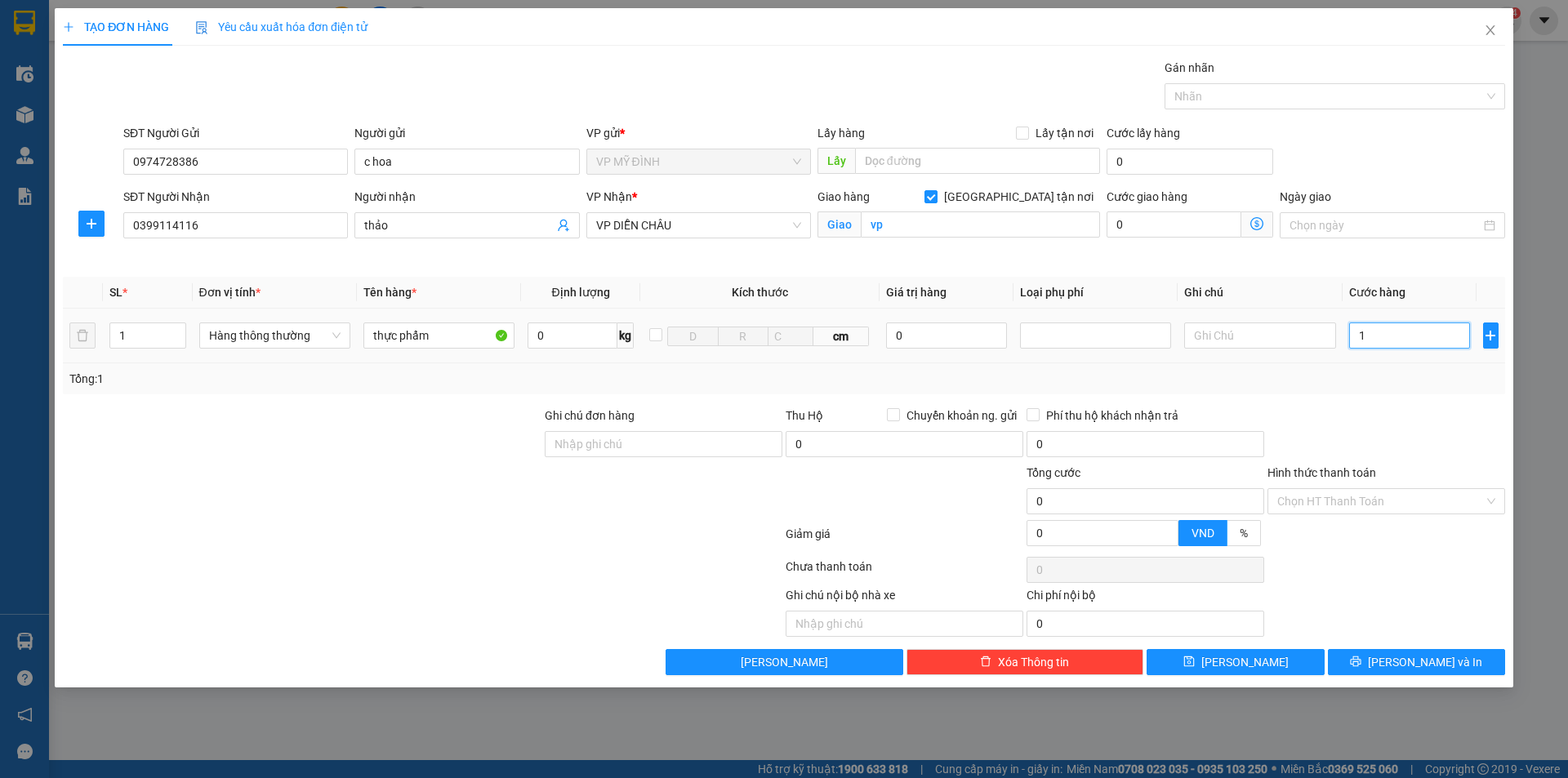
type input "1"
type input "10"
type input "100"
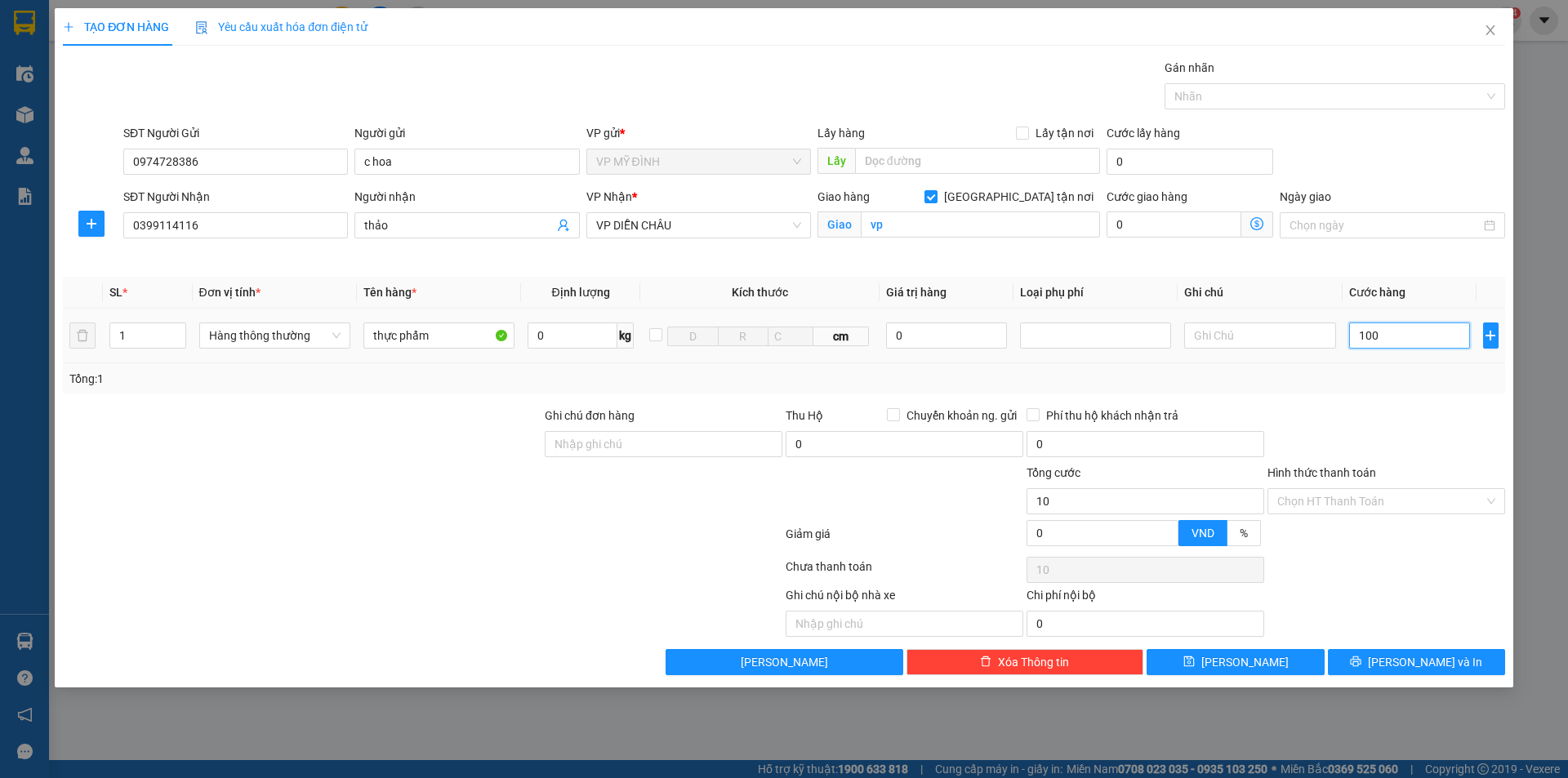
type input "100"
type input "100.000"
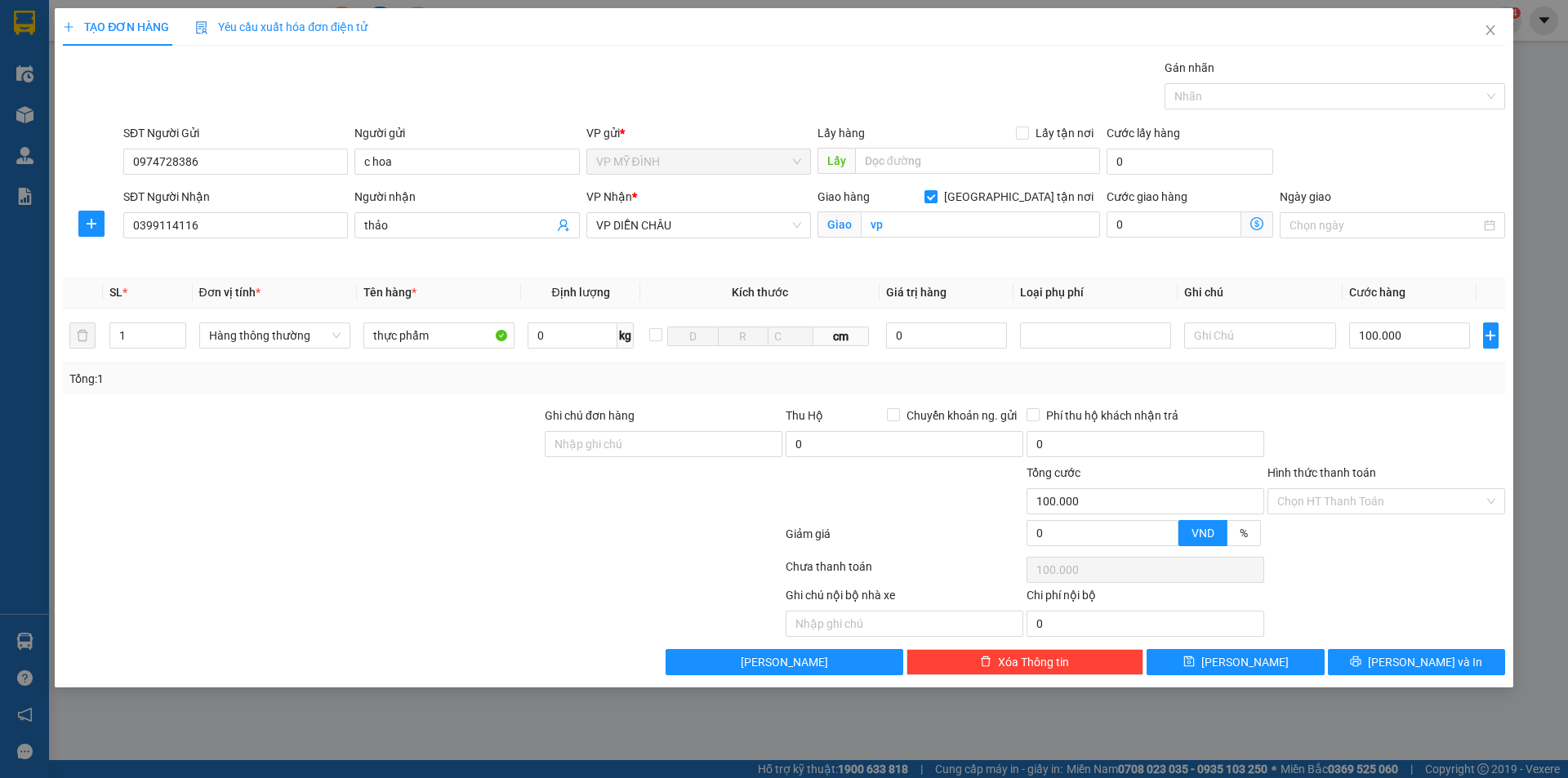
click at [1392, 390] on div "Tổng: 1" at bounding box center [784, 378] width 1442 height 31
type input "2"
click at [175, 324] on span "Increase Value" at bounding box center [176, 330] width 18 height 15
click at [1379, 661] on button "[PERSON_NAME] và In" at bounding box center [1416, 661] width 177 height 26
type input "0"
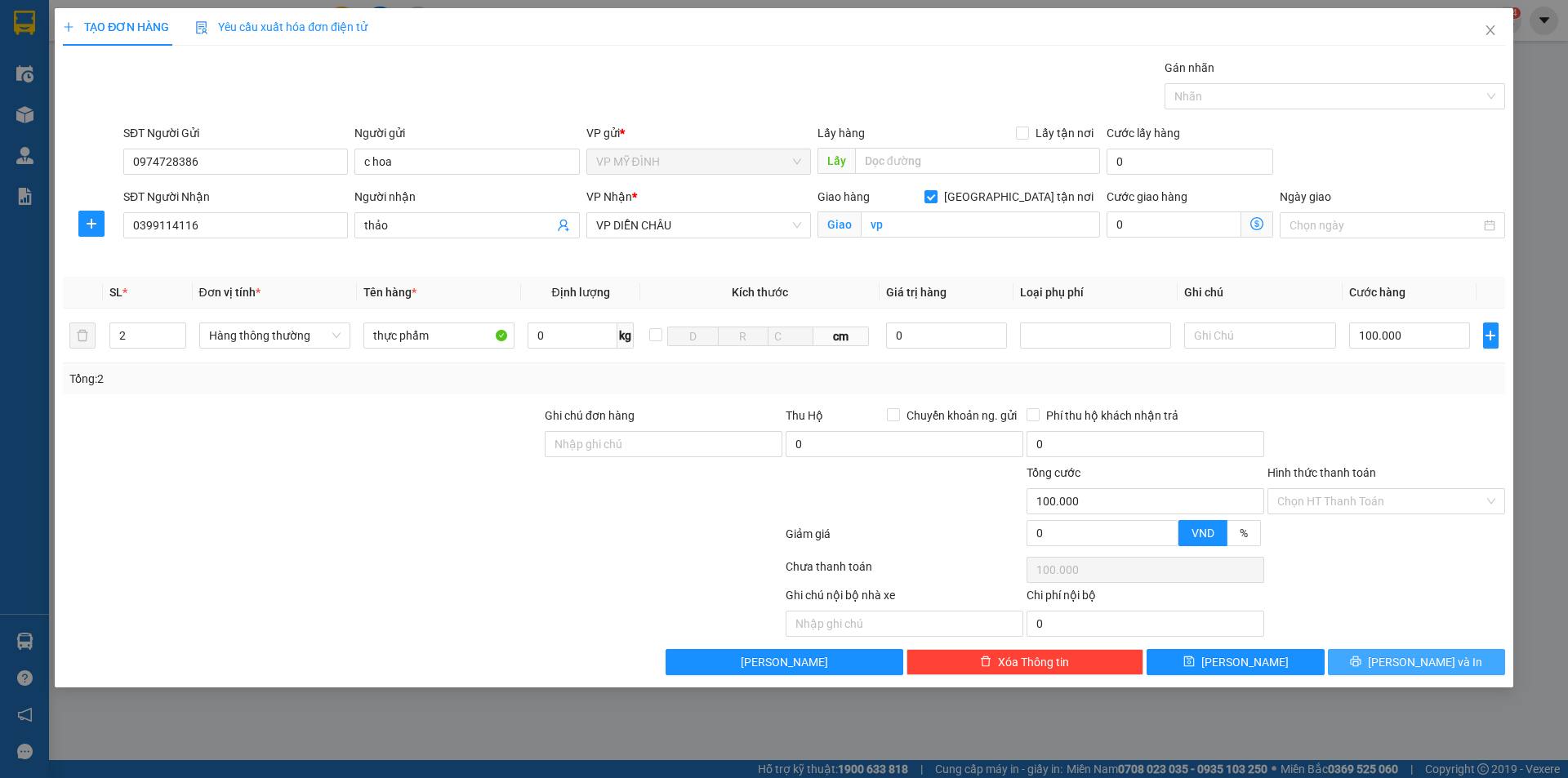
type input "0"
click at [1355, 661] on button "[PERSON_NAME] và In" at bounding box center [1416, 661] width 177 height 26
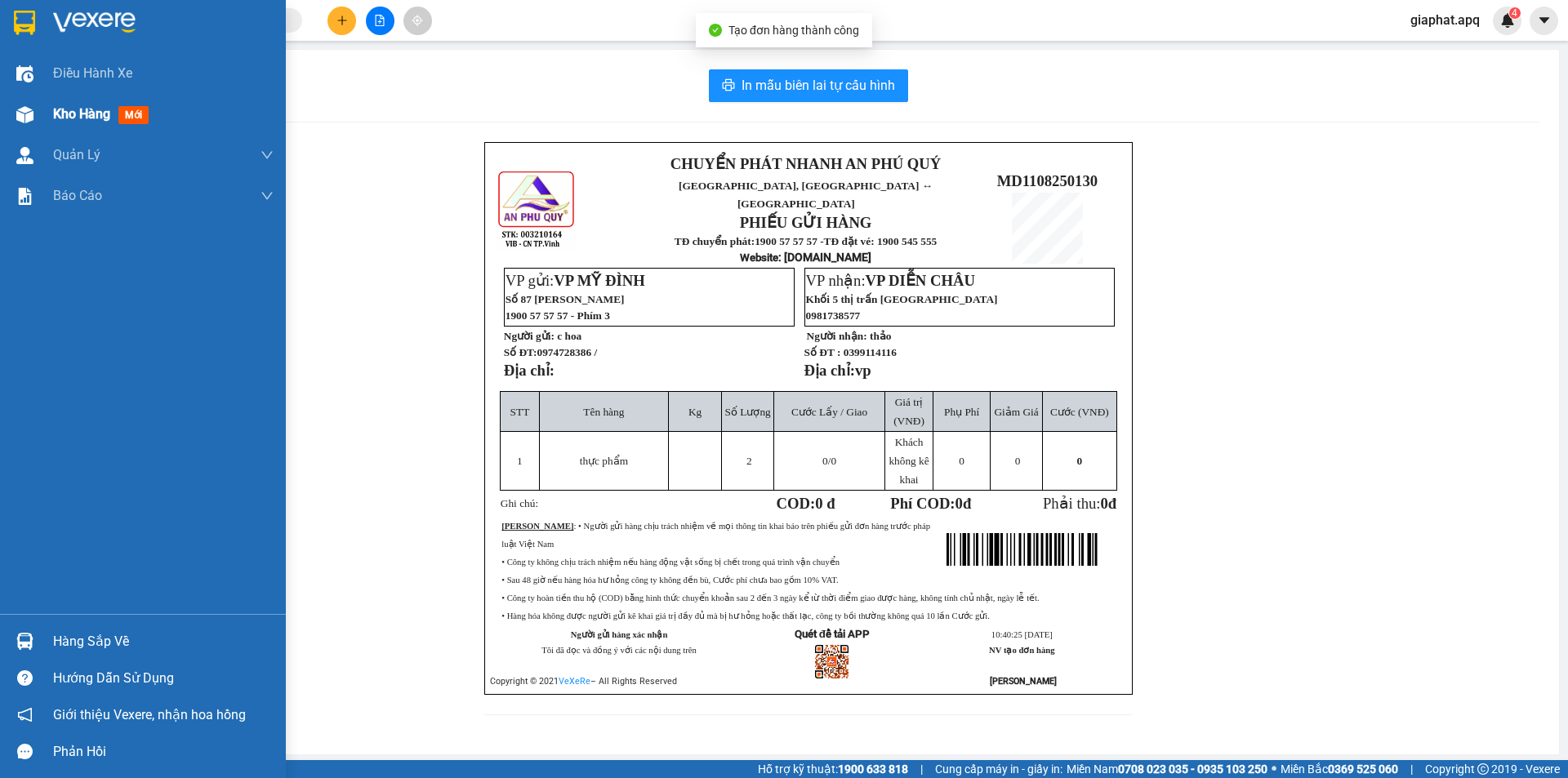
click at [40, 115] on div "Kho hàng mới" at bounding box center [142, 114] width 286 height 41
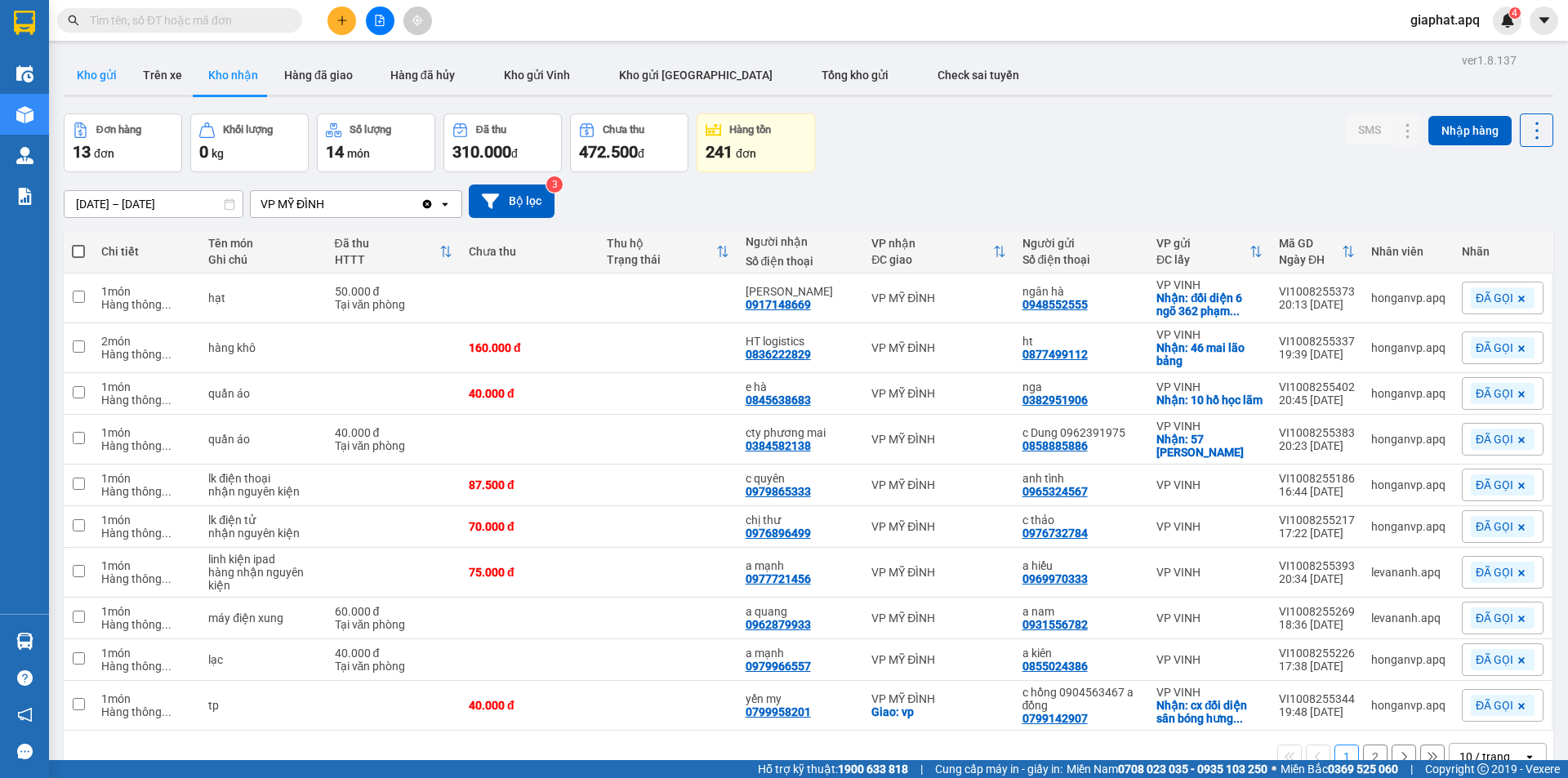
click at [118, 72] on button "Kho gửi" at bounding box center [97, 75] width 66 height 39
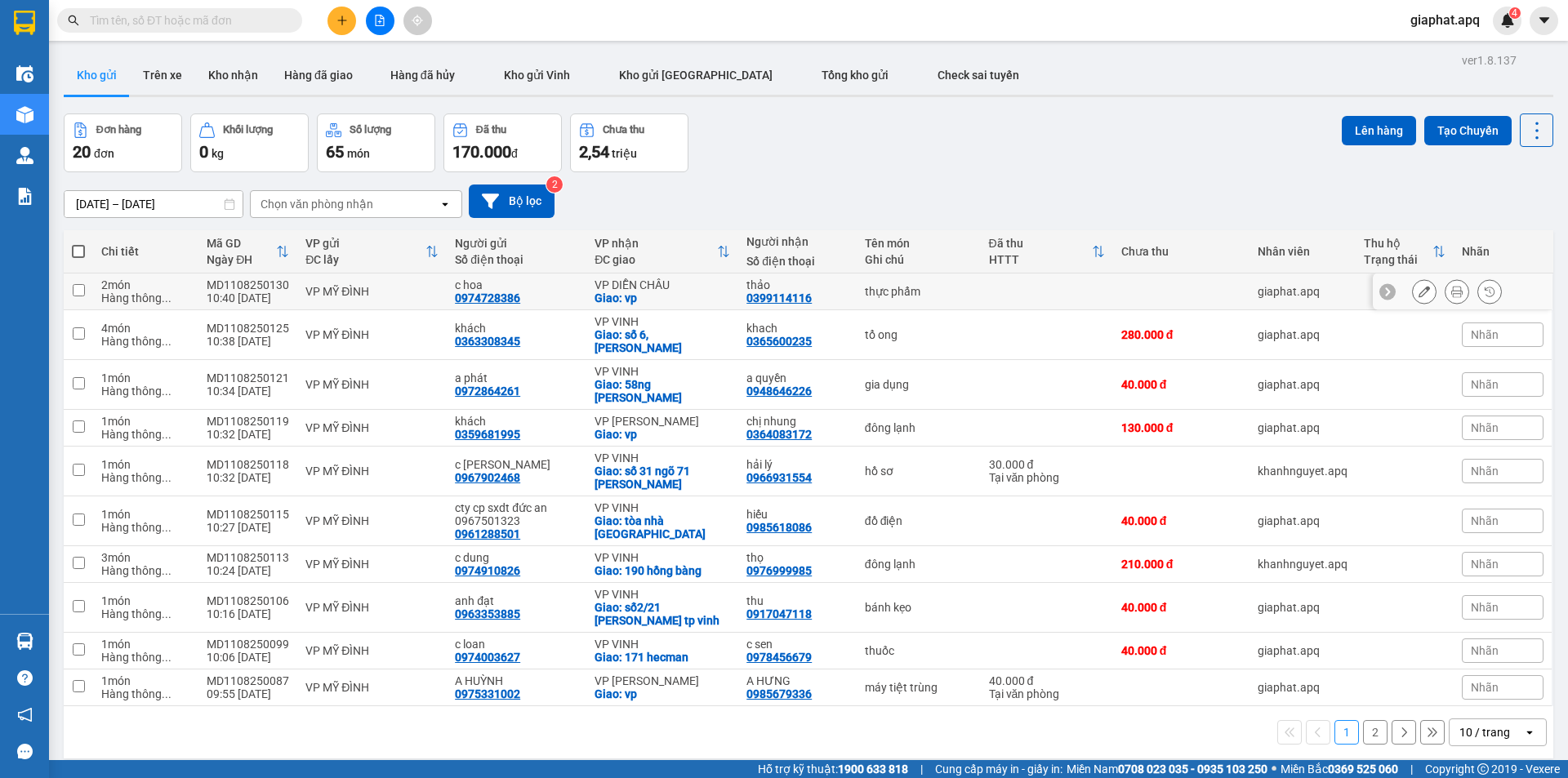
click at [1418, 287] on icon at bounding box center [1424, 291] width 12 height 12
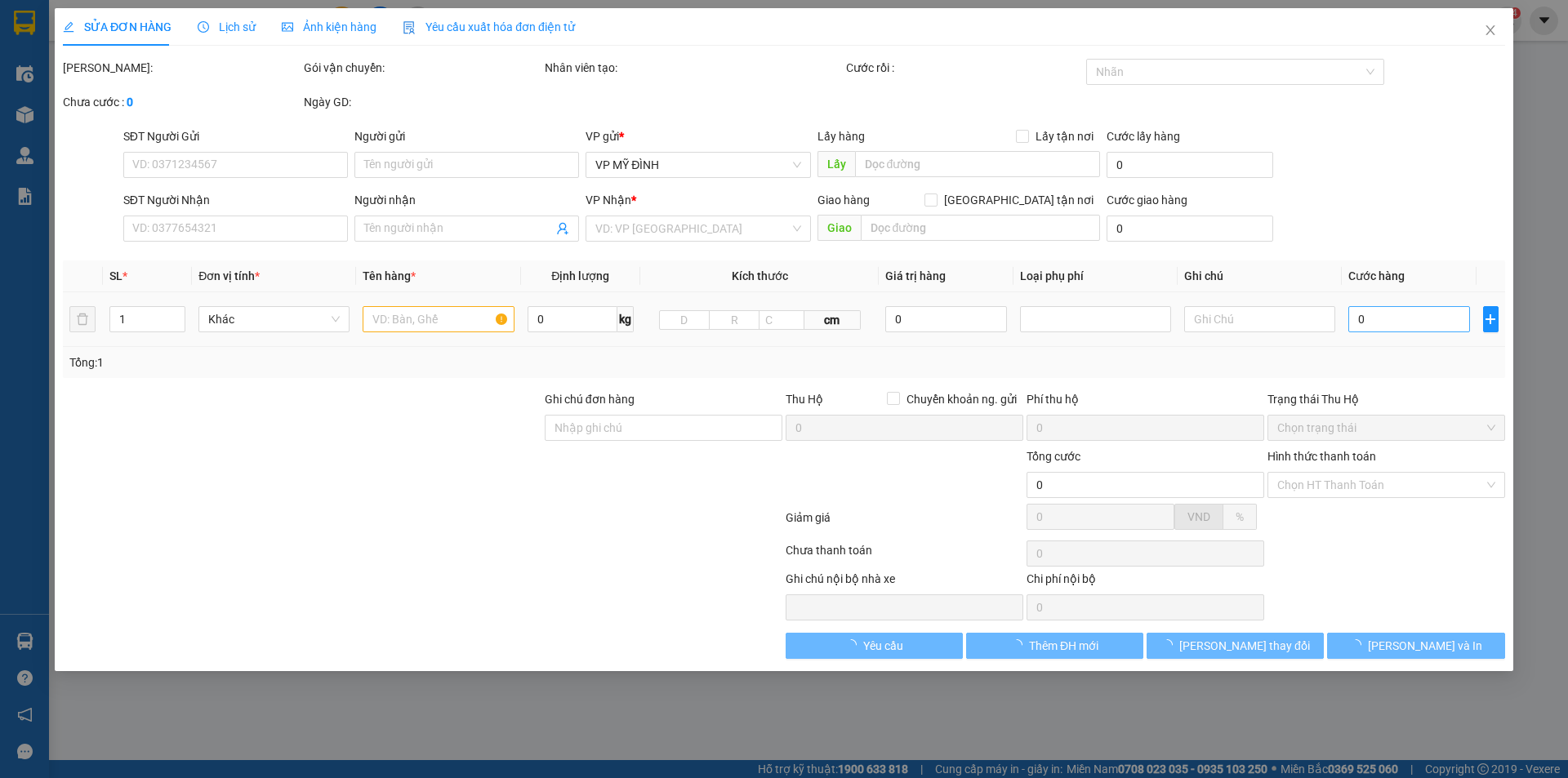
type input "0974728386"
type input "c hoa"
type input "0399114116"
type input "thảo"
checkbox input "true"
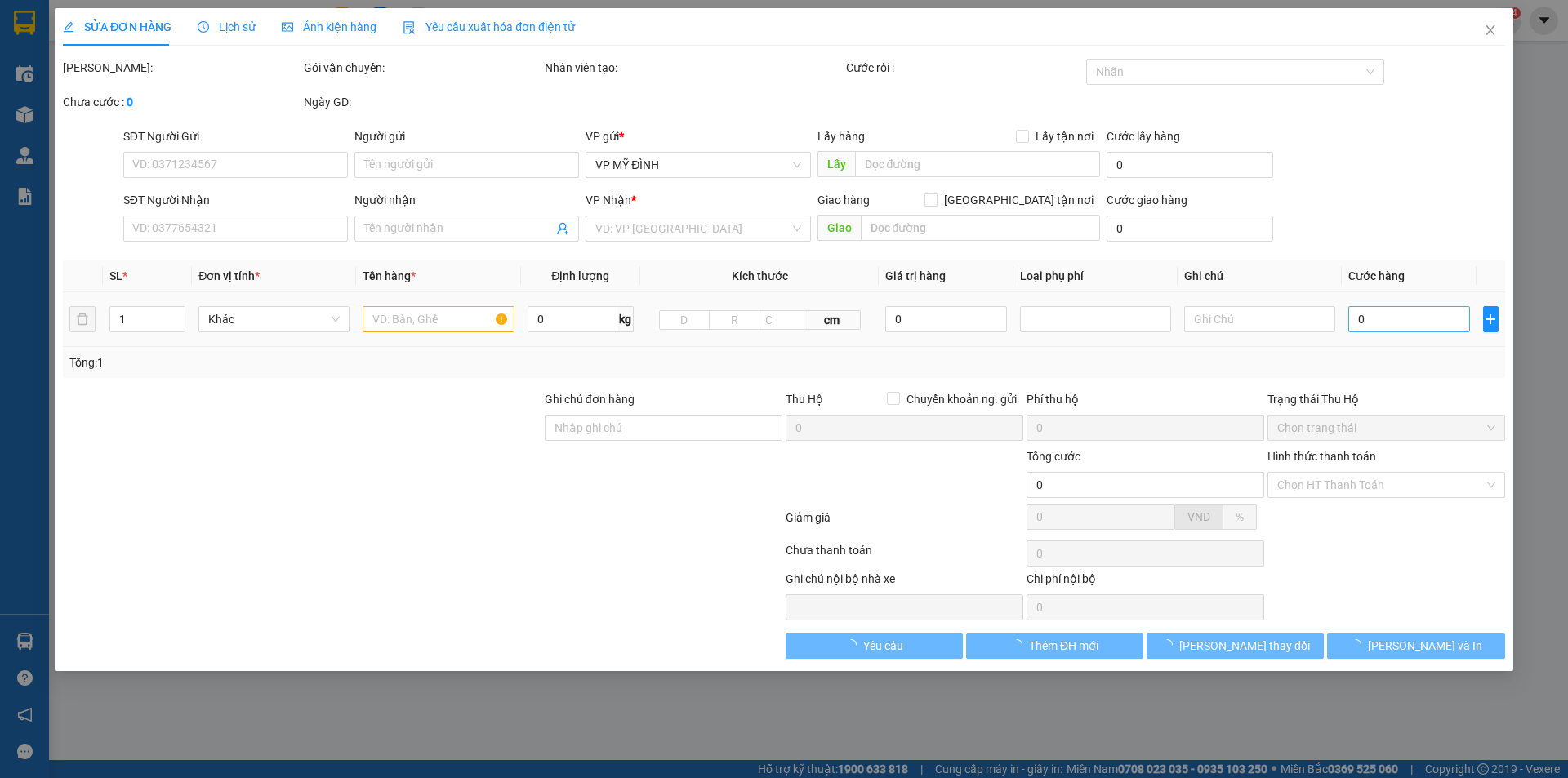
type input "vp"
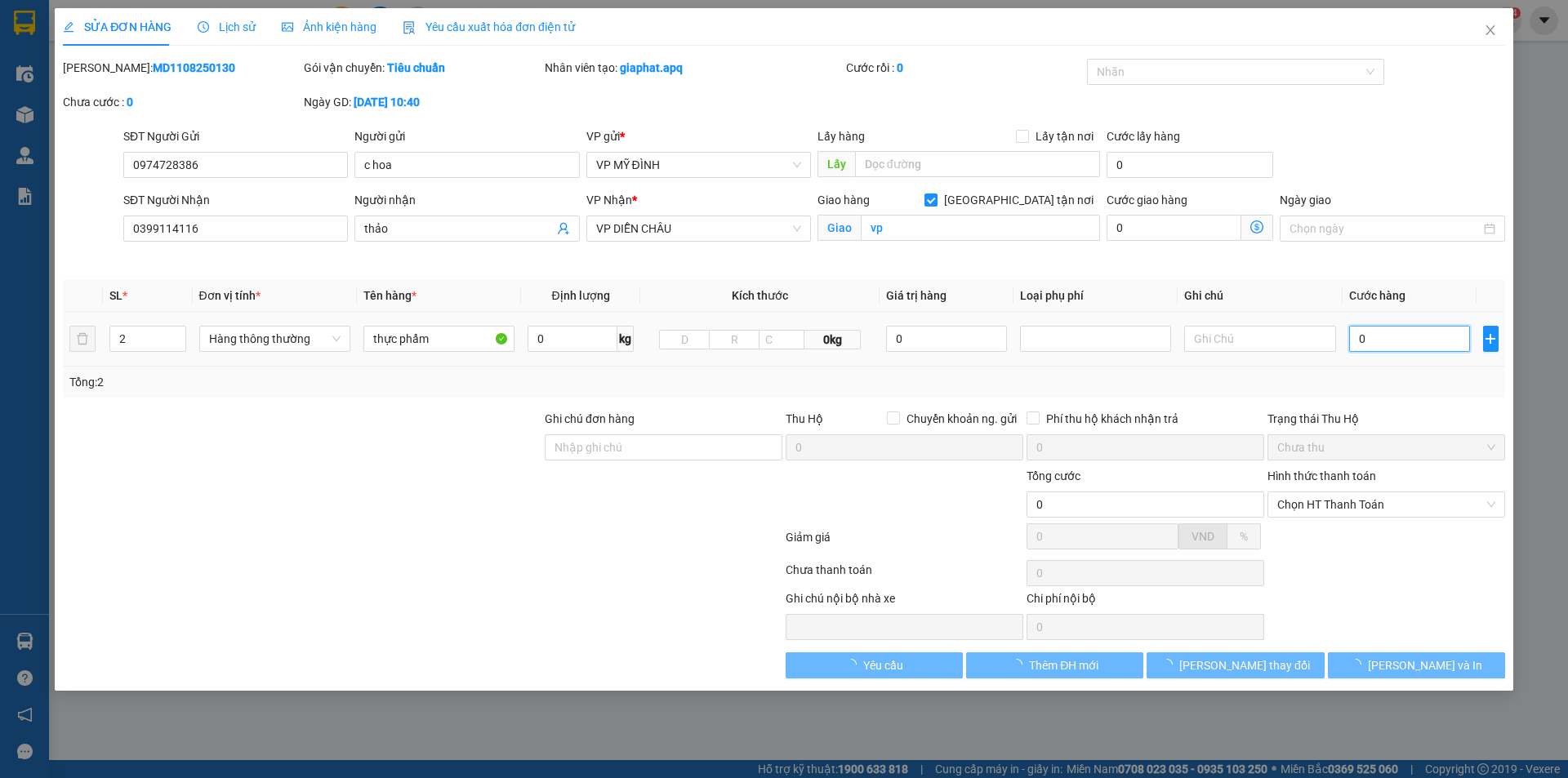
click at [1396, 339] on input "0" at bounding box center [1410, 338] width 122 height 26
type input "1"
type input "10"
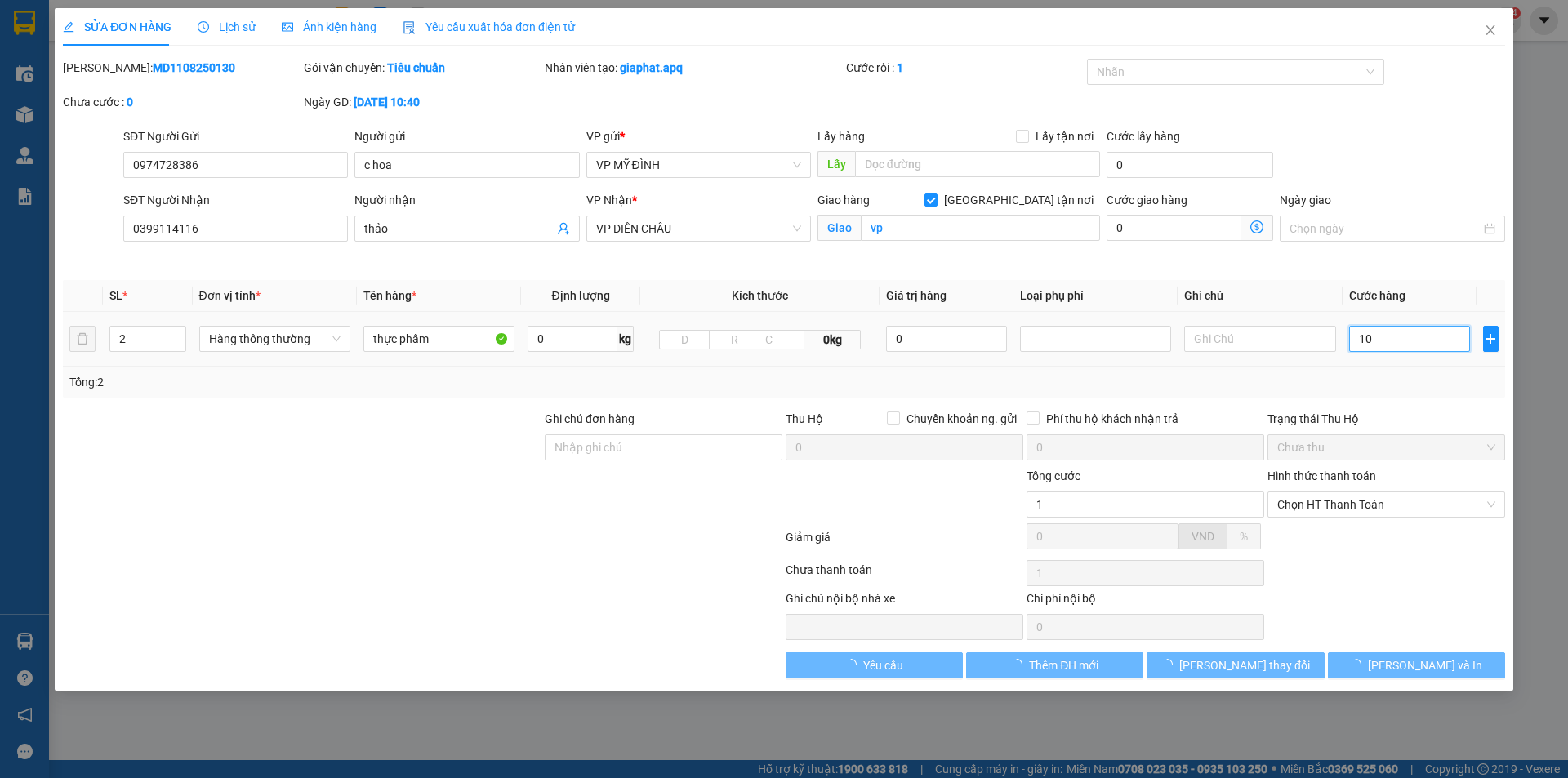
type input "10"
type input "100"
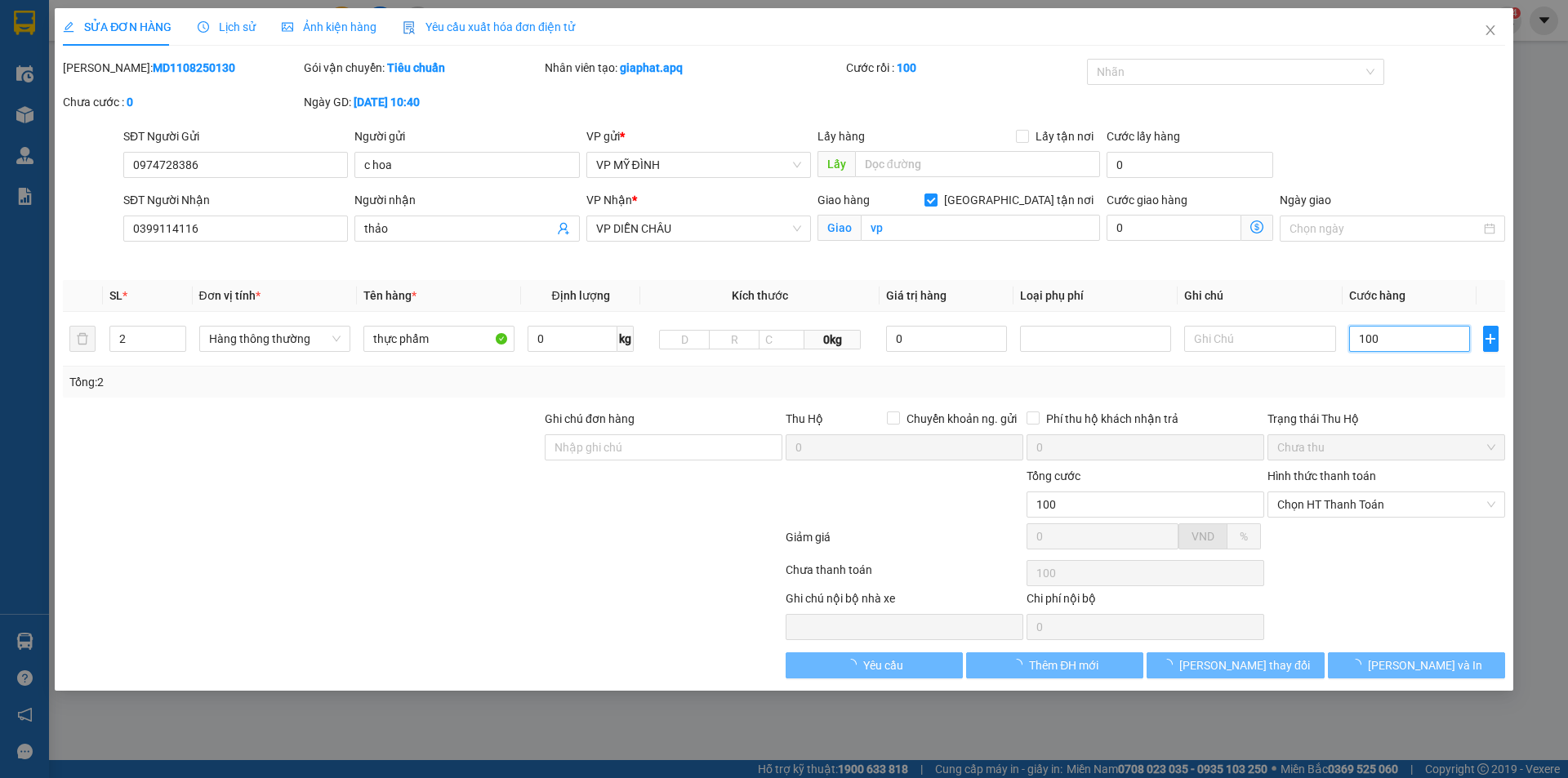
type input "100"
type input "100.000"
click at [1433, 388] on div "Tổng: 2" at bounding box center [784, 382] width 1429 height 18
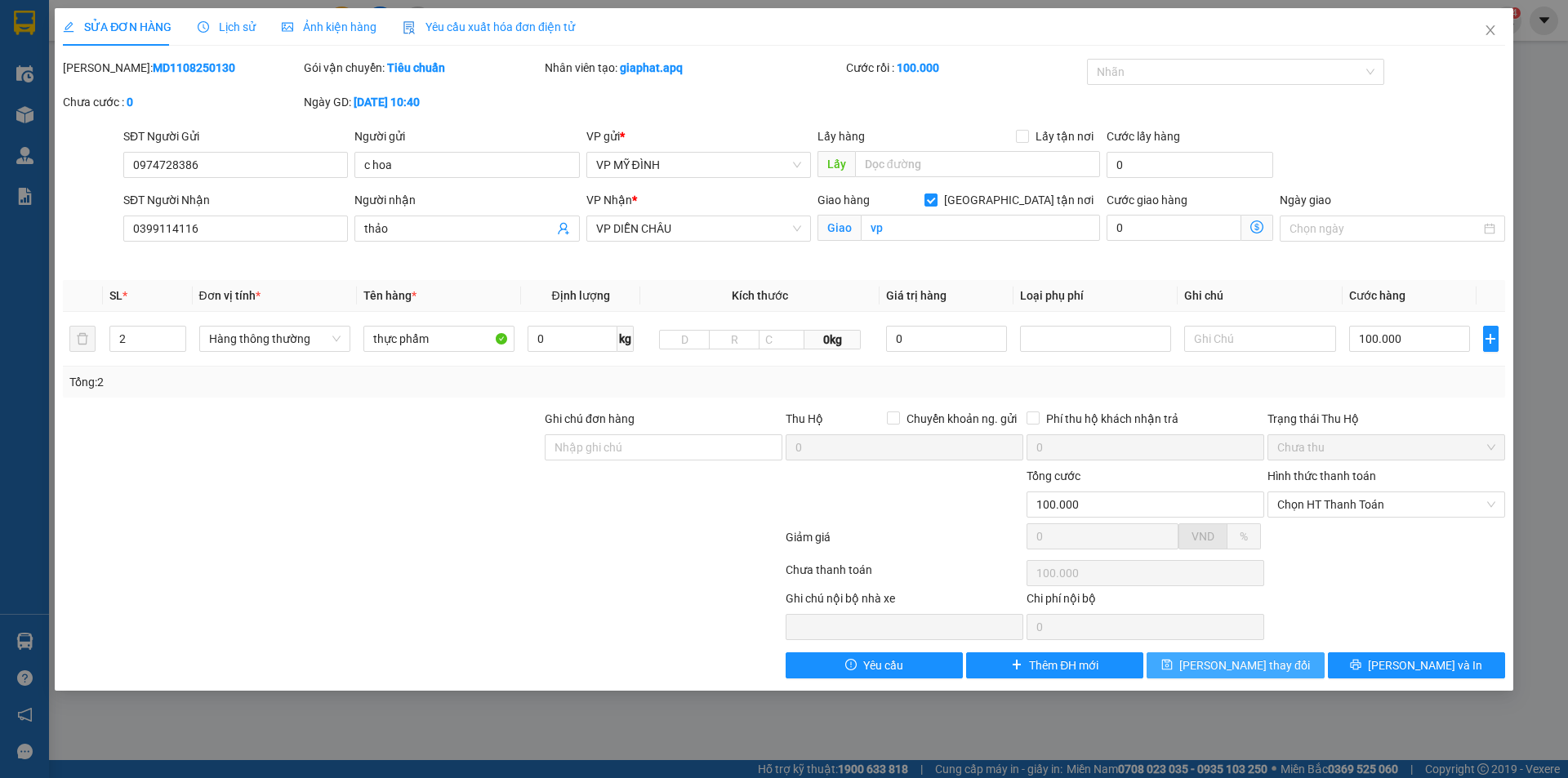
click at [1248, 672] on span "[PERSON_NAME] thay đổi" at bounding box center [1244, 665] width 131 height 18
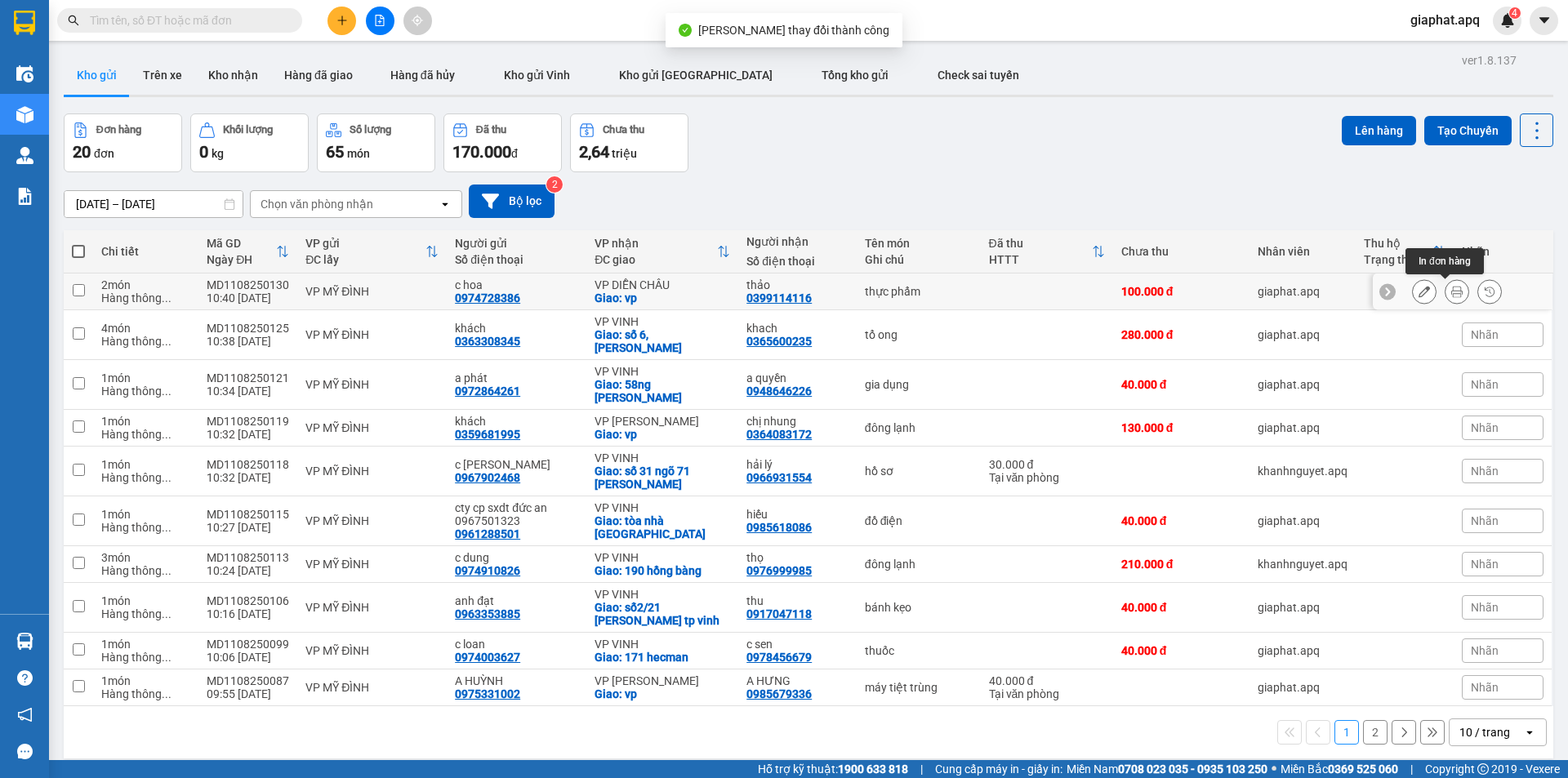
click at [1450, 292] on button at bounding box center [1457, 292] width 23 height 28
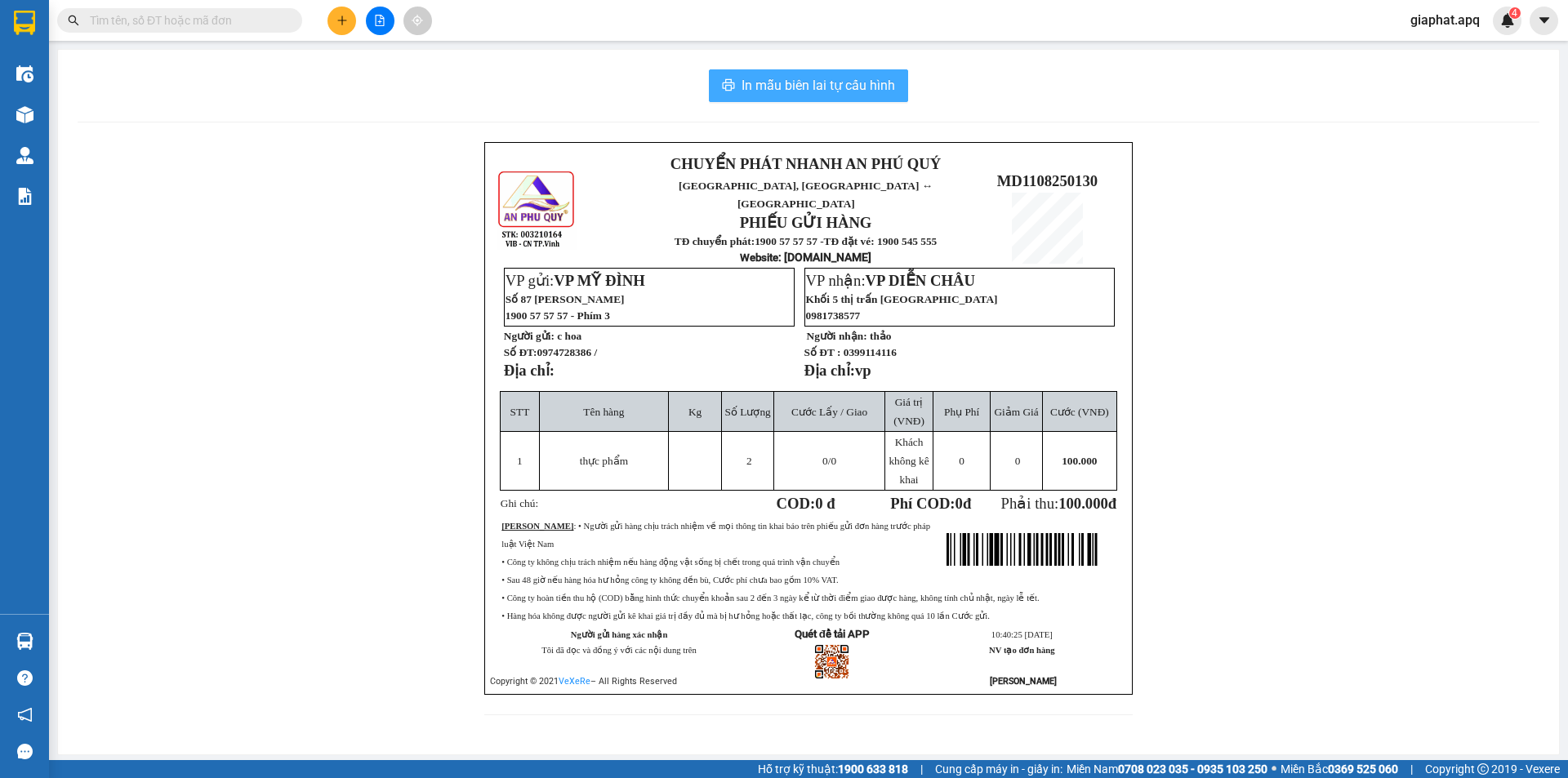
click at [839, 87] on span "In mẫu biên lai tự cấu hình" at bounding box center [818, 85] width 153 height 20
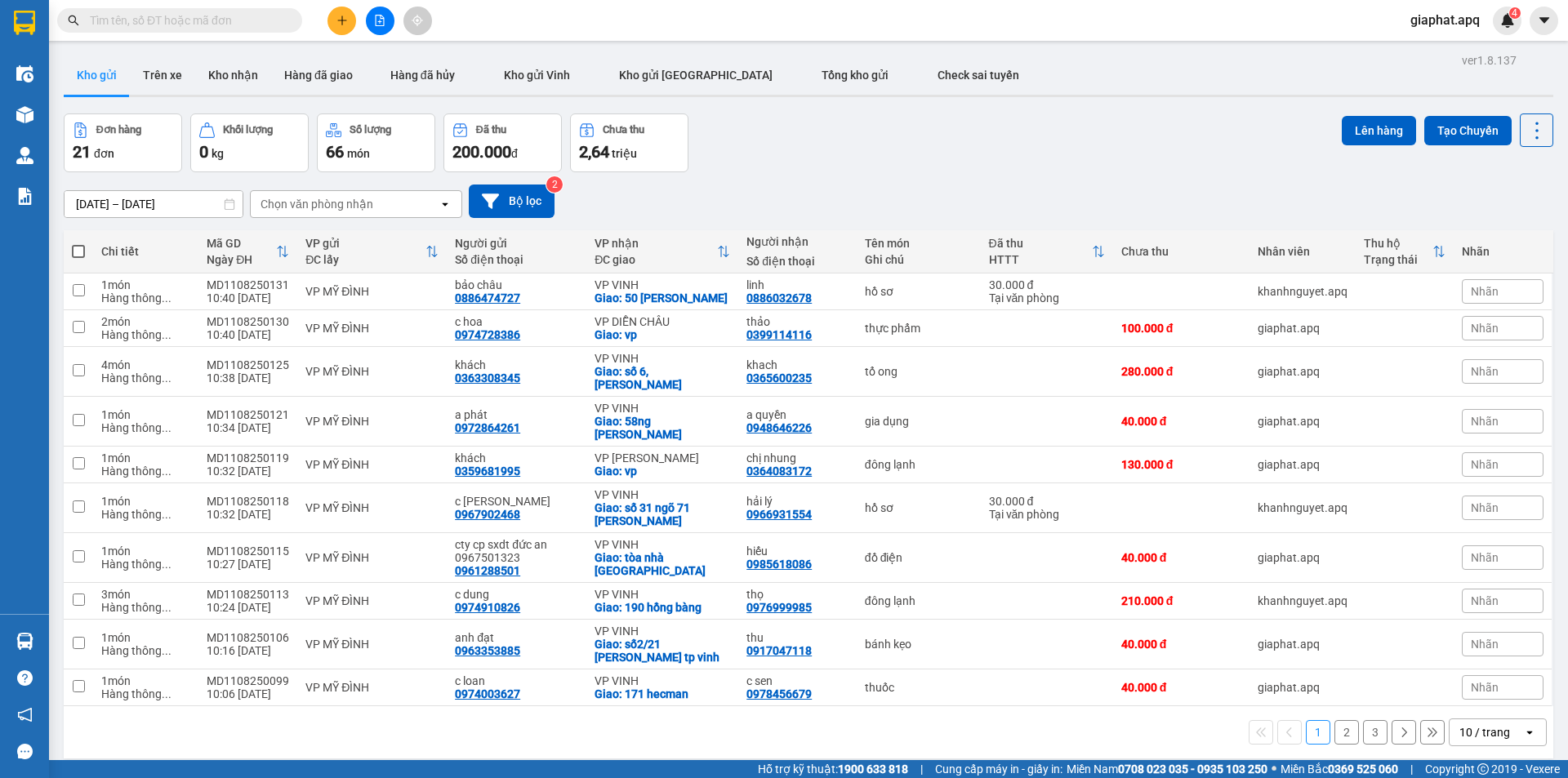
click at [997, 146] on div "Đơn hàng 21 đơn Khối lượng 0 kg Số lượng 66 món Đã thu 200.000 đ Chưa thu 2,64 …" at bounding box center [808, 142] width 1490 height 59
click at [235, 72] on button "Kho nhận" at bounding box center [232, 75] width 76 height 39
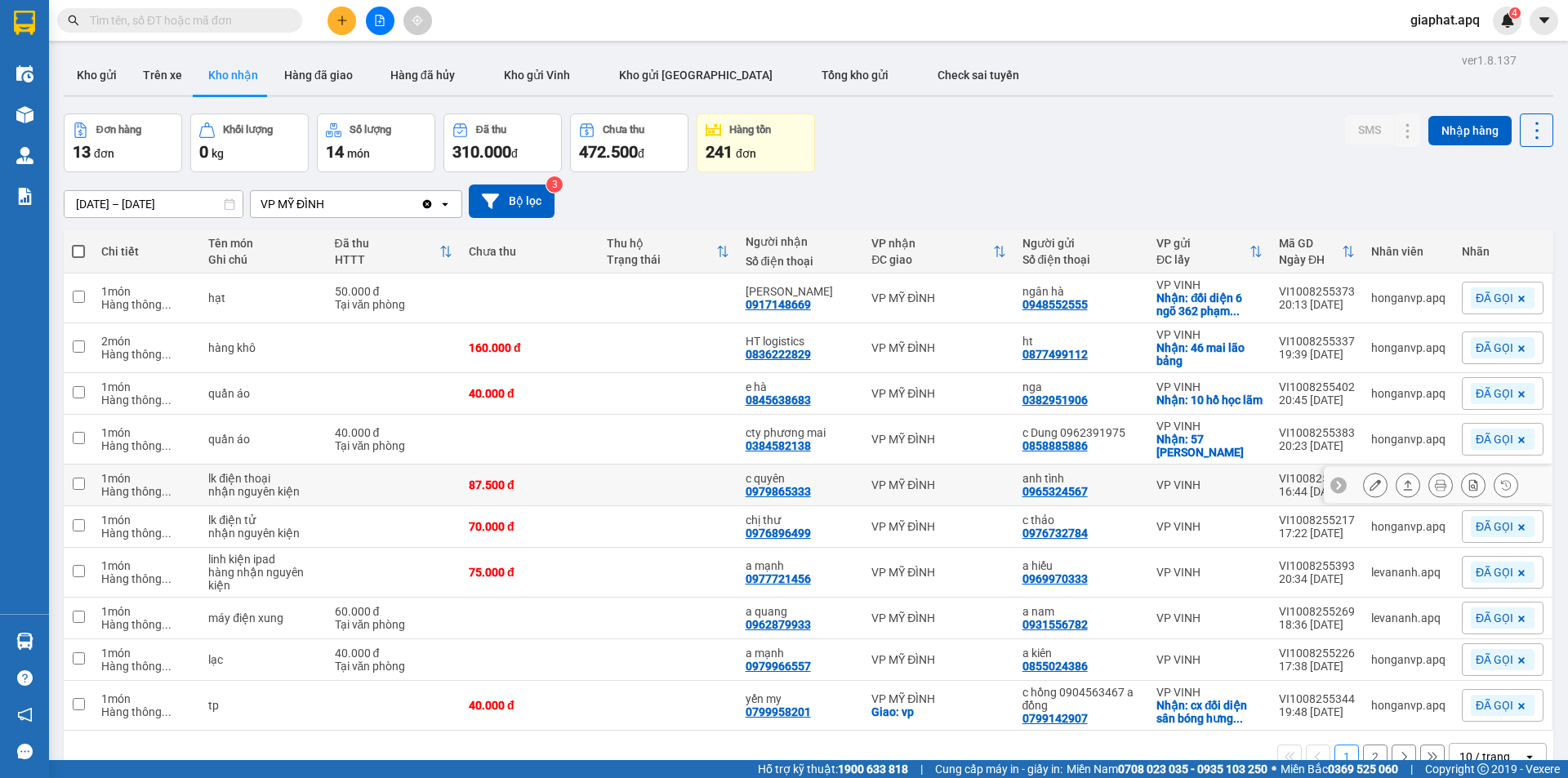
scroll to position [75, 0]
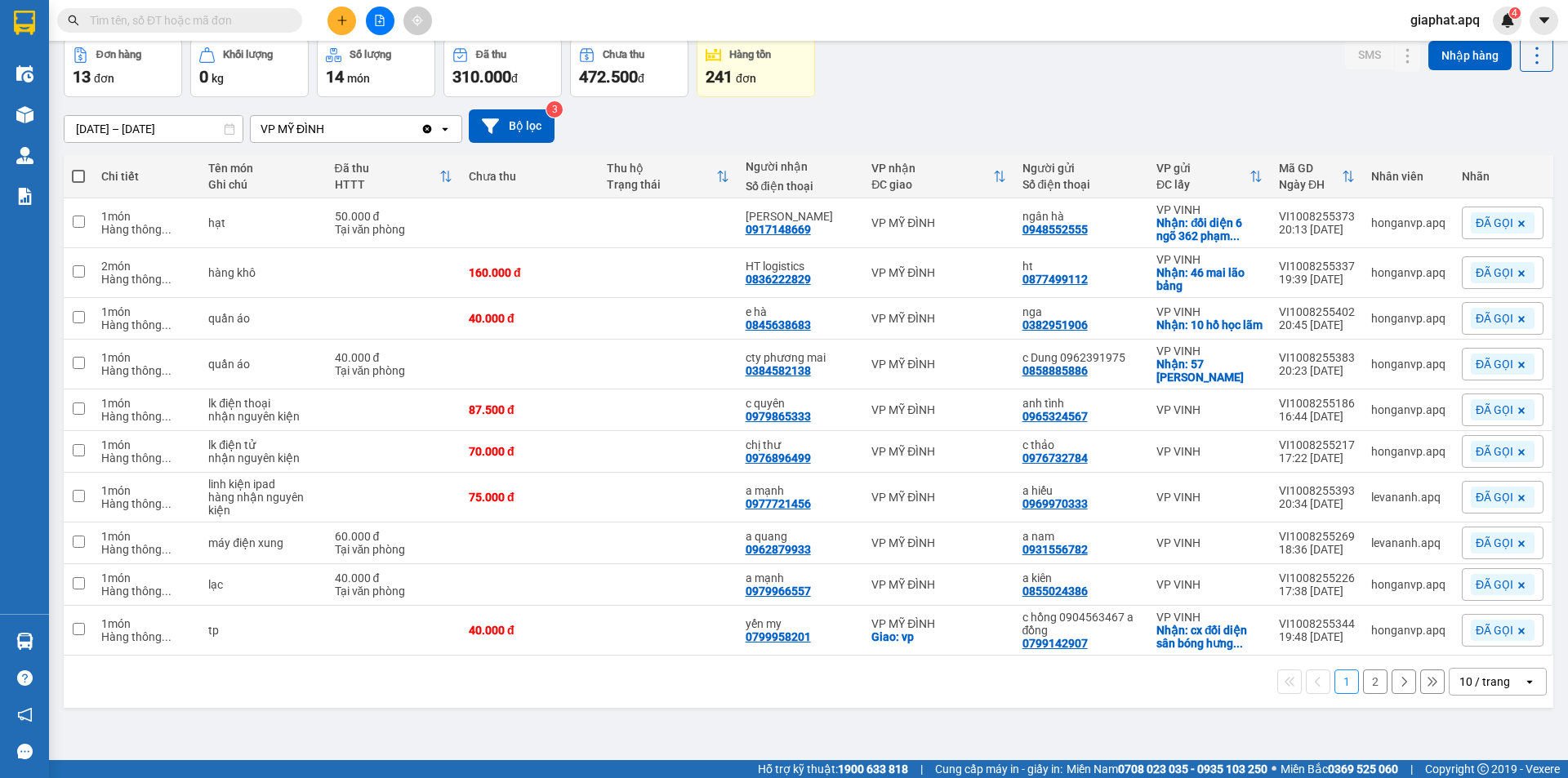
click at [1365, 679] on button "2" at bounding box center [1376, 682] width 25 height 25
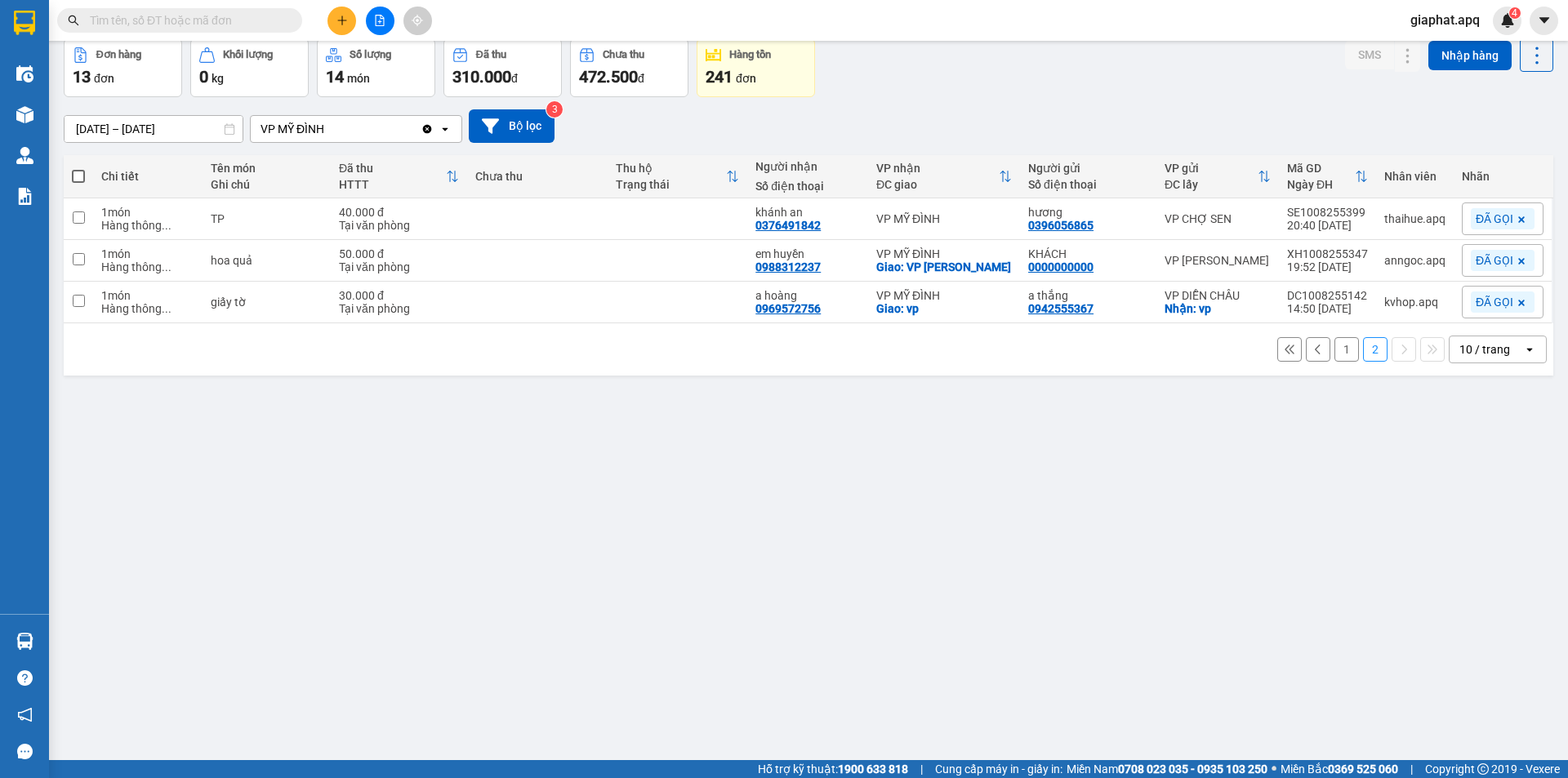
click at [1335, 349] on button "1" at bounding box center [1347, 350] width 25 height 25
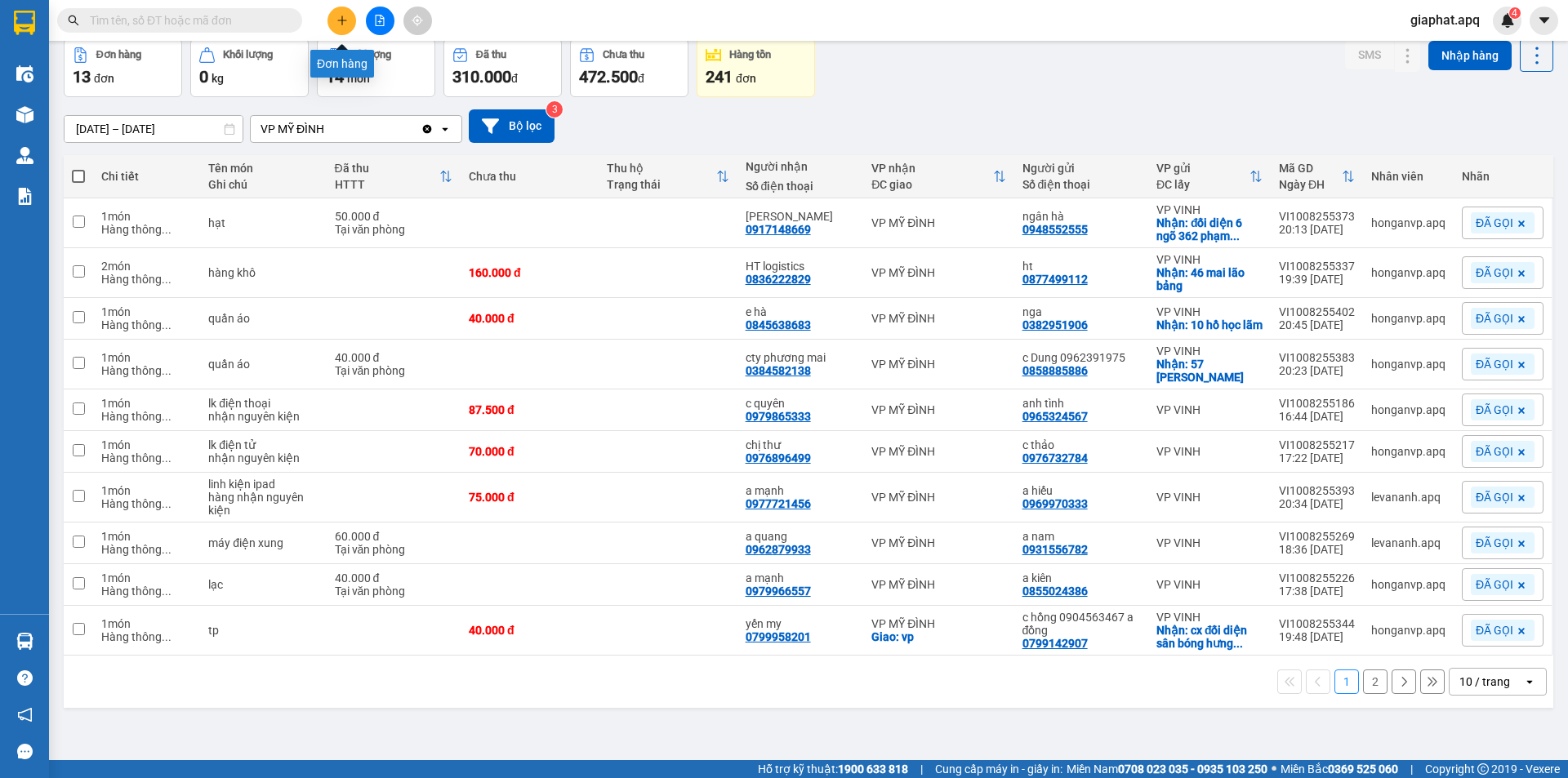
click at [337, 15] on icon "plus" at bounding box center [342, 20] width 12 height 12
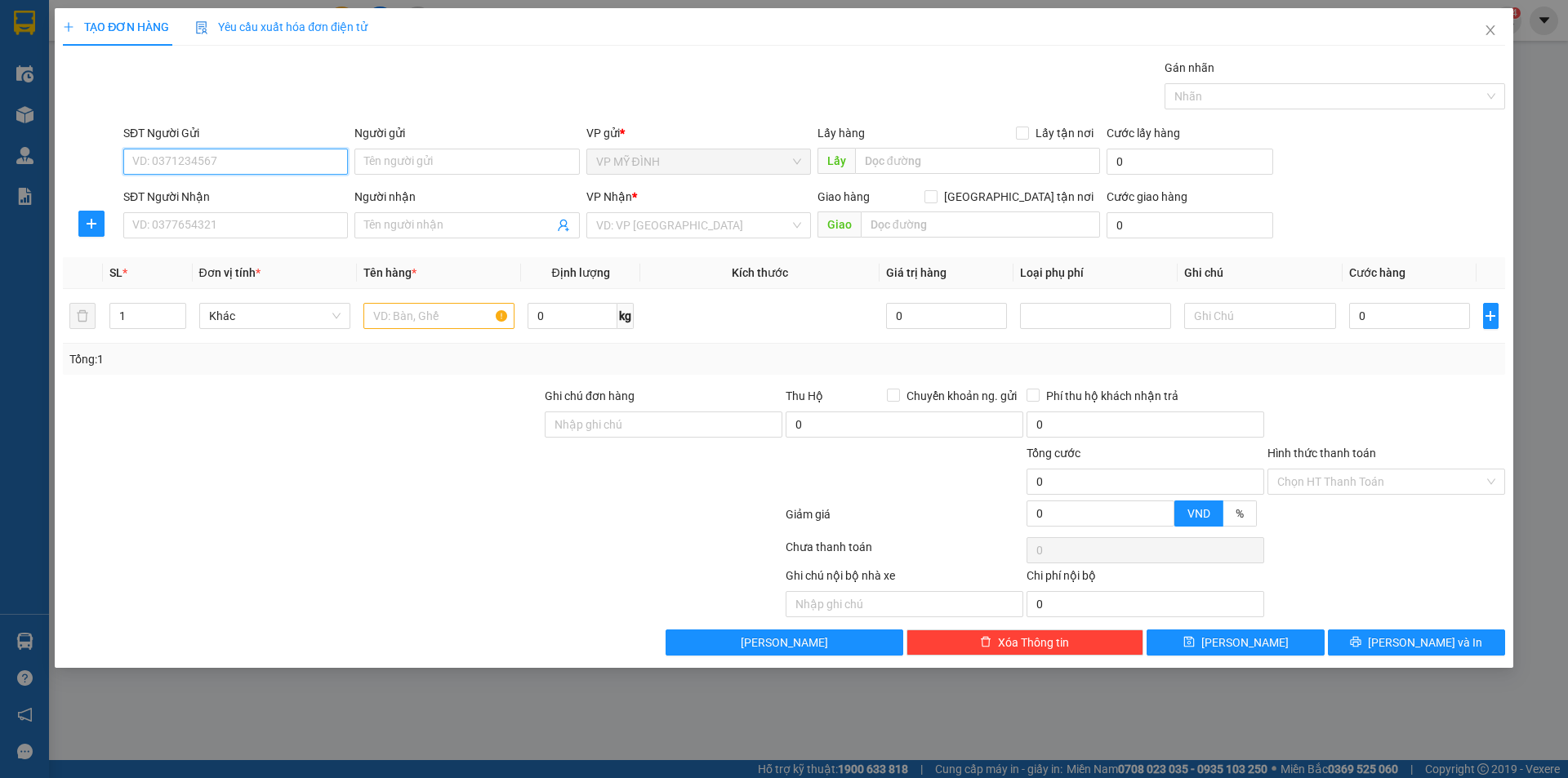
click at [224, 166] on input "SĐT Người Gửi" at bounding box center [236, 161] width 224 height 26
click at [183, 161] on input "0967086067" at bounding box center [236, 161] width 224 height 26
type input "0967086567"
click at [175, 196] on div "0967086567 - a [PERSON_NAME]" at bounding box center [236, 194] width 205 height 18
type input "a tuấn kem"
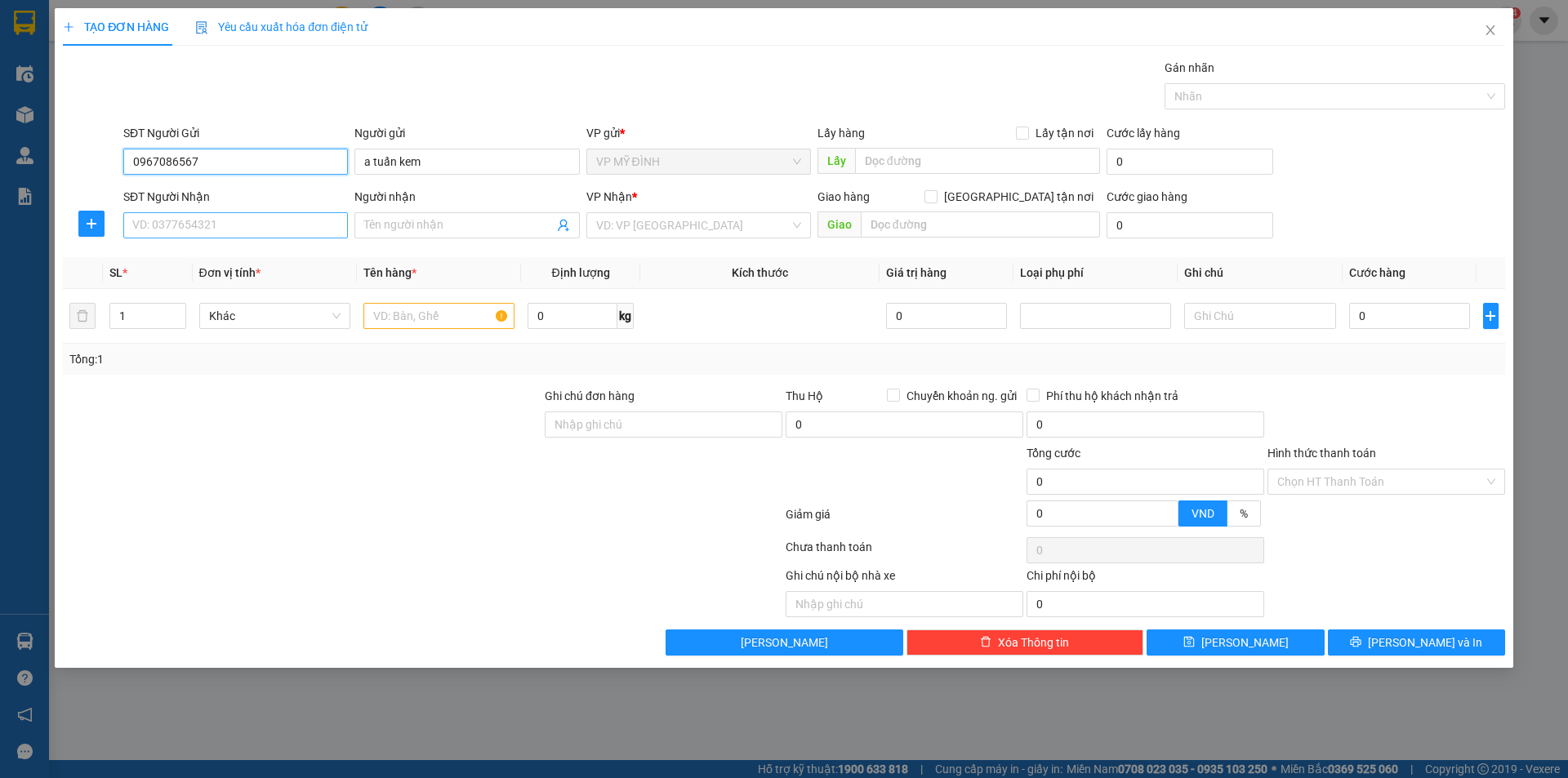
type input "0967086567"
click at [192, 228] on input "SĐT Người Nhận" at bounding box center [236, 224] width 224 height 26
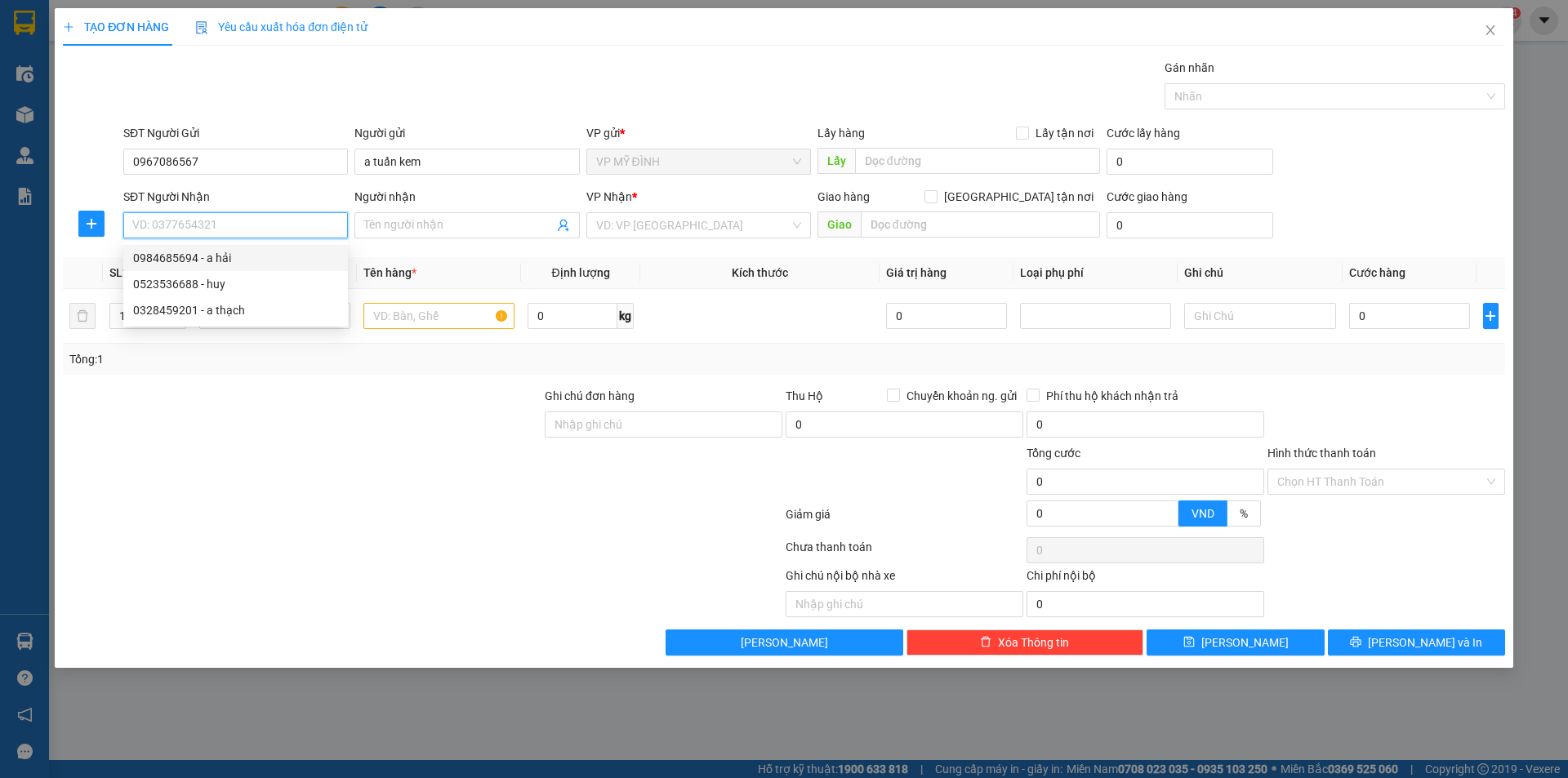
click at [183, 261] on div "0984685694 - a hải" at bounding box center [236, 258] width 205 height 18
type input "0984685694"
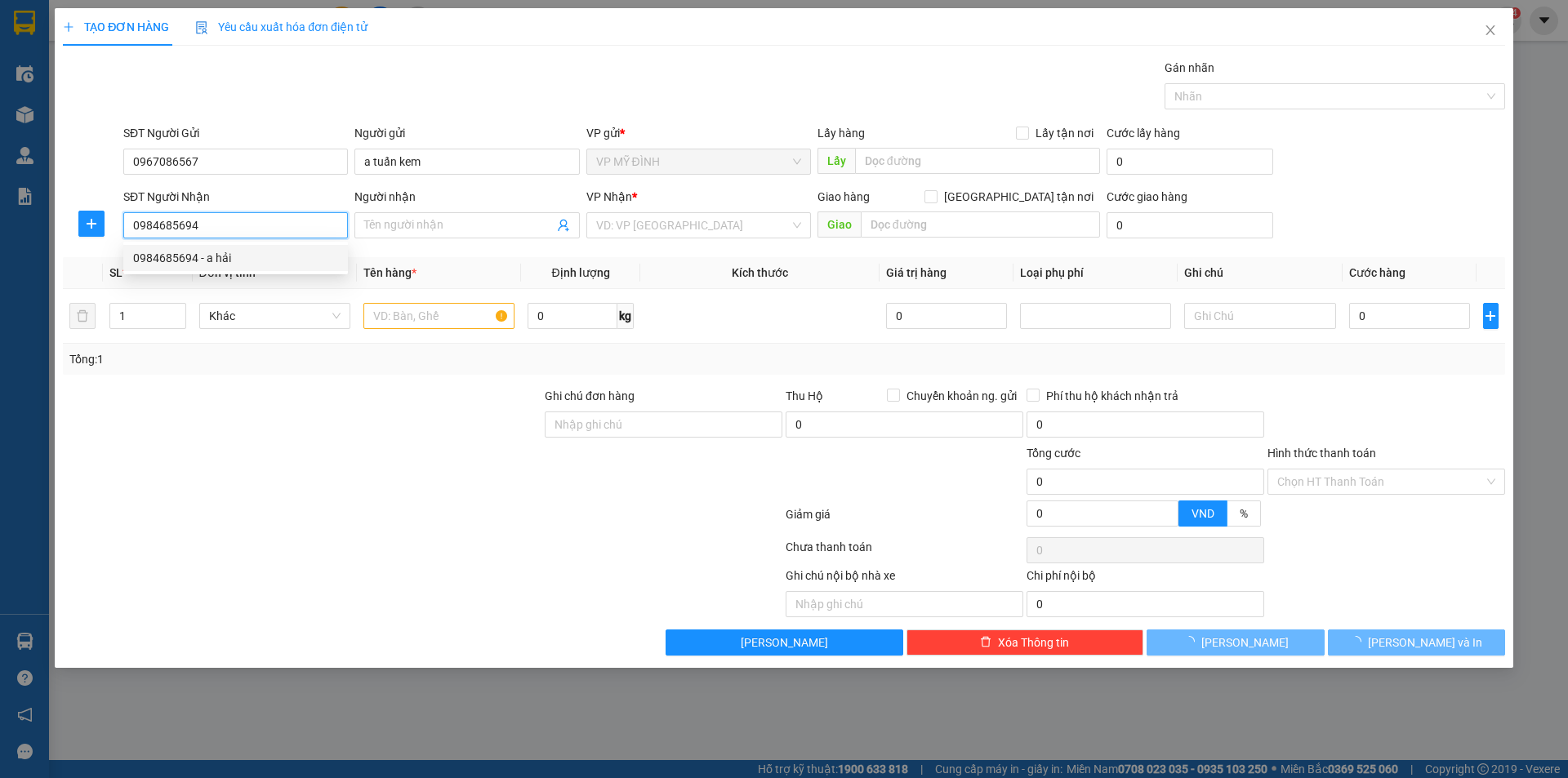
type input "a hải"
checkbox input "true"
type input "vp"
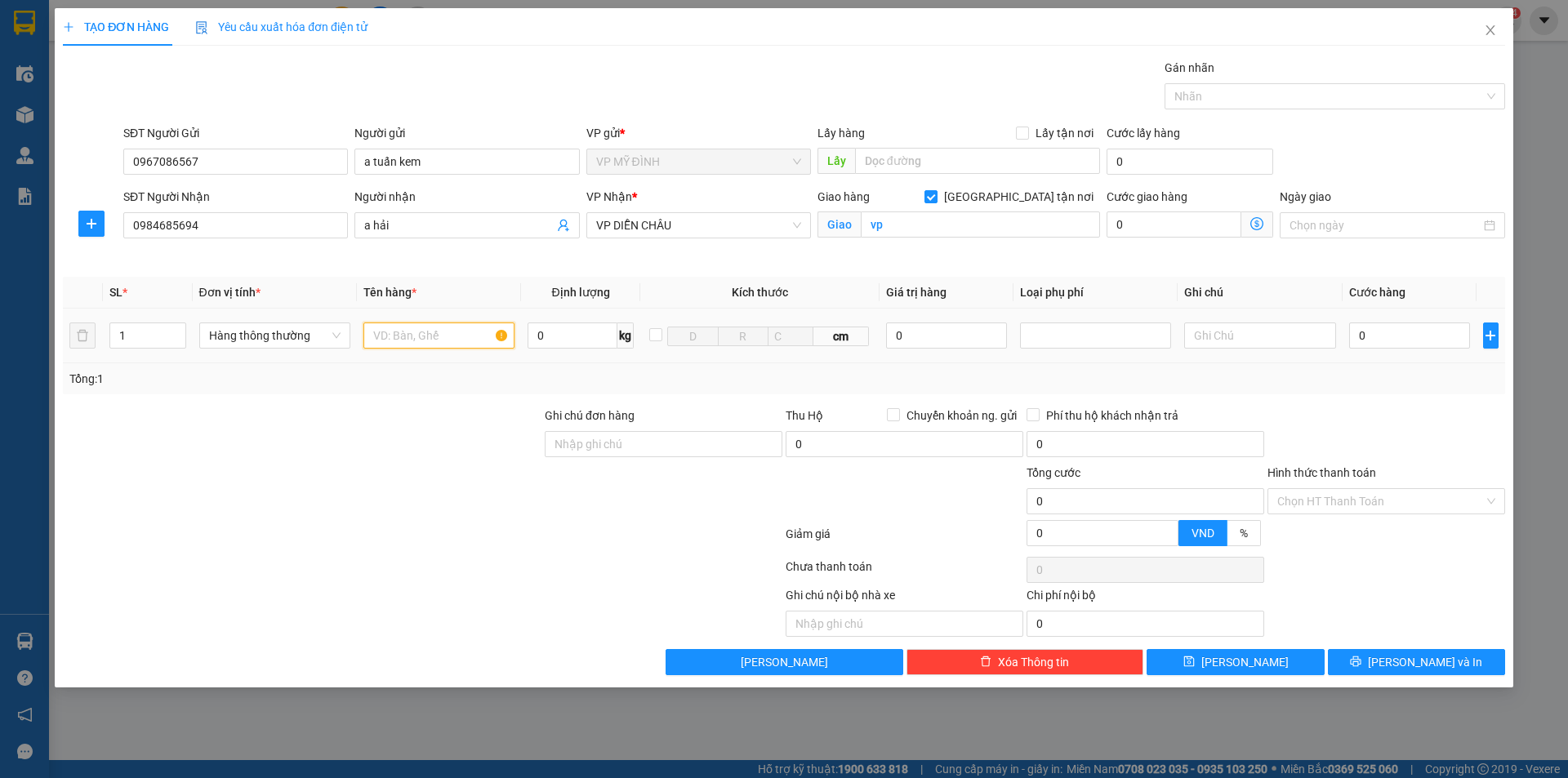
click at [391, 334] on input "text" at bounding box center [439, 335] width 151 height 26
type input "cà phê"
click at [1408, 341] on input "0" at bounding box center [1410, 335] width 122 height 26
type input "4"
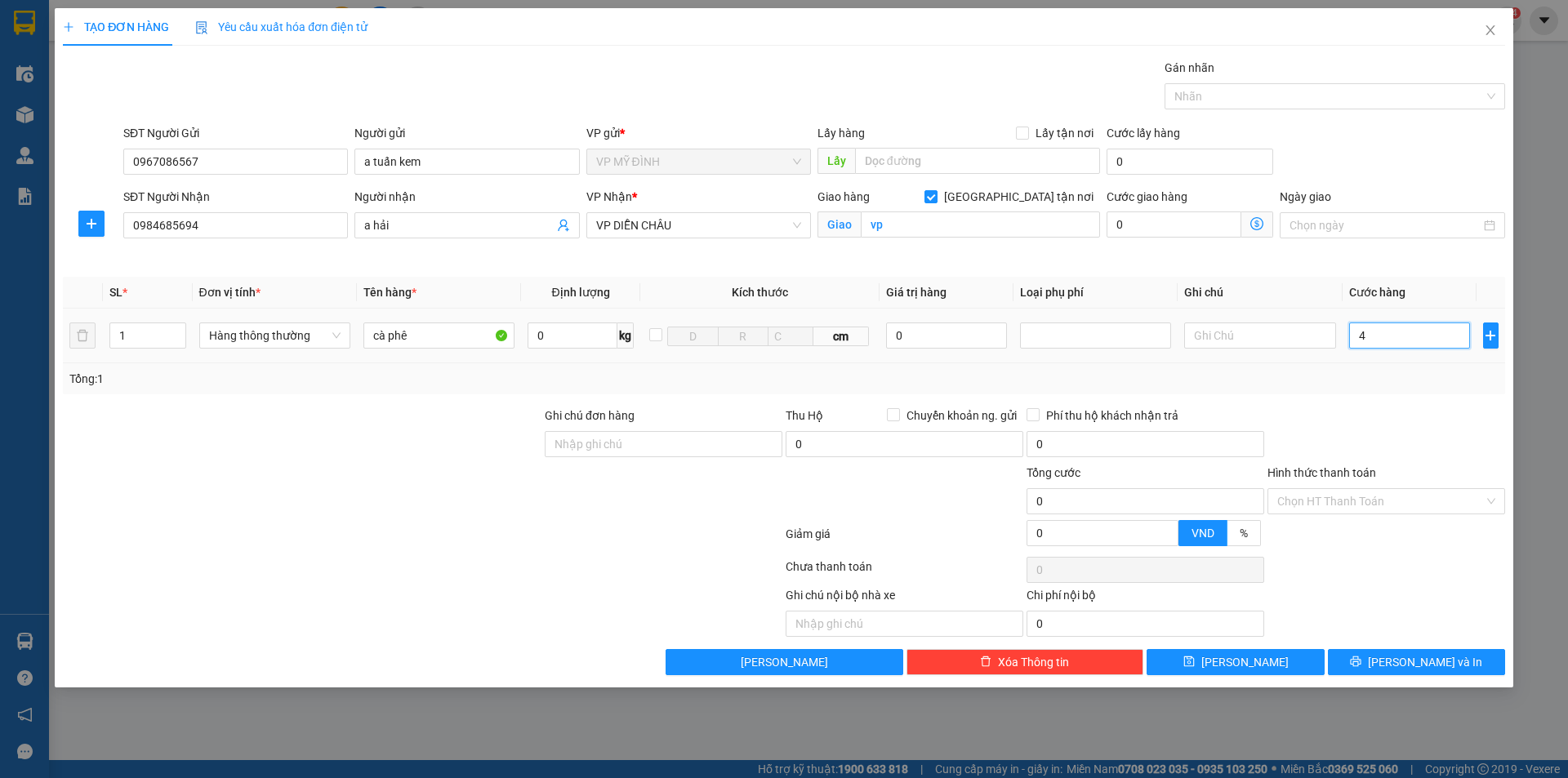
type input "4"
type input "40"
type input "40.000"
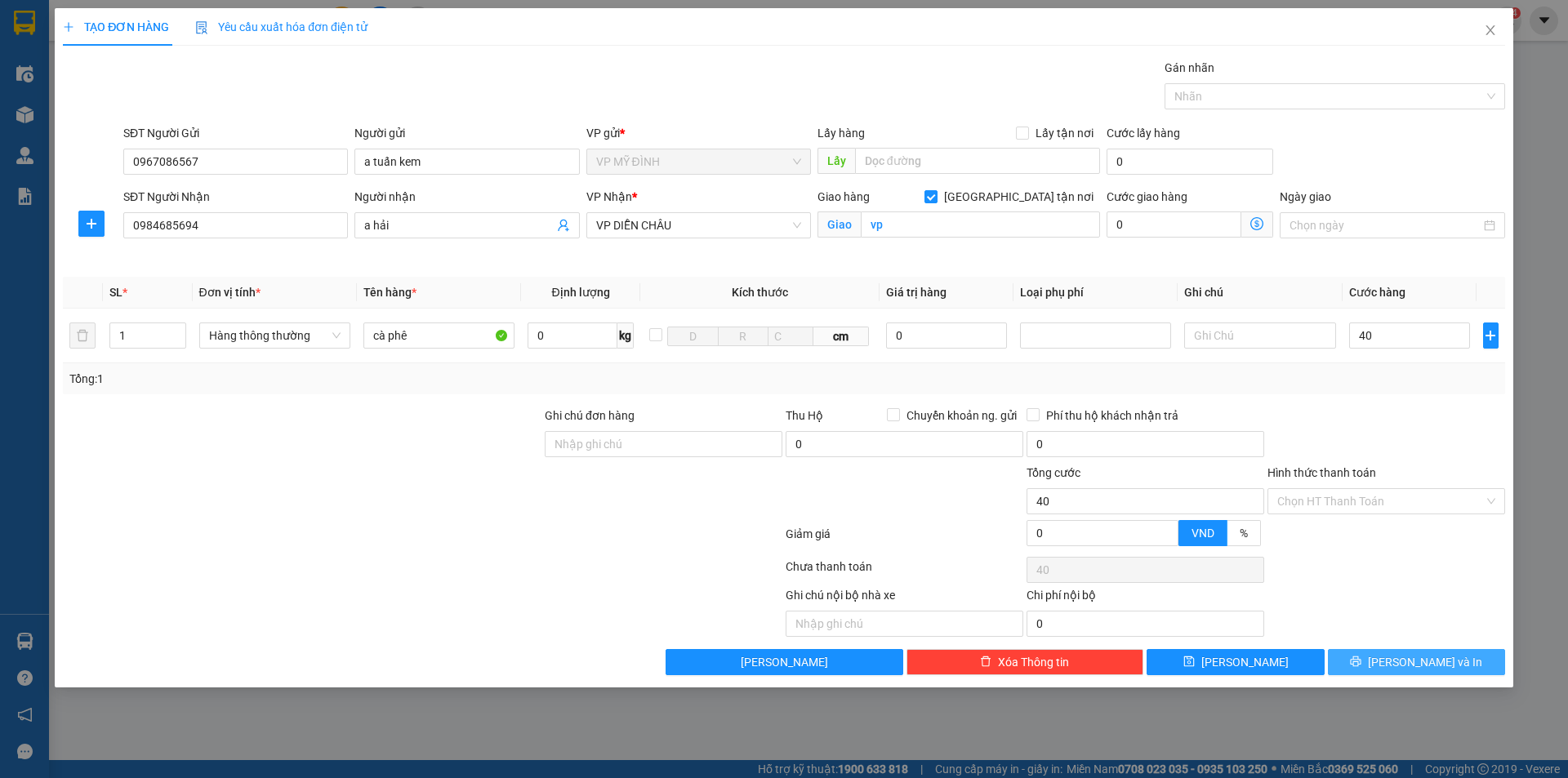
type input "40.000"
click at [1361, 657] on icon "printer" at bounding box center [1356, 661] width 11 height 11
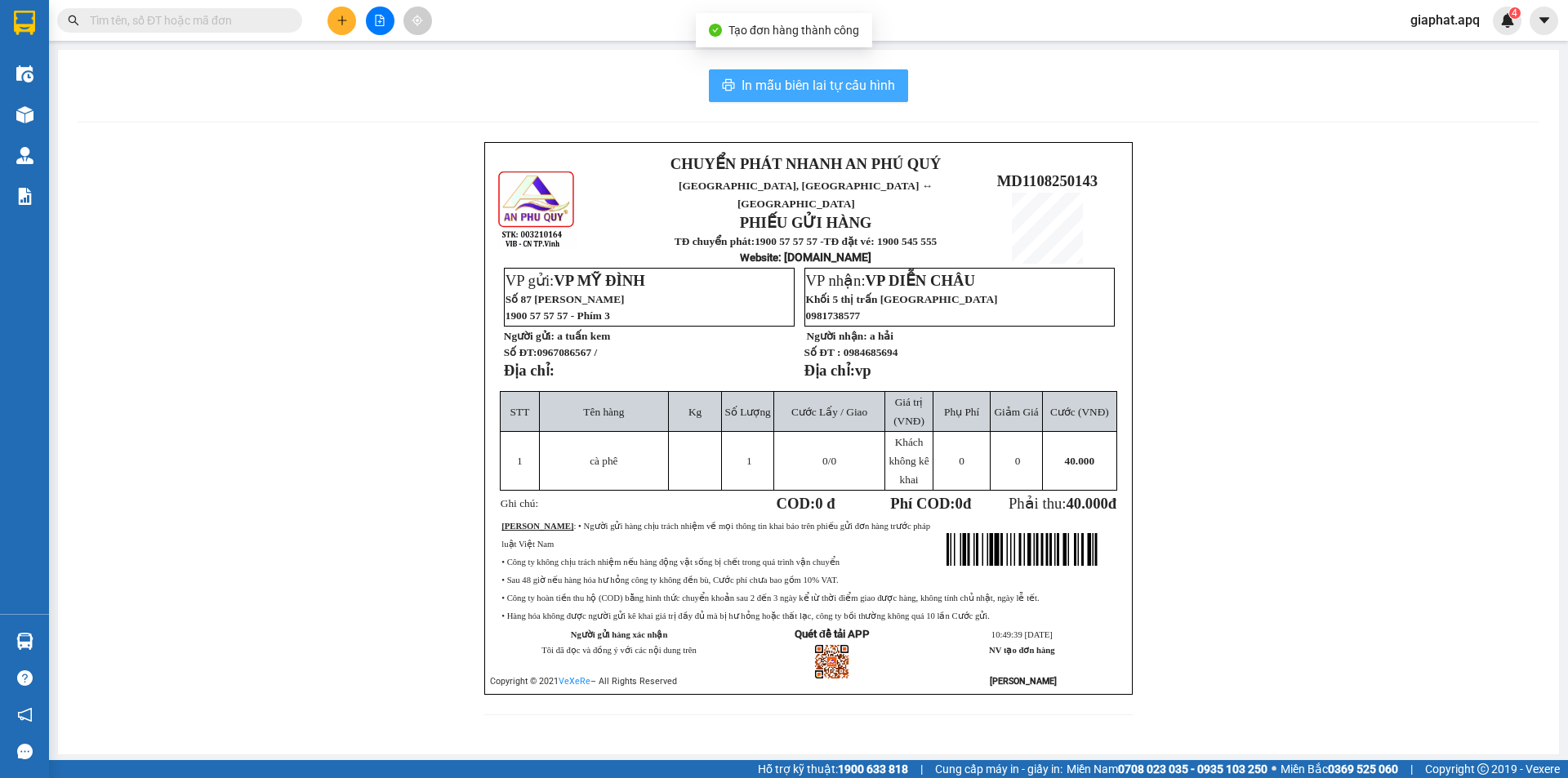
click at [812, 99] on button "In mẫu biên lai tự cấu hình" at bounding box center [808, 85] width 199 height 33
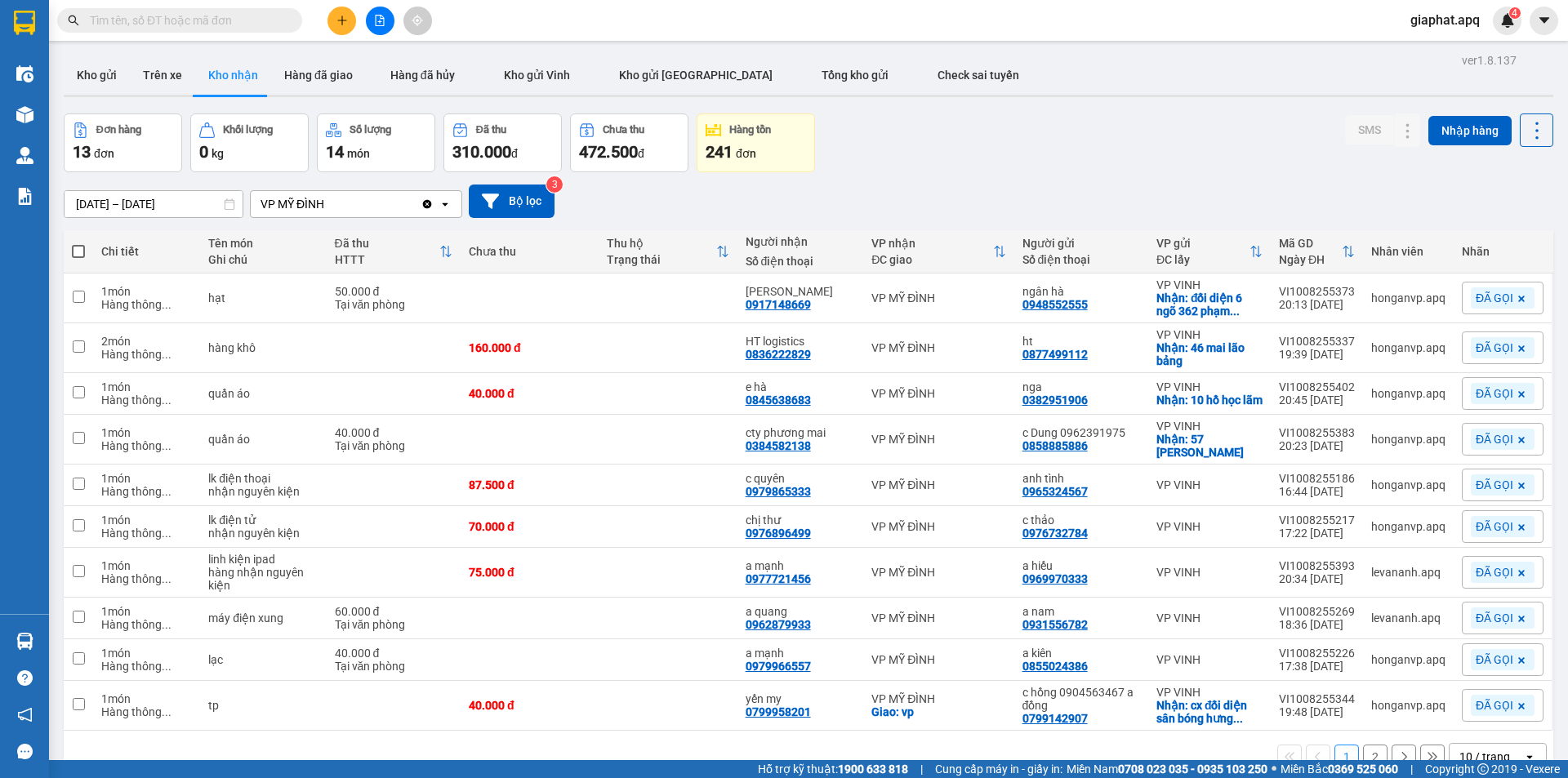
click at [166, 24] on input "text" at bounding box center [186, 20] width 192 height 18
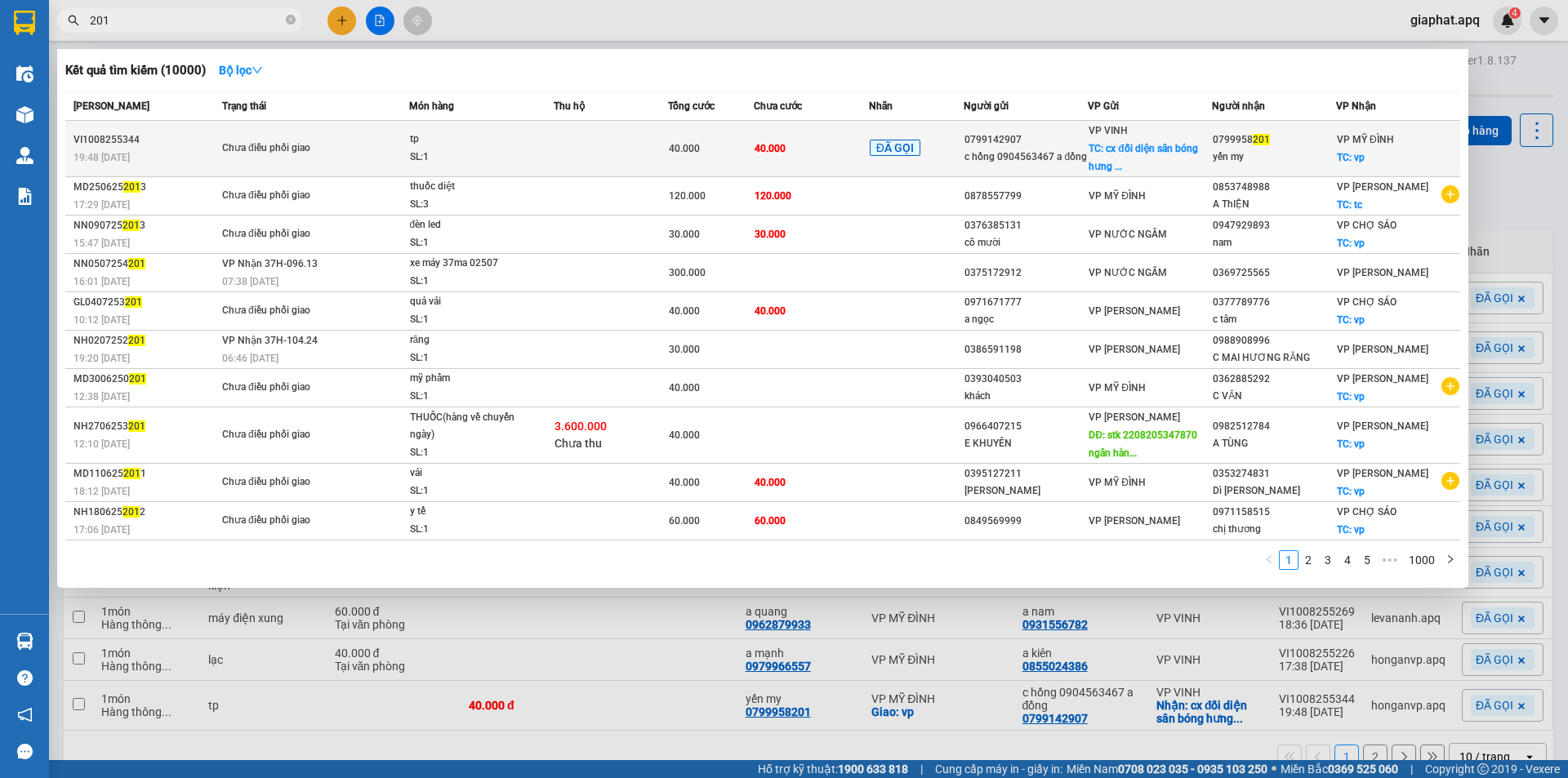
type input "201"
click at [1189, 162] on div "VP VINH TC: cx đối diện sân bóng hưng ..." at bounding box center [1150, 149] width 123 height 54
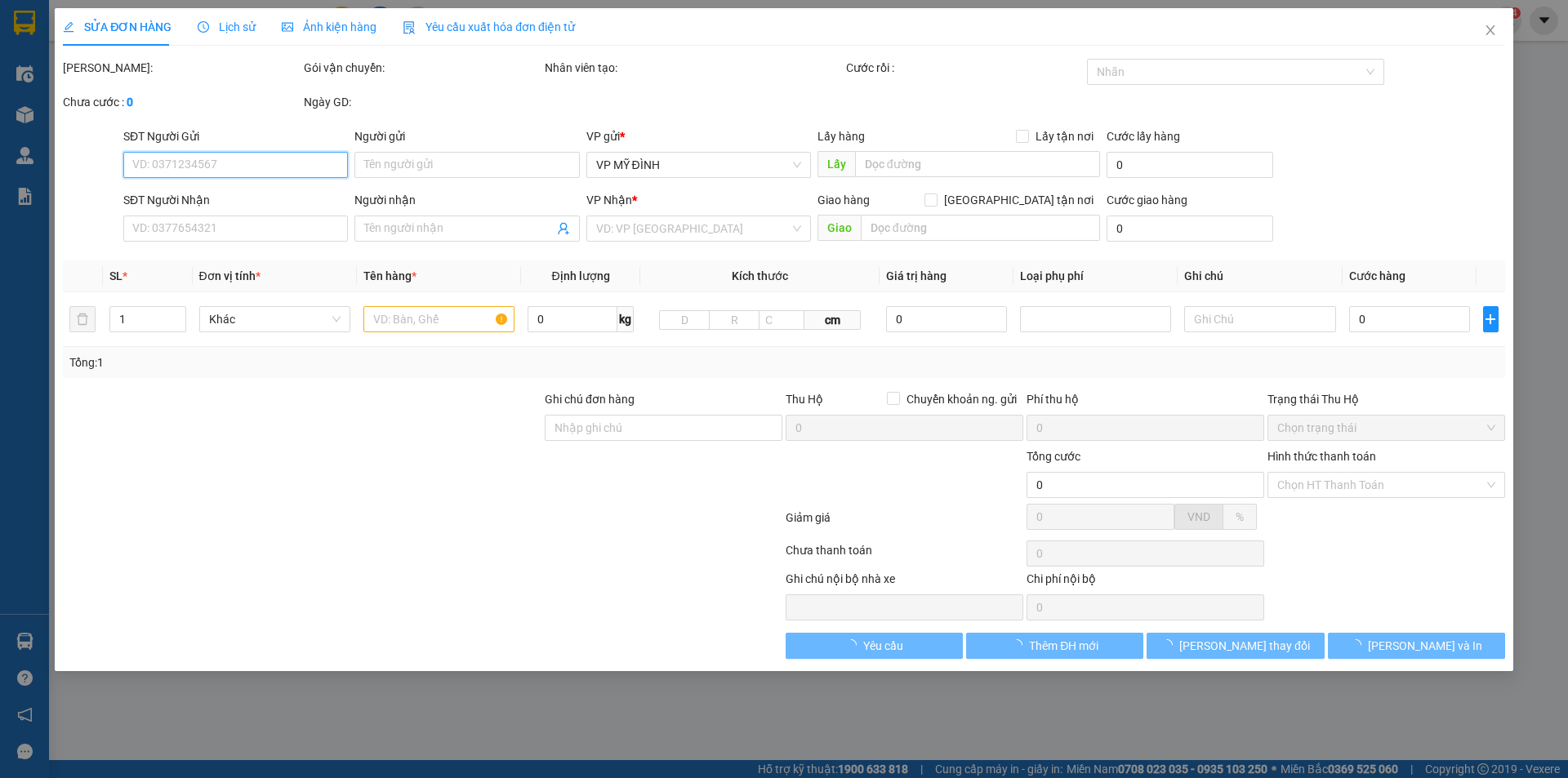
type input "0799142907"
type input "c hồng 0904563467 a đồng"
checkbox input "true"
type input "cx đối diện sân bóng hưng chính"
type input "0799958201"
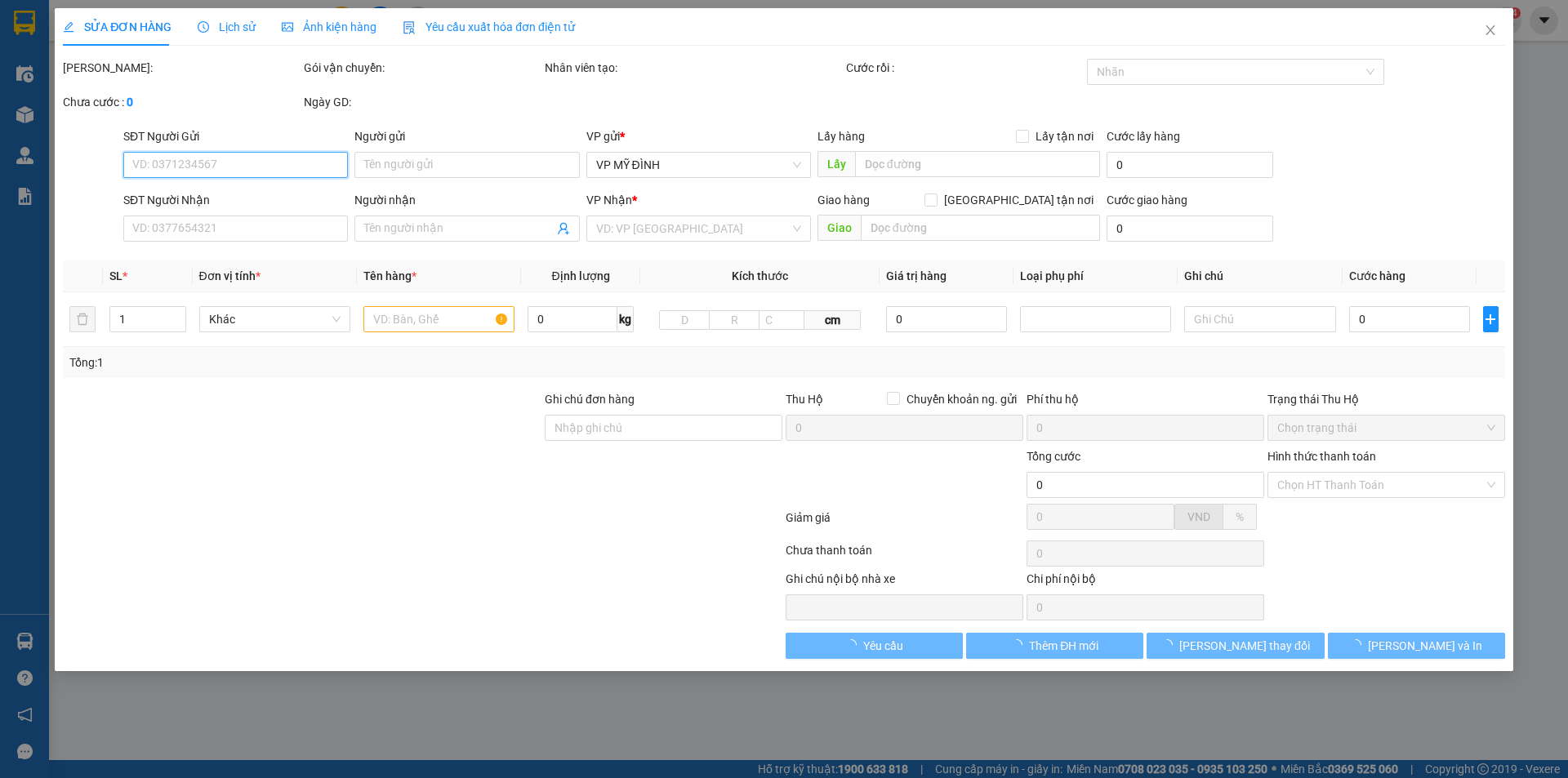
type input "yến my"
checkbox input "true"
type input "vp"
type input "40.000"
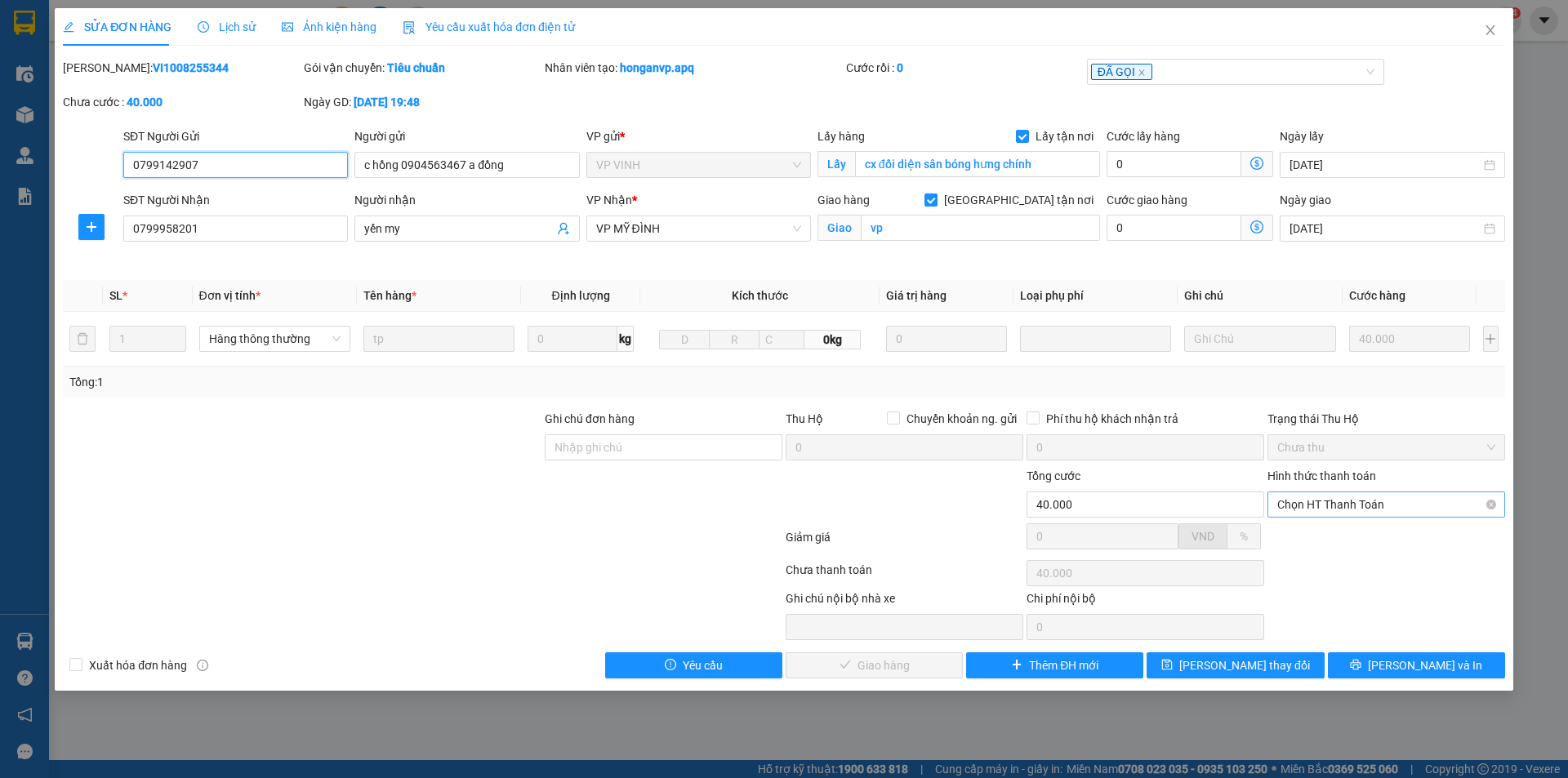
click at [1349, 508] on span "Chọn HT Thanh Toán" at bounding box center [1386, 505] width 218 height 25
click at [1330, 538] on div "Tại văn phòng" at bounding box center [1386, 537] width 218 height 18
type input "0"
click at [879, 668] on span "[PERSON_NAME] và Giao hàng" at bounding box center [895, 665] width 157 height 18
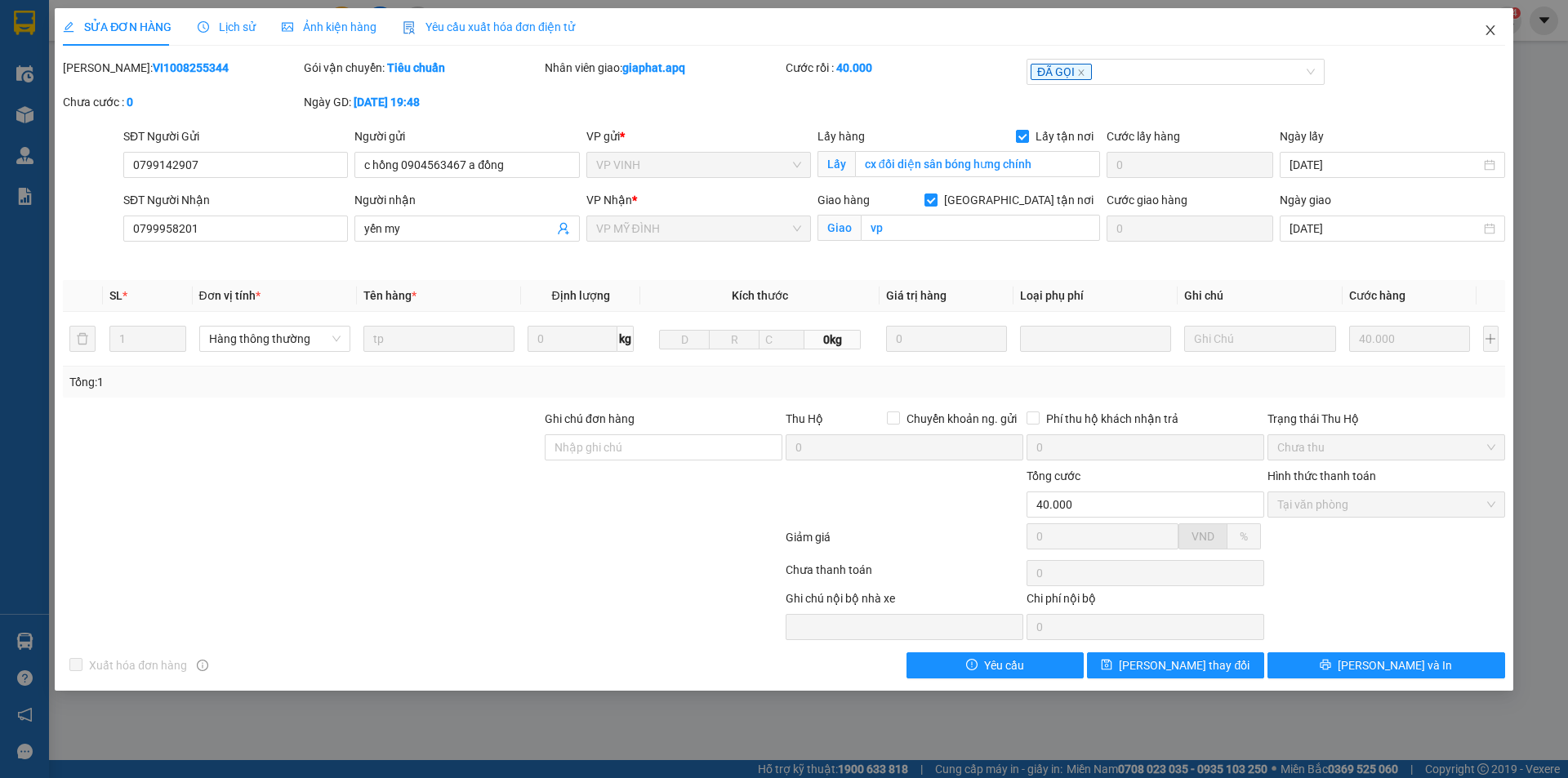
click at [1496, 28] on icon "close" at bounding box center [1491, 30] width 13 height 13
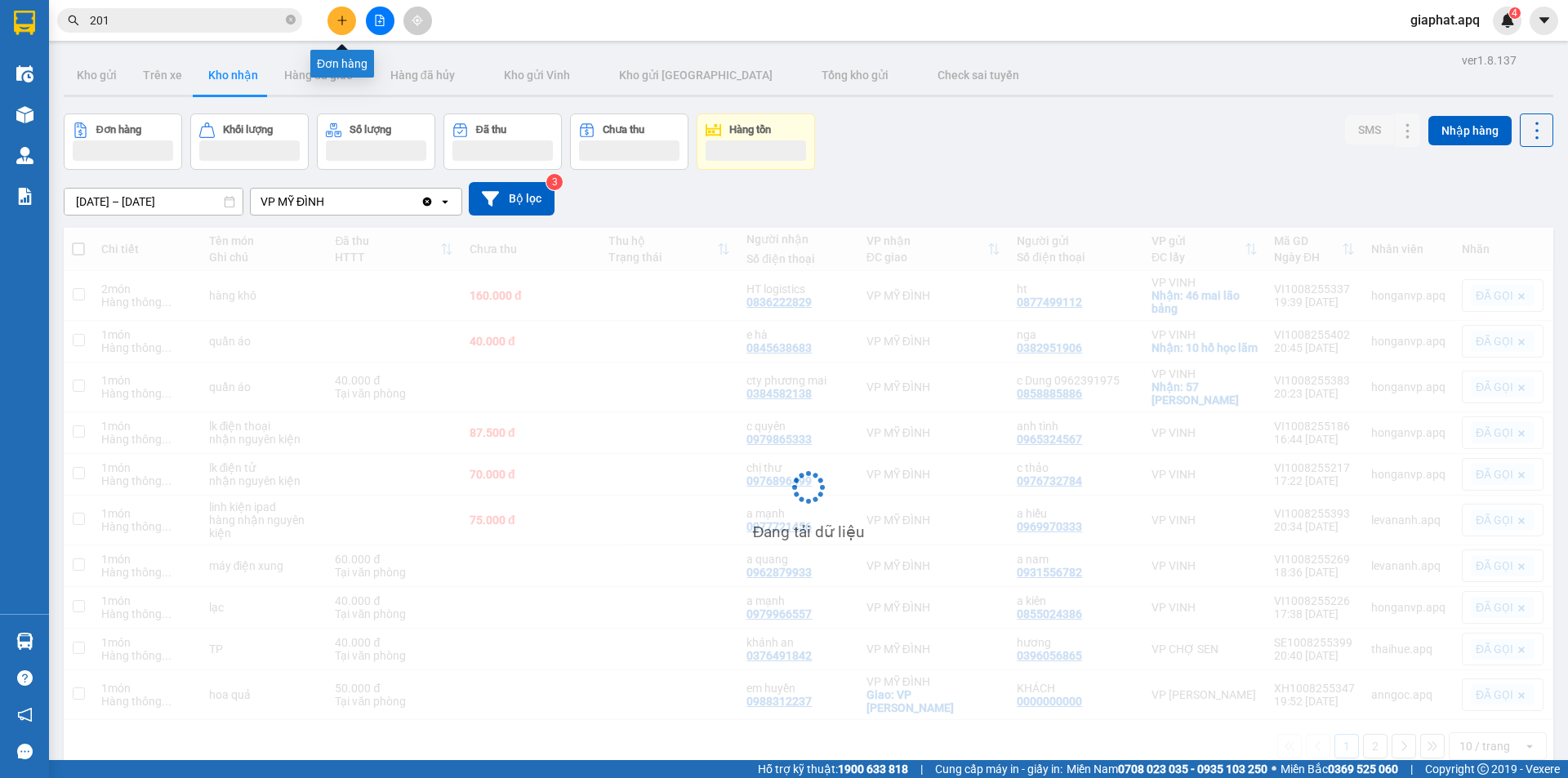
click at [341, 22] on icon "plus" at bounding box center [342, 20] width 12 height 12
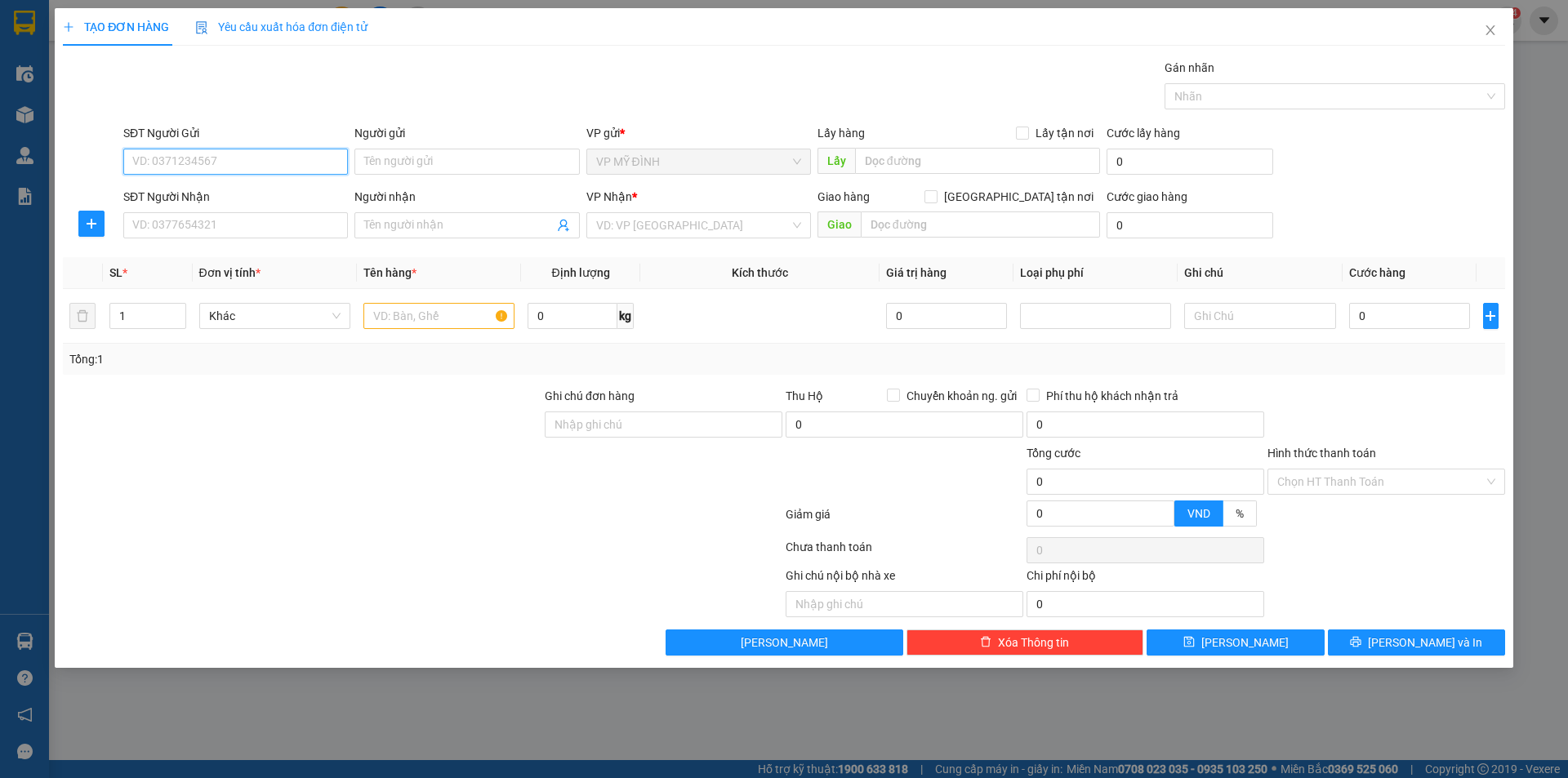
click at [212, 166] on input "SĐT Người Gửi" at bounding box center [236, 161] width 224 height 26
type input "0961115138"
click at [178, 191] on div "0961115138 - k" at bounding box center [236, 194] width 205 height 18
type input "k"
type input "0961115138"
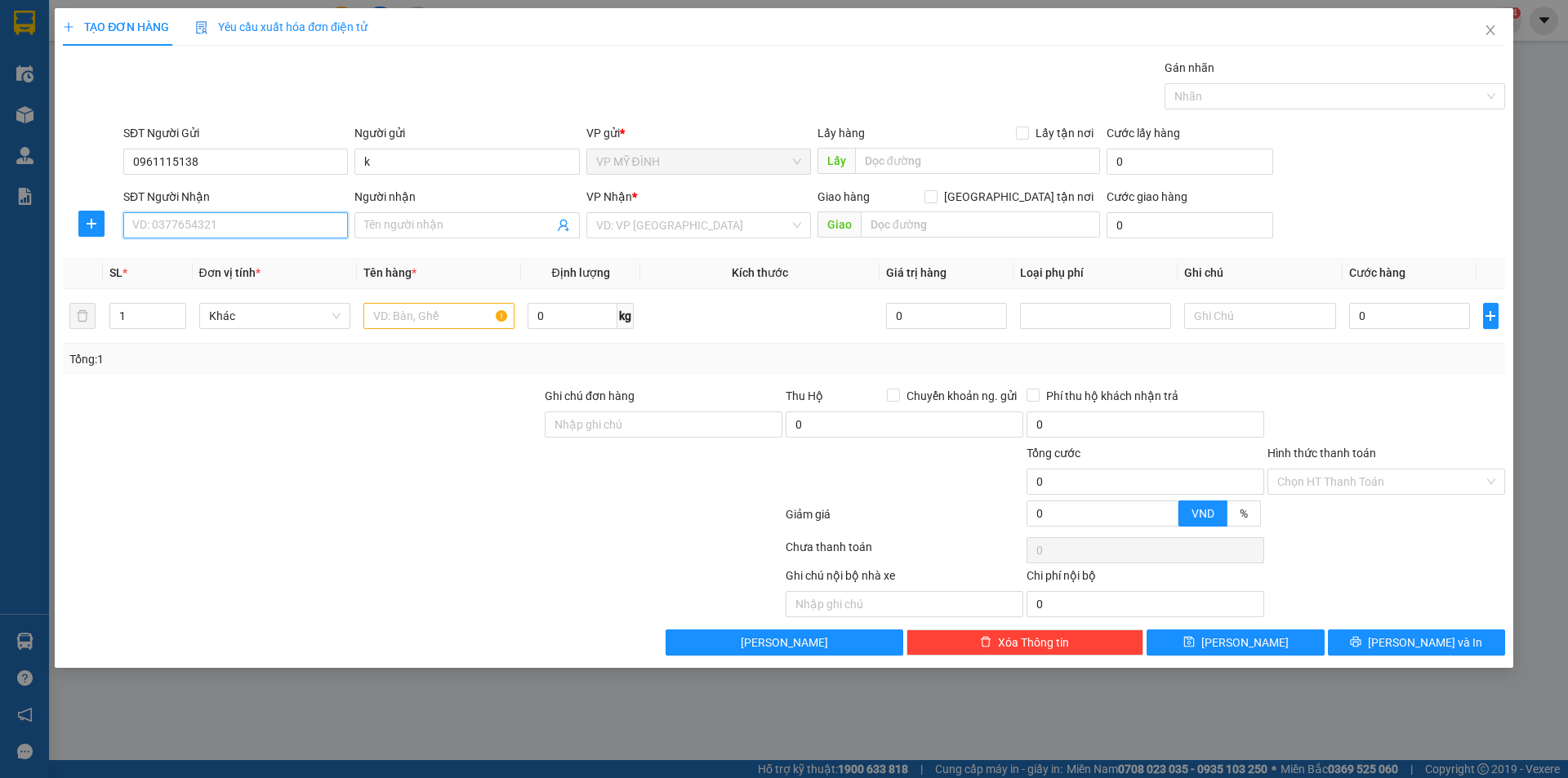
click at [181, 229] on input "SĐT Người Nhận" at bounding box center [236, 224] width 224 height 26
drag, startPoint x: 189, startPoint y: 228, endPoint x: 348, endPoint y: 197, distance: 162.0
click at [189, 228] on input "SĐT Người Nhận" at bounding box center [236, 224] width 224 height 26
type input "0886896088"
click at [167, 256] on div "0886896088 - [PERSON_NAME]" at bounding box center [236, 258] width 205 height 18
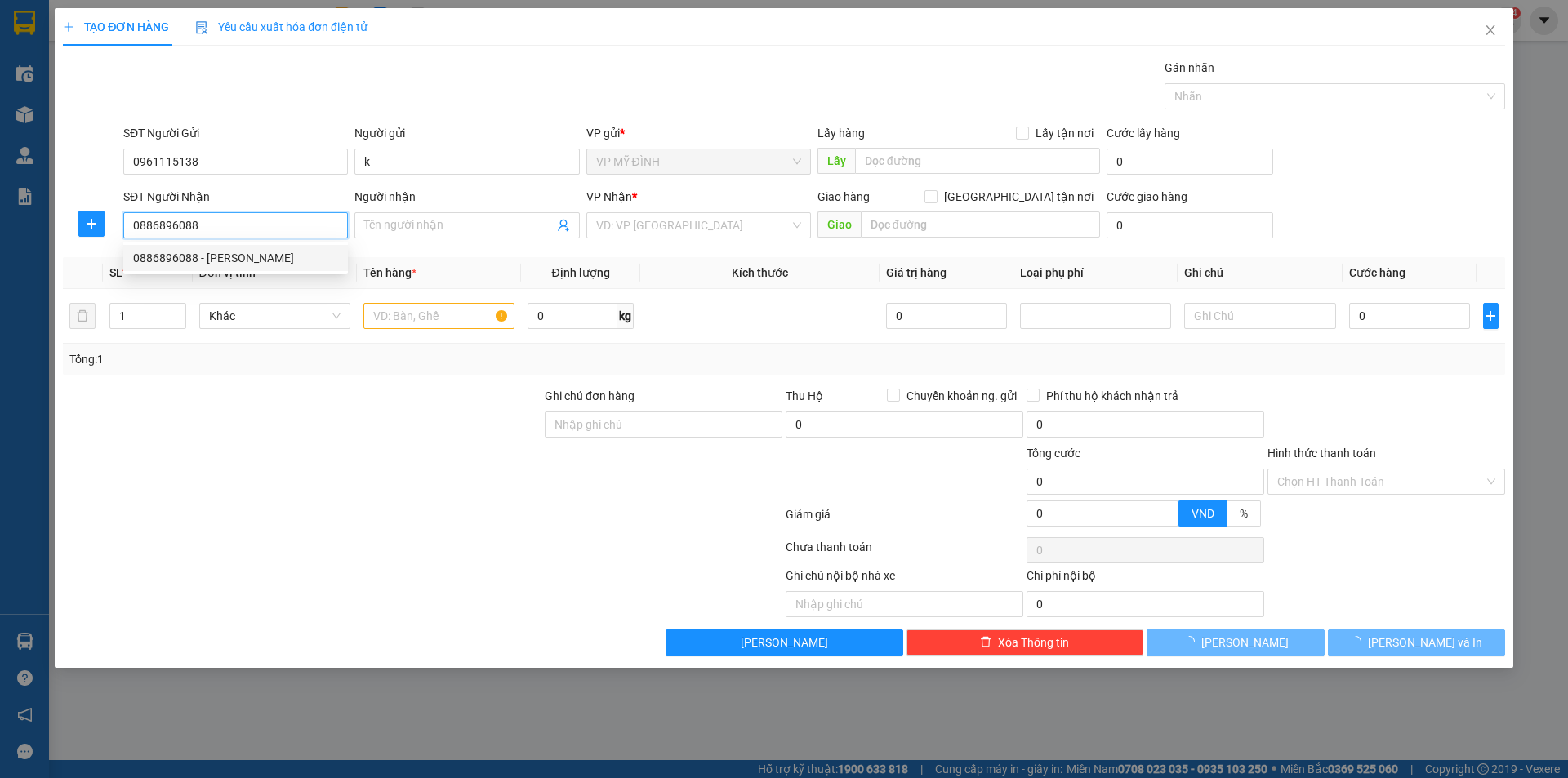
type input "[PERSON_NAME]"
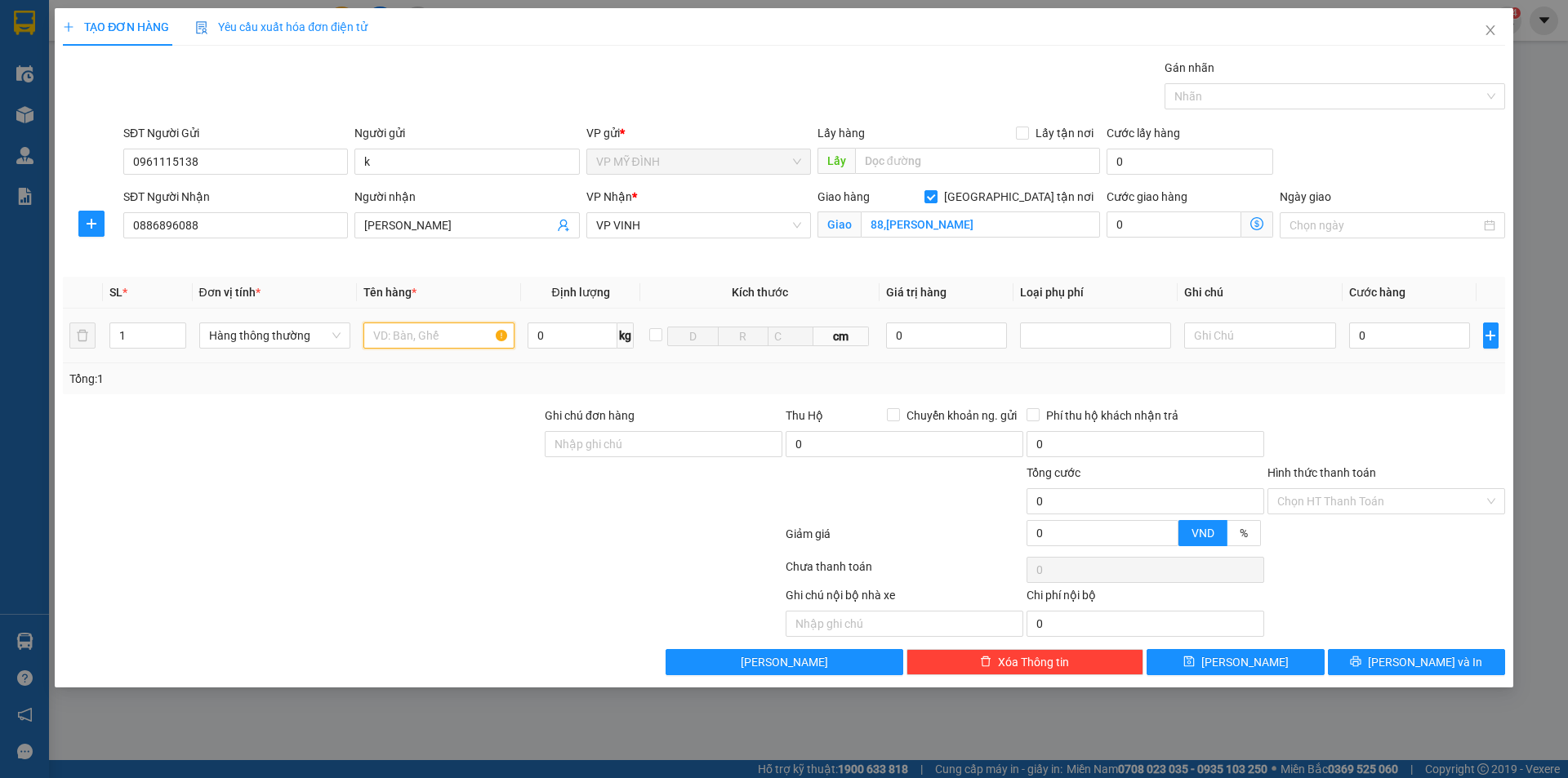
drag, startPoint x: 400, startPoint y: 340, endPoint x: 388, endPoint y: 324, distance: 20.0
click at [394, 330] on input "text" at bounding box center [439, 335] width 151 height 26
click at [1391, 329] on input "0" at bounding box center [1410, 335] width 122 height 26
drag, startPoint x: 1394, startPoint y: 663, endPoint x: 1371, endPoint y: 643, distance: 30.5
click at [1361, 664] on icon "printer" at bounding box center [1355, 661] width 12 height 12
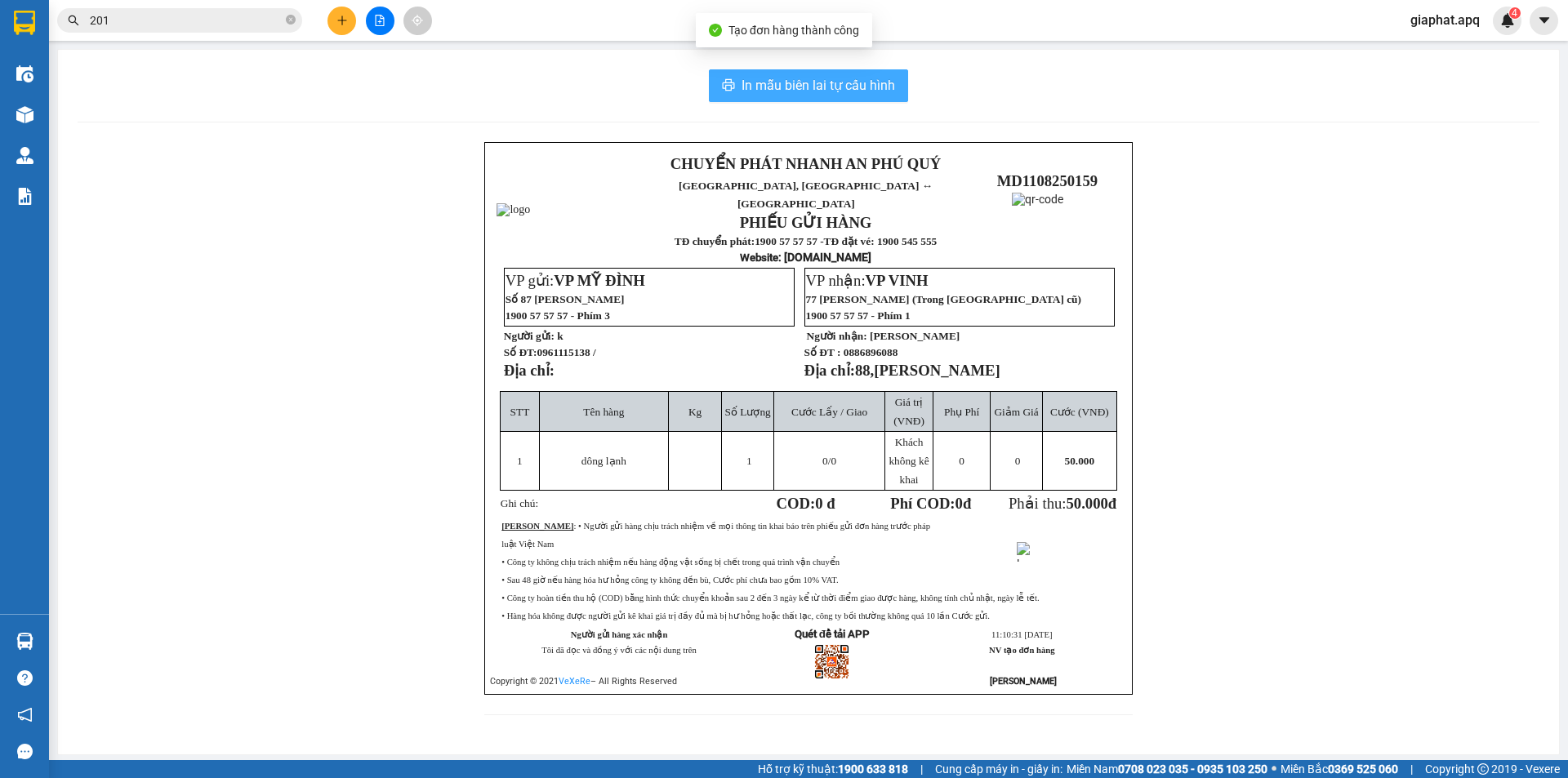
click at [760, 93] on span "In mẫu biên lai tự cấu hình" at bounding box center [818, 85] width 153 height 20
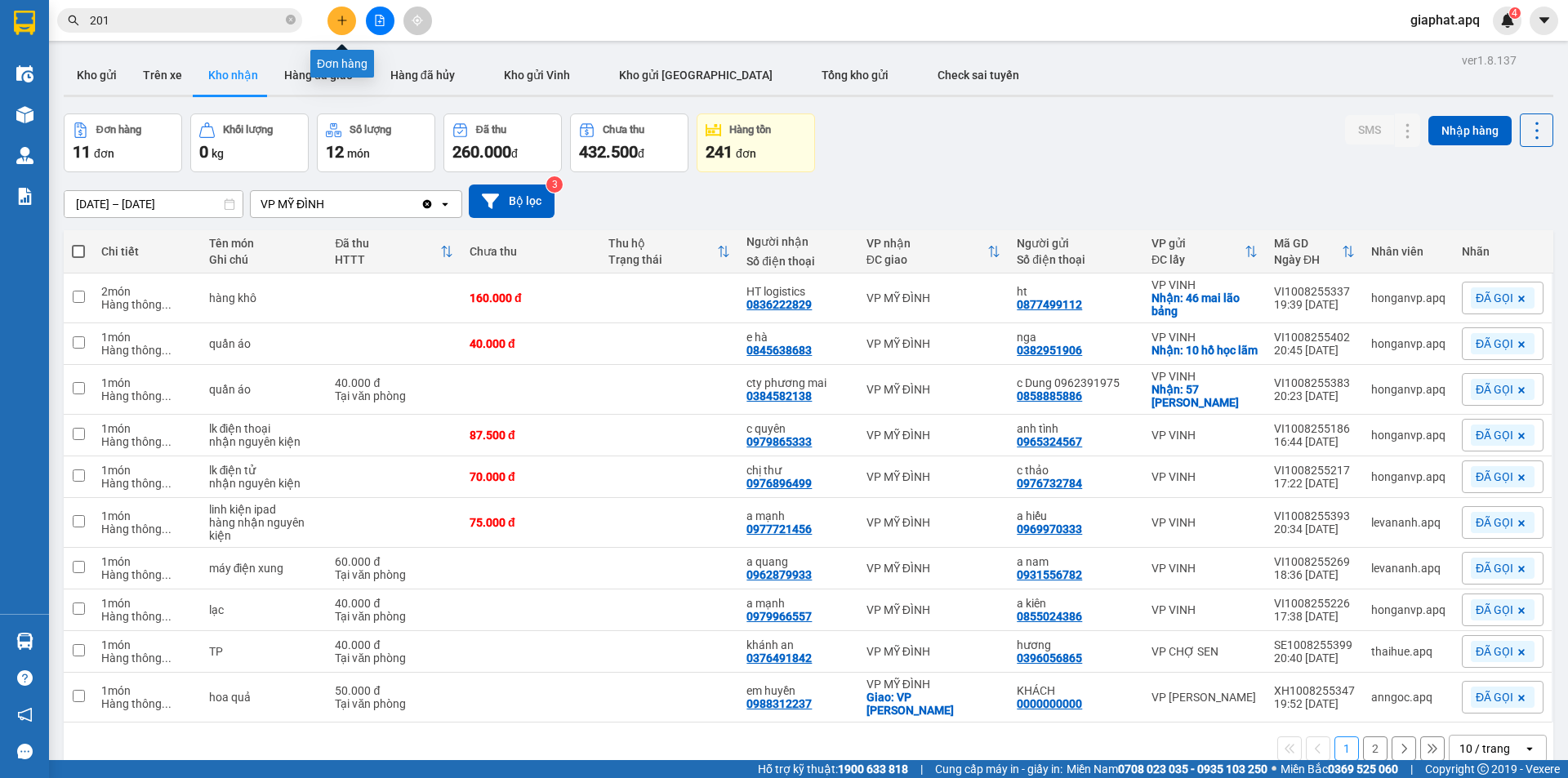
click at [341, 20] on icon "plus" at bounding box center [342, 20] width 12 height 12
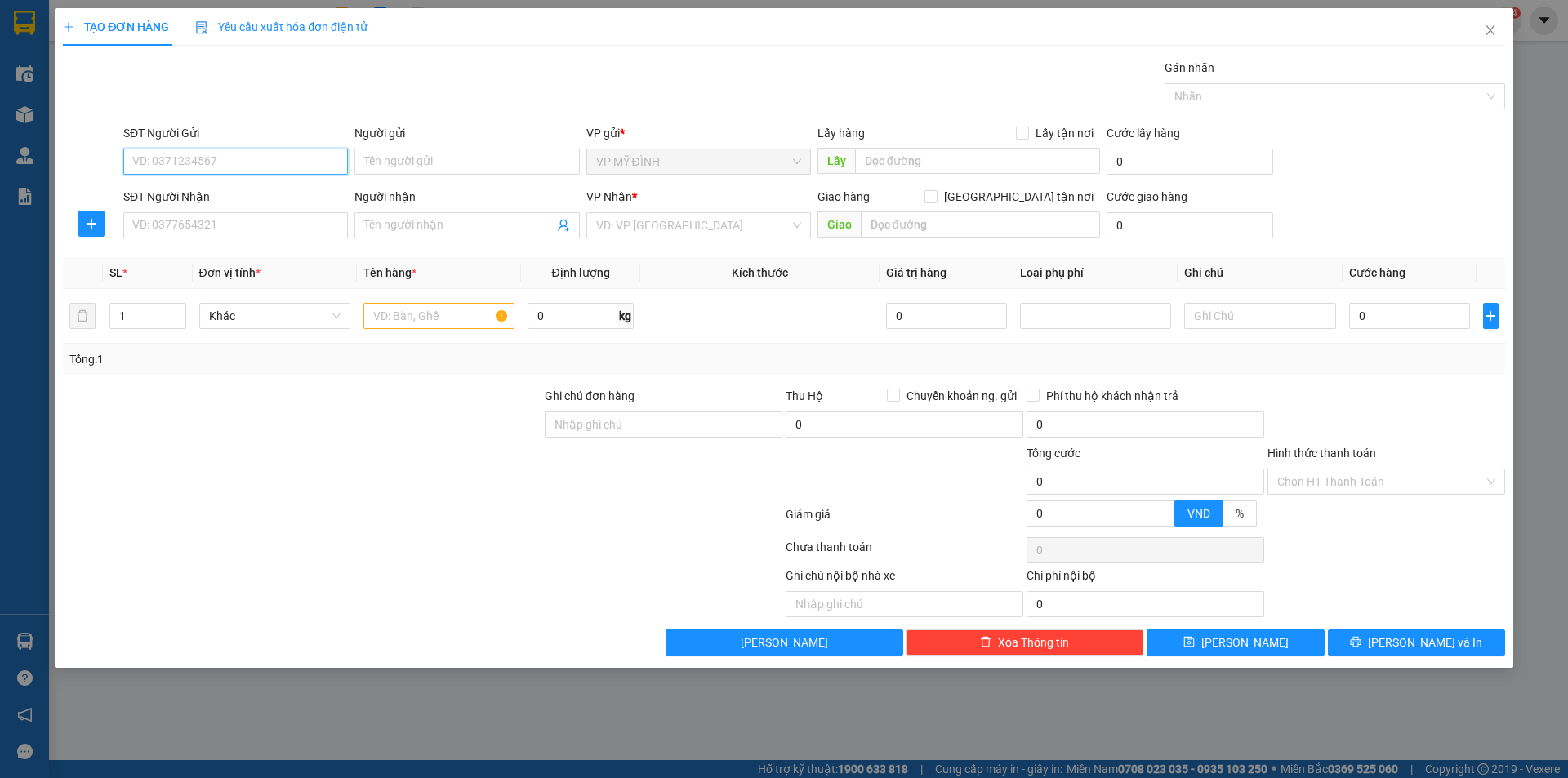
drag, startPoint x: 170, startPoint y: 159, endPoint x: 1397, endPoint y: 163, distance: 1227.0
click at [189, 161] on input "SĐT Người Gửi" at bounding box center [236, 161] width 224 height 26
drag, startPoint x: 183, startPoint y: 188, endPoint x: 228, endPoint y: 233, distance: 63.6
click at [188, 196] on div "0915548666 - a tiến" at bounding box center [236, 194] width 205 height 18
click at [202, 231] on input "SĐT Người Nhận" at bounding box center [236, 224] width 224 height 26
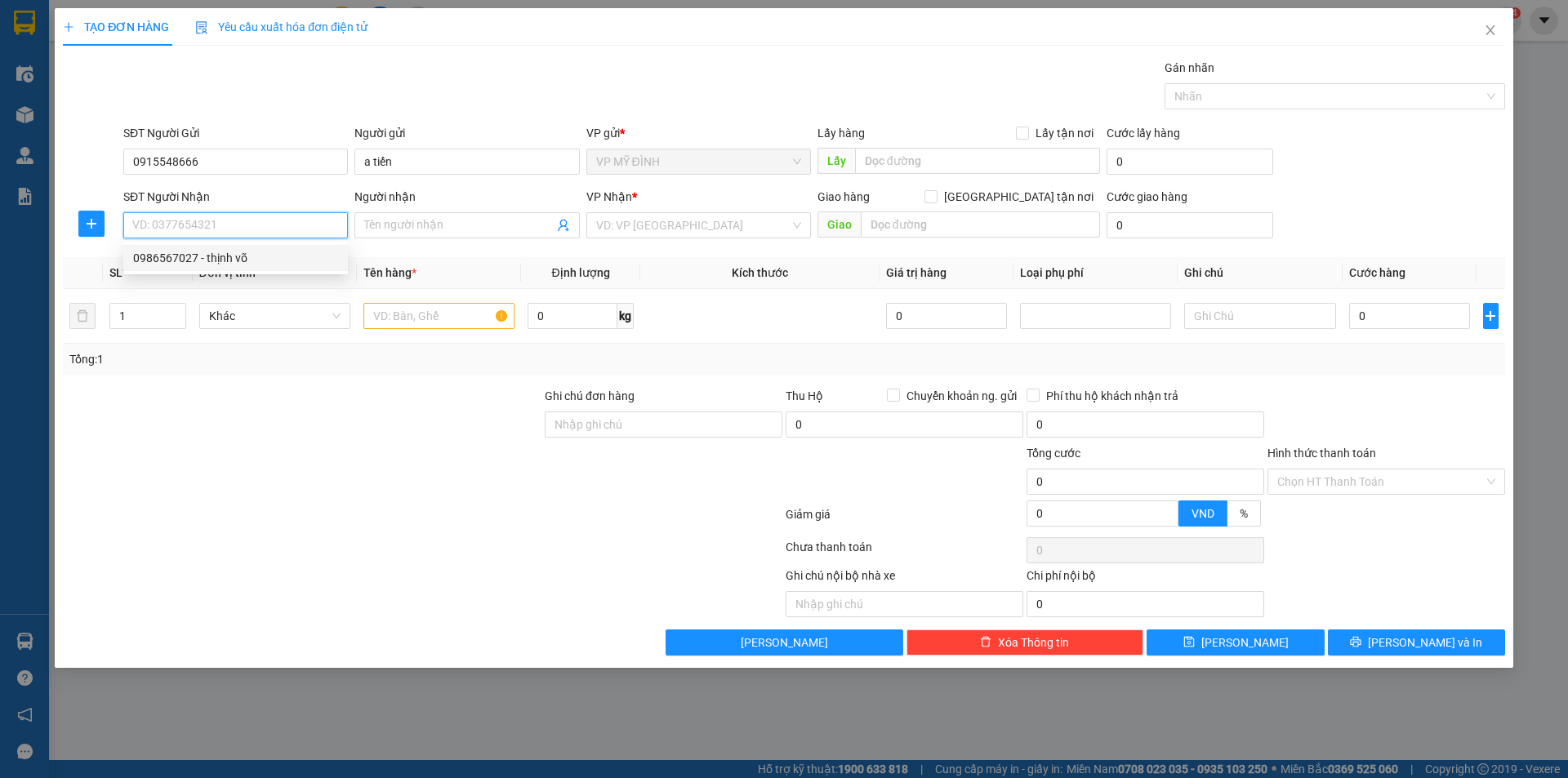
click at [183, 218] on input "SĐT Người Nhận" at bounding box center [236, 224] width 224 height 26
click at [199, 260] on div "0947393126 - hương thủy" at bounding box center [236, 258] width 205 height 18
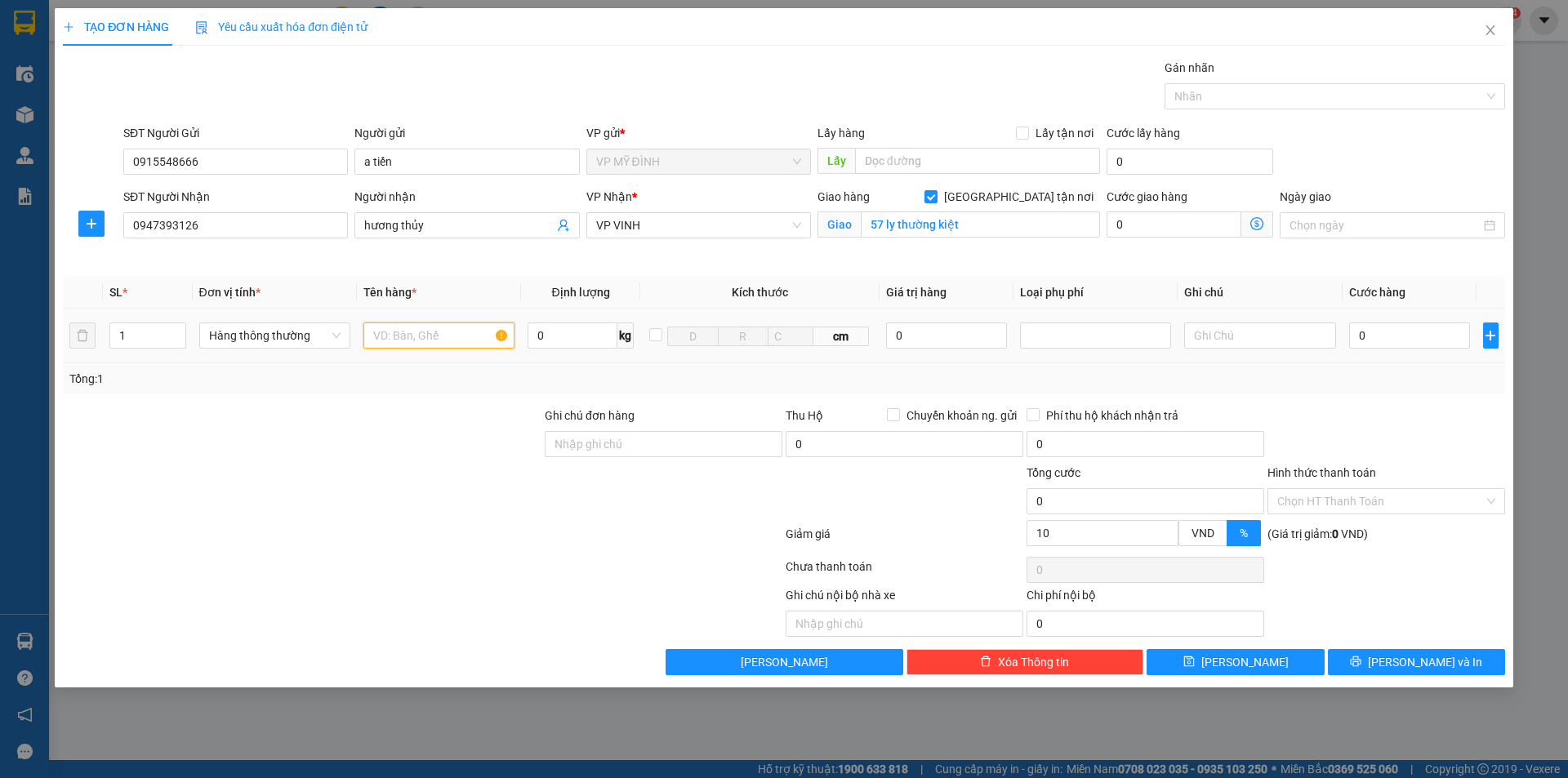
click at [403, 337] on input "text" at bounding box center [439, 335] width 151 height 26
click at [1396, 340] on input "0" at bounding box center [1410, 335] width 122 height 26
click at [1381, 662] on button "[PERSON_NAME] và In" at bounding box center [1416, 661] width 177 height 26
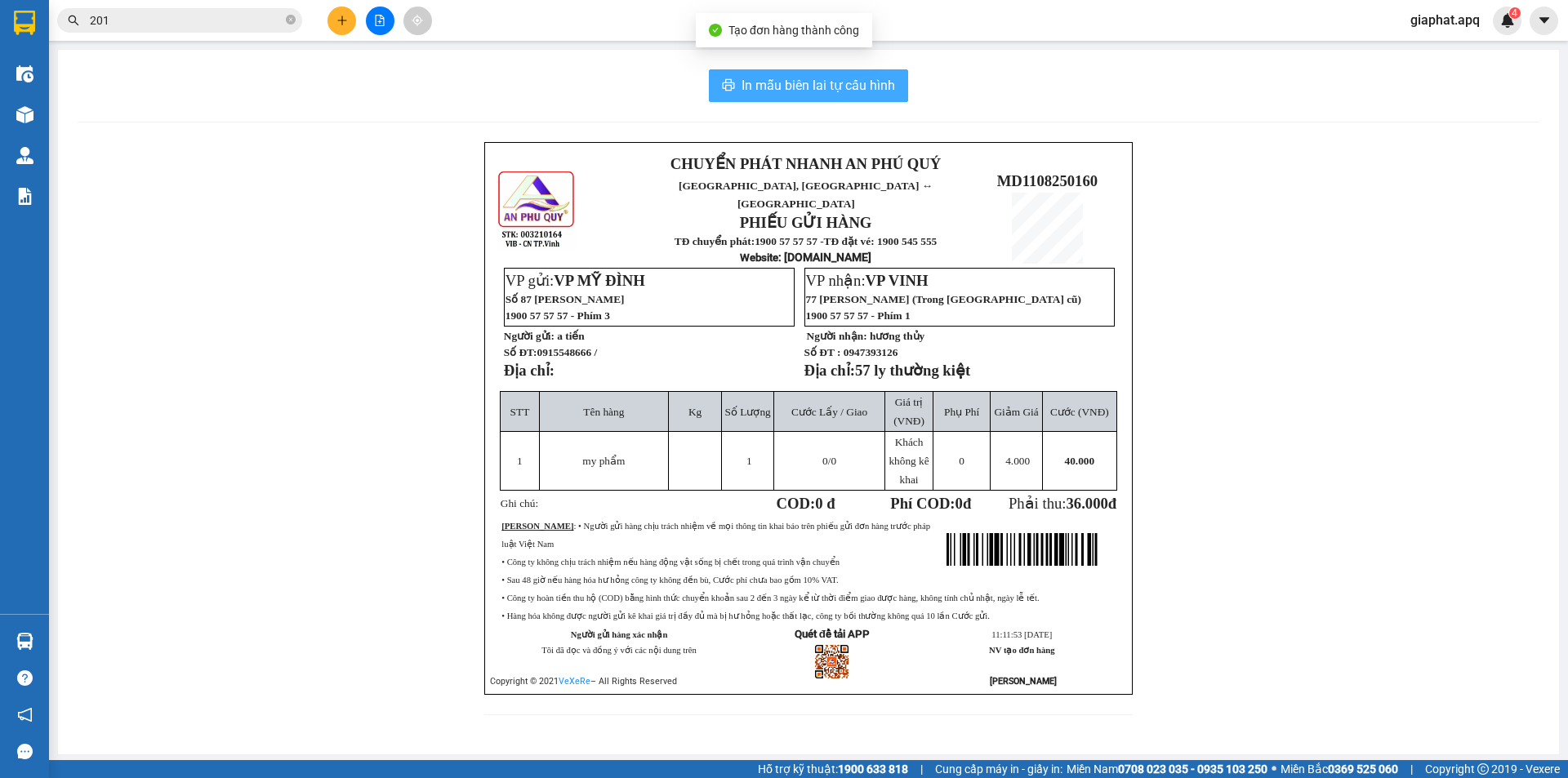
click at [743, 89] on span "In mẫu biên lai tự cấu hình" at bounding box center [818, 85] width 153 height 20
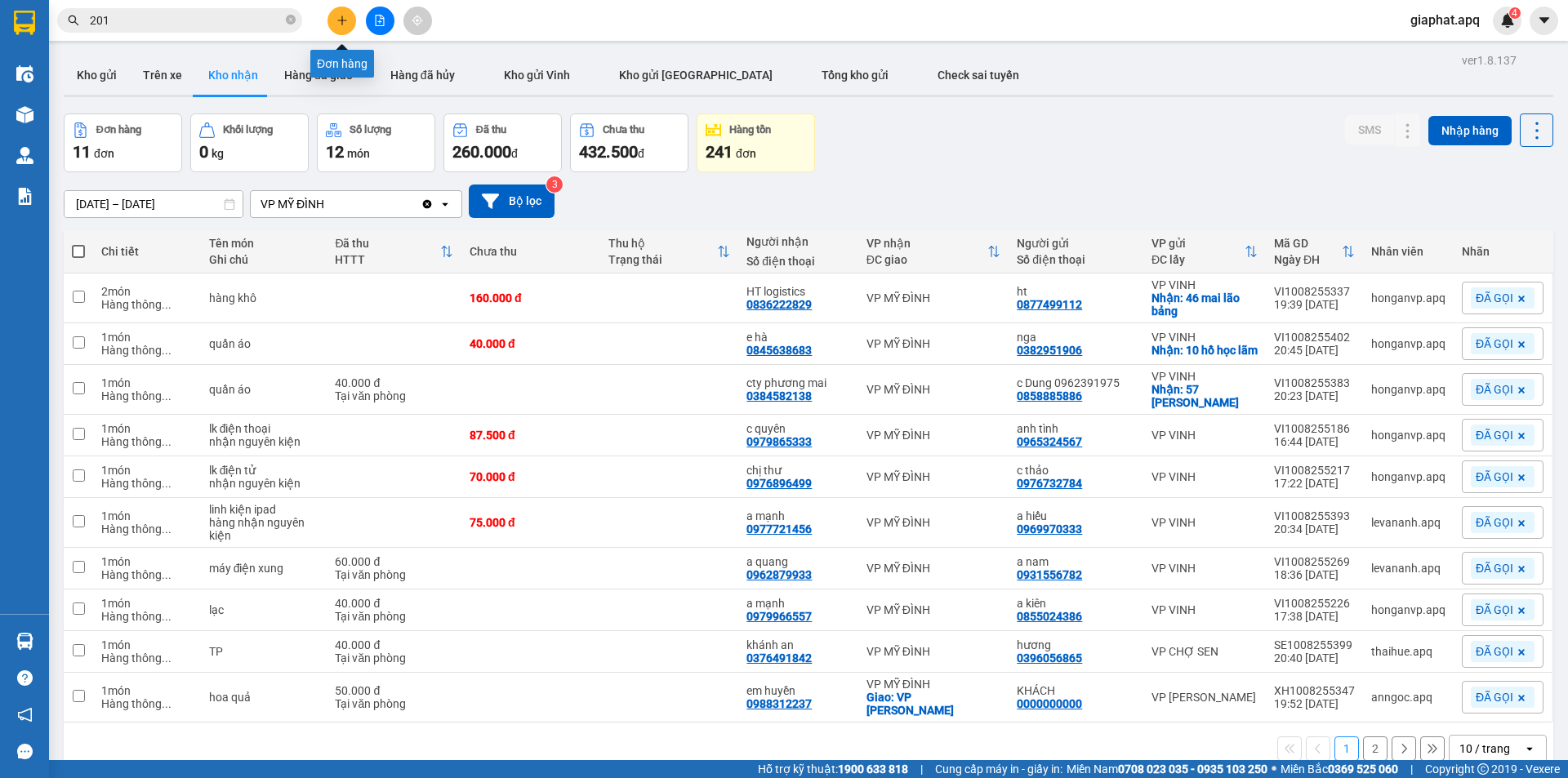
click at [345, 25] on icon "plus" at bounding box center [342, 20] width 12 height 12
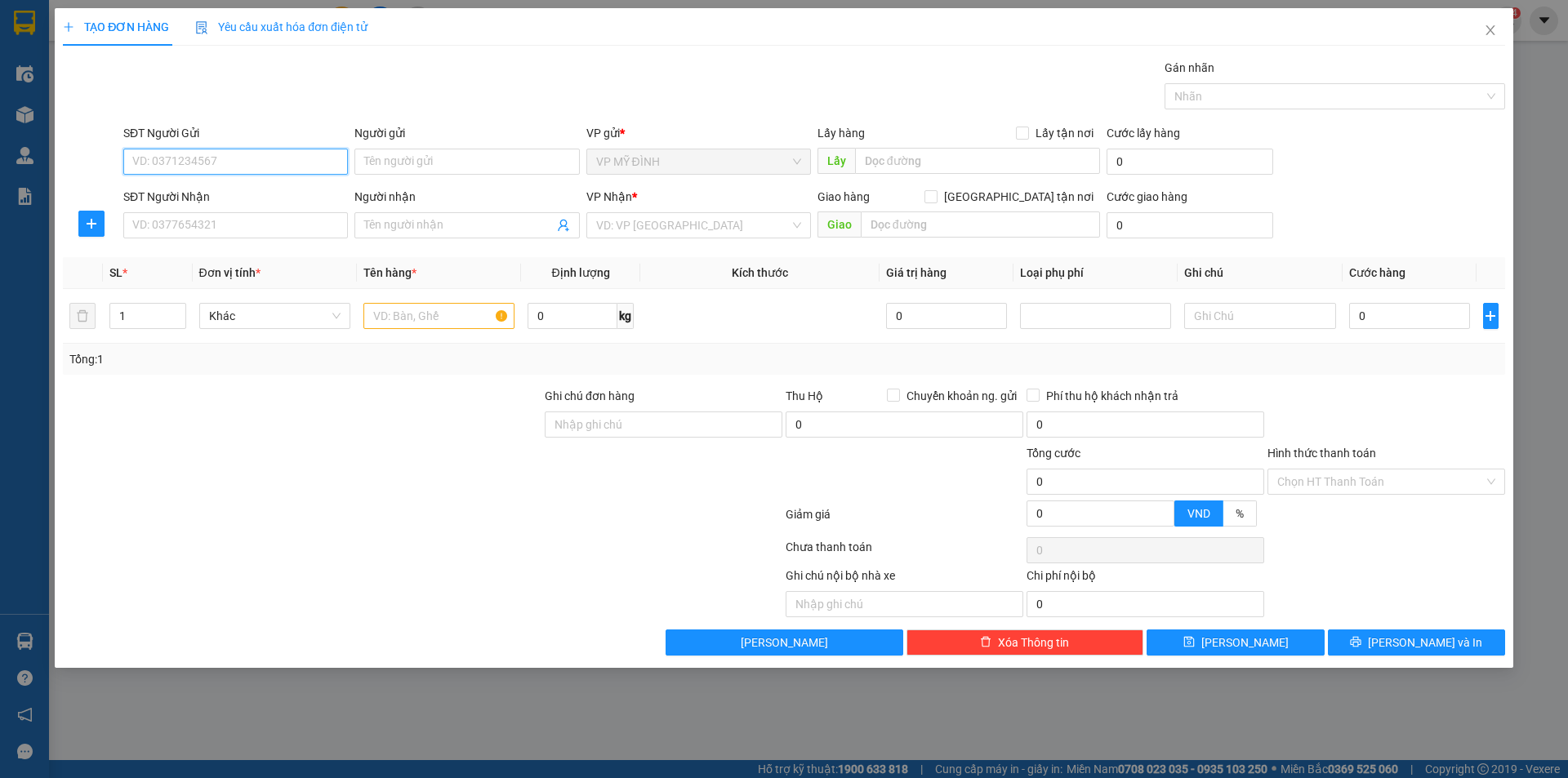
click at [196, 162] on input "SĐT Người Gửi" at bounding box center [236, 161] width 224 height 26
click at [190, 191] on div "0919040857 - khách" at bounding box center [236, 194] width 205 height 18
click at [203, 228] on input "SĐT Người Nhận" at bounding box center [236, 224] width 224 height 26
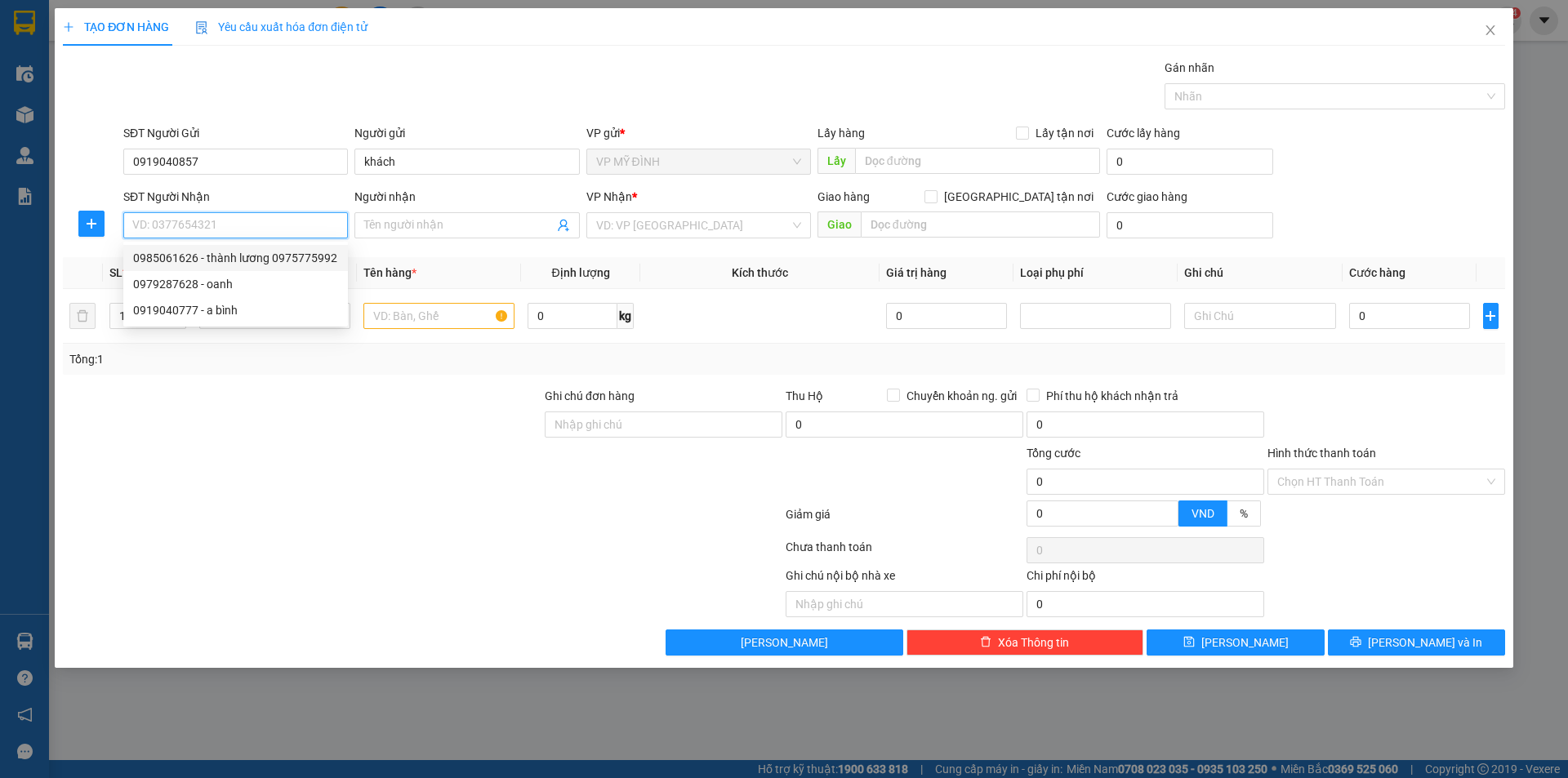
click at [166, 255] on div "0985061626 - thành lương 0975775992" at bounding box center [236, 258] width 205 height 18
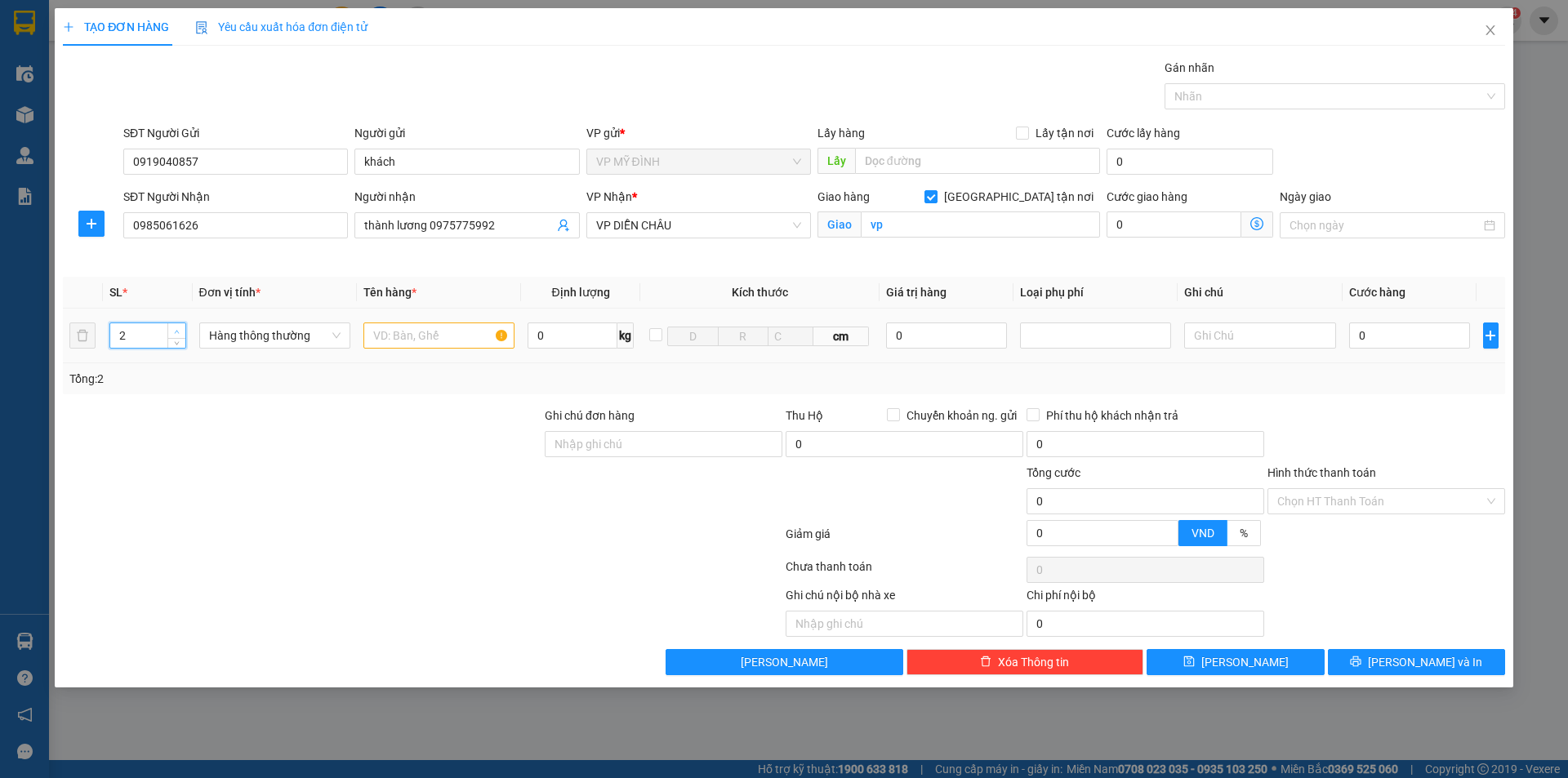
click at [182, 327] on span "Increase Value" at bounding box center [176, 330] width 18 height 15
click at [180, 327] on span "up" at bounding box center [177, 331] width 10 height 10
click at [417, 336] on input "text" at bounding box center [439, 335] width 151 height 26
click at [1389, 344] on input "0" at bounding box center [1410, 335] width 122 height 26
click at [1405, 662] on span "[PERSON_NAME] và In" at bounding box center [1425, 662] width 114 height 18
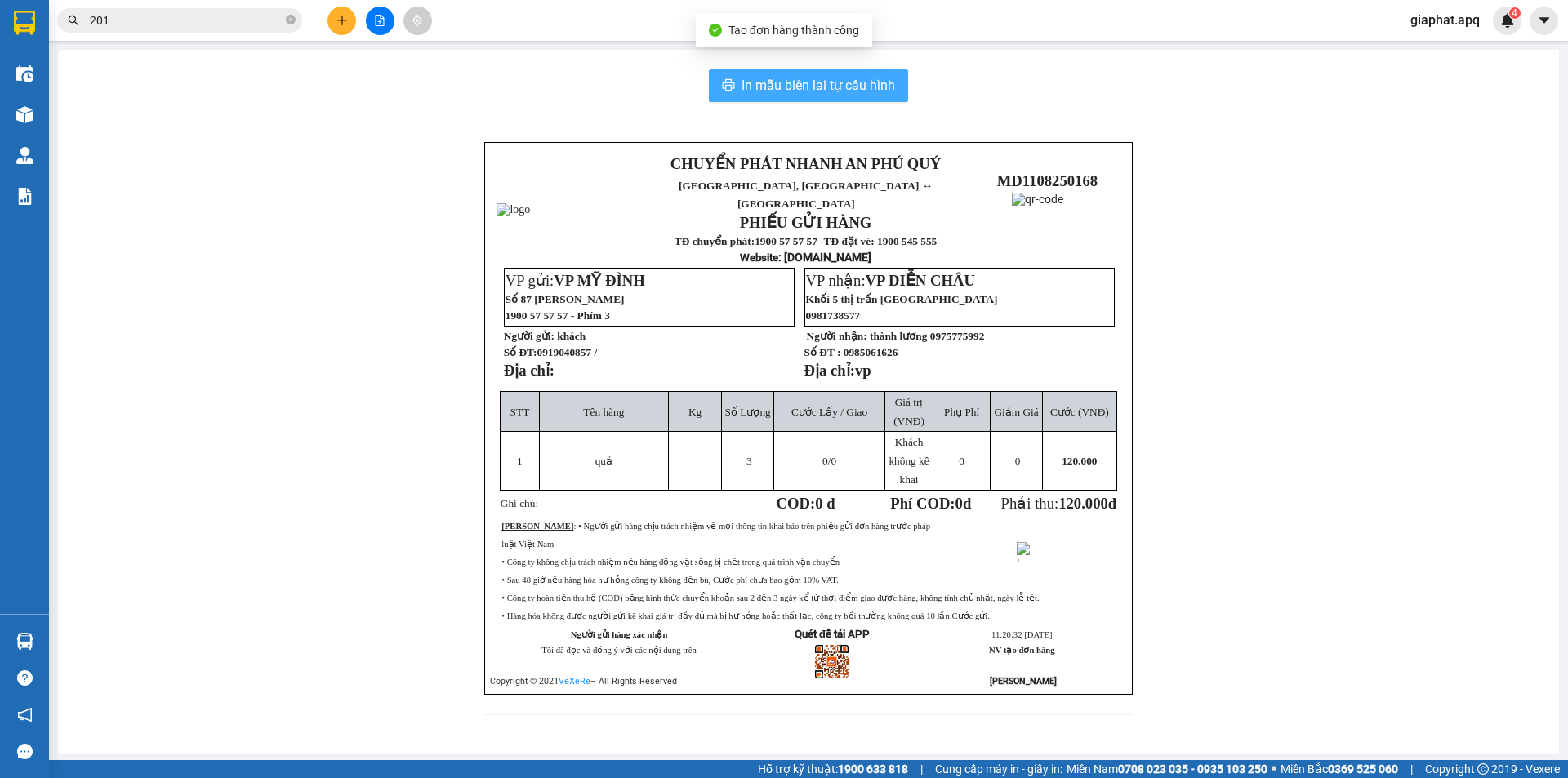
click at [784, 71] on button "In mẫu biên lai tự cấu hình" at bounding box center [808, 85] width 199 height 33
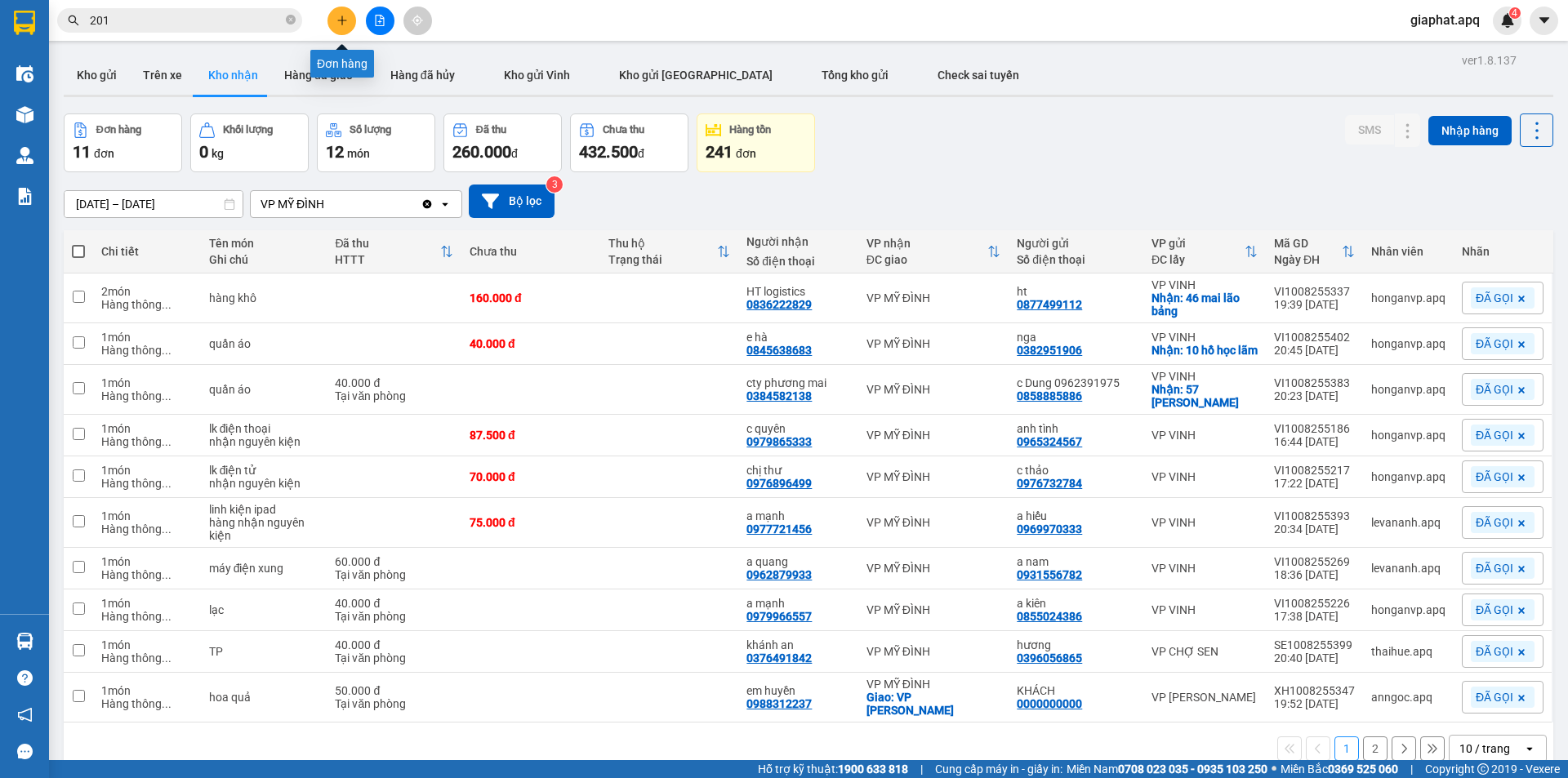
click at [341, 27] on button at bounding box center [342, 20] width 28 height 28
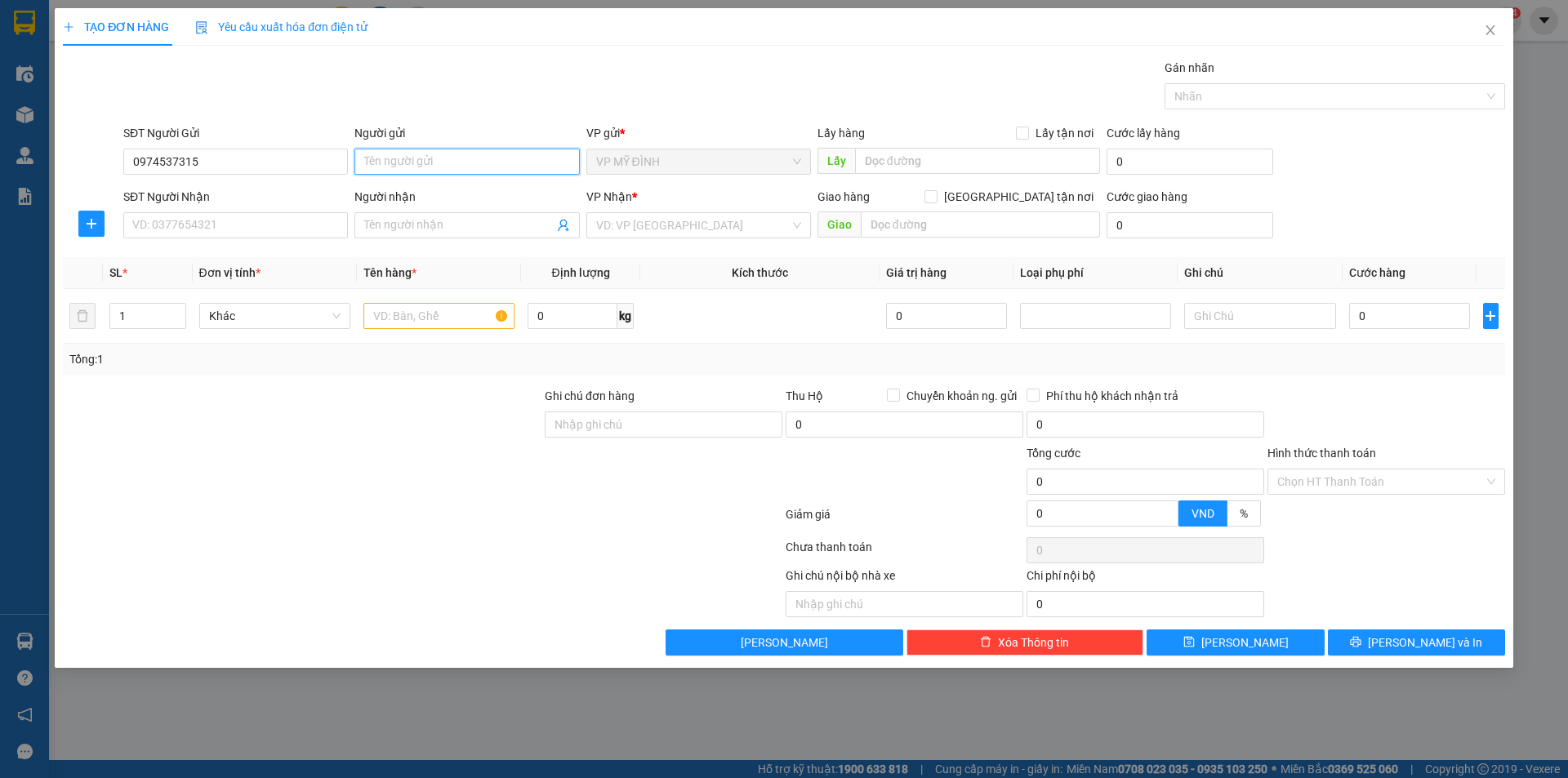
click at [412, 163] on input "Người gửi" at bounding box center [467, 161] width 224 height 26
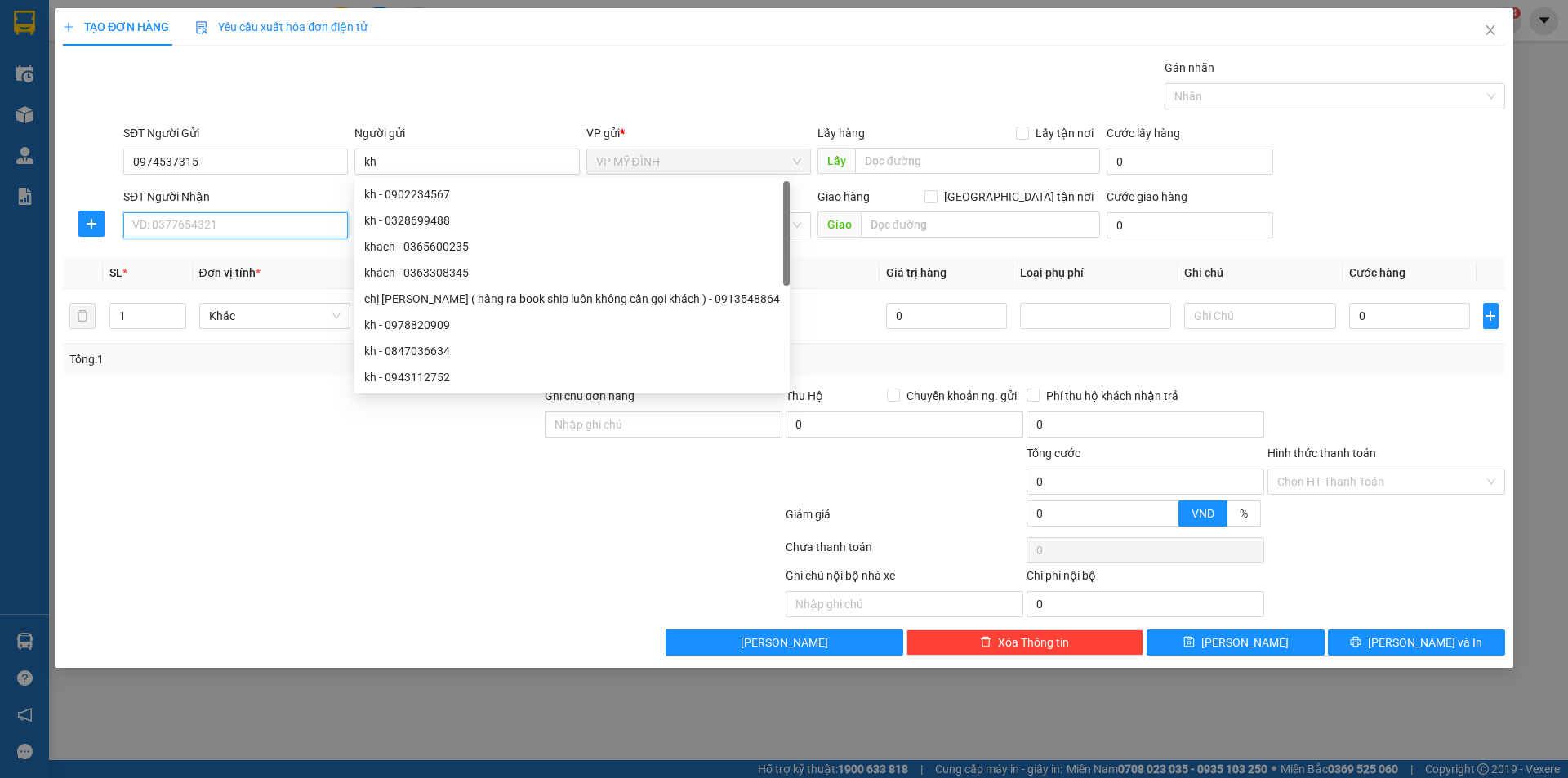
click at [163, 226] on input "SĐT Người Nhận" at bounding box center [236, 224] width 224 height 26
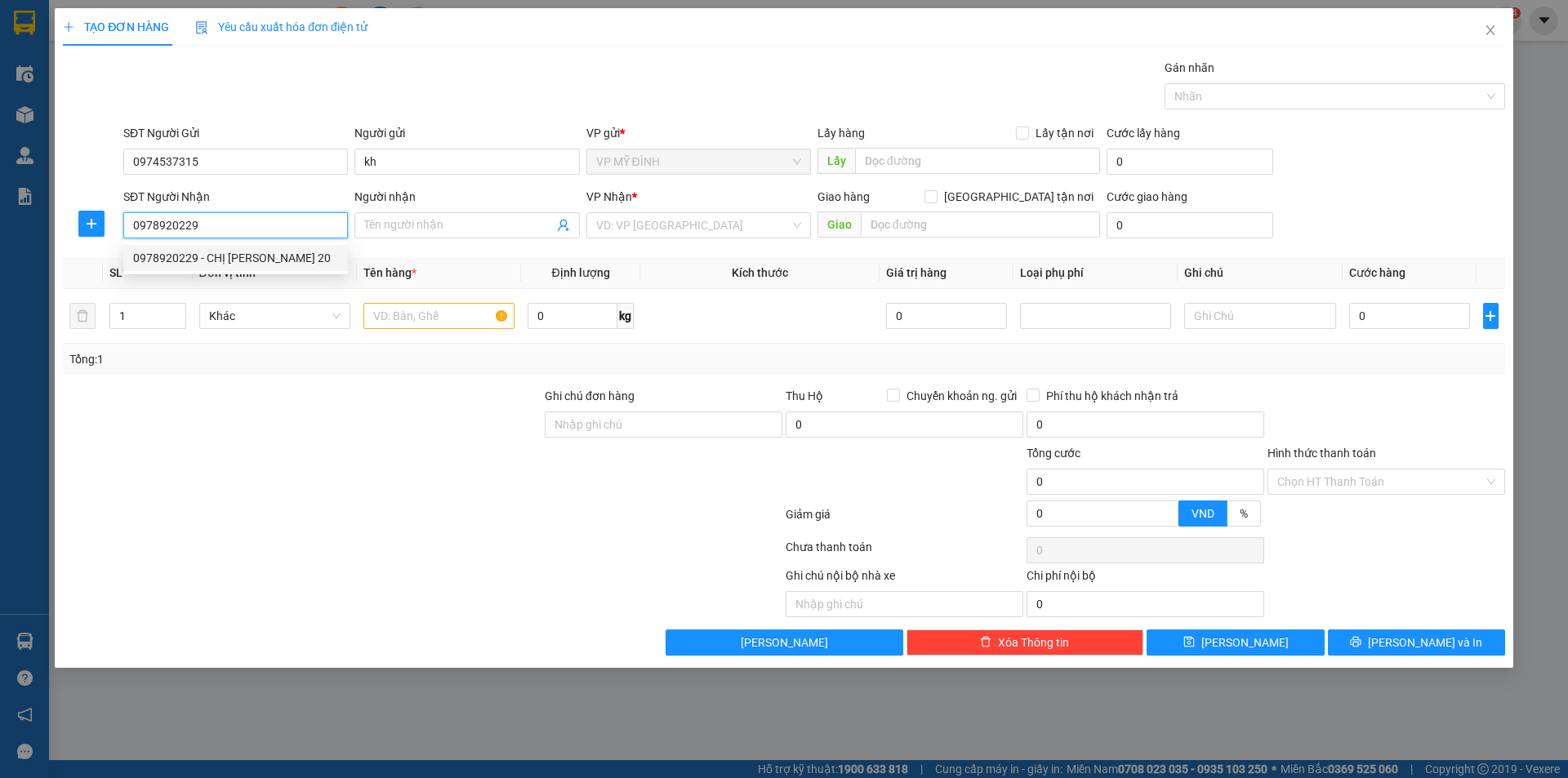
click at [177, 255] on div "0978920229 - CHỊ [PERSON_NAME] 20" at bounding box center [236, 258] width 205 height 18
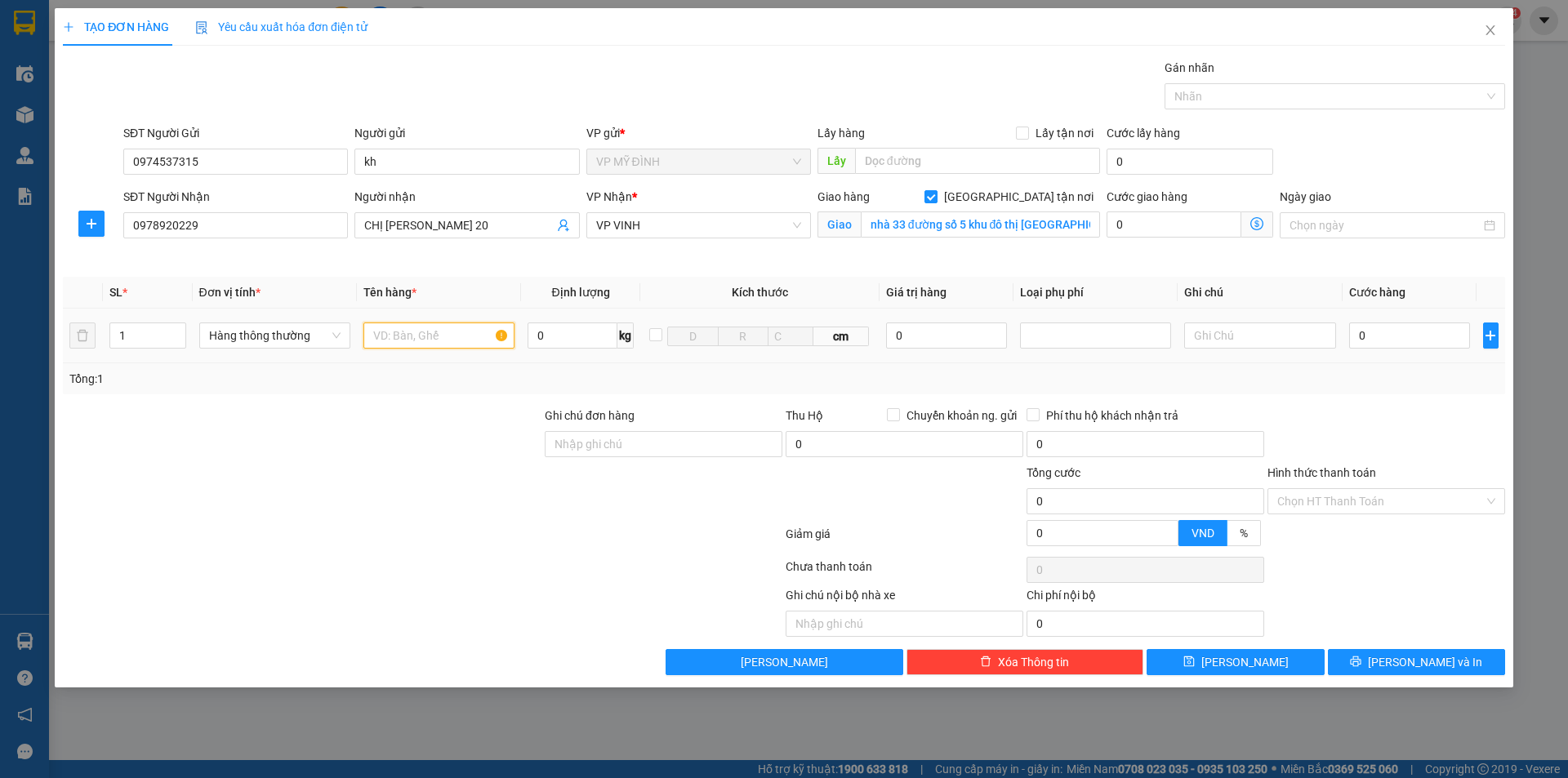
click at [423, 338] on input "text" at bounding box center [439, 335] width 151 height 26
drag, startPoint x: 417, startPoint y: 335, endPoint x: 432, endPoint y: 332, distance: 15.3
click at [418, 335] on input "text" at bounding box center [439, 335] width 151 height 26
click at [410, 333] on input "text" at bounding box center [439, 335] width 151 height 26
click at [1387, 339] on input "0" at bounding box center [1410, 335] width 122 height 26
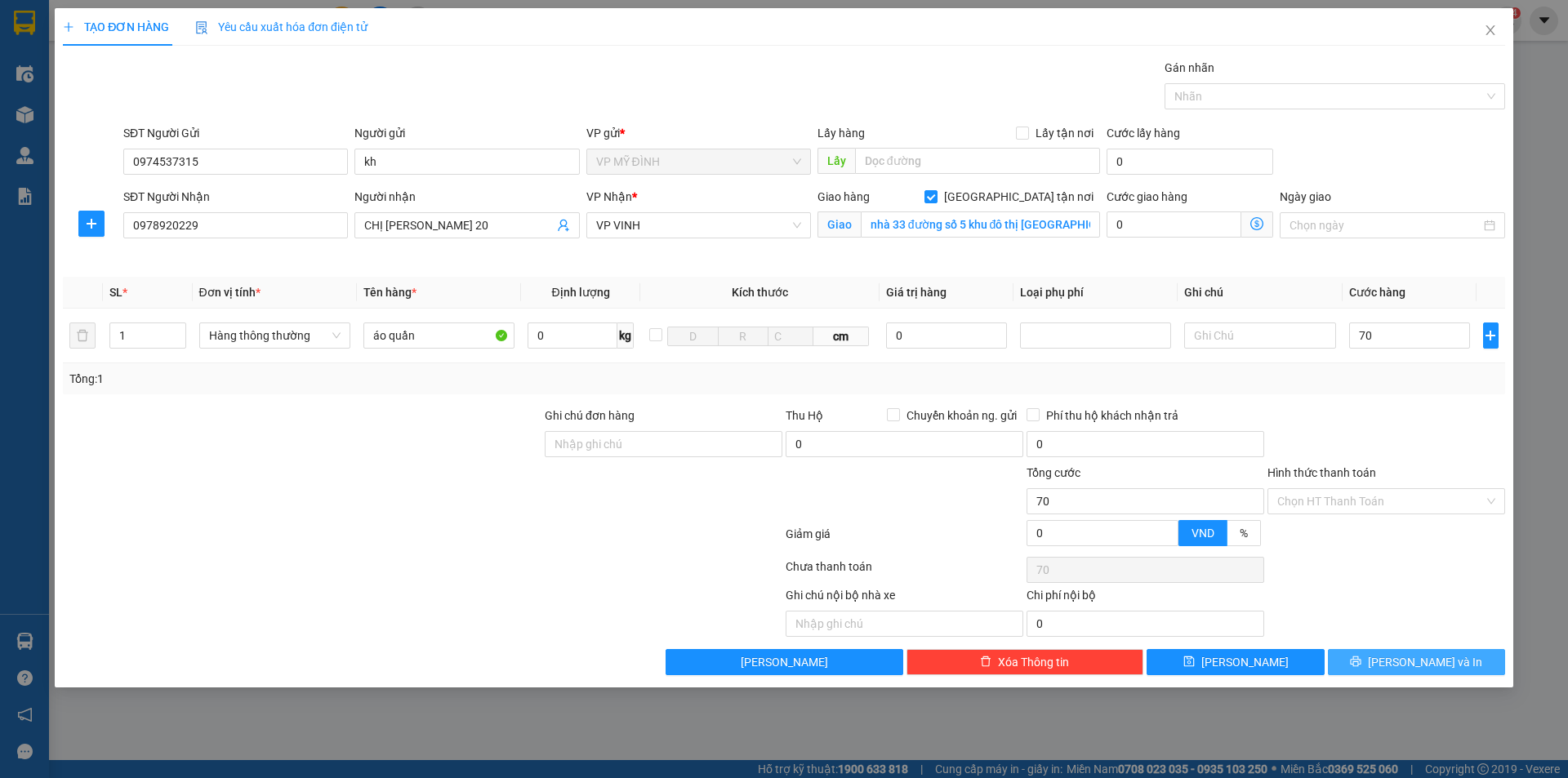
click at [1420, 666] on span "[PERSON_NAME] và In" at bounding box center [1425, 662] width 114 height 18
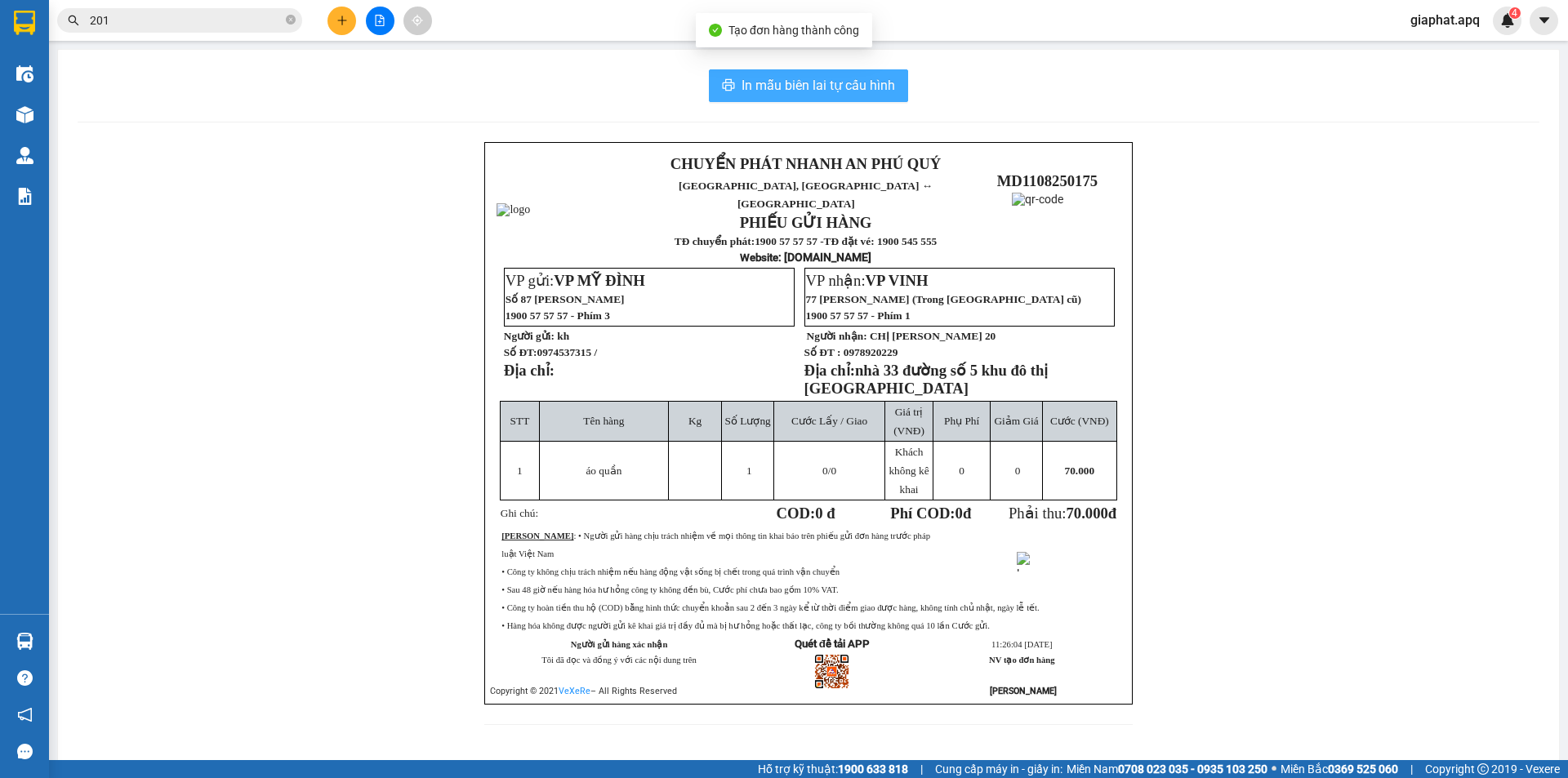
click at [824, 85] on span "In mẫu biên lai tự cấu hình" at bounding box center [818, 85] width 153 height 20
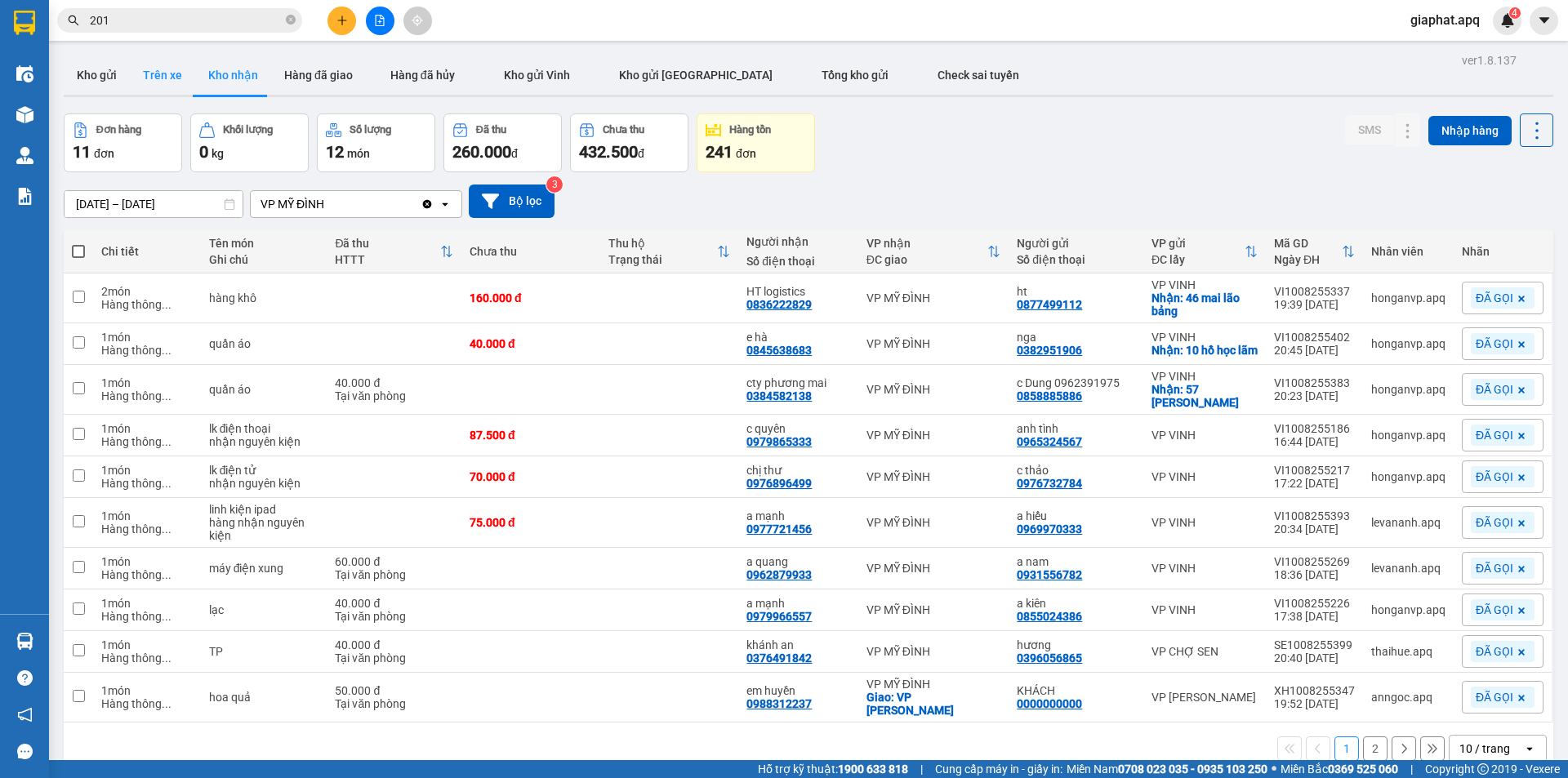
drag, startPoint x: 85, startPoint y: 72, endPoint x: 132, endPoint y: 63, distance: 47.9
click at [94, 72] on button "Kho gửi" at bounding box center [97, 75] width 66 height 39
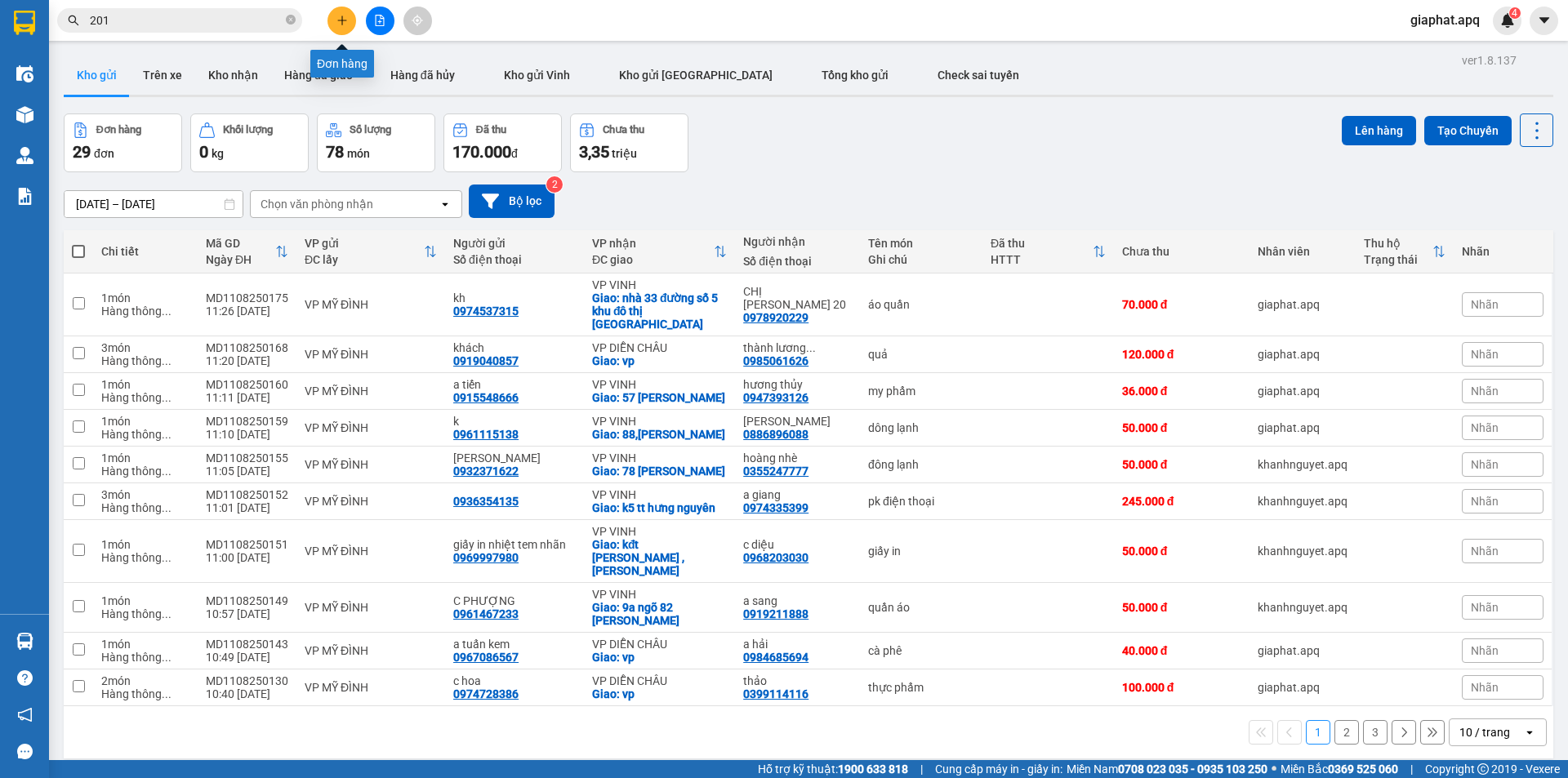
click at [349, 15] on button at bounding box center [342, 20] width 28 height 28
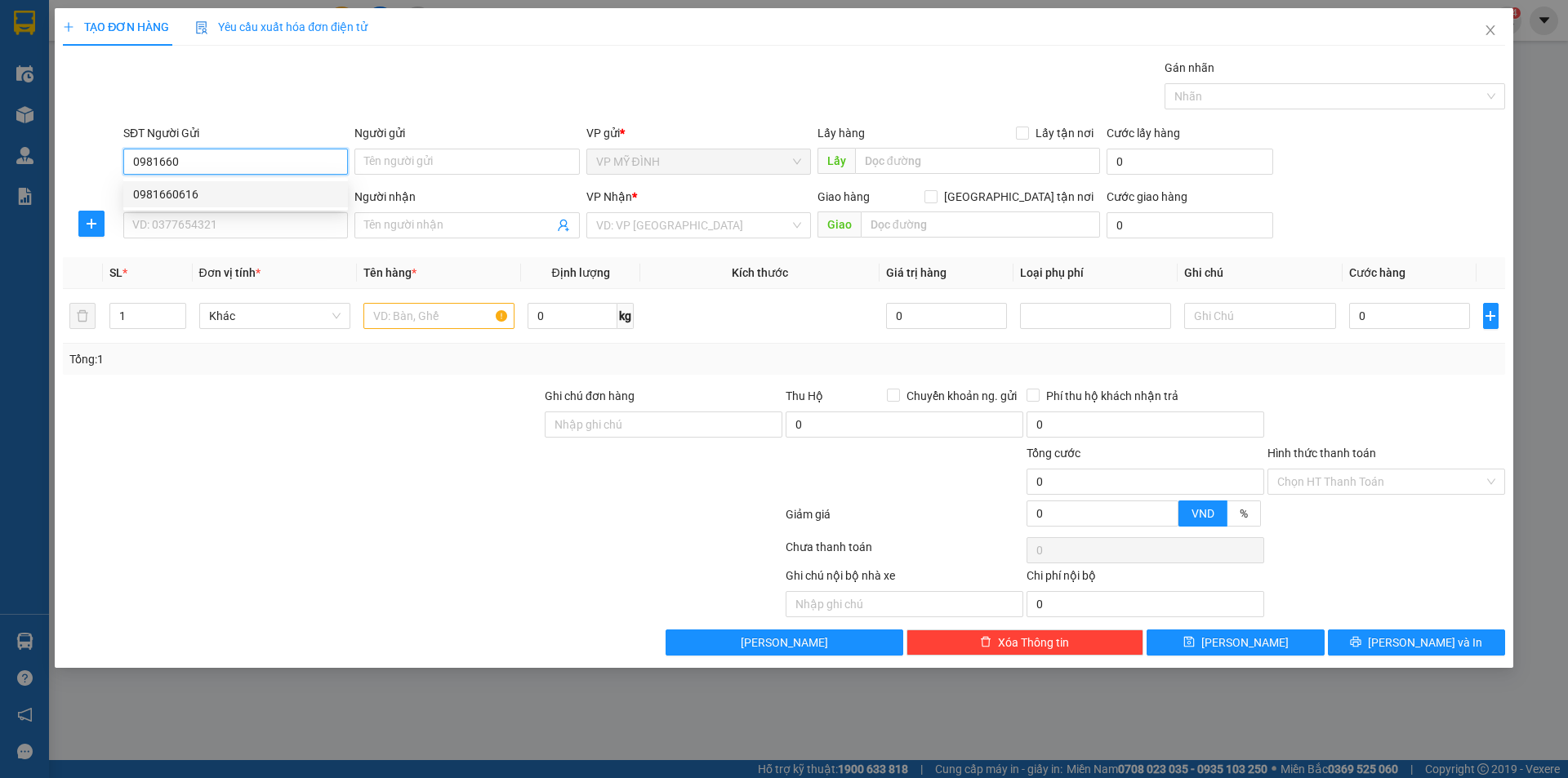
click at [168, 196] on div "0981660616" at bounding box center [236, 194] width 205 height 18
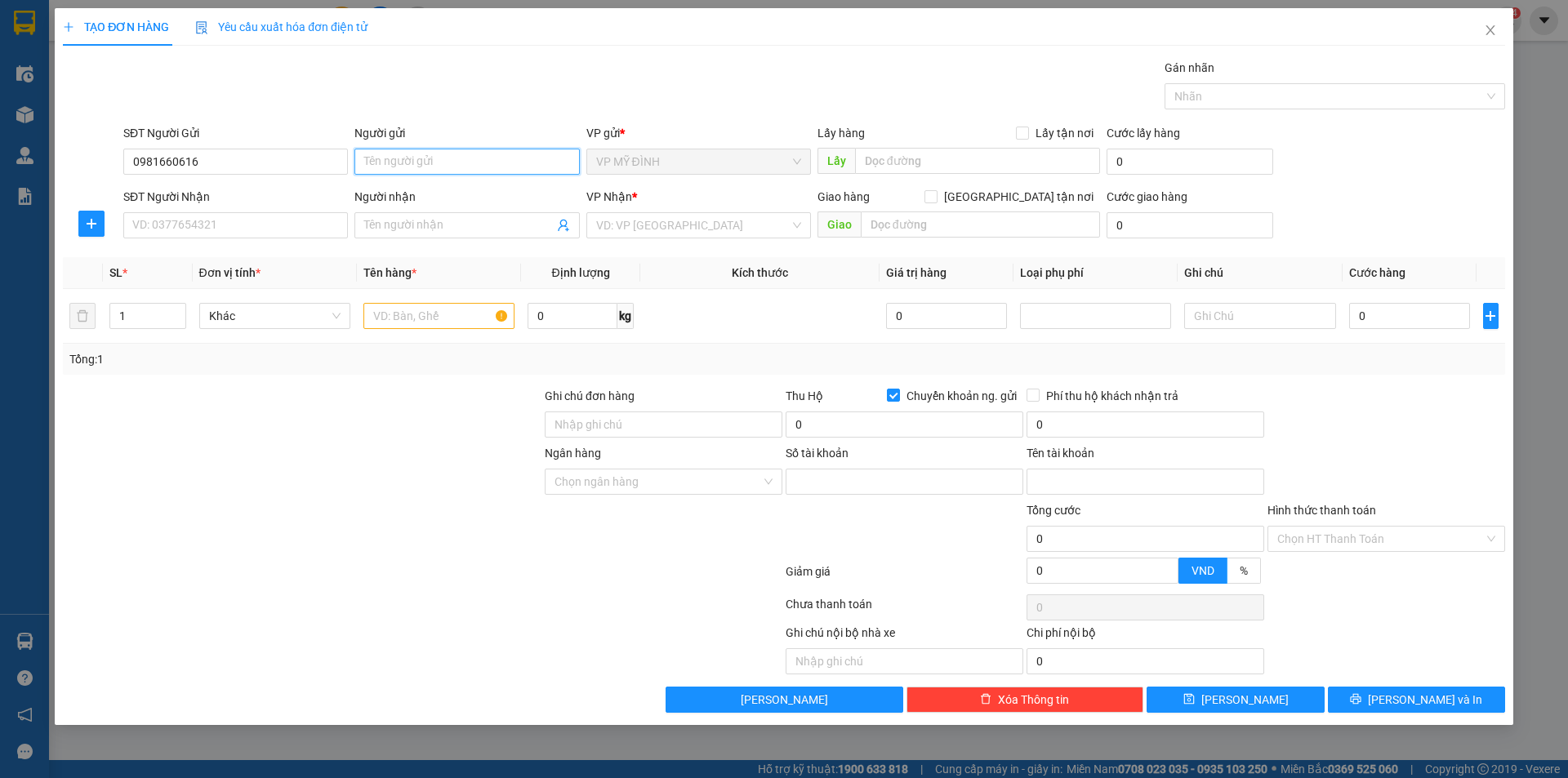
click at [402, 161] on input "Người gửi" at bounding box center [467, 161] width 224 height 26
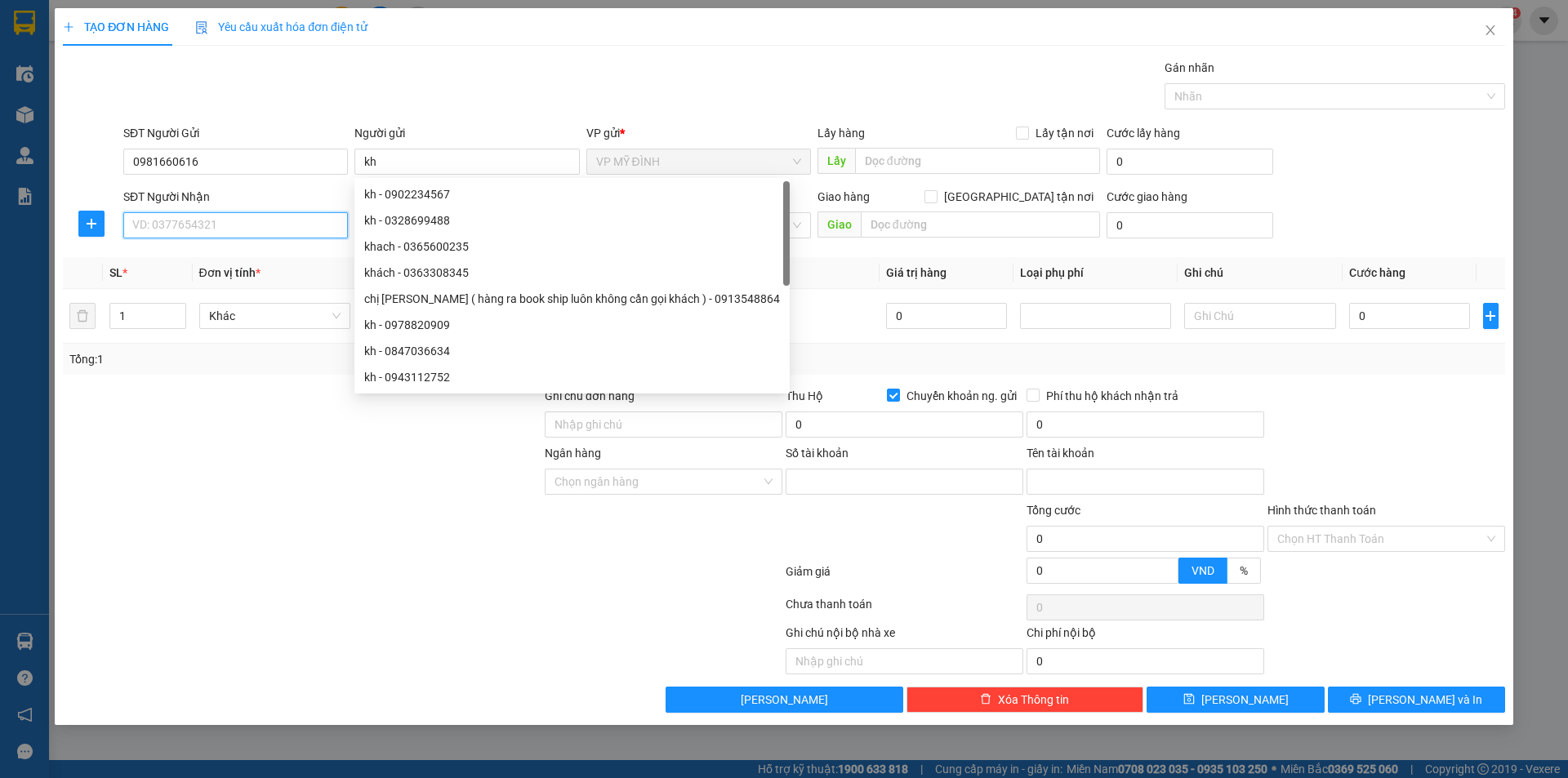
click at [223, 223] on input "SĐT Người Nhận" at bounding box center [236, 224] width 224 height 26
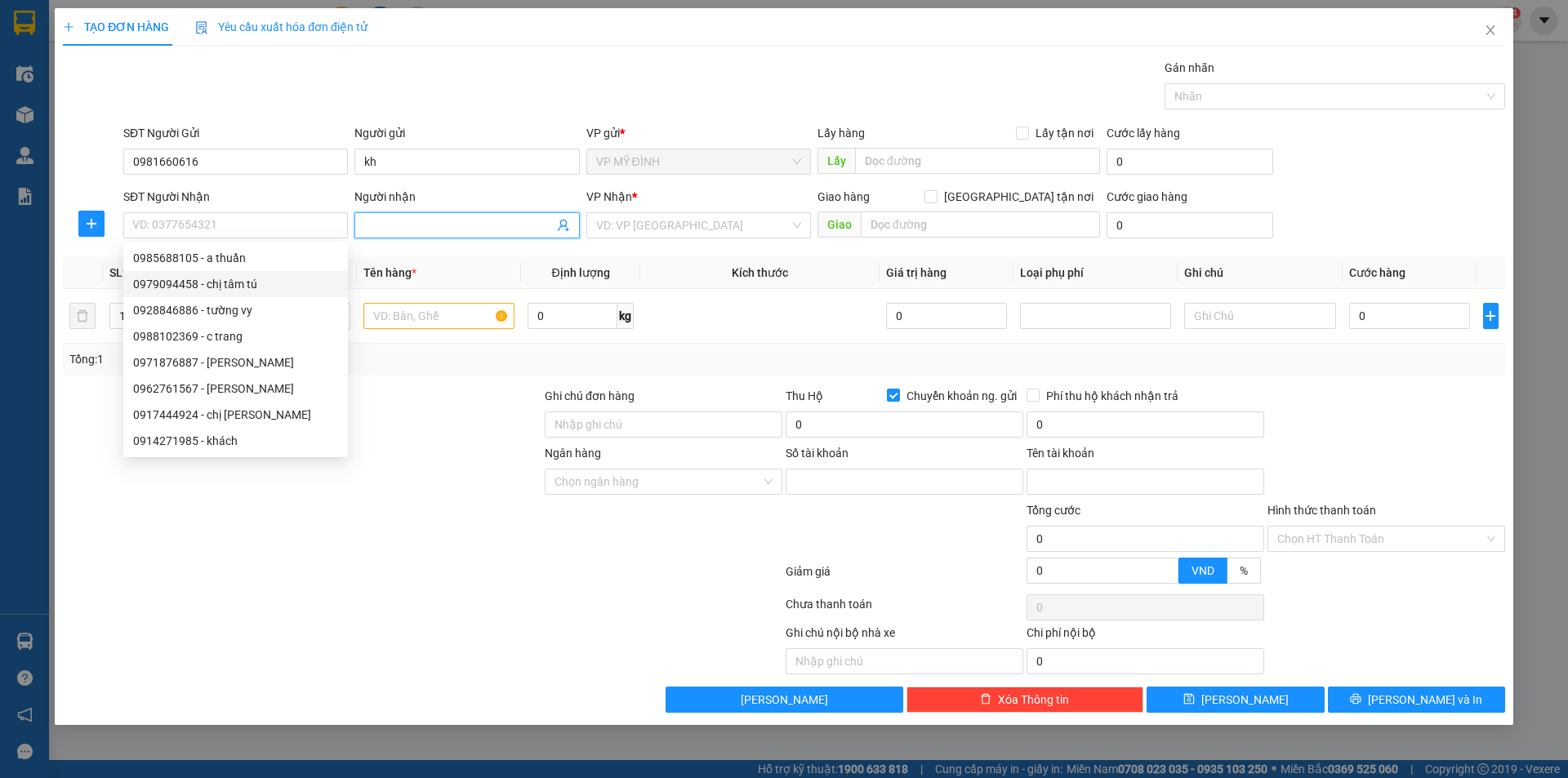
click at [563, 226] on icon "user-add" at bounding box center [563, 226] width 11 height 12
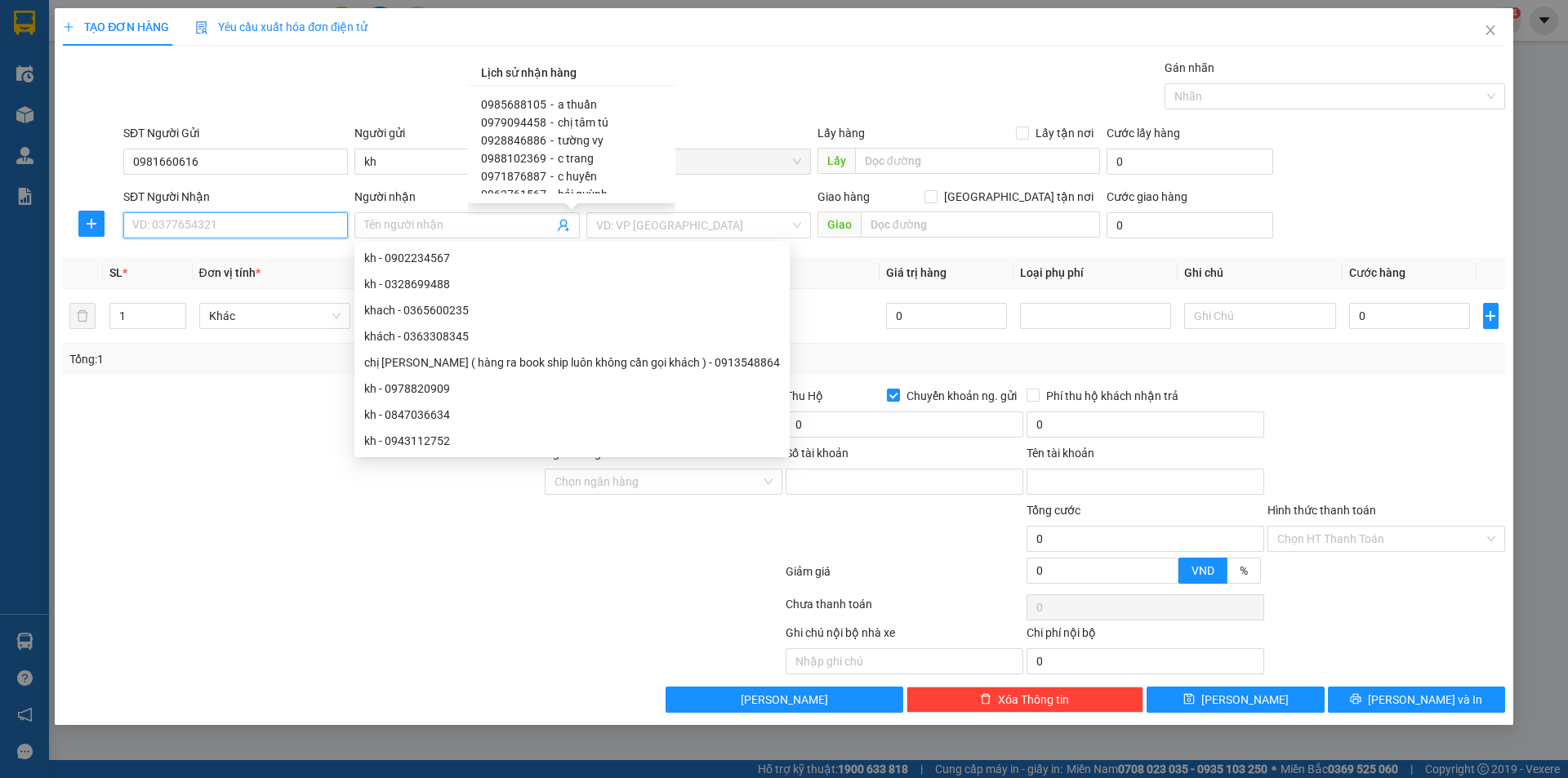
click at [186, 224] on input "SĐT Người Nhận" at bounding box center [236, 224] width 224 height 26
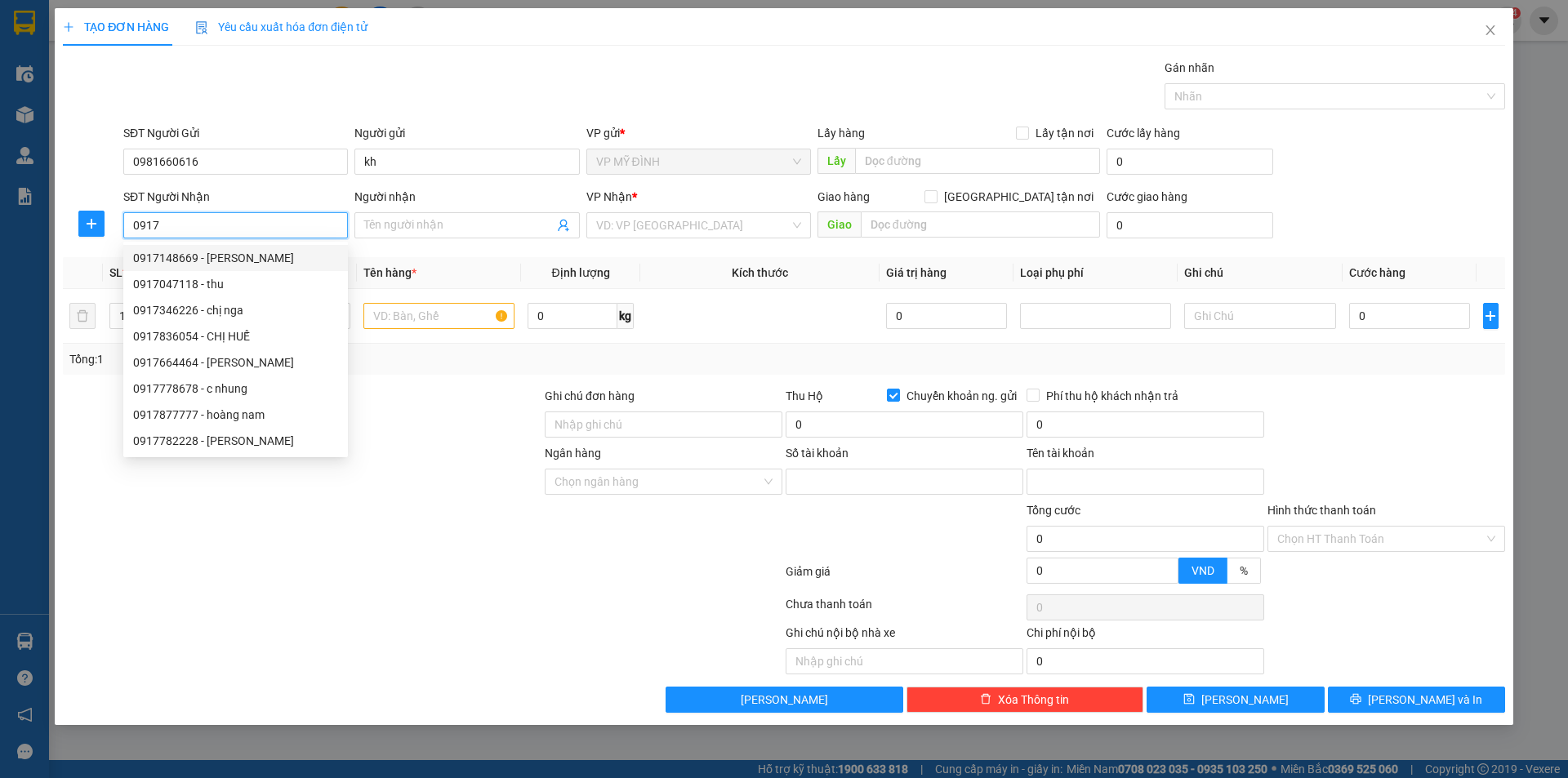
click at [184, 227] on input "0917" at bounding box center [236, 224] width 224 height 26
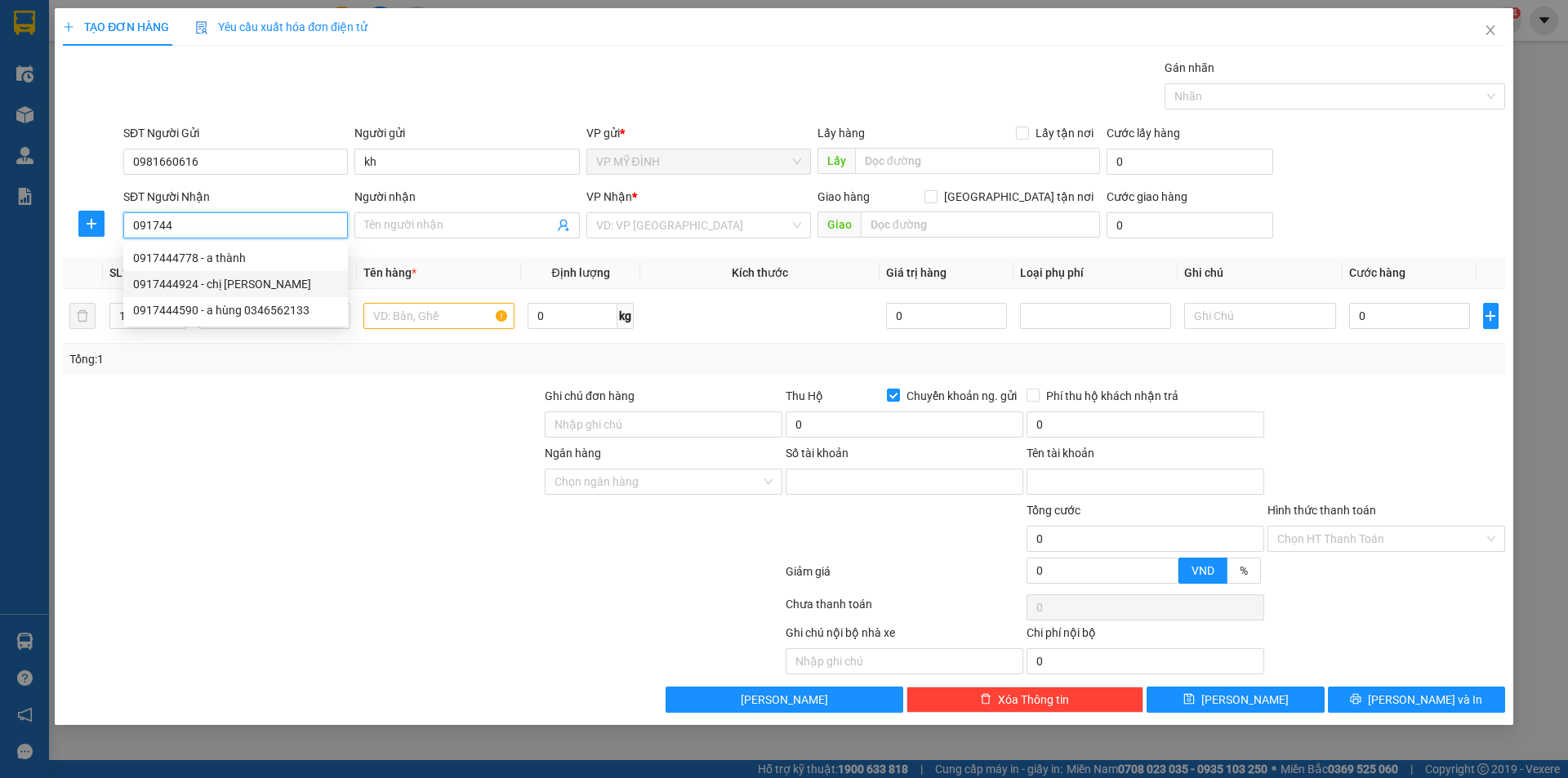
click at [153, 281] on div "0917444924 - chị [PERSON_NAME]" at bounding box center [236, 284] width 205 height 18
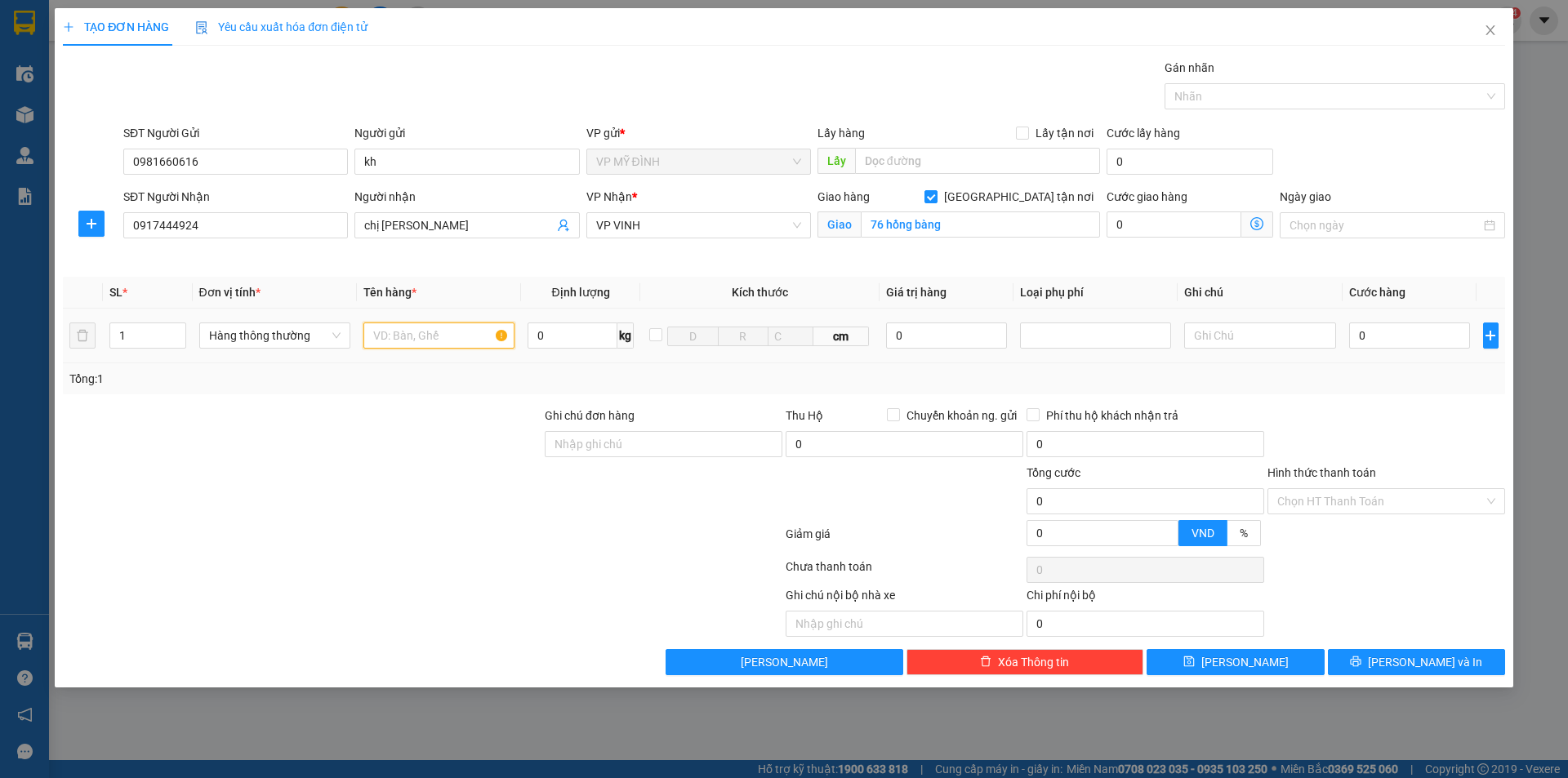
click at [399, 336] on input "text" at bounding box center [439, 335] width 151 height 26
click at [1390, 340] on input "0" at bounding box center [1410, 335] width 122 height 26
click at [1367, 661] on button "[PERSON_NAME] và In" at bounding box center [1416, 661] width 177 height 26
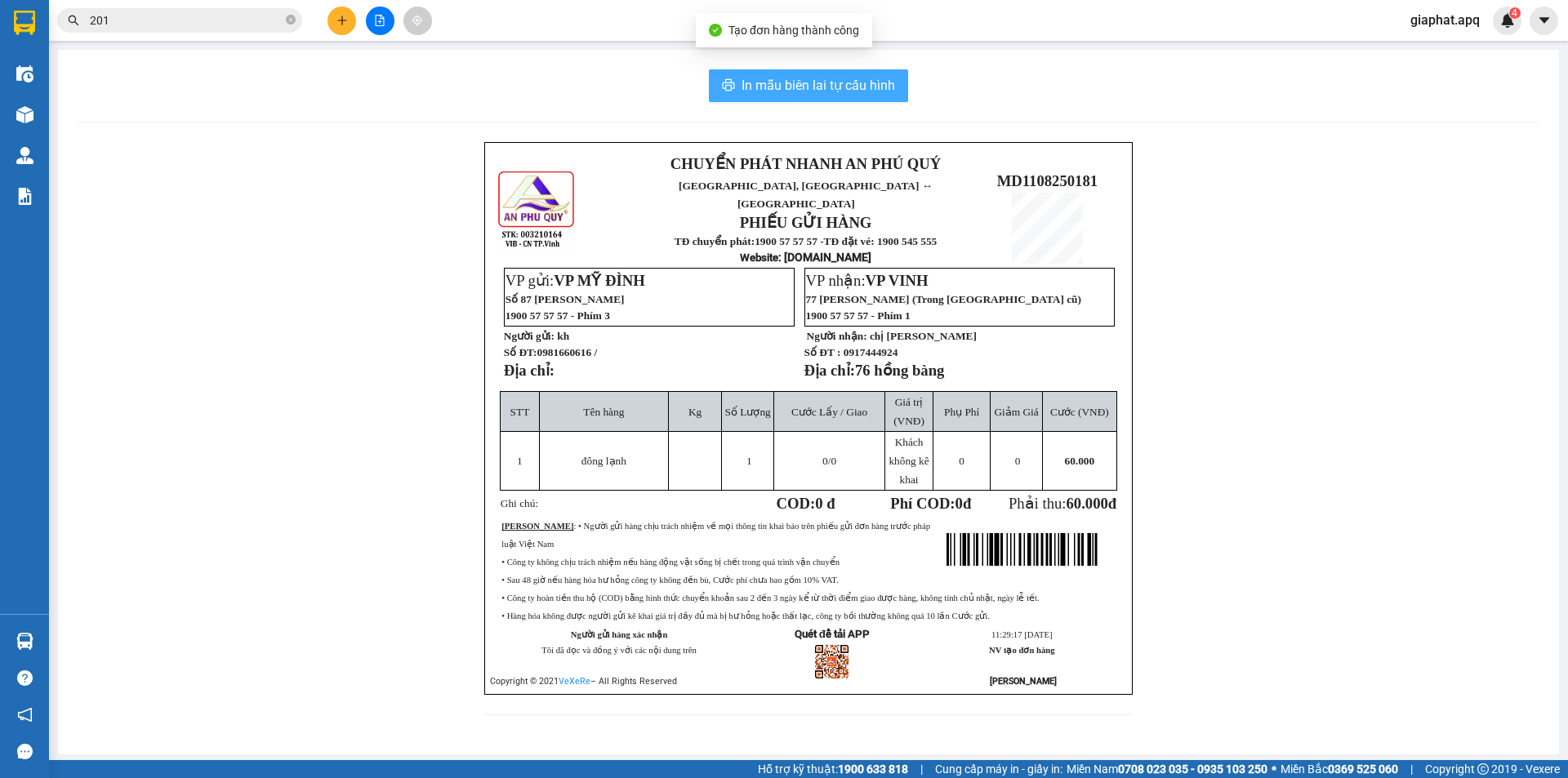
click at [727, 85] on icon "printer" at bounding box center [728, 85] width 13 height 13
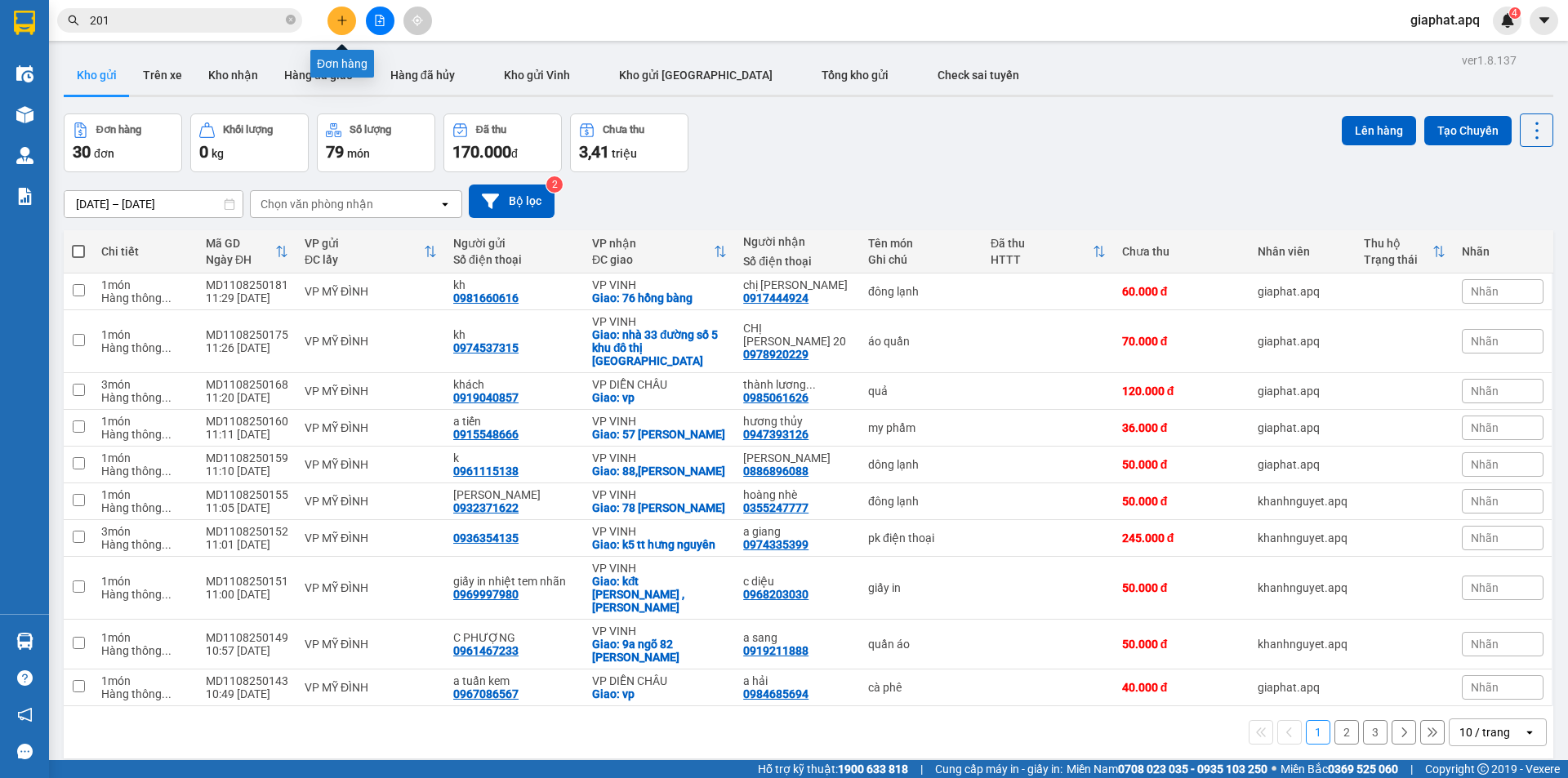
click at [340, 25] on icon "plus" at bounding box center [342, 20] width 12 height 12
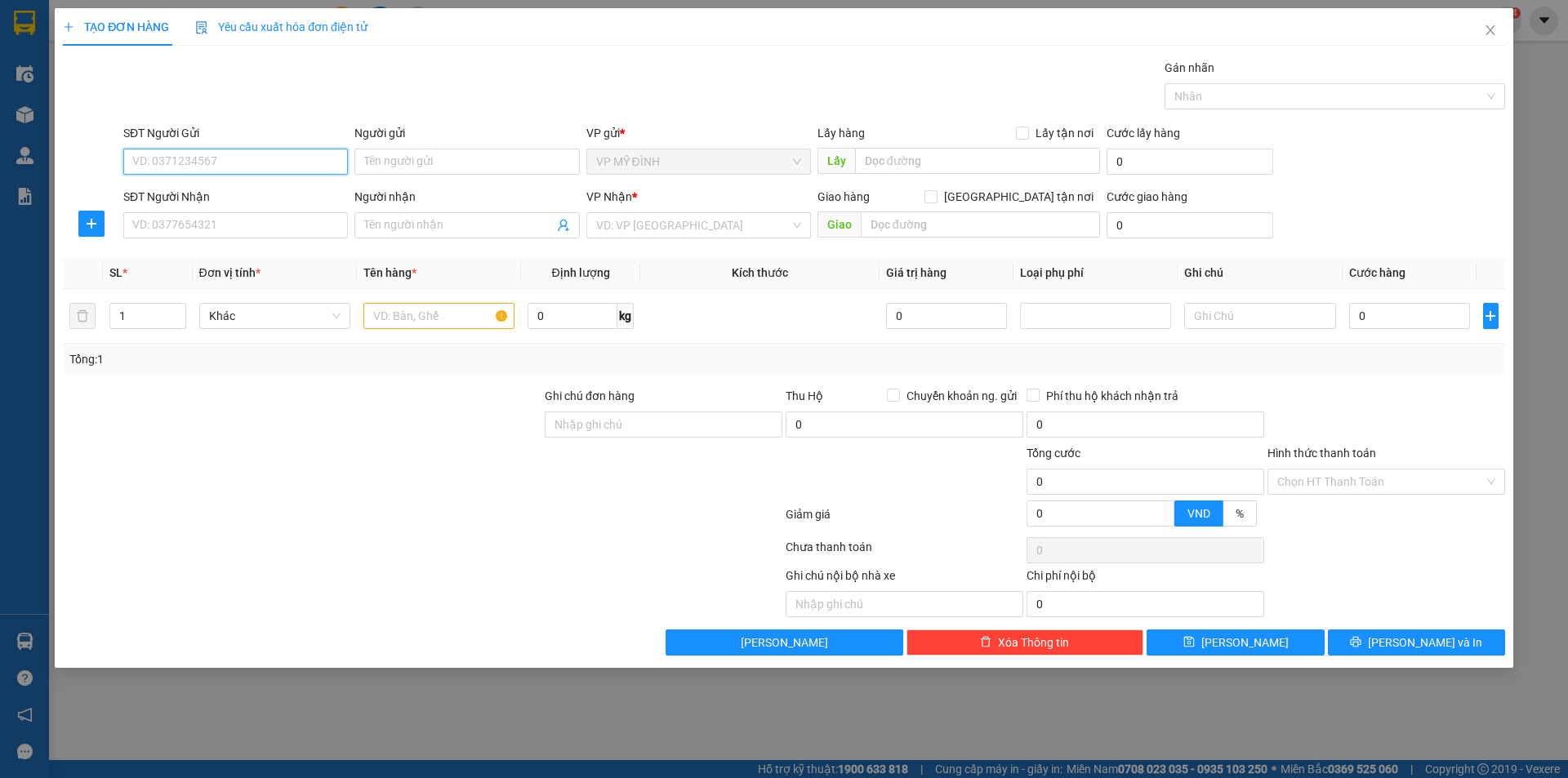
drag, startPoint x: 201, startPoint y: 160, endPoint x: 241, endPoint y: 155, distance: 40.3
click at [226, 158] on input "SĐT Người Gửi" at bounding box center [236, 161] width 224 height 26
click at [181, 231] on input "SĐT Người Nhận" at bounding box center [236, 224] width 224 height 26
click at [183, 227] on input "SĐT Người Nhận" at bounding box center [236, 224] width 224 height 26
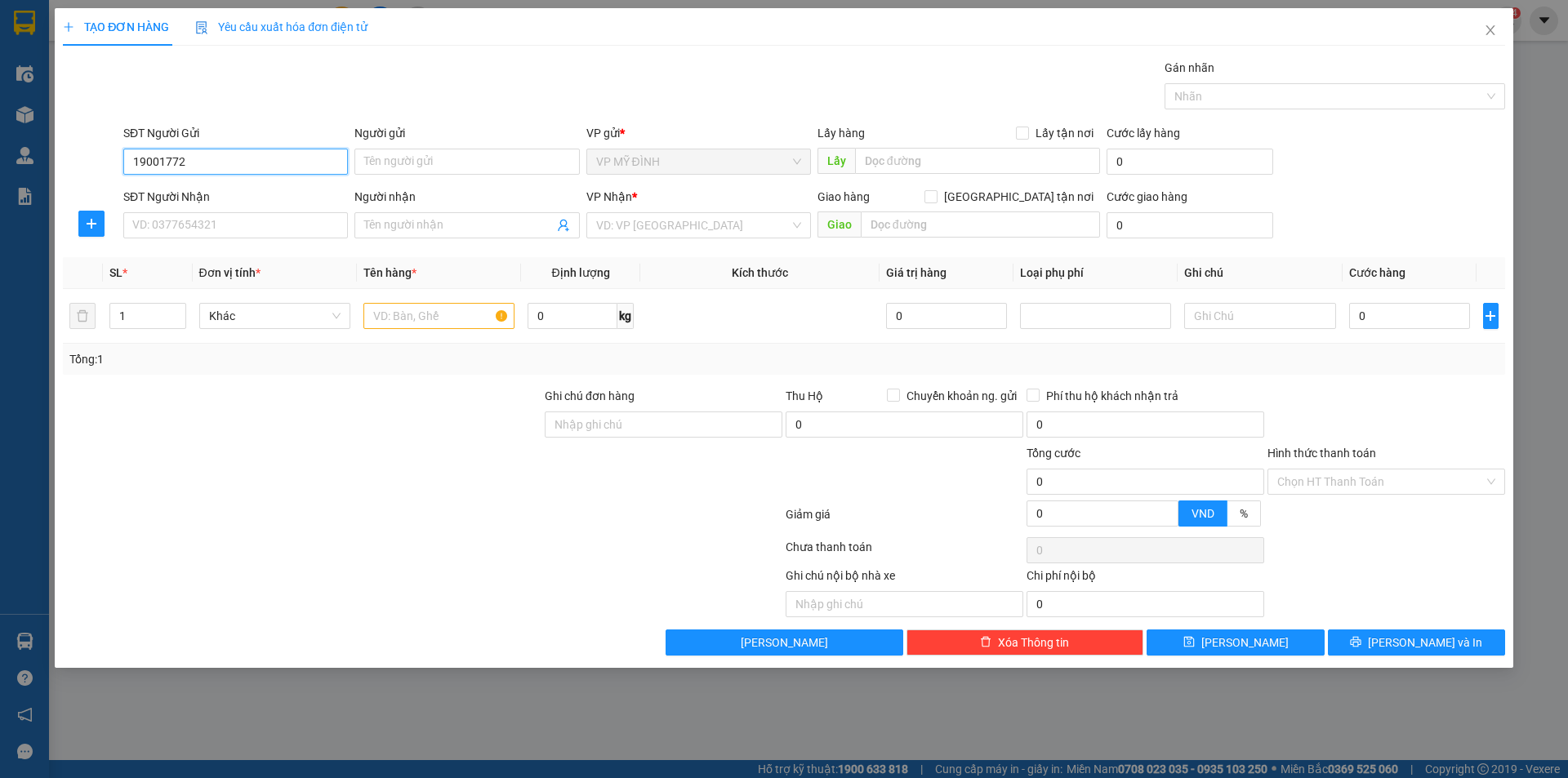
click at [133, 161] on input "19001772" at bounding box center [236, 161] width 224 height 26
click at [183, 231] on input "SĐT Người Nhận" at bounding box center [236, 224] width 224 height 26
click at [179, 229] on input "SĐT Người Nhận" at bounding box center [236, 224] width 224 height 26
click at [167, 225] on input "SĐT Người Nhận" at bounding box center [236, 224] width 224 height 26
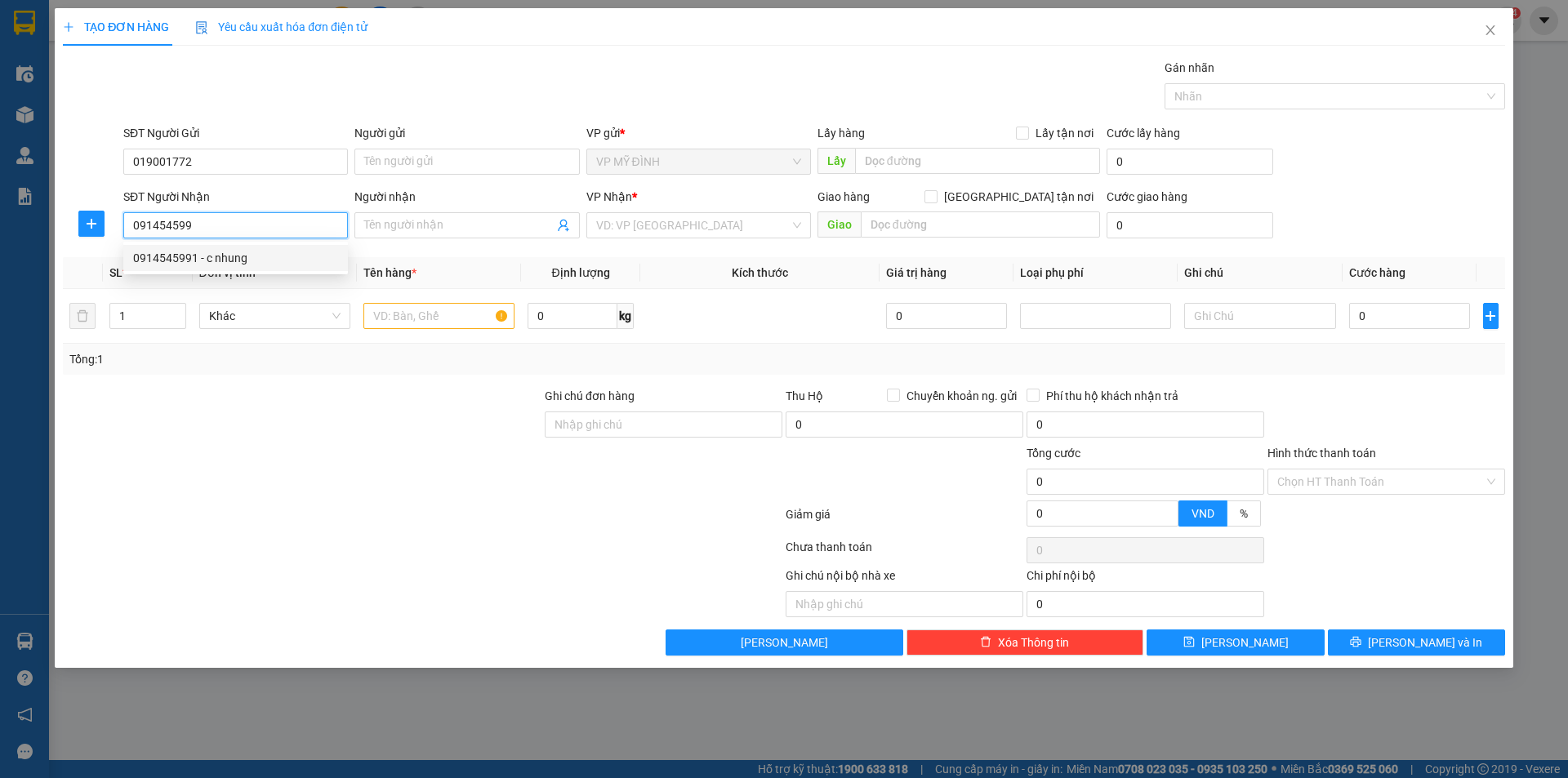
click at [175, 257] on div "0914545991 - c nhung" at bounding box center [236, 258] width 205 height 18
click at [646, 228] on span "Dọc đường" at bounding box center [699, 225] width 205 height 25
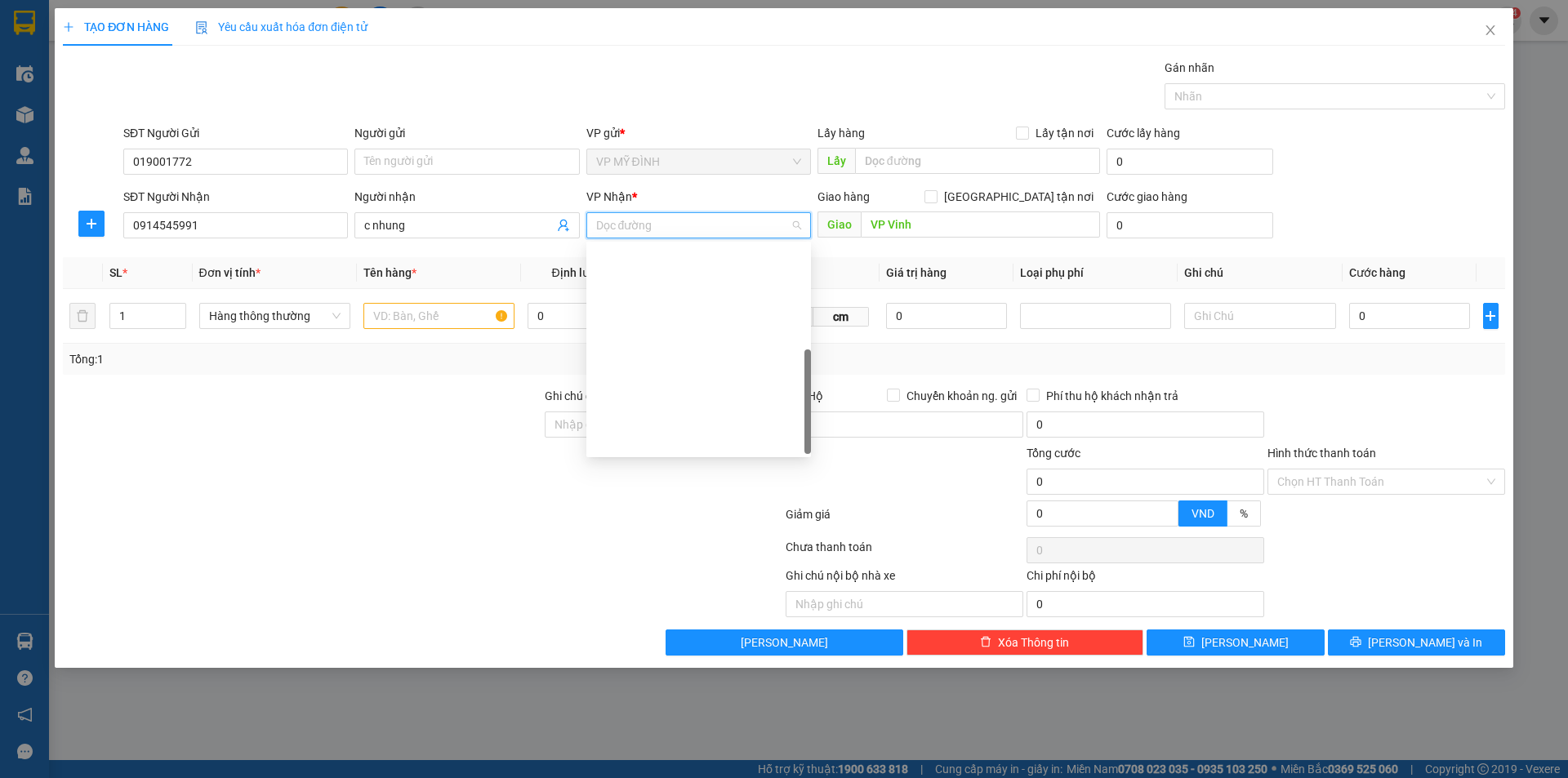
click at [627, 537] on div "VP VINH" at bounding box center [699, 546] width 205 height 18
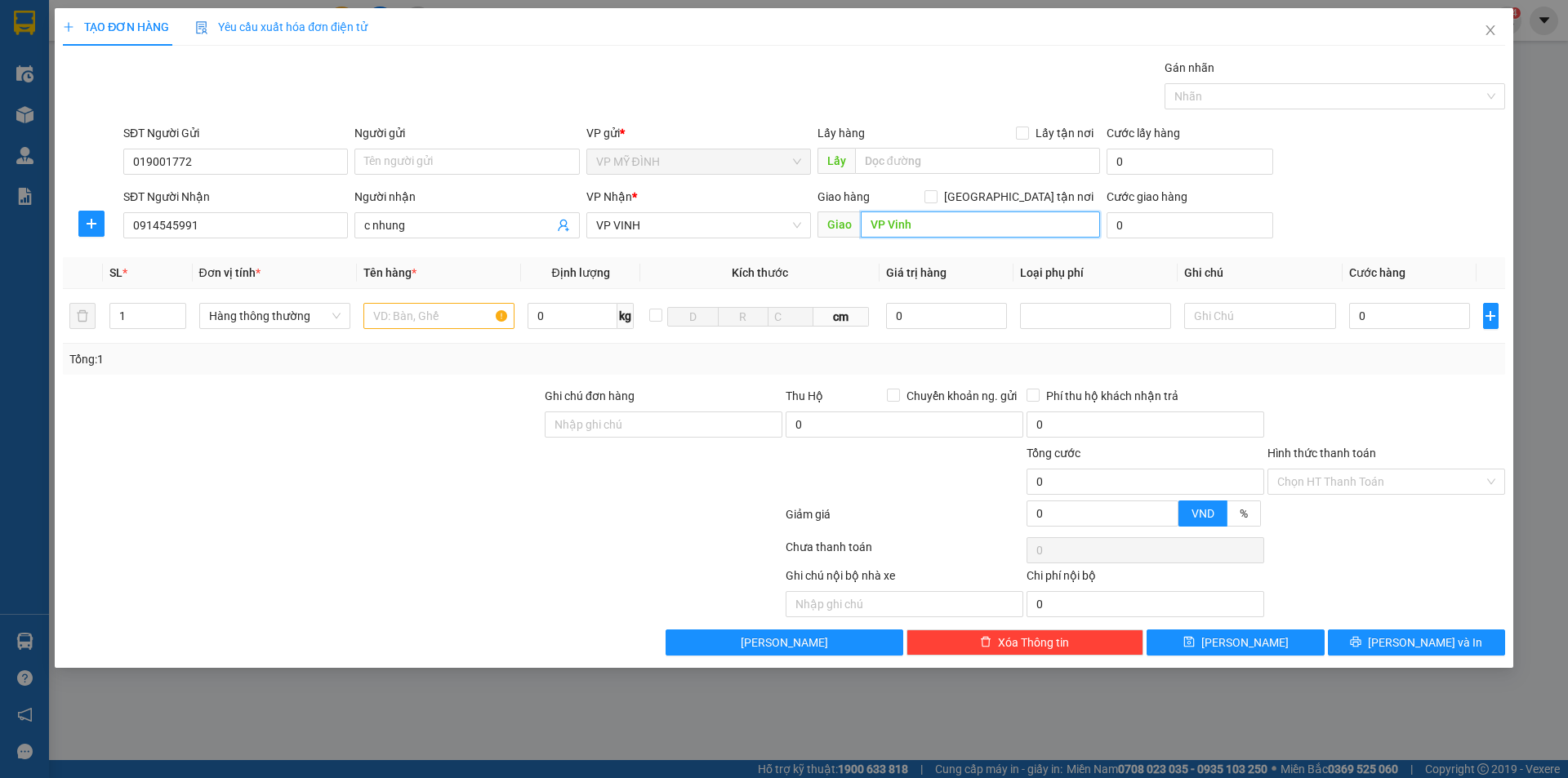
click at [934, 232] on input "VP Vinh" at bounding box center [980, 224] width 240 height 26
click at [936, 196] on input "[GEOGRAPHIC_DATA] tận nơi" at bounding box center [930, 196] width 12 height 12
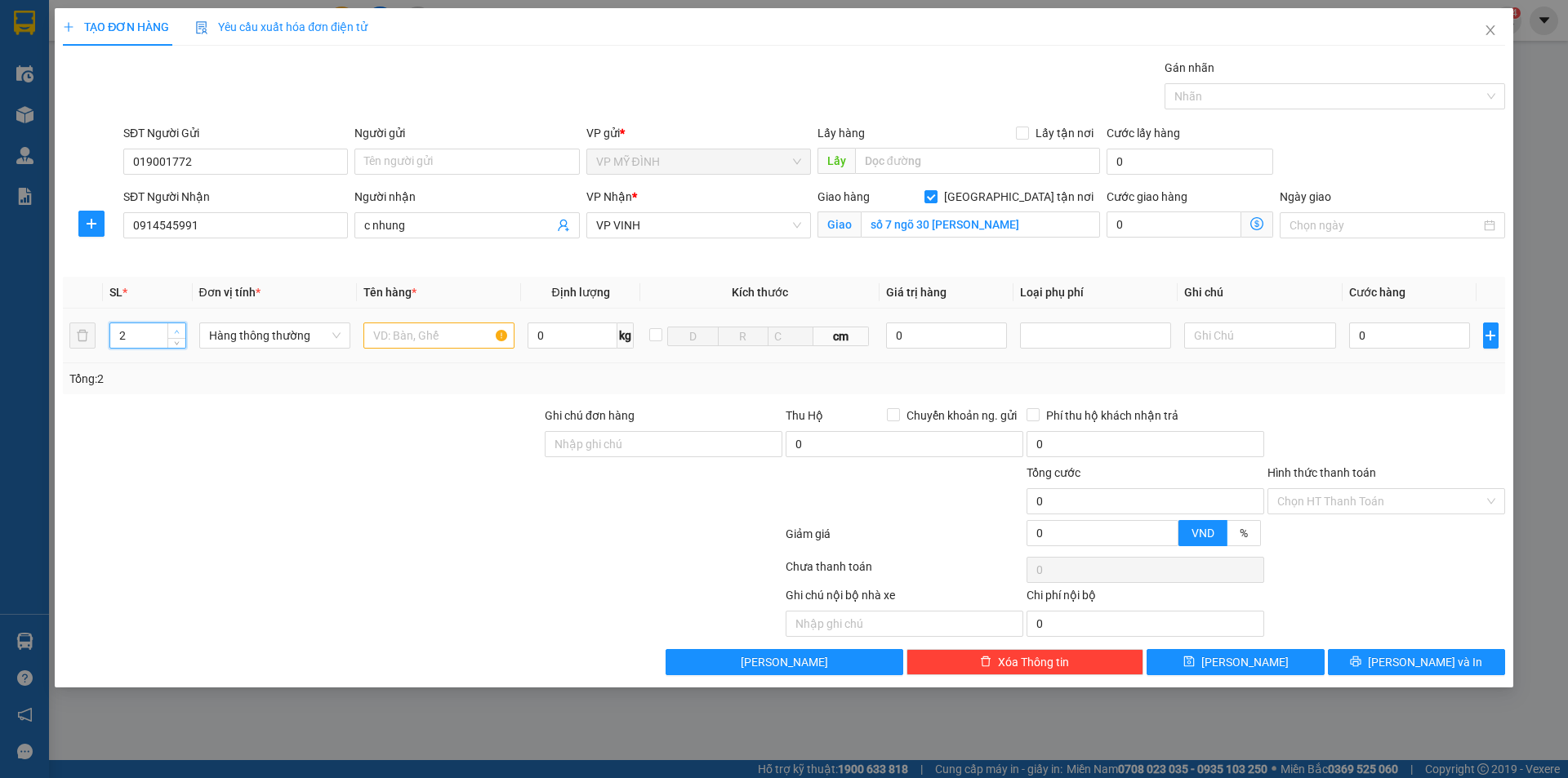
click at [176, 329] on icon "up" at bounding box center [176, 332] width 5 height 5
click at [177, 330] on icon "up" at bounding box center [176, 332] width 5 height 5
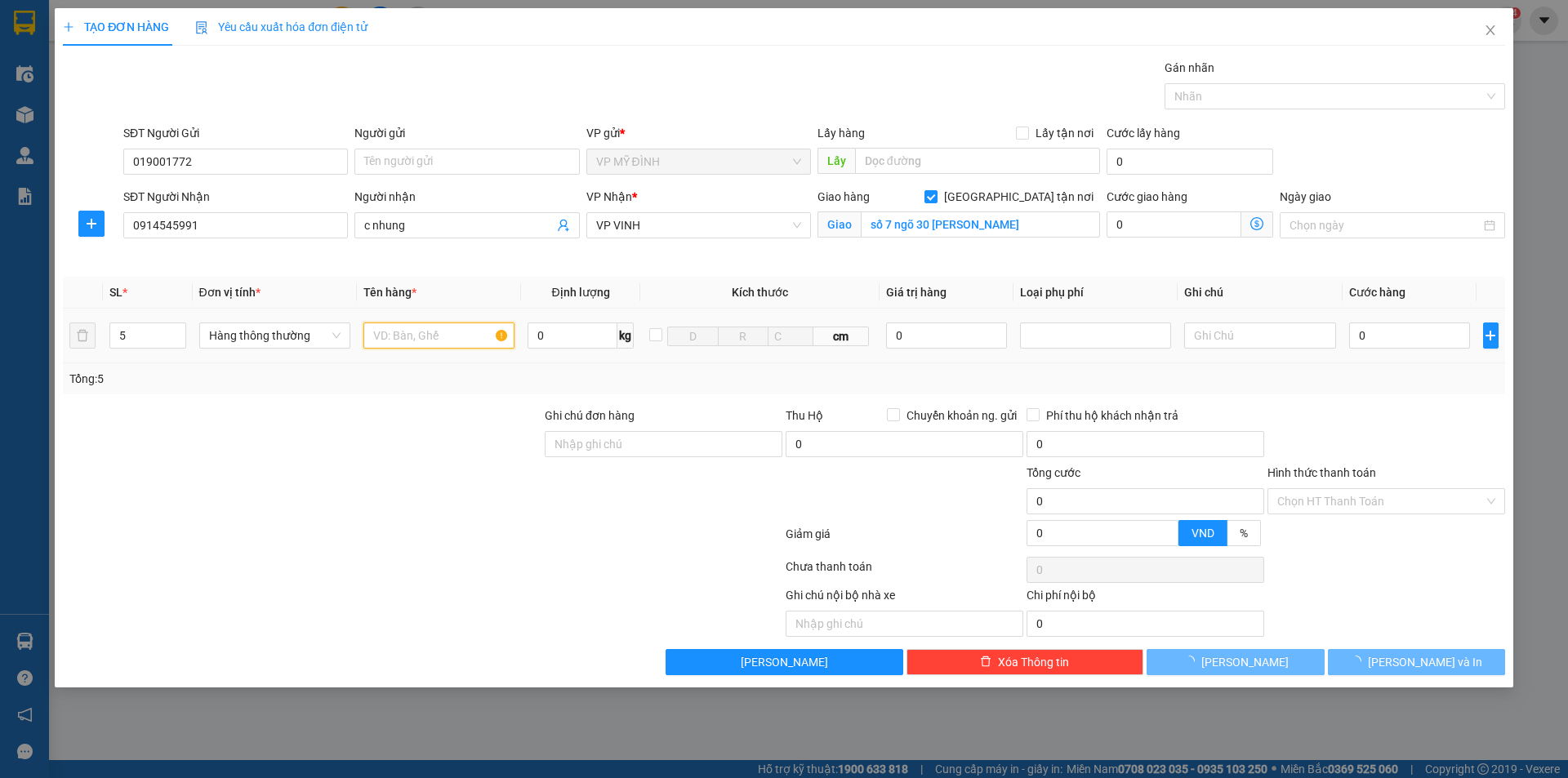
click at [402, 340] on input "text" at bounding box center [439, 335] width 151 height 26
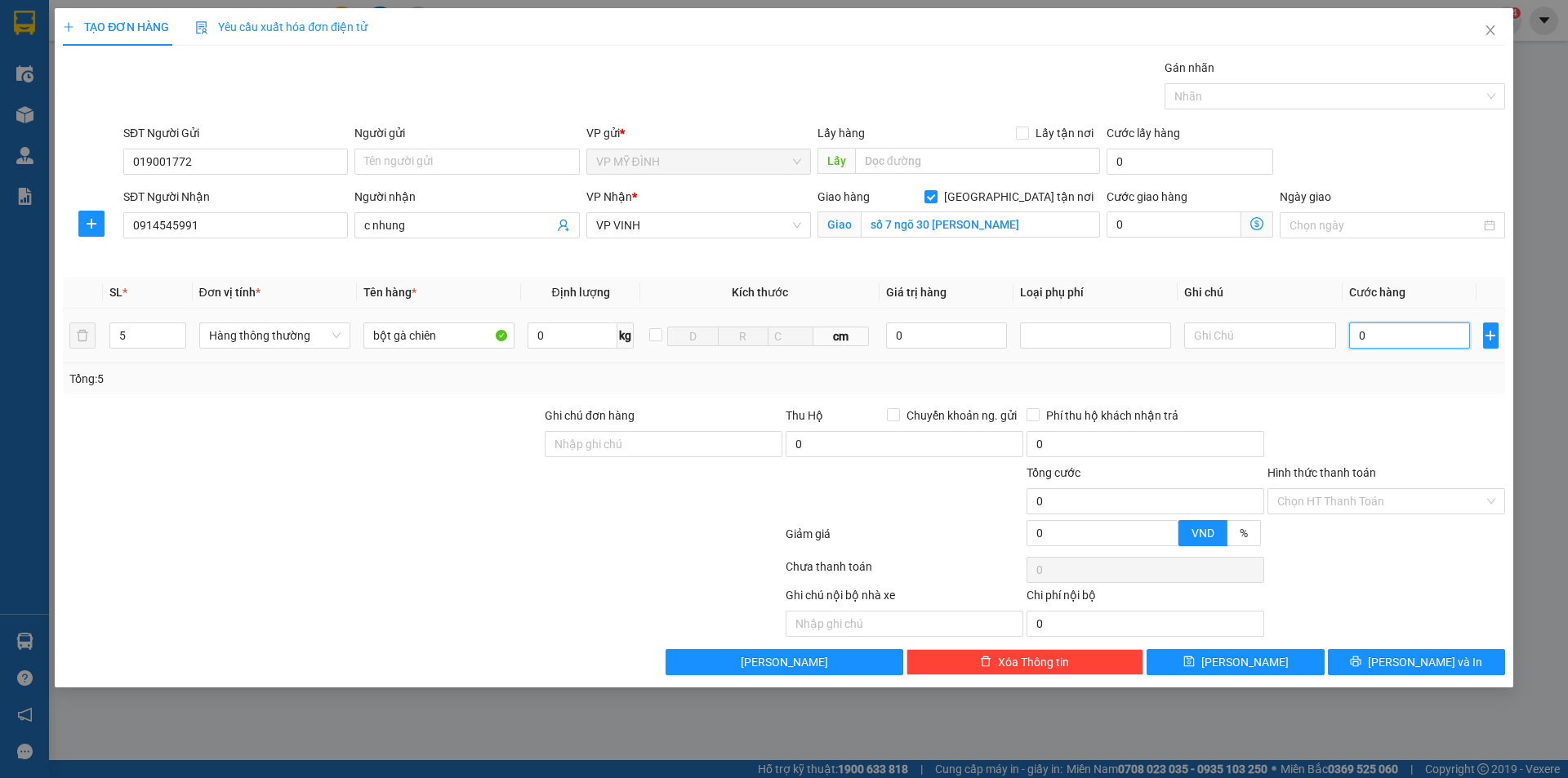
click at [1393, 331] on input "0" at bounding box center [1410, 335] width 122 height 26
click at [1424, 666] on span "[PERSON_NAME] và In" at bounding box center [1425, 662] width 114 height 18
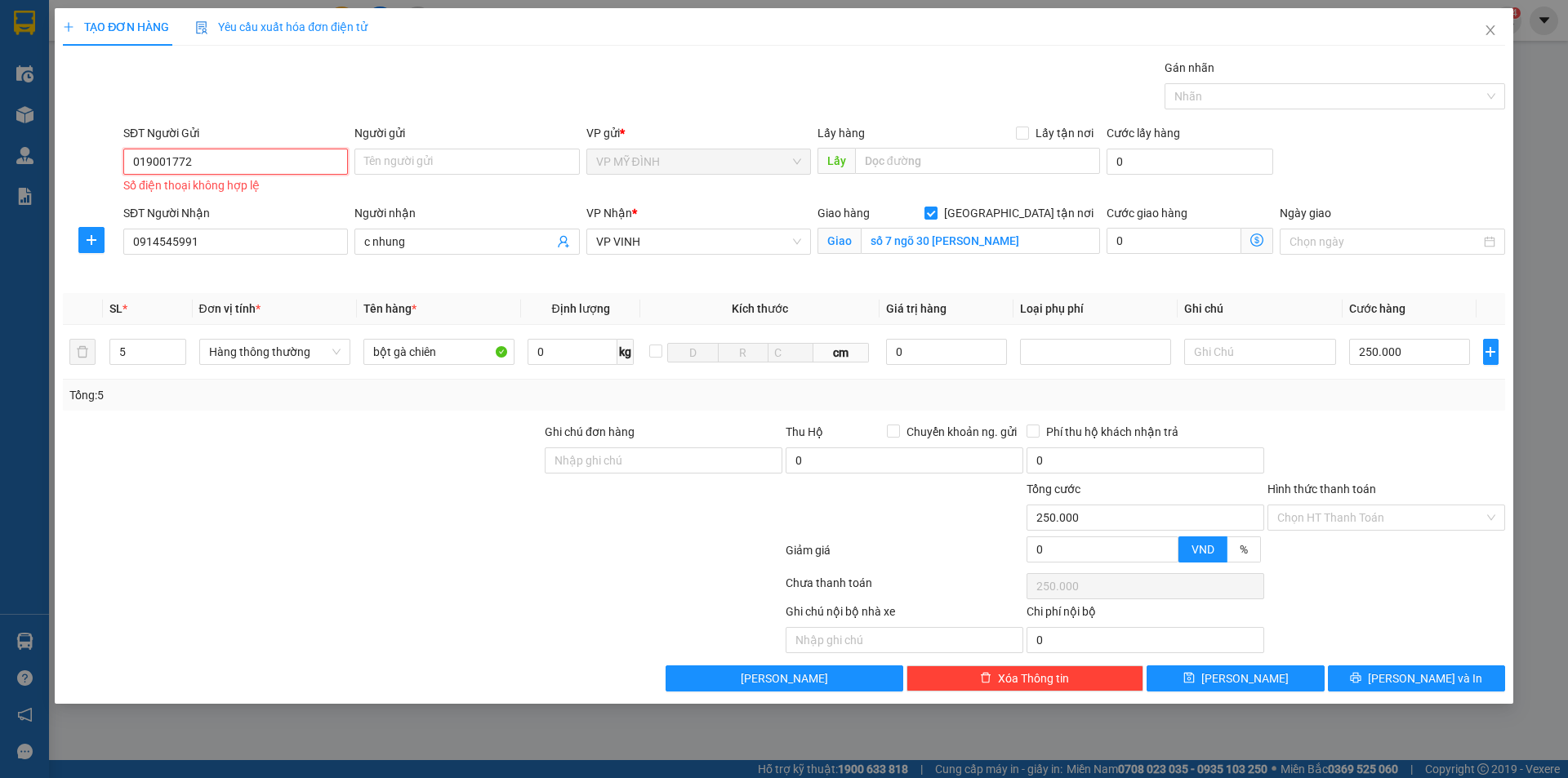
drag, startPoint x: 212, startPoint y: 163, endPoint x: 223, endPoint y: 161, distance: 11.2
click at [213, 163] on input "019001772" at bounding box center [236, 161] width 224 height 26
click at [137, 158] on input "019001772" at bounding box center [236, 161] width 224 height 26
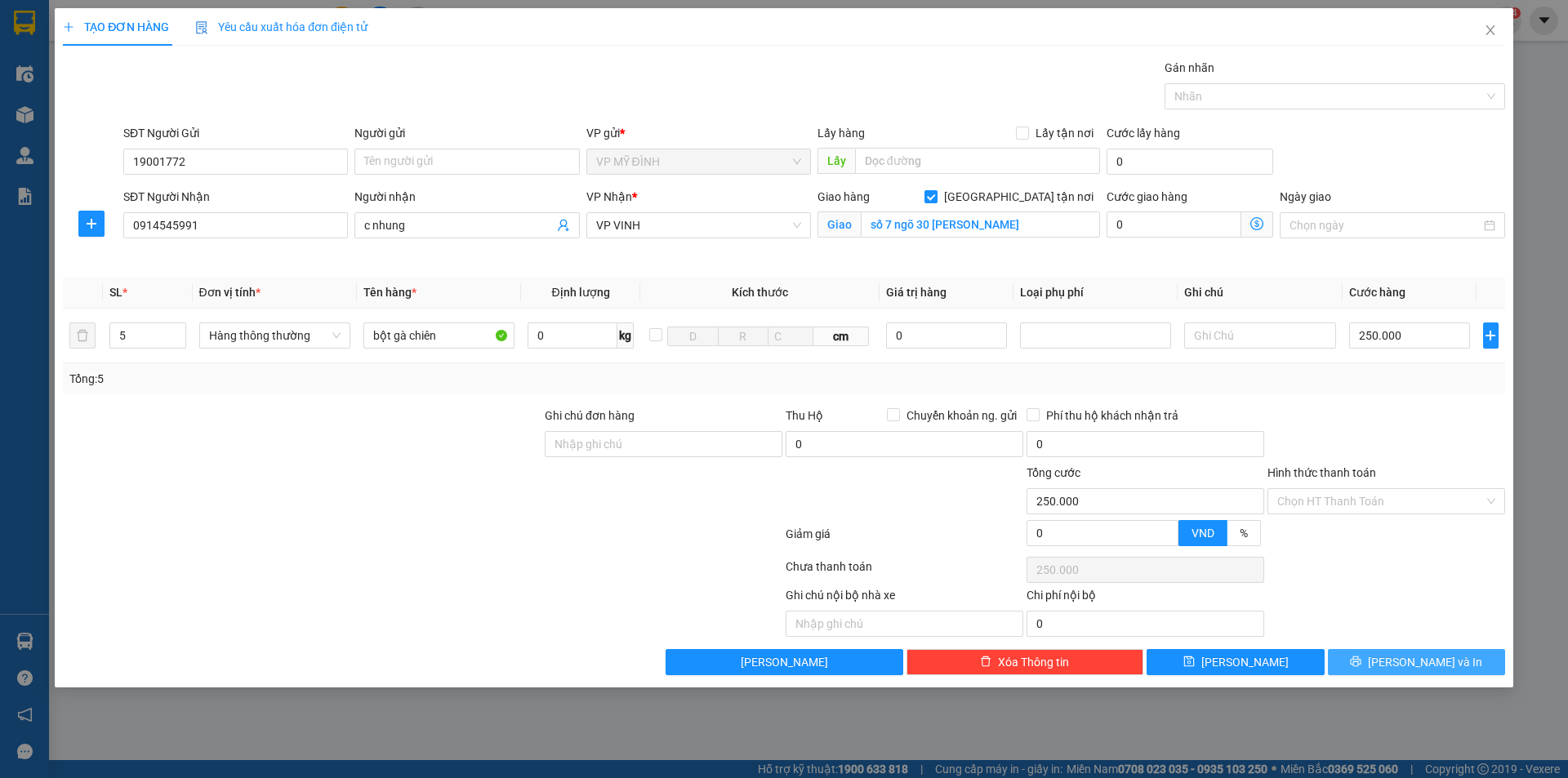
click at [1408, 669] on span "[PERSON_NAME] và In" at bounding box center [1425, 662] width 114 height 18
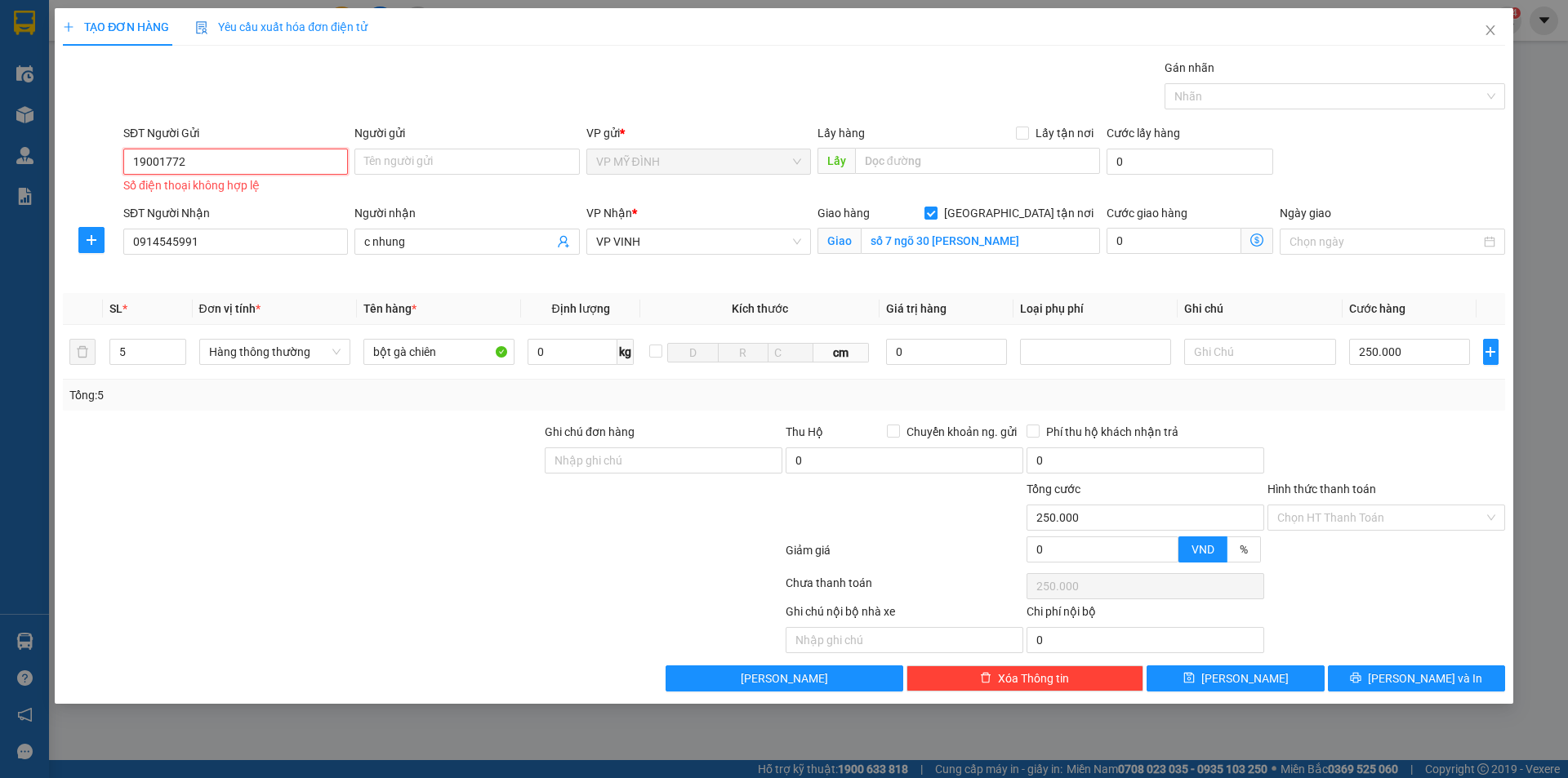
click at [253, 170] on input "19001772" at bounding box center [236, 161] width 224 height 26
click at [1385, 685] on button "[PERSON_NAME] và In" at bounding box center [1416, 678] width 177 height 26
click at [415, 164] on input "Người gửi" at bounding box center [467, 161] width 224 height 26
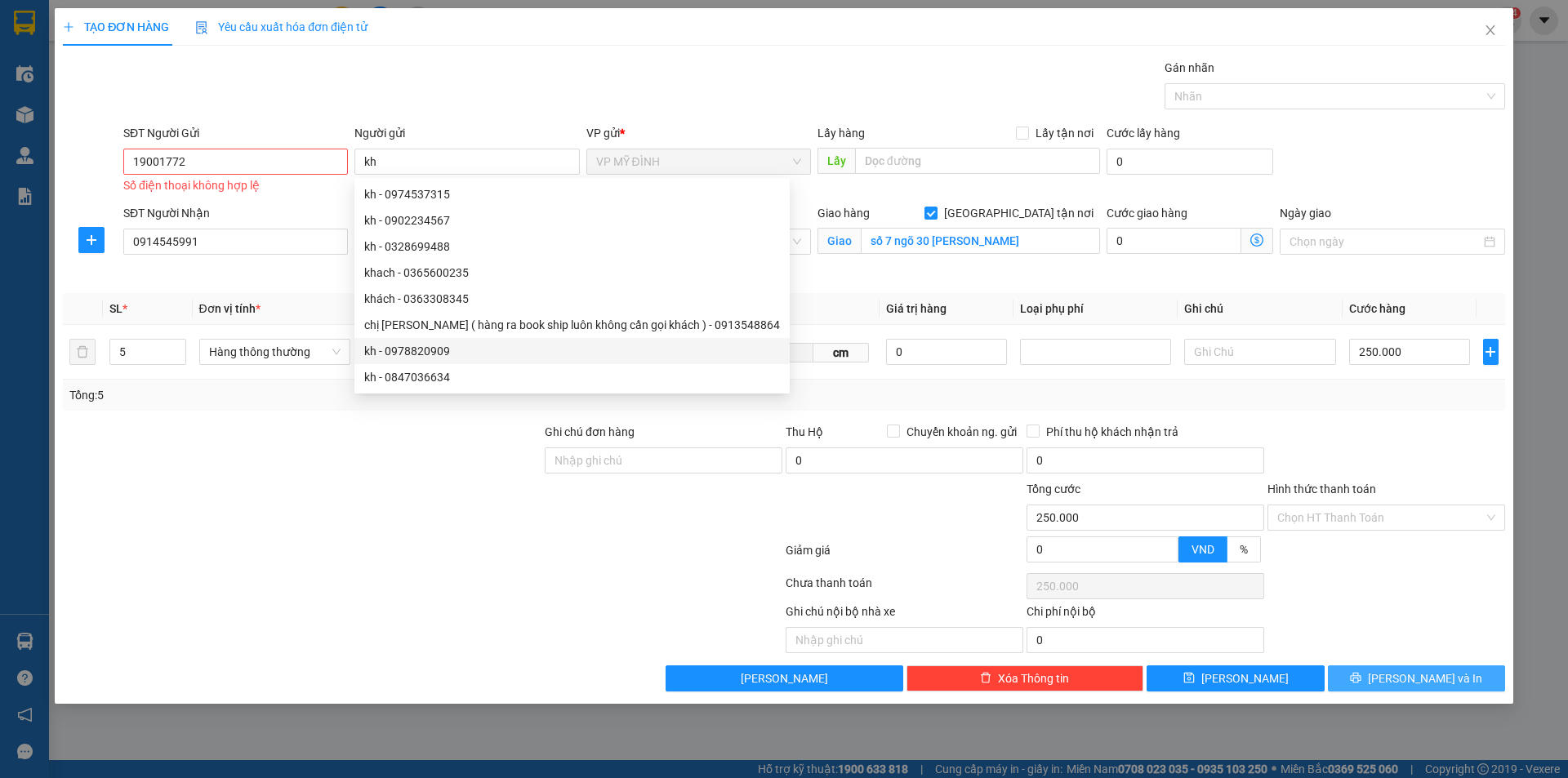
click at [1439, 679] on span "[PERSON_NAME] và In" at bounding box center [1425, 678] width 114 height 18
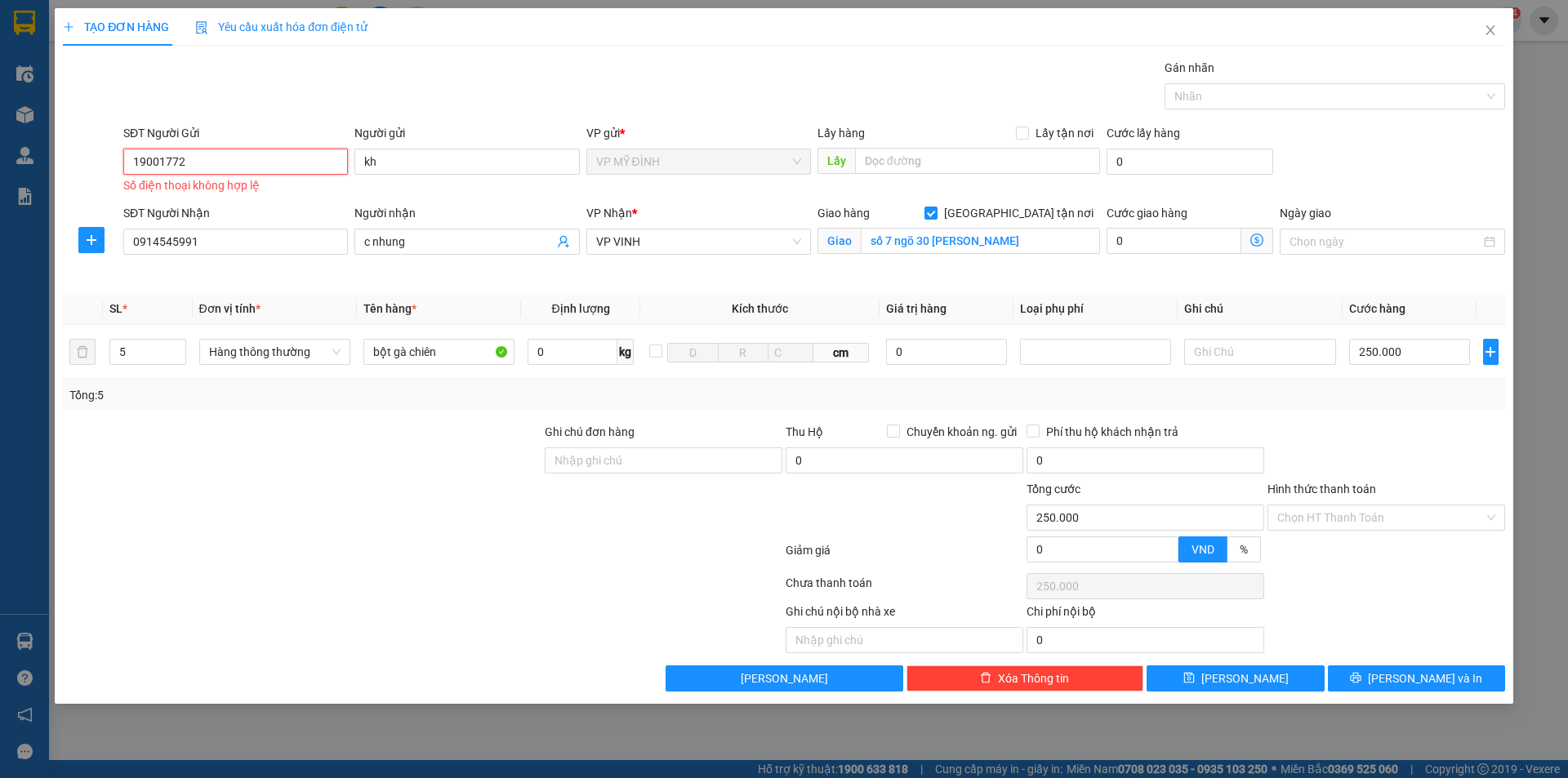
click at [207, 165] on input "19001772" at bounding box center [236, 161] width 224 height 26
click at [1361, 682] on icon "printer" at bounding box center [1355, 677] width 12 height 12
click at [1361, 677] on icon "printer" at bounding box center [1355, 677] width 12 height 12
click at [244, 161] on input "19001772" at bounding box center [236, 161] width 224 height 26
click at [1367, 677] on button "[PERSON_NAME] và In" at bounding box center [1416, 678] width 177 height 26
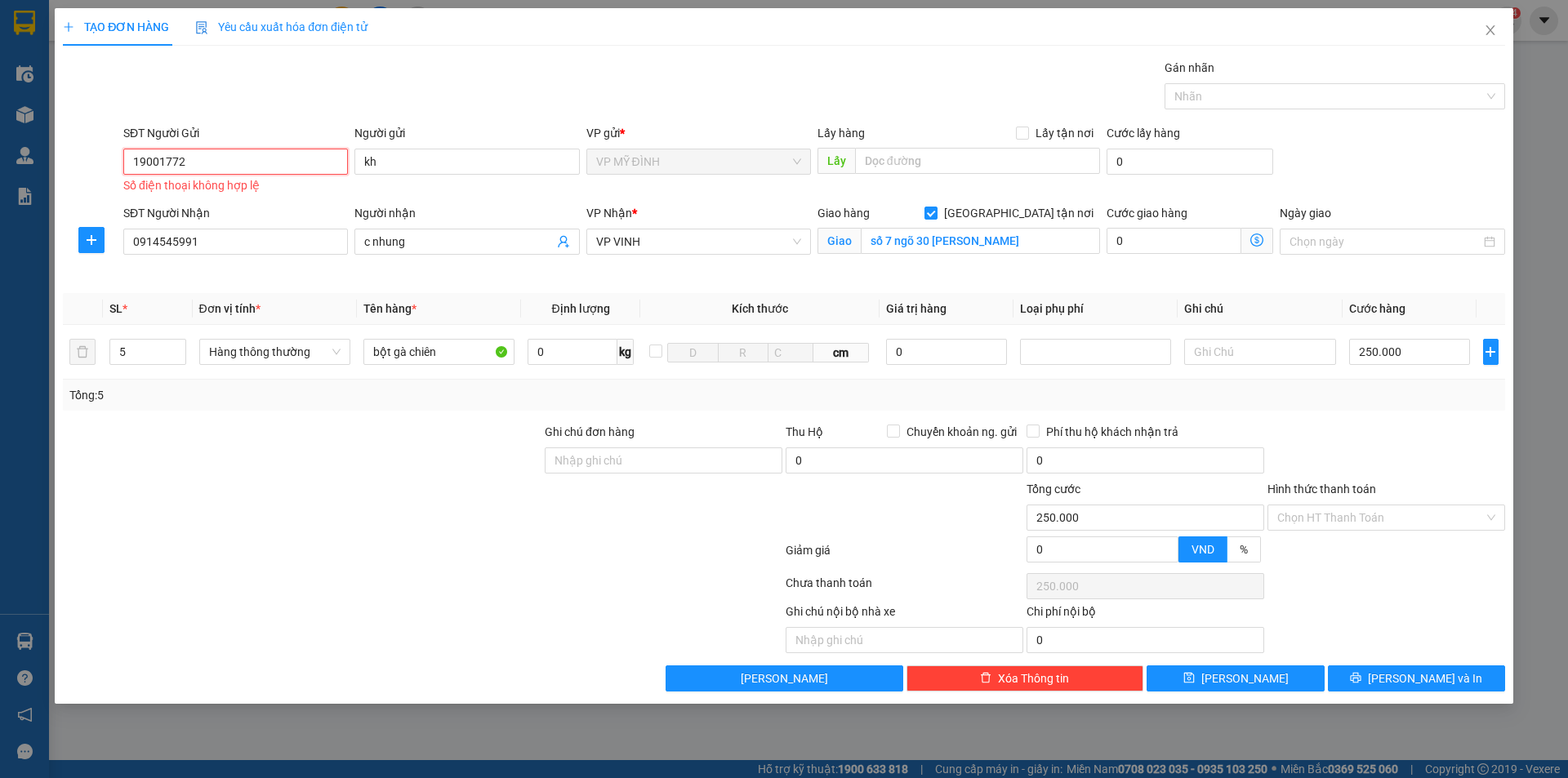
click at [211, 162] on input "19001772" at bounding box center [236, 161] width 224 height 26
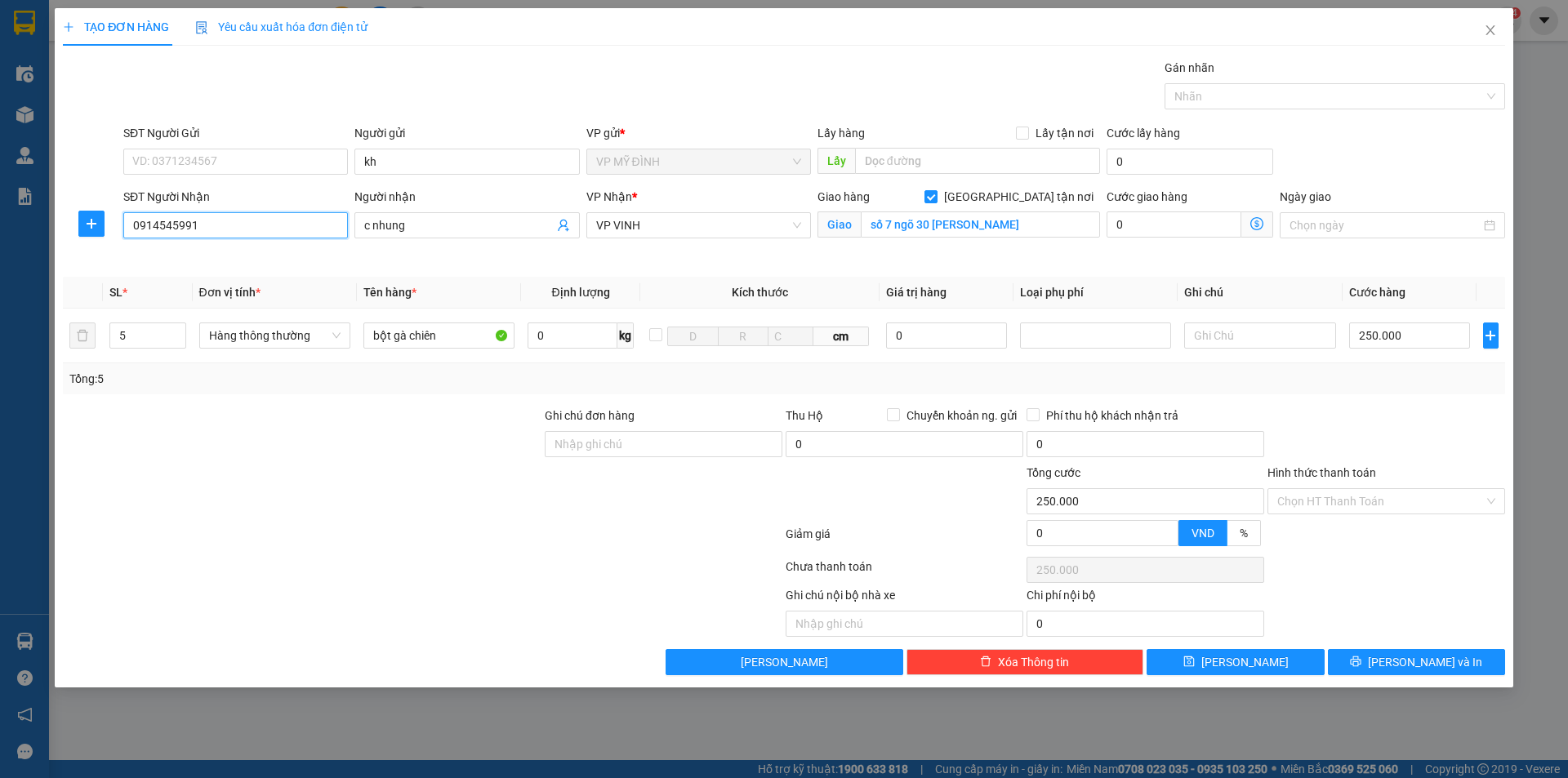
drag, startPoint x: 128, startPoint y: 224, endPoint x: 235, endPoint y: 223, distance: 107.0
click at [233, 223] on input "0914545991" at bounding box center [236, 224] width 224 height 26
click at [150, 158] on input "SĐT Người Gửi" at bounding box center [236, 161] width 224 height 26
paste input "0914545991"
click at [177, 196] on div "0914545991 - c nhung" at bounding box center [236, 194] width 205 height 18
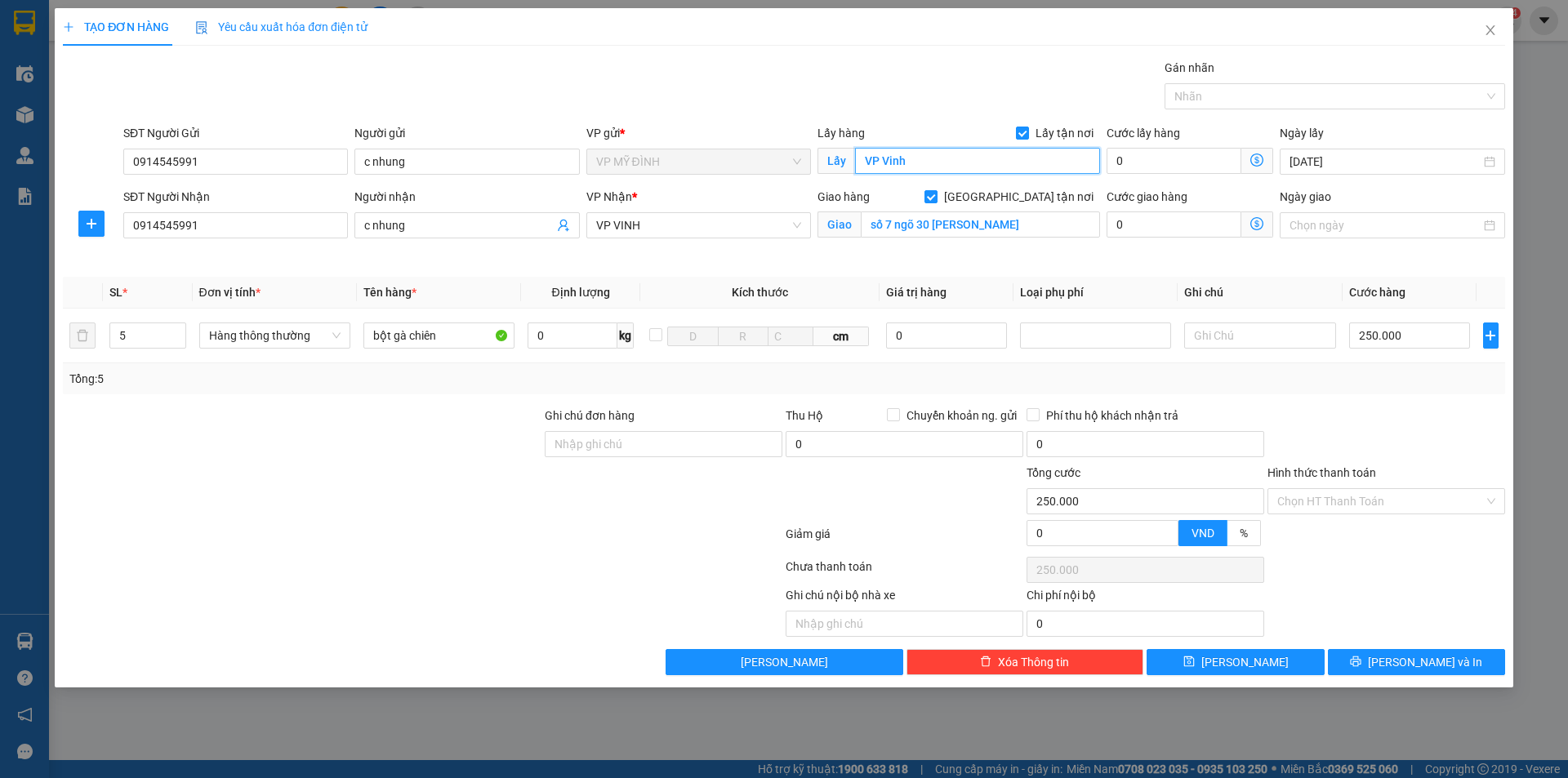
click at [913, 164] on input "VP Vinh" at bounding box center [977, 160] width 245 height 26
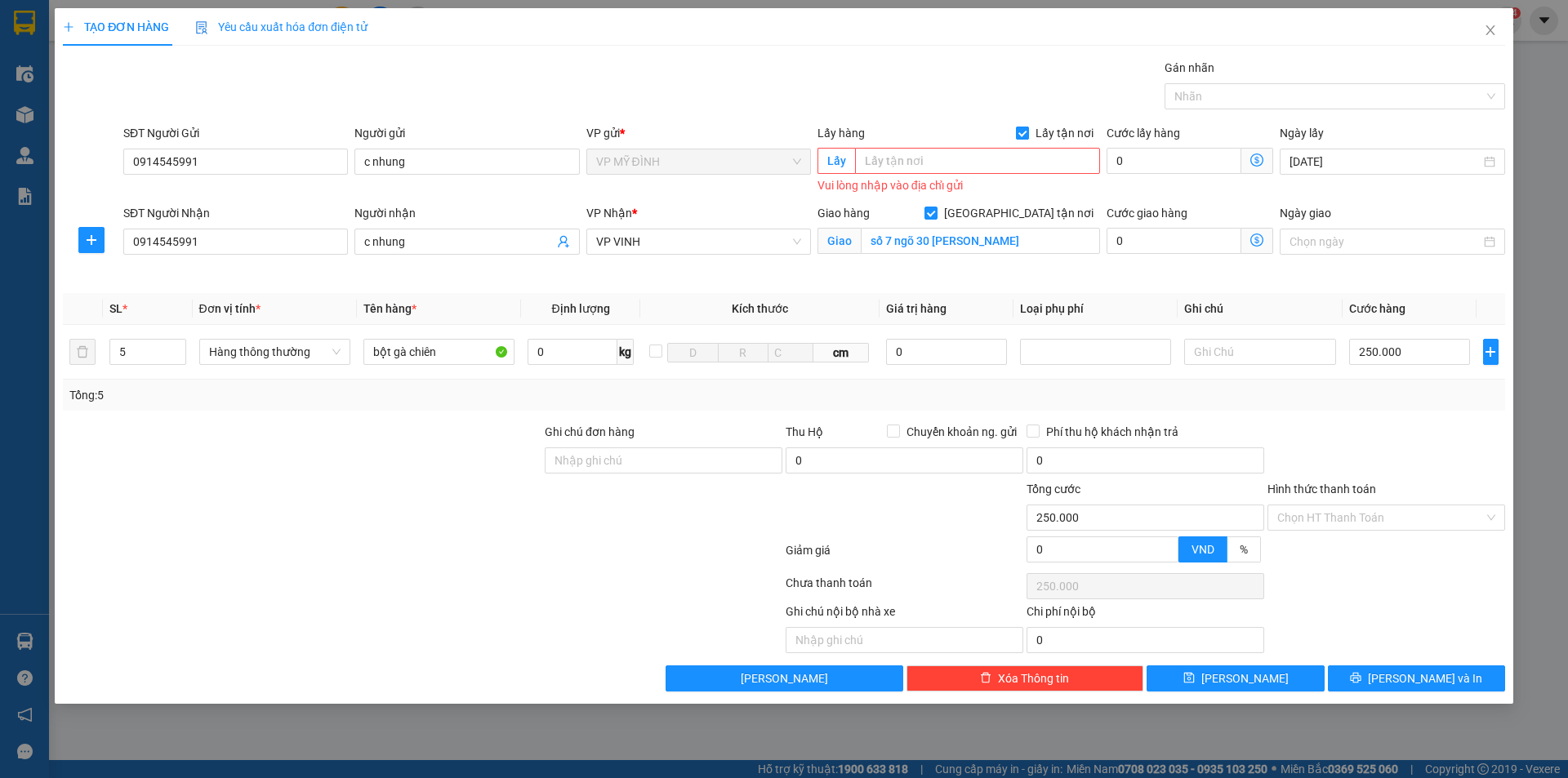
click at [1021, 130] on input "Lấy tận nơi" at bounding box center [1021, 132] width 12 height 12
click at [1401, 676] on button "[PERSON_NAME] và In" at bounding box center [1416, 678] width 177 height 26
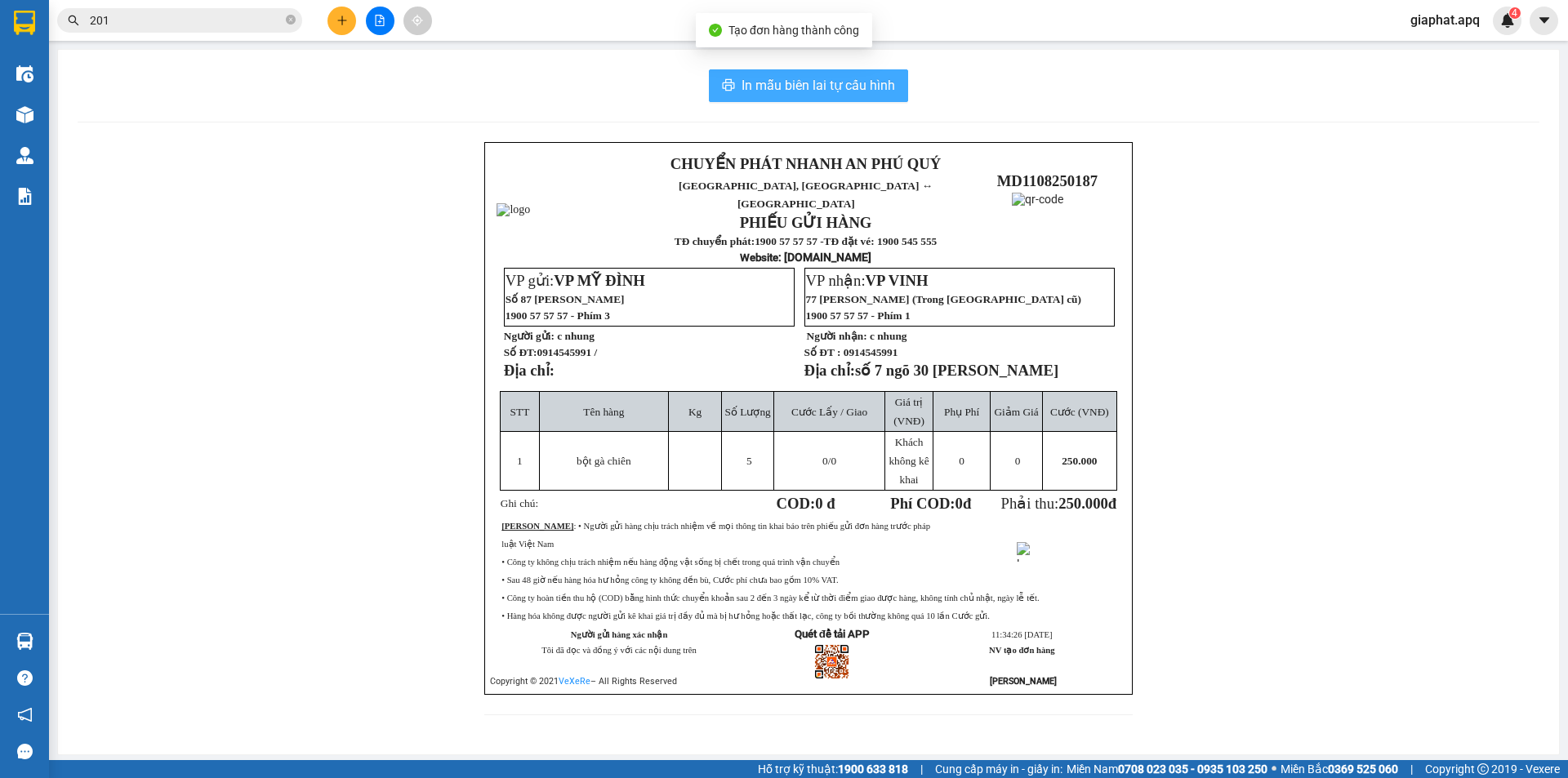
click at [853, 89] on span "In mẫu biên lai tự cấu hình" at bounding box center [818, 85] width 153 height 20
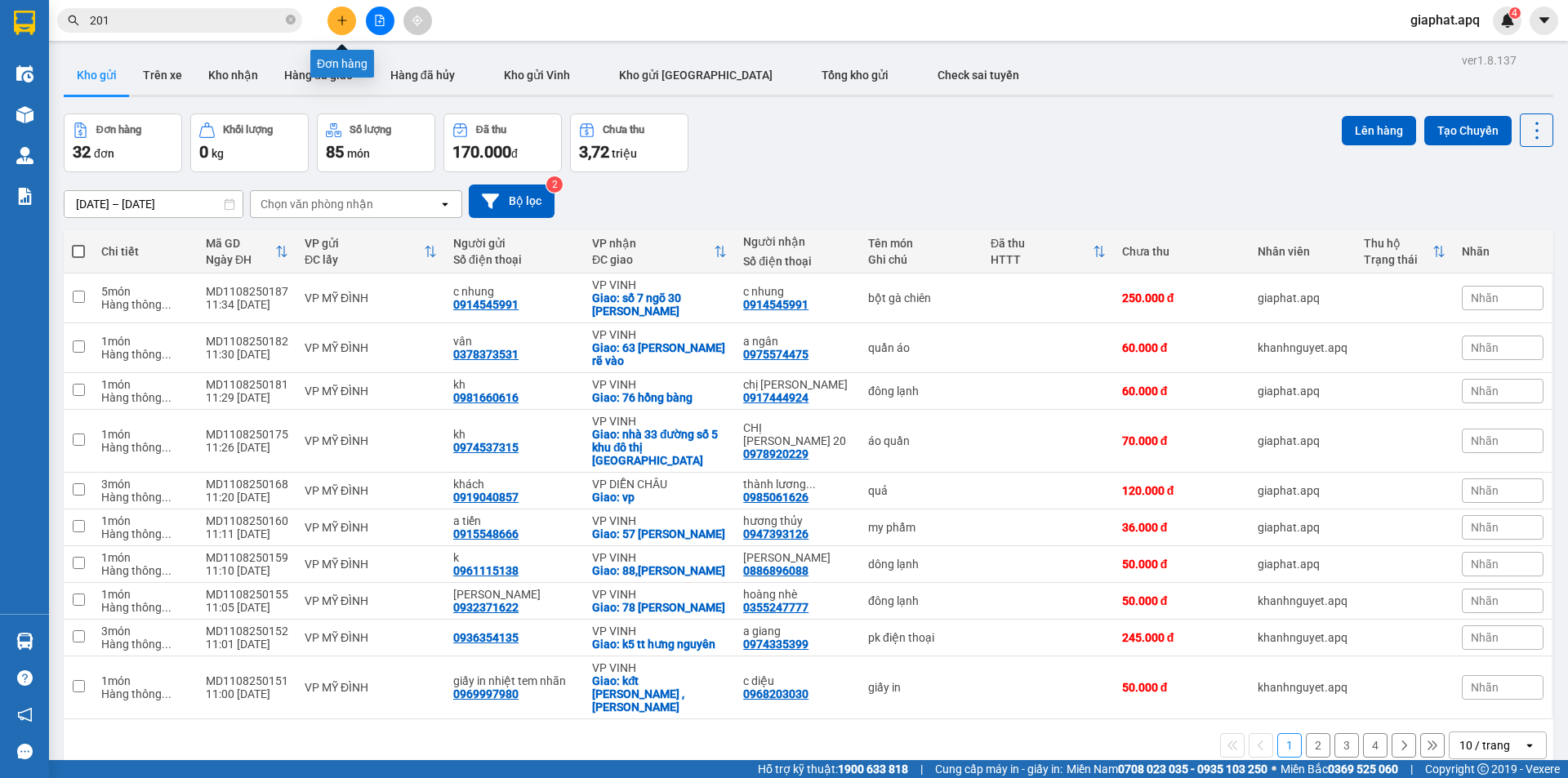
click at [337, 26] on button at bounding box center [342, 20] width 28 height 28
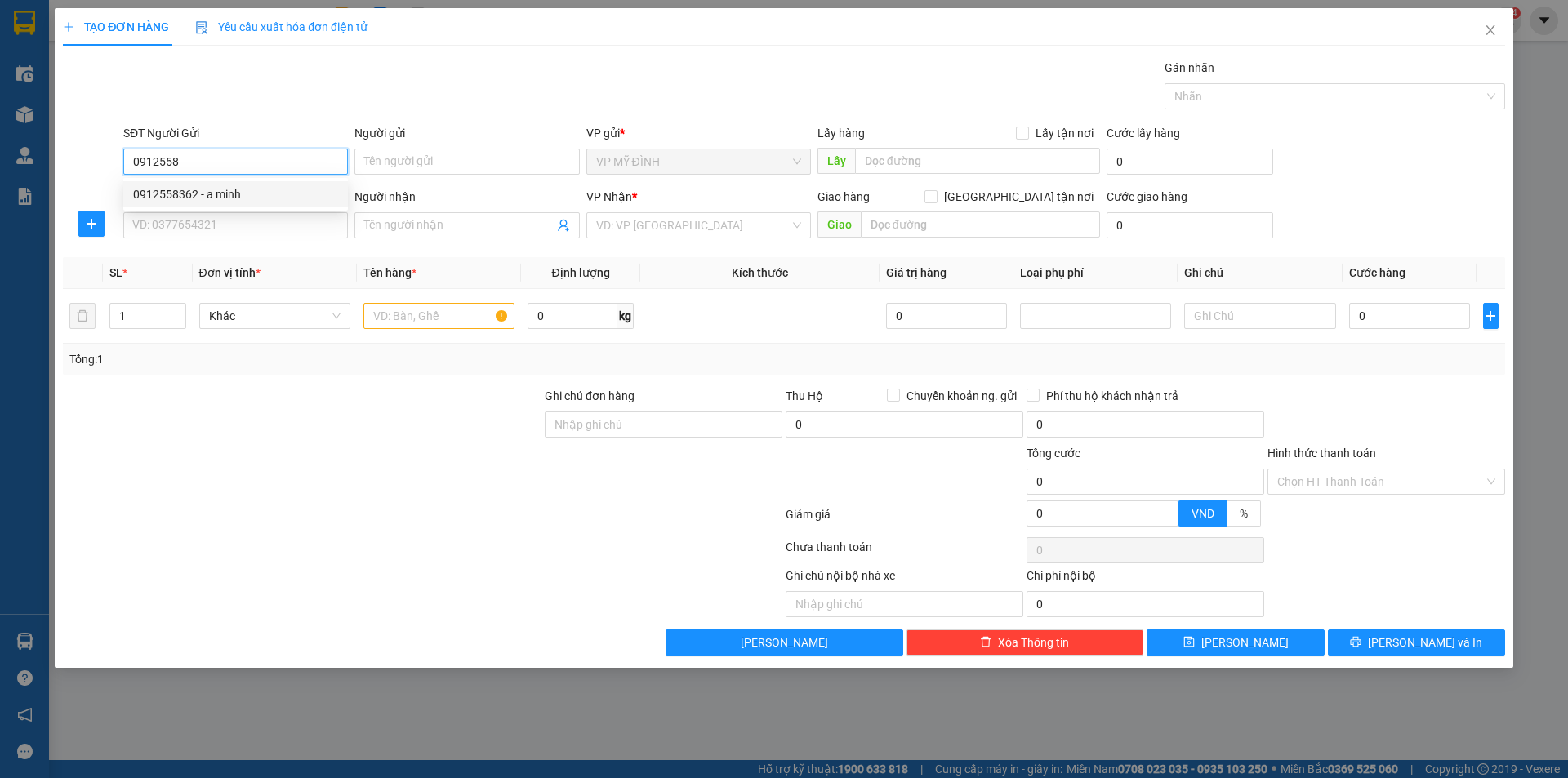
click at [188, 192] on div "0912558362 - a minh" at bounding box center [236, 194] width 205 height 18
click at [211, 226] on input "SĐT Người Nhận" at bounding box center [236, 224] width 224 height 26
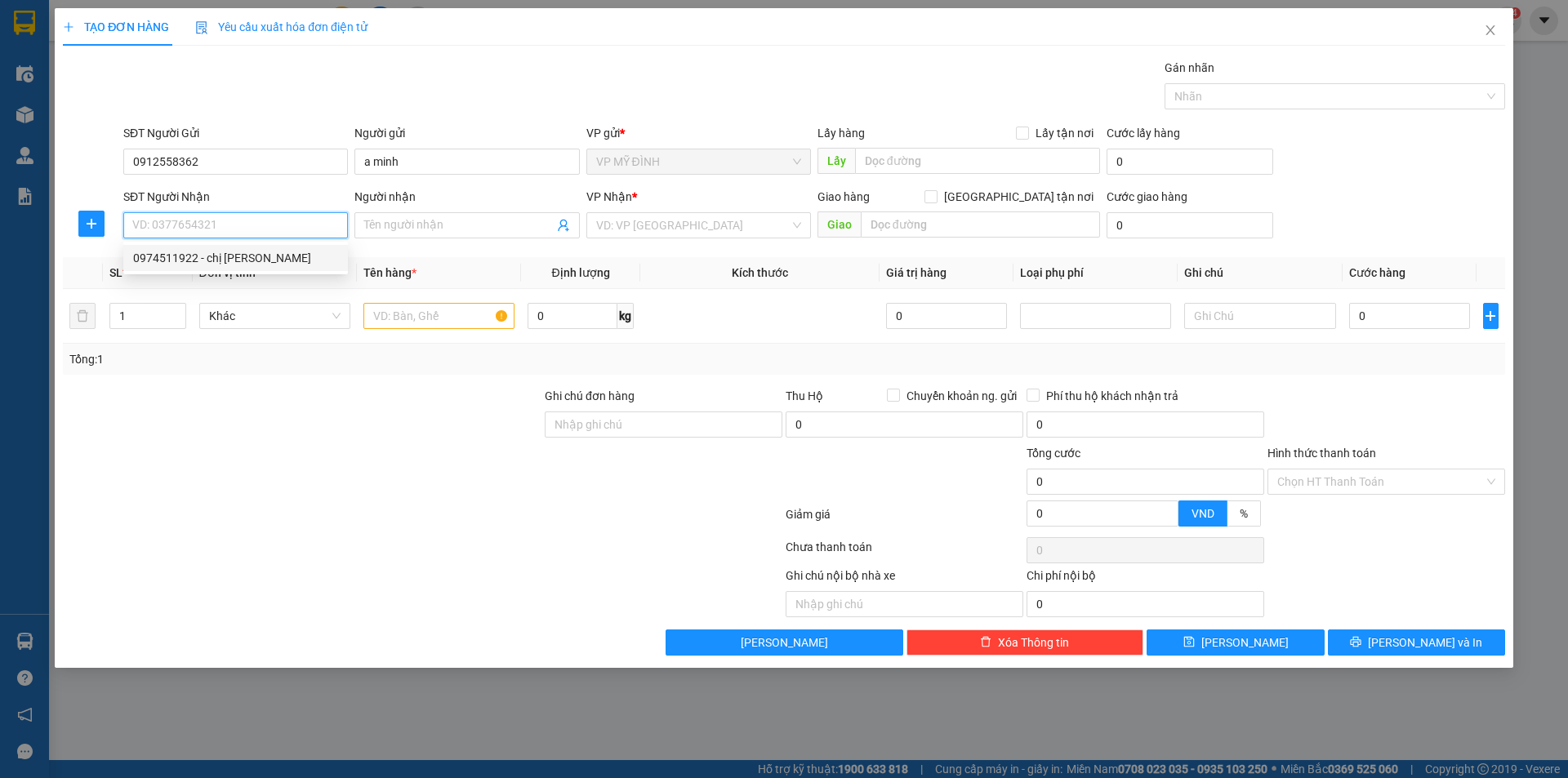
click at [181, 259] on div "0974511922 - chị [PERSON_NAME]" at bounding box center [236, 258] width 205 height 18
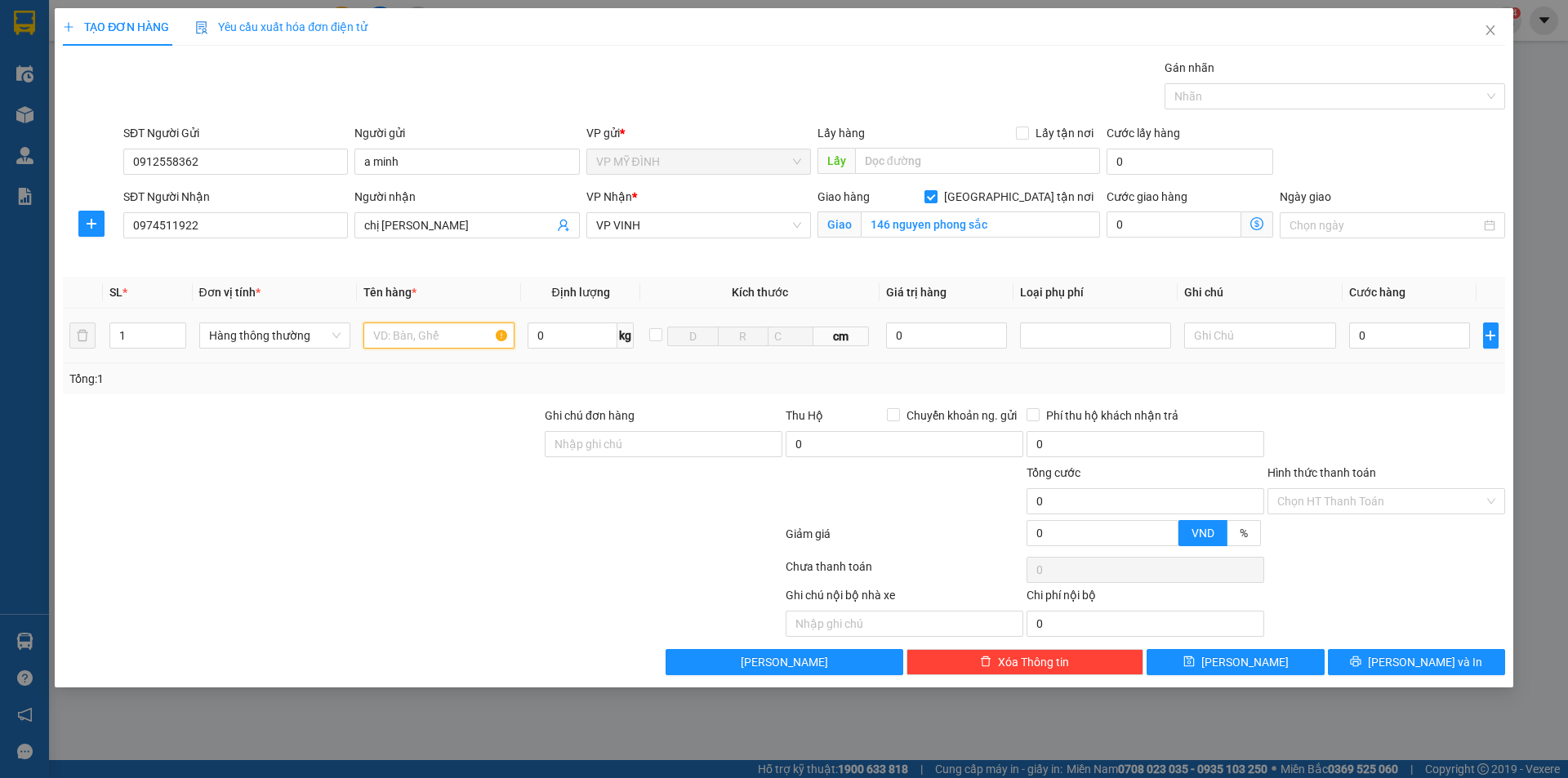
click at [392, 337] on input "text" at bounding box center [439, 335] width 151 height 26
click at [1361, 660] on icon "printer" at bounding box center [1355, 661] width 12 height 12
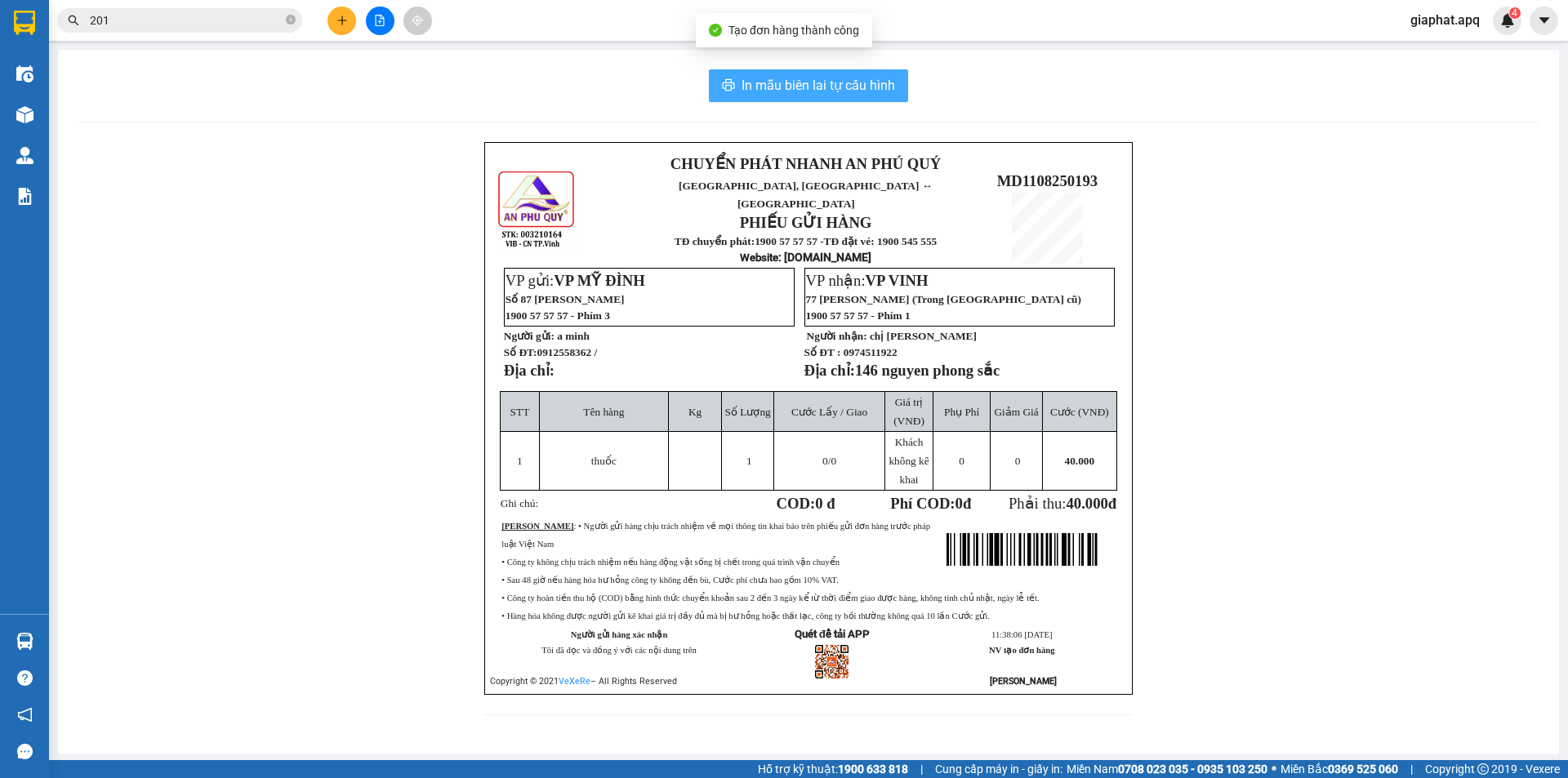
click at [881, 90] on span "In mẫu biên lai tự cấu hình" at bounding box center [818, 85] width 153 height 20
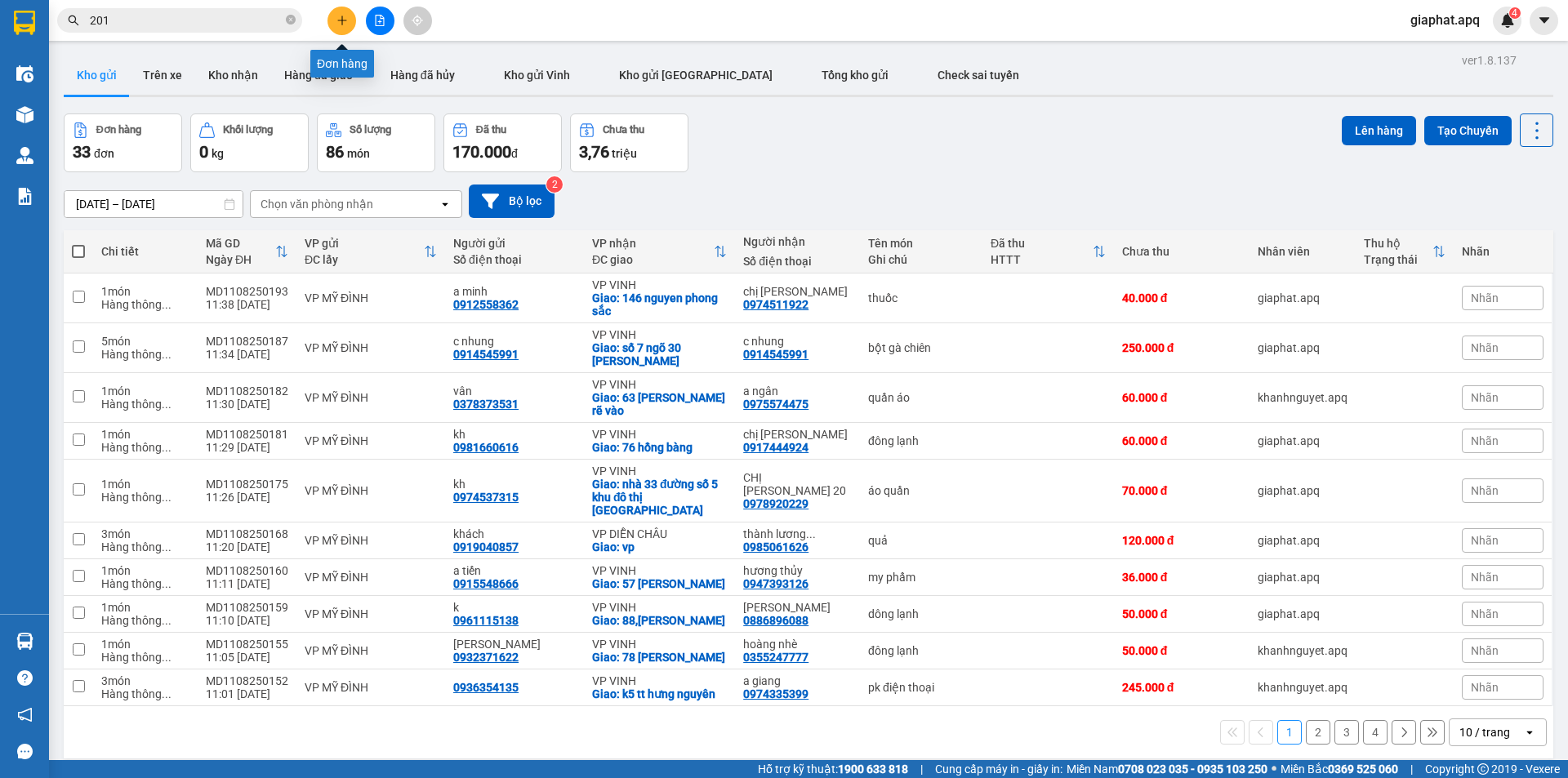
click at [343, 18] on icon "plus" at bounding box center [342, 20] width 12 height 12
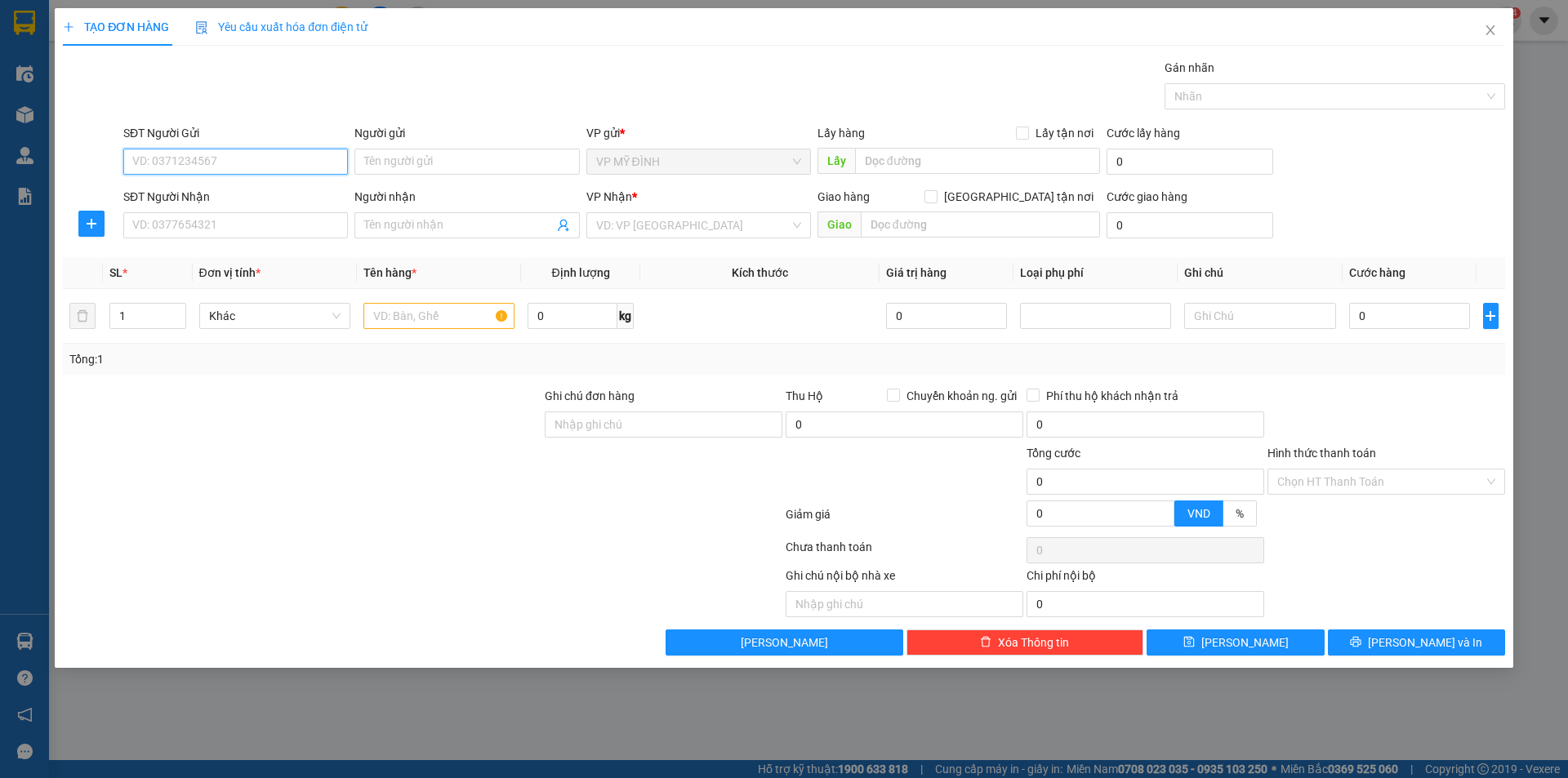
click at [186, 158] on input "SĐT Người Gửi" at bounding box center [236, 161] width 224 height 26
click at [150, 189] on div "0382442864 - a khoa" at bounding box center [236, 194] width 205 height 18
click at [195, 228] on input "SĐT Người Nhận" at bounding box center [236, 224] width 224 height 26
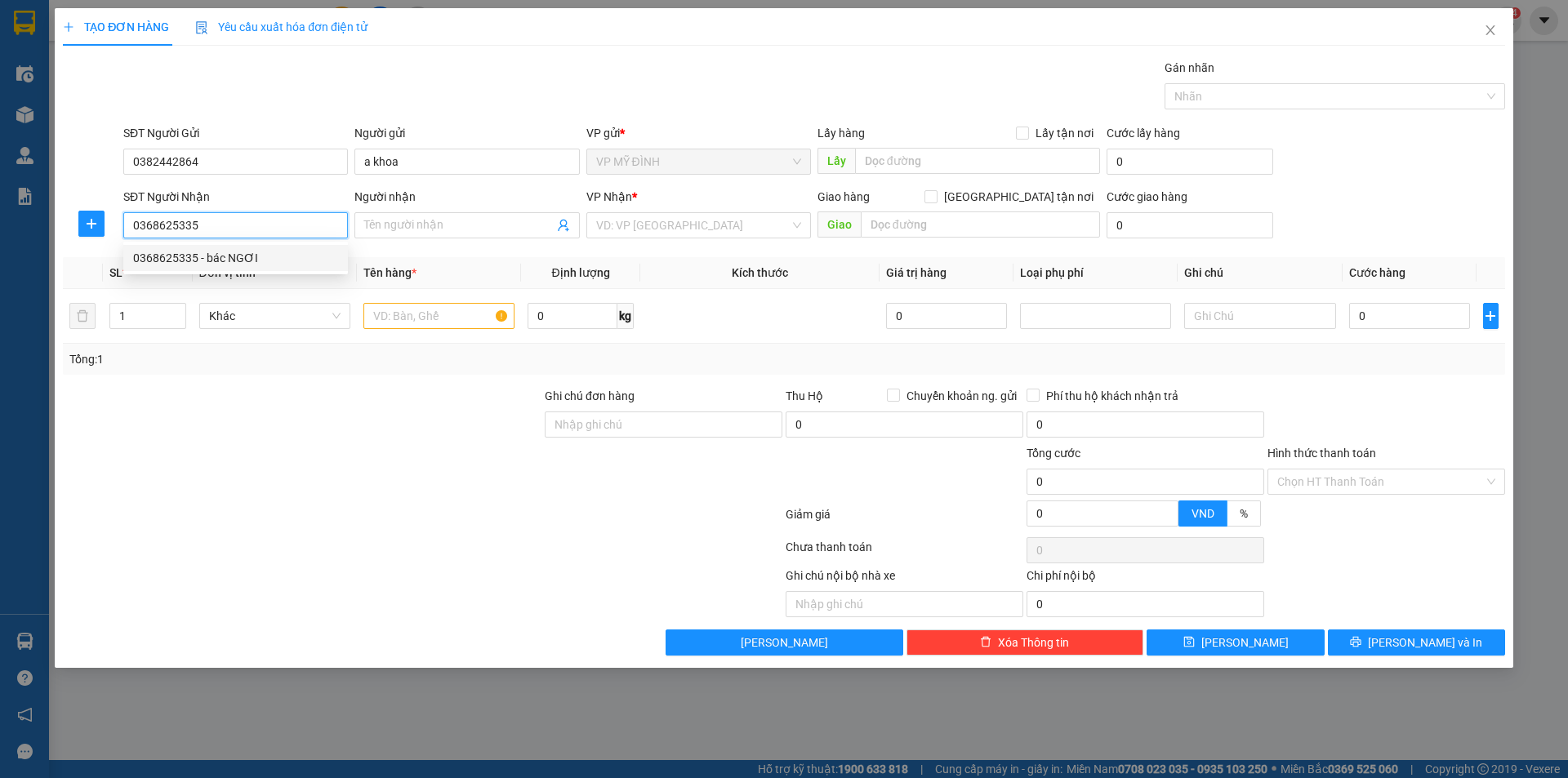
click at [160, 254] on div "0368625335 - bác NGƠI" at bounding box center [236, 258] width 205 height 18
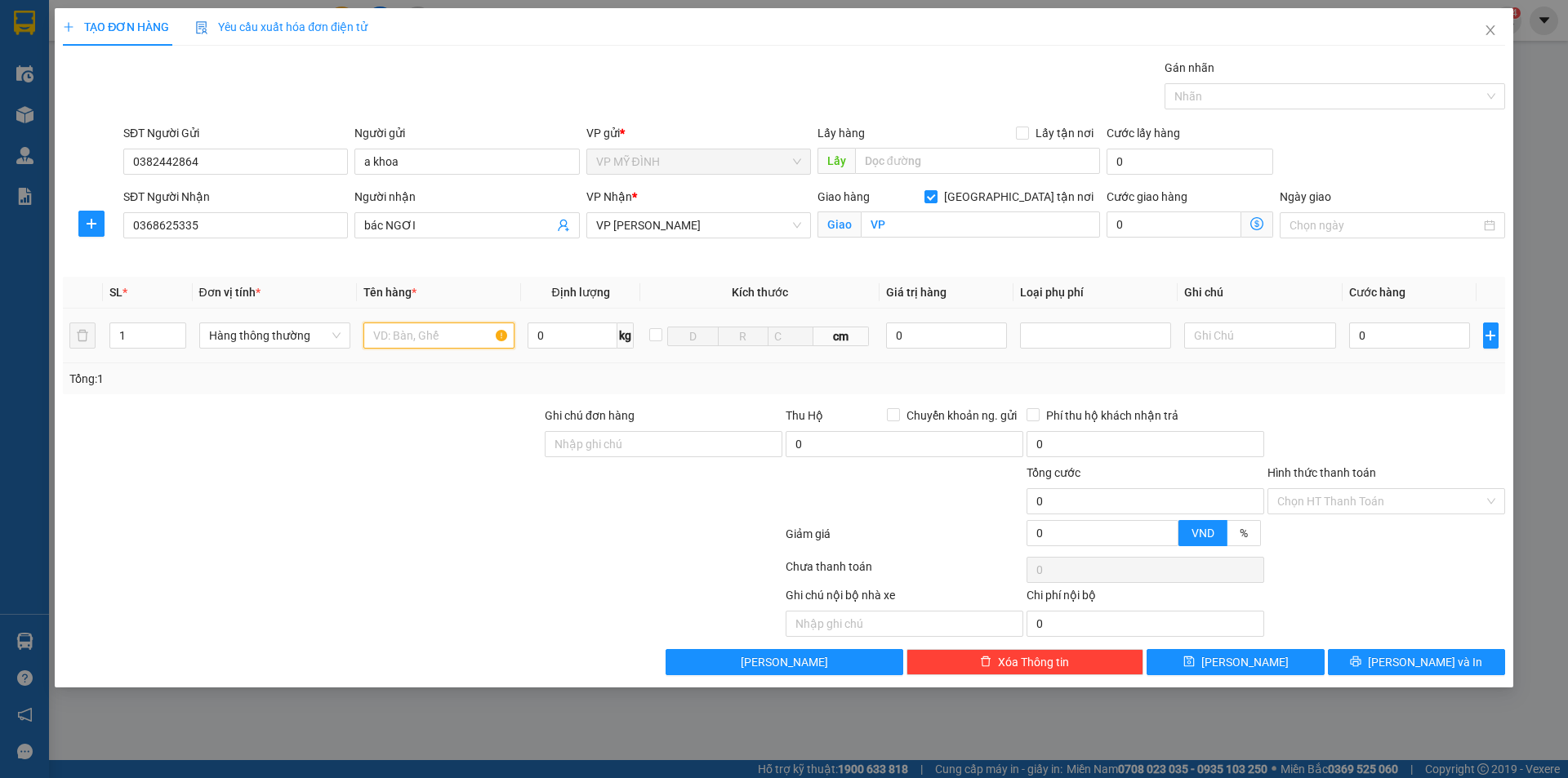
click at [419, 336] on input "text" at bounding box center [439, 335] width 151 height 26
click at [1388, 335] on input "0" at bounding box center [1410, 335] width 122 height 26
click at [1326, 500] on input "Hình thức thanh toán" at bounding box center [1381, 501] width 207 height 25
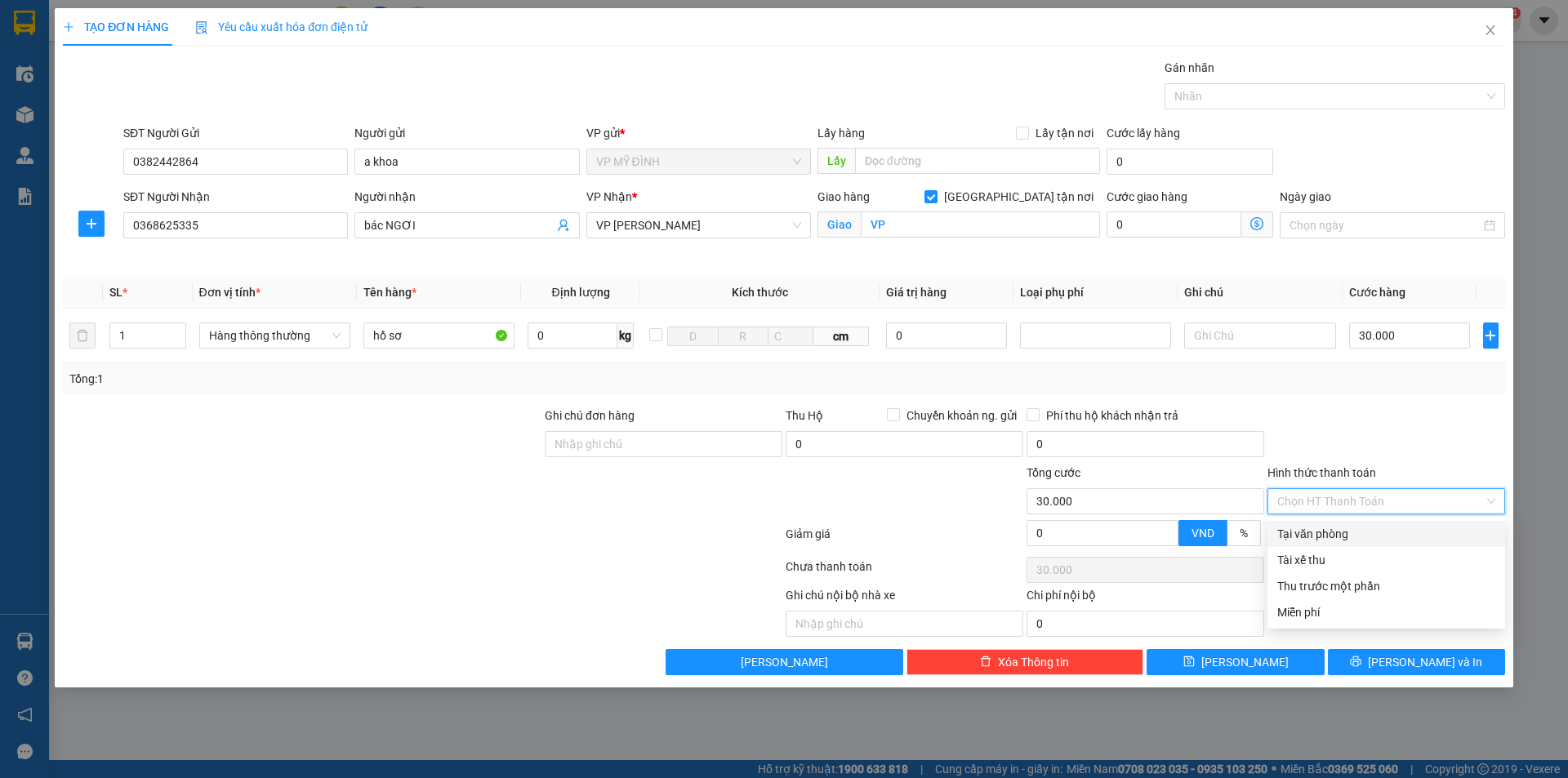
click at [1323, 531] on div "Tại văn phòng" at bounding box center [1386, 534] width 218 height 18
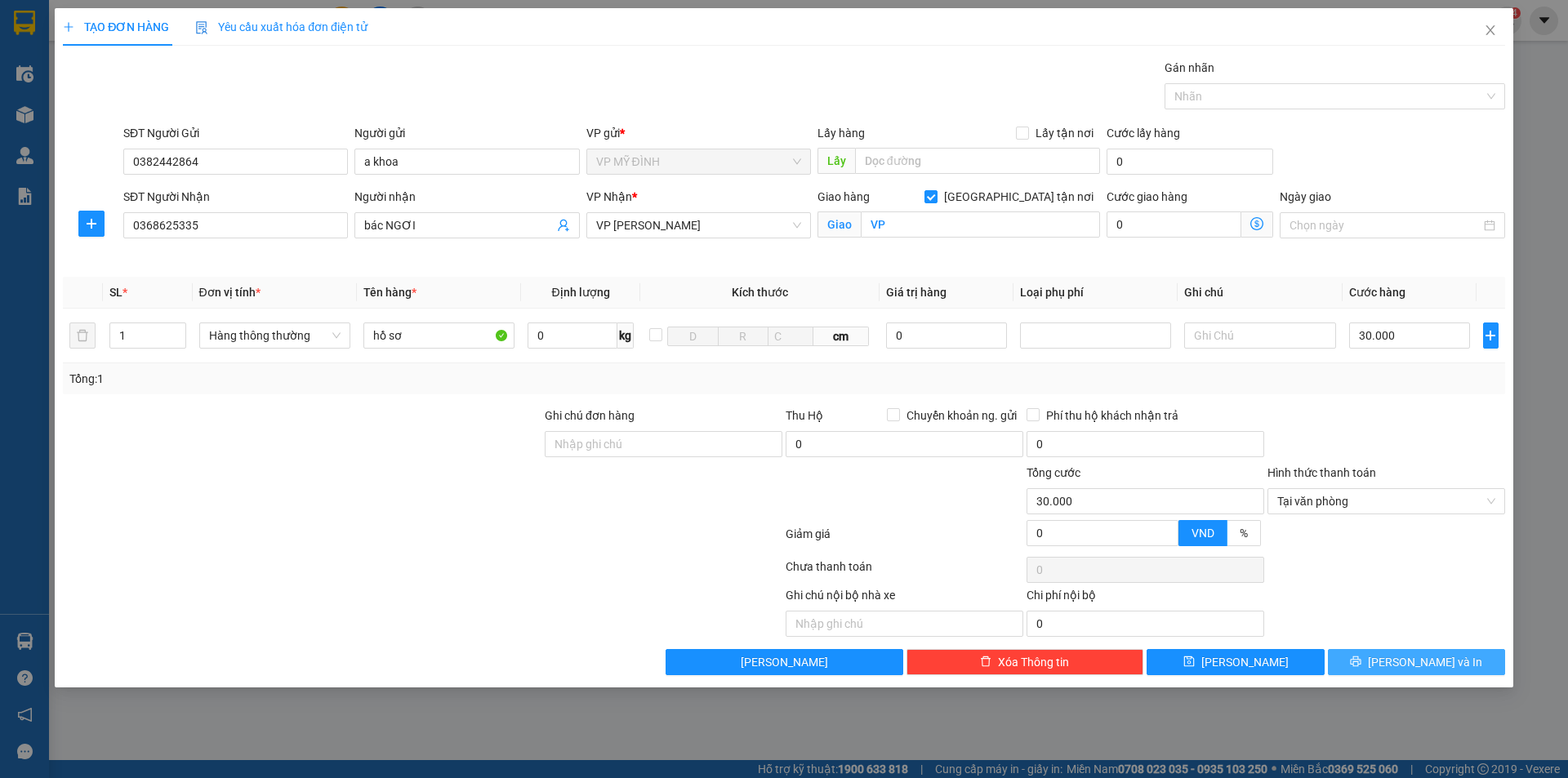
click at [1364, 657] on button "[PERSON_NAME] và In" at bounding box center [1416, 661] width 177 height 26
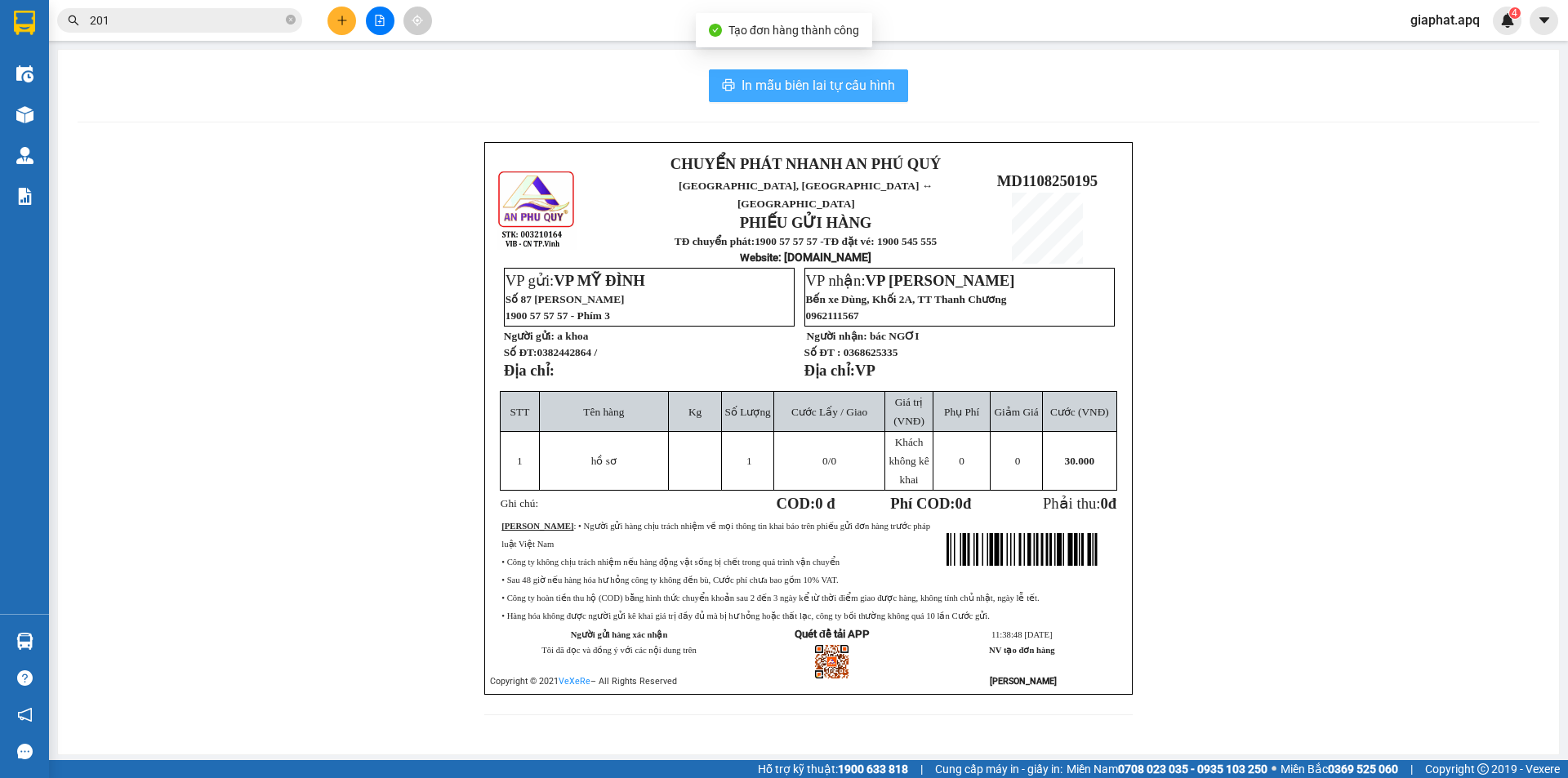
click at [830, 81] on span "In mẫu biên lai tự cấu hình" at bounding box center [818, 85] width 153 height 20
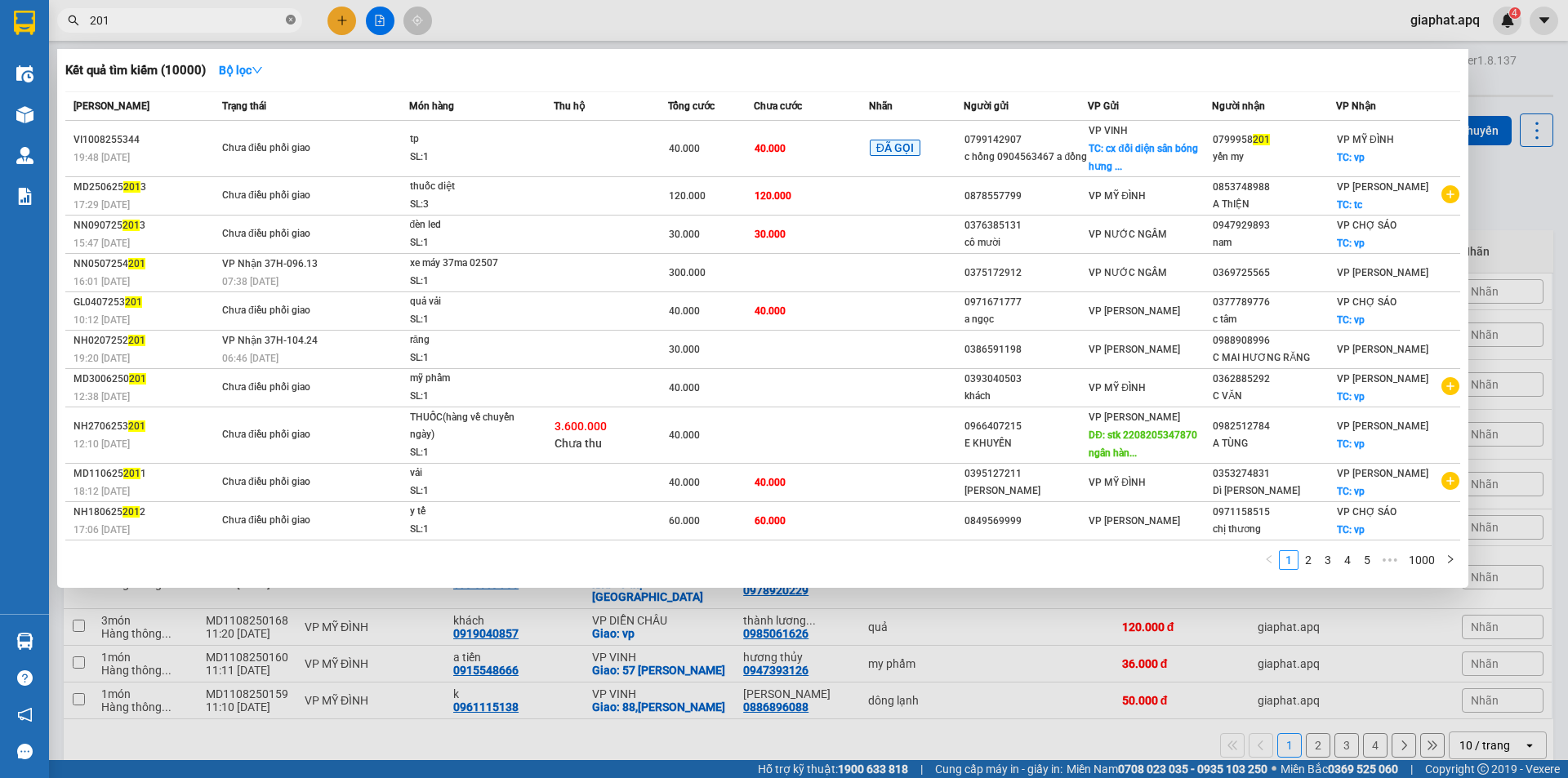
click at [288, 20] on icon "close-circle" at bounding box center [290, 20] width 10 height 10
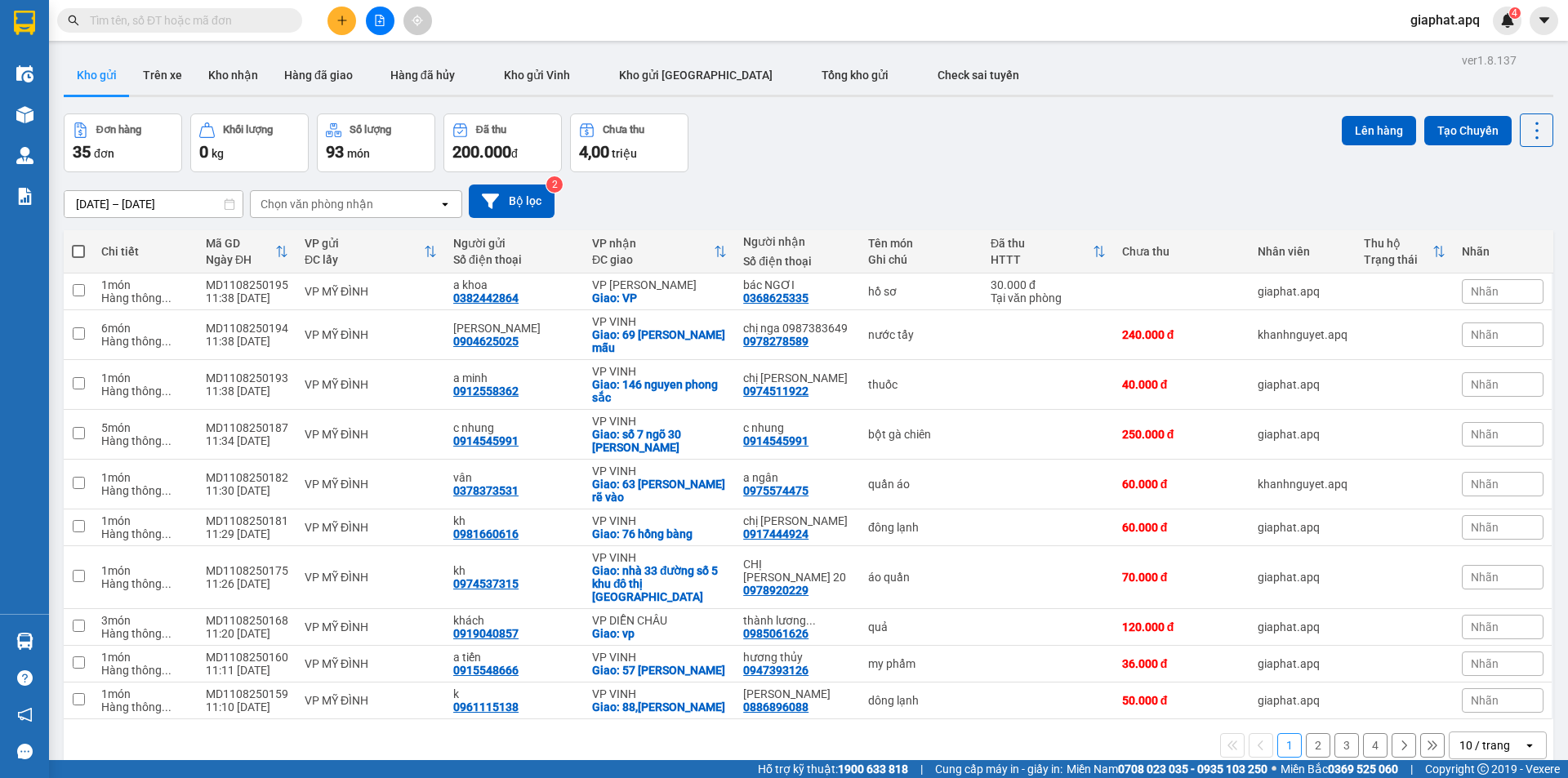
click at [134, 22] on input "text" at bounding box center [186, 20] width 192 height 18
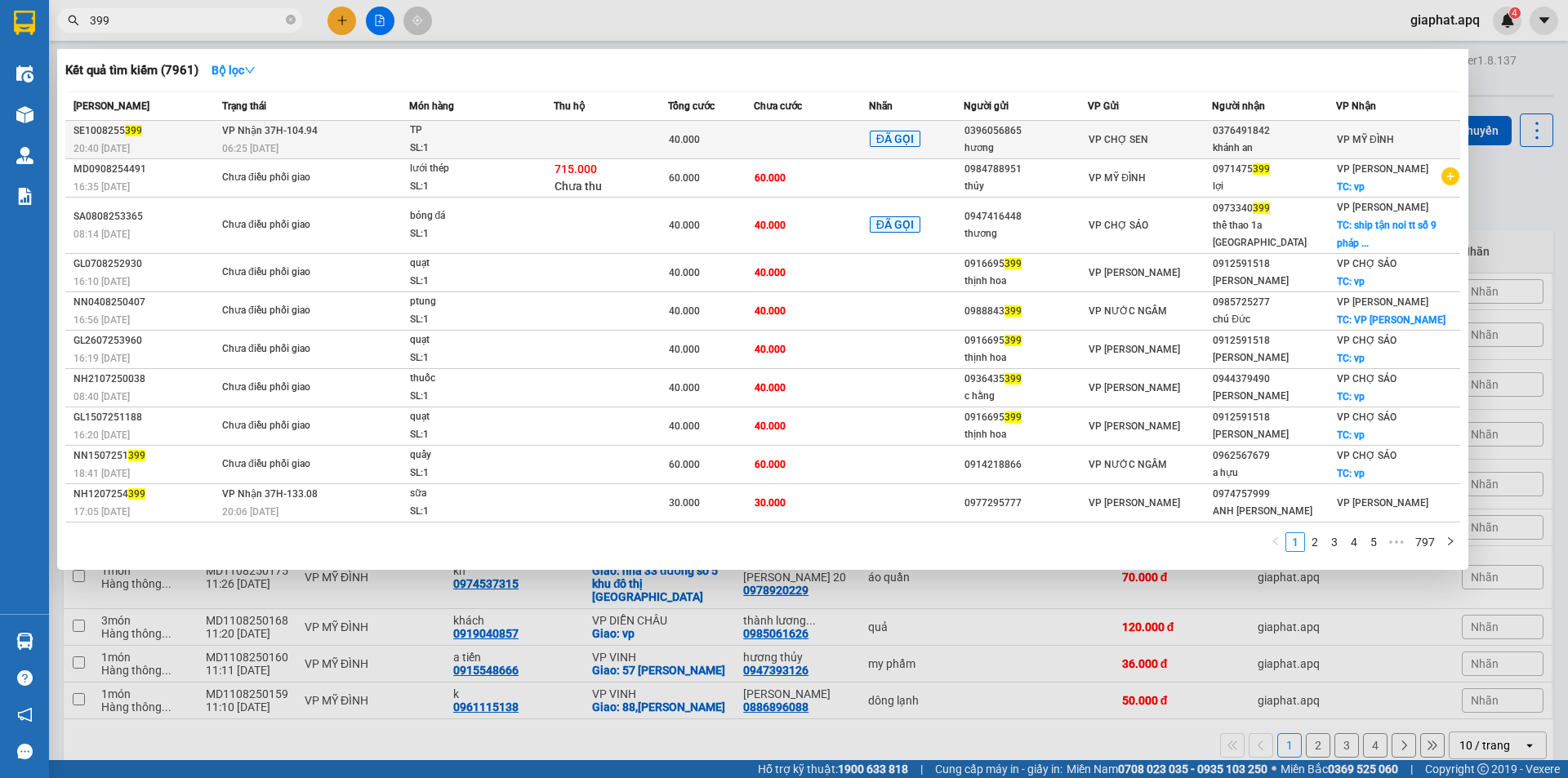
type input "399"
click at [814, 135] on td at bounding box center [811, 140] width 114 height 38
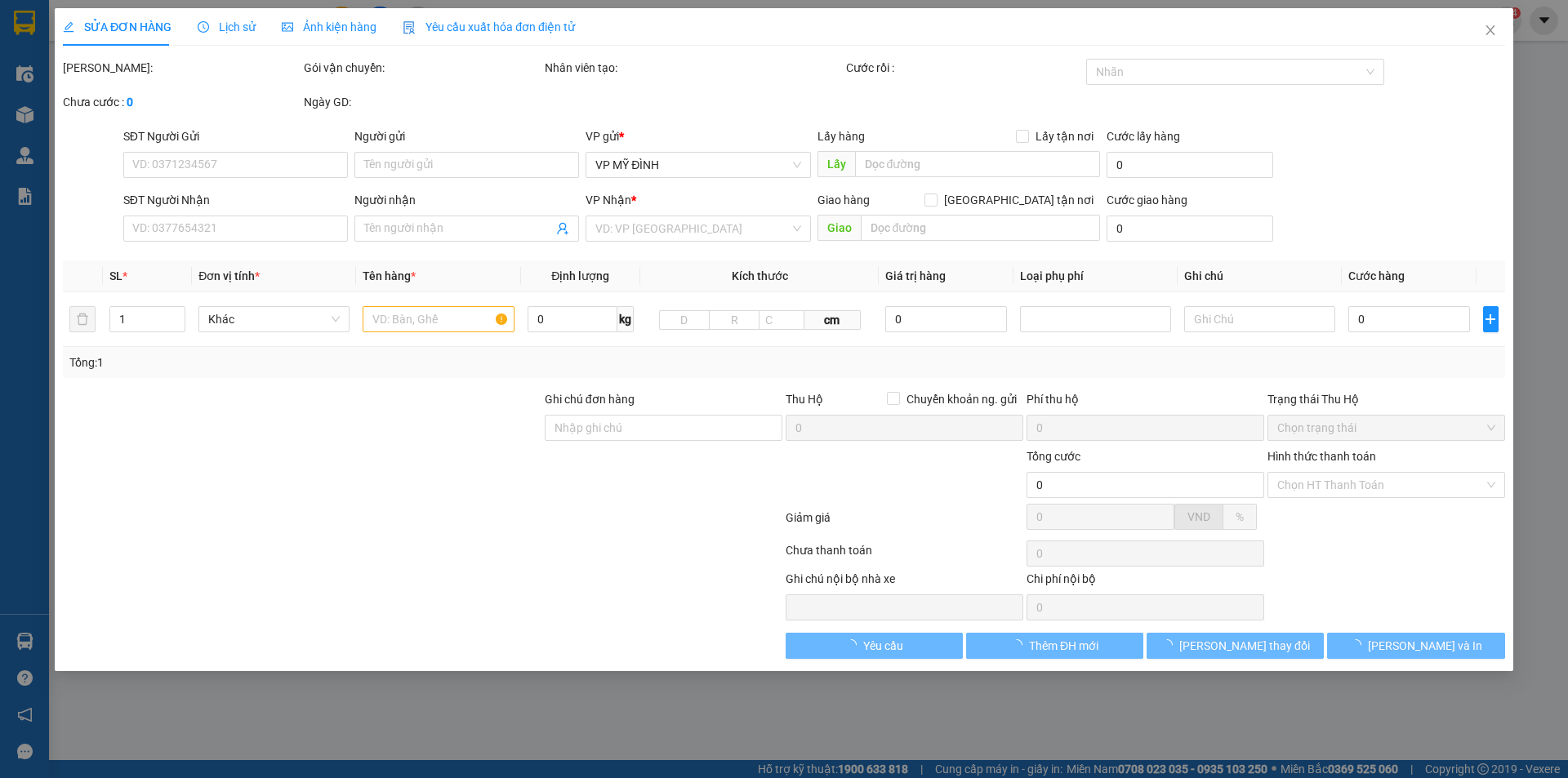
type input "0396056865"
type input "hương"
type input "0376491842"
type input "khánh an"
type input "40.000"
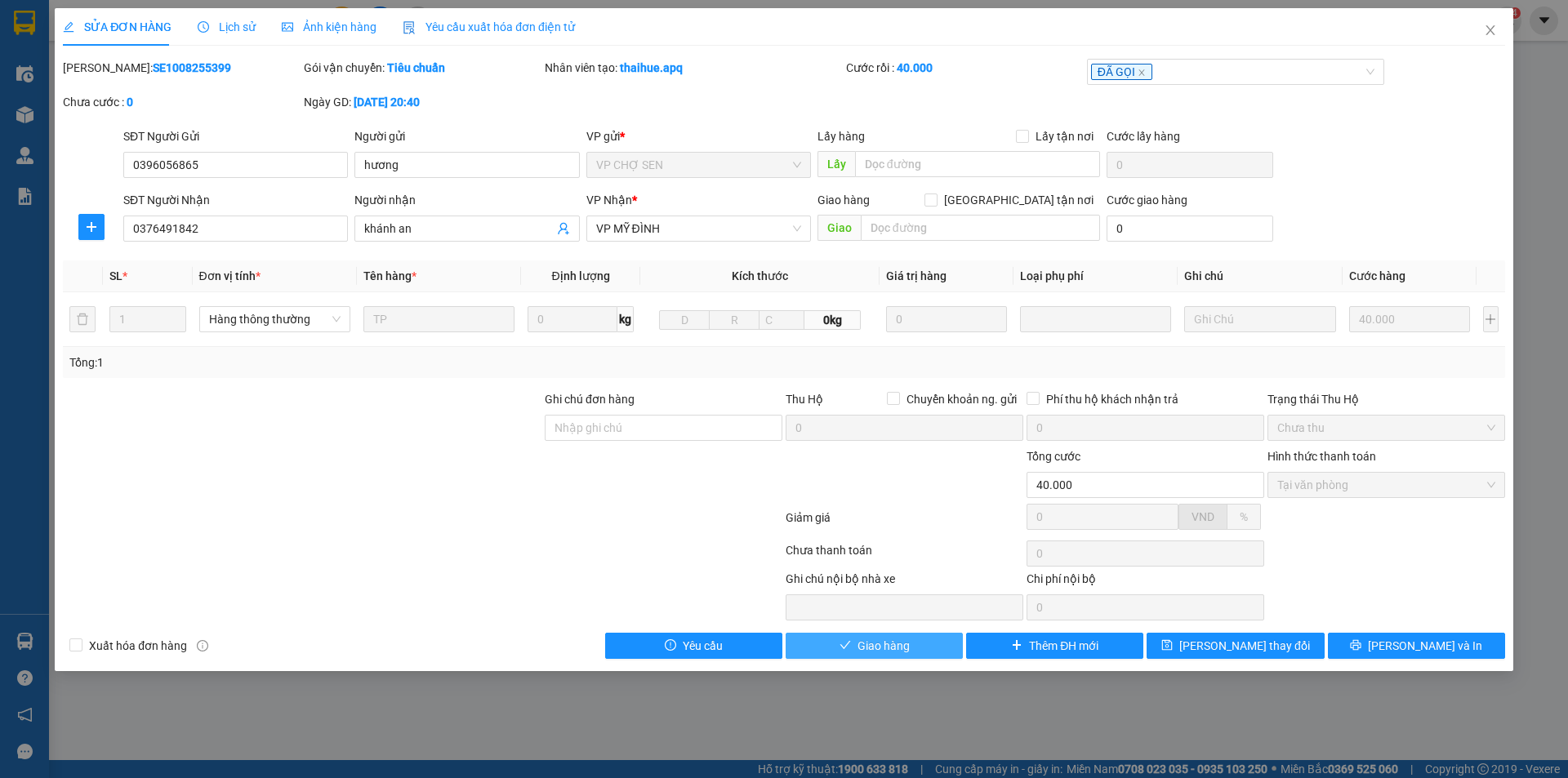
click at [861, 649] on span "Giao hàng" at bounding box center [883, 645] width 53 height 18
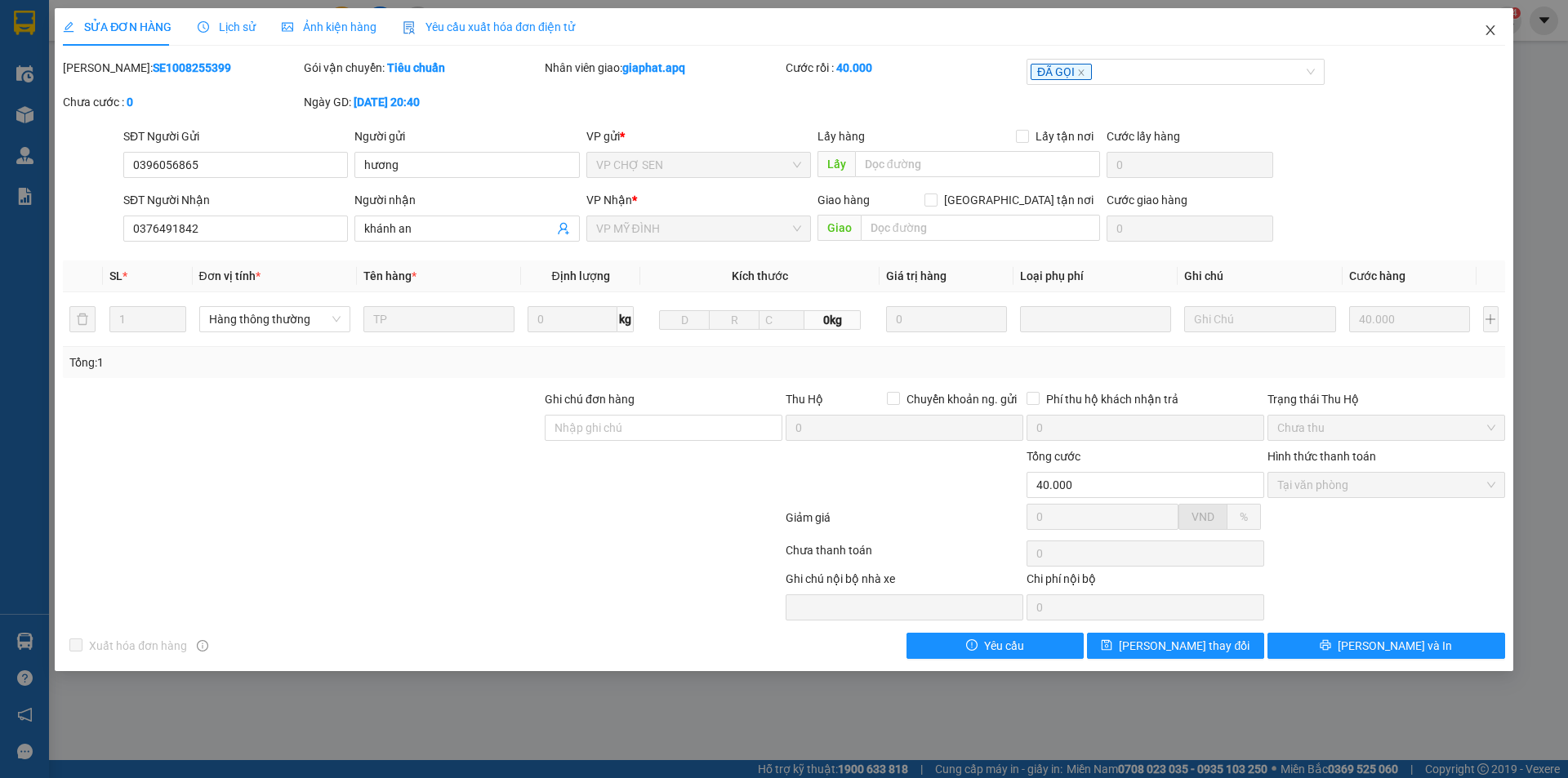
click at [1491, 29] on icon "close" at bounding box center [1491, 30] width 13 height 13
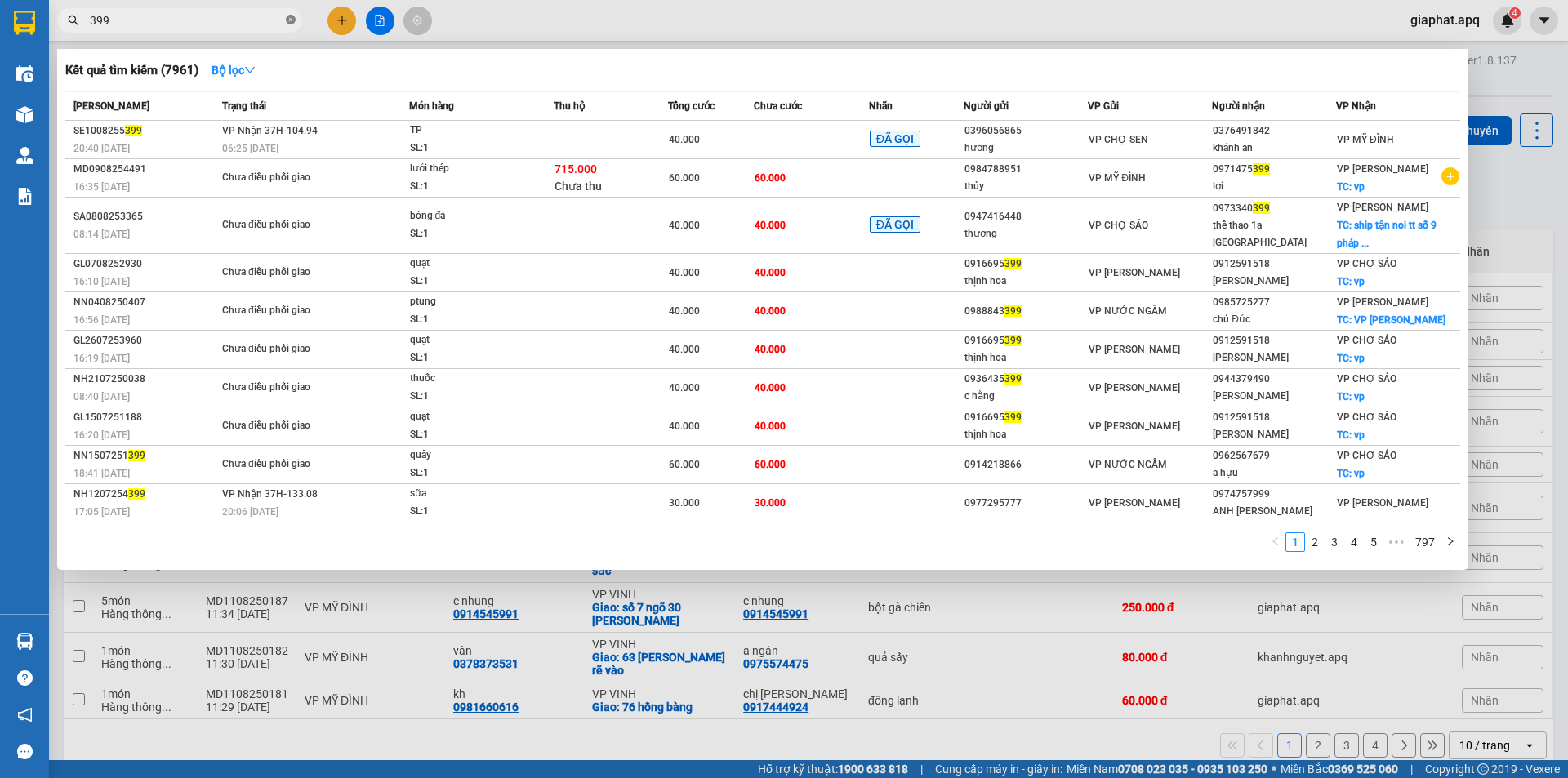
click at [291, 23] on icon "close-circle" at bounding box center [290, 20] width 10 height 10
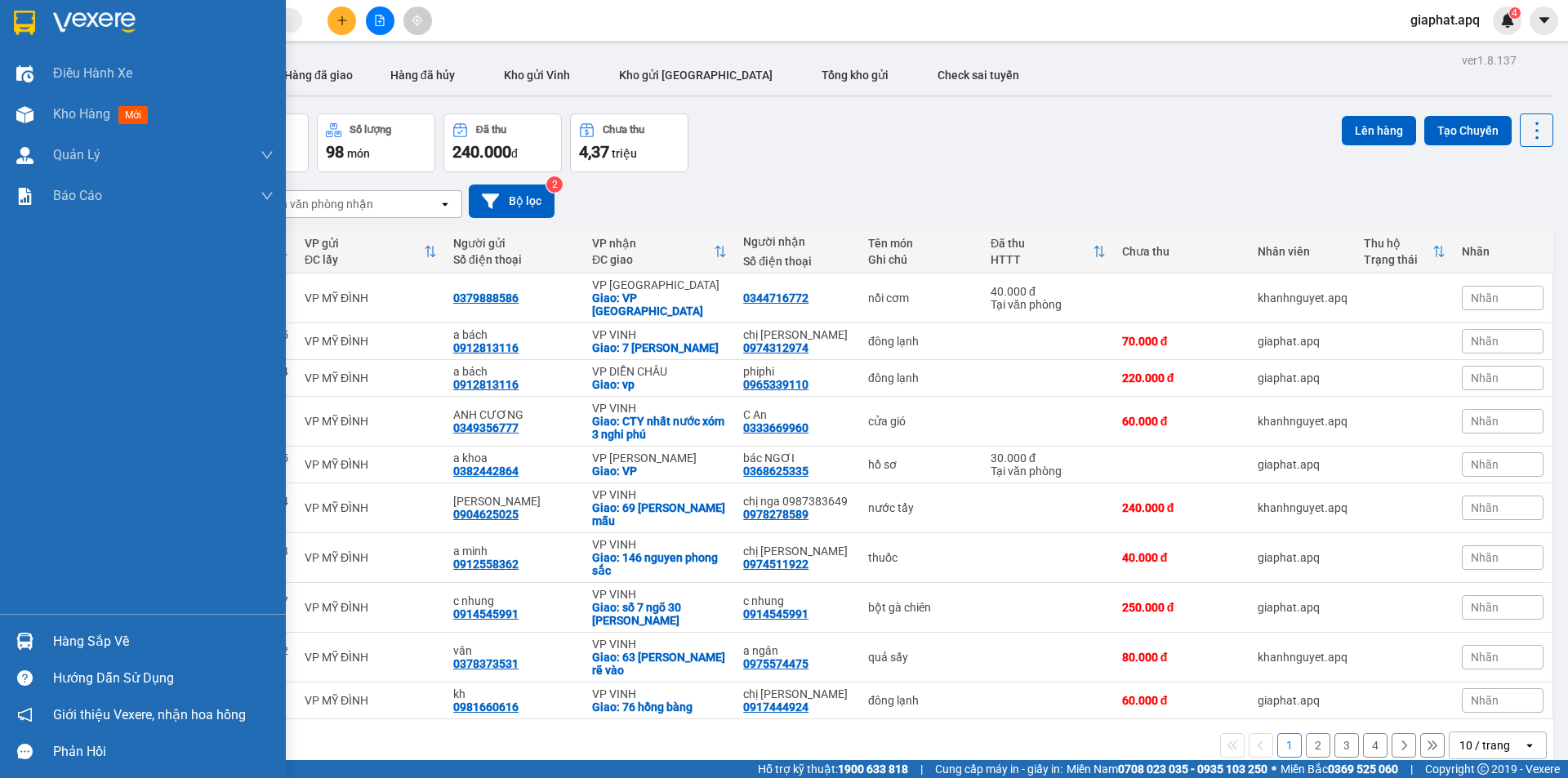
click at [102, 629] on div "Hàng sắp về" at bounding box center [164, 642] width 221 height 25
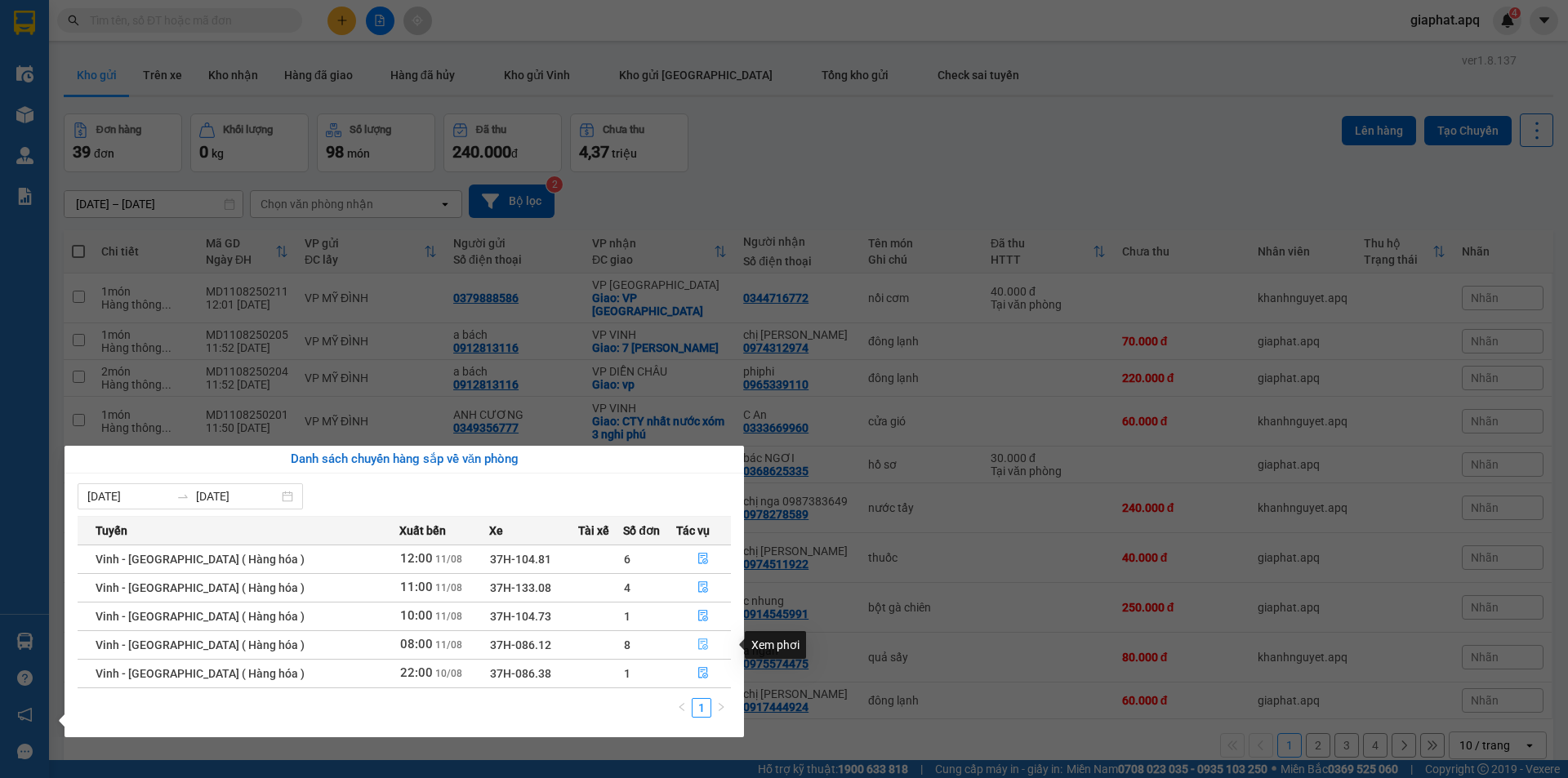
click at [699, 646] on icon "file-done" at bounding box center [703, 644] width 10 height 12
